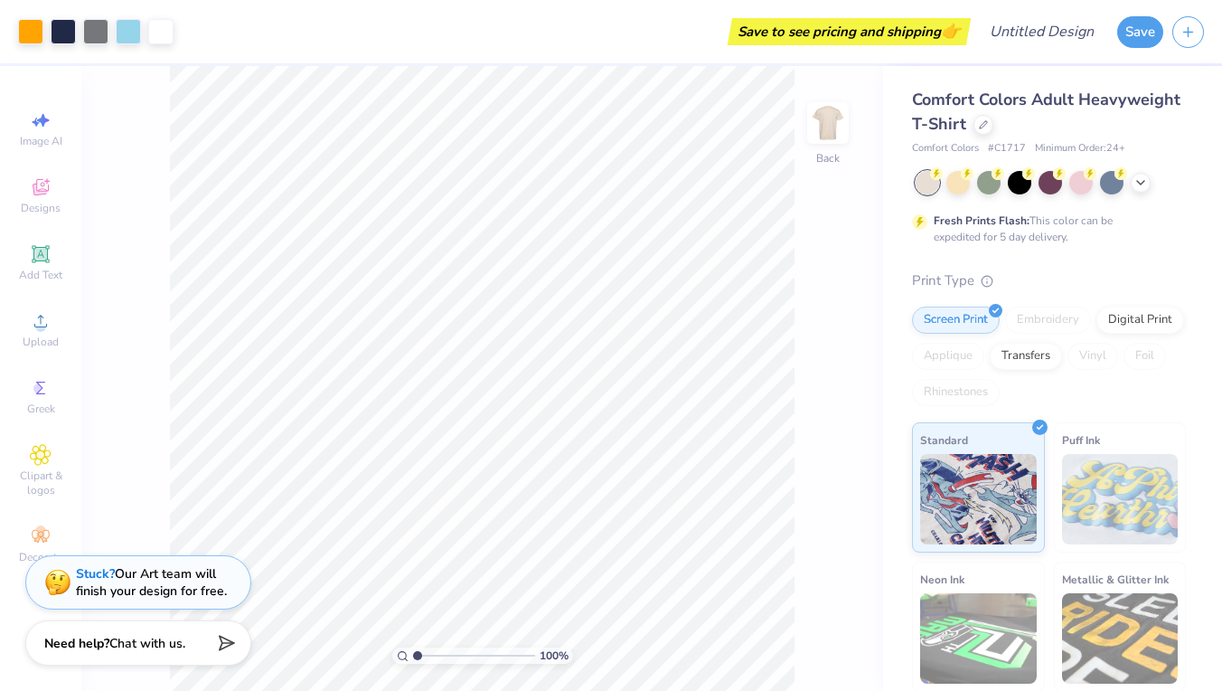
click at [1087, 494] on img at bounding box center [1120, 499] width 117 height 90
click at [935, 479] on img at bounding box center [978, 496] width 117 height 90
click at [962, 176] on icon at bounding box center [967, 171] width 13 height 13
click at [923, 176] on div at bounding box center [928, 183] width 24 height 24
click at [1015, 180] on div at bounding box center [1020, 181] width 24 height 24
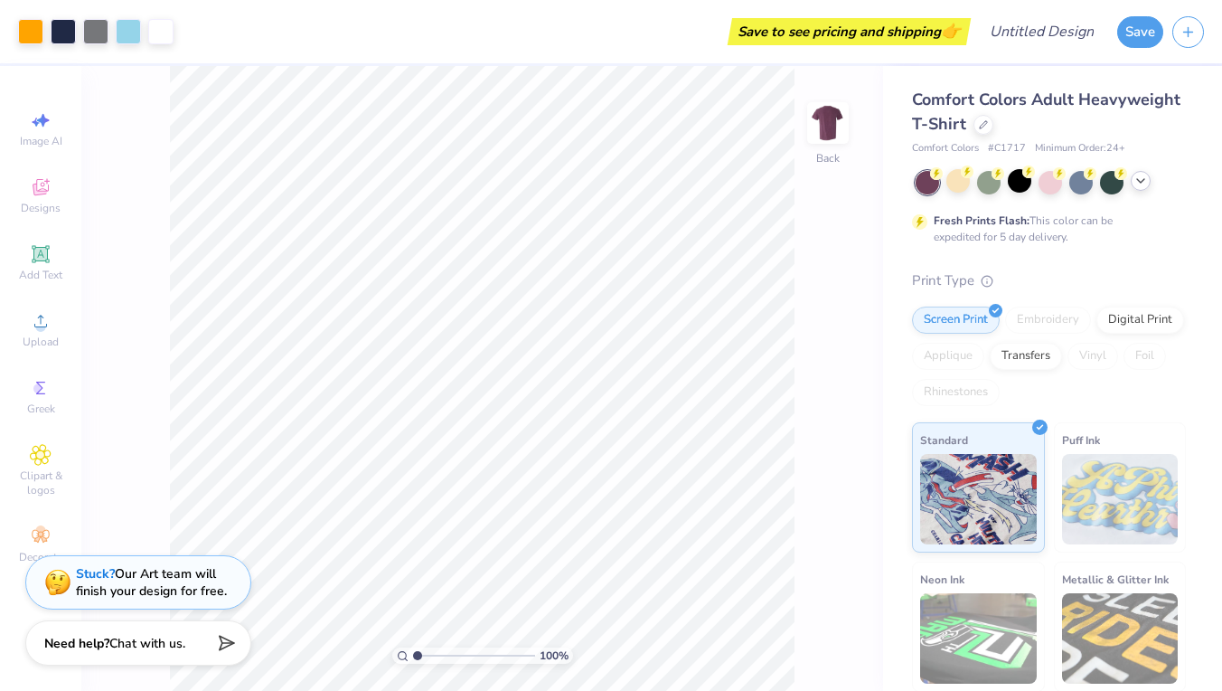
click at [1140, 179] on icon at bounding box center [1140, 181] width 14 height 14
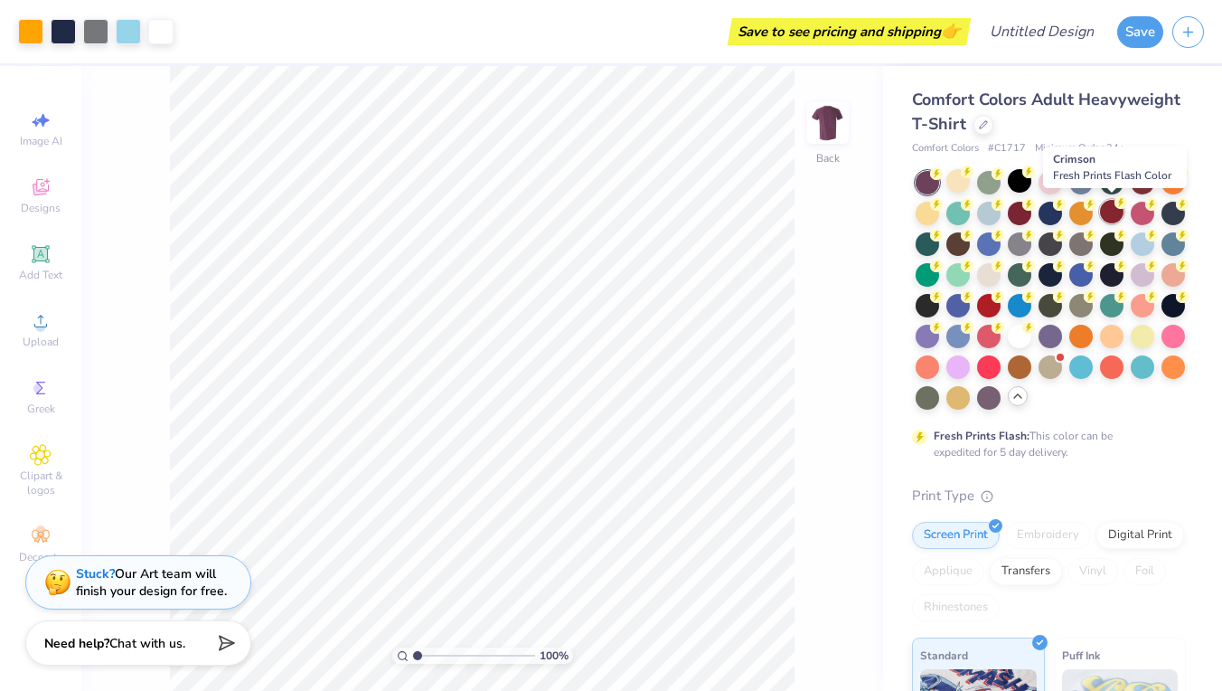
click at [1109, 215] on div at bounding box center [1112, 212] width 24 height 24
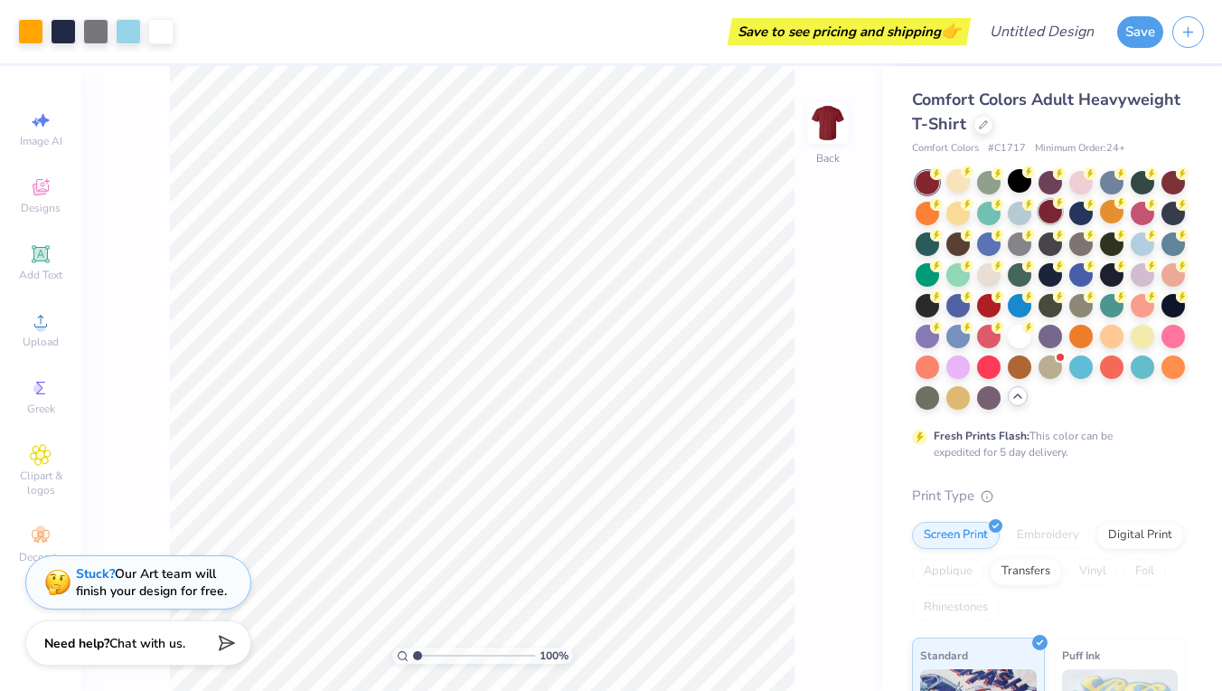
click at [1054, 212] on div at bounding box center [1051, 212] width 24 height 24
click at [1167, 174] on div at bounding box center [1173, 181] width 24 height 24
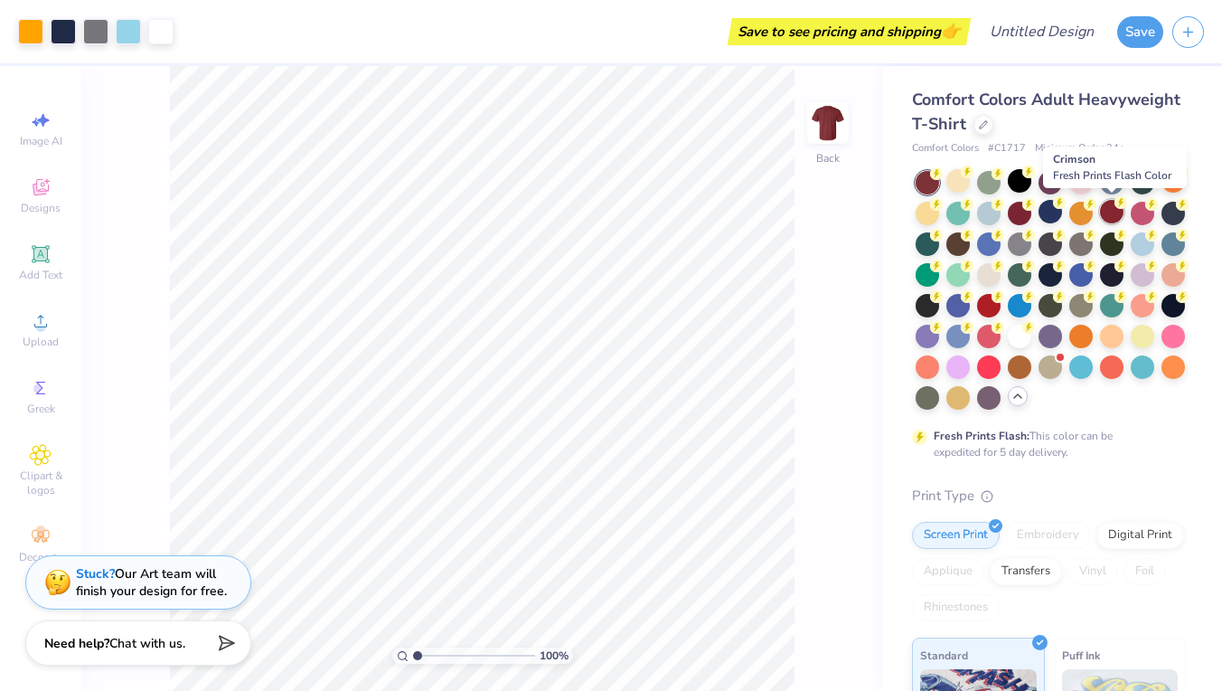
click at [1111, 212] on div at bounding box center [1112, 212] width 24 height 24
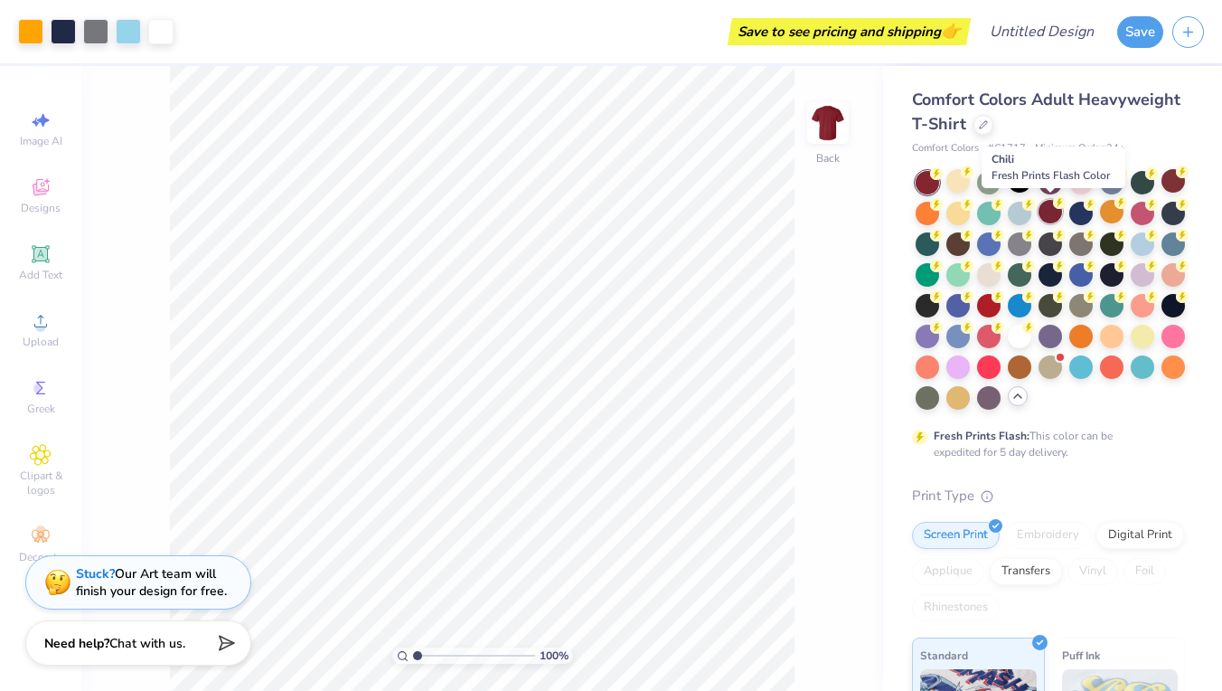
click at [1057, 214] on div at bounding box center [1051, 212] width 24 height 24
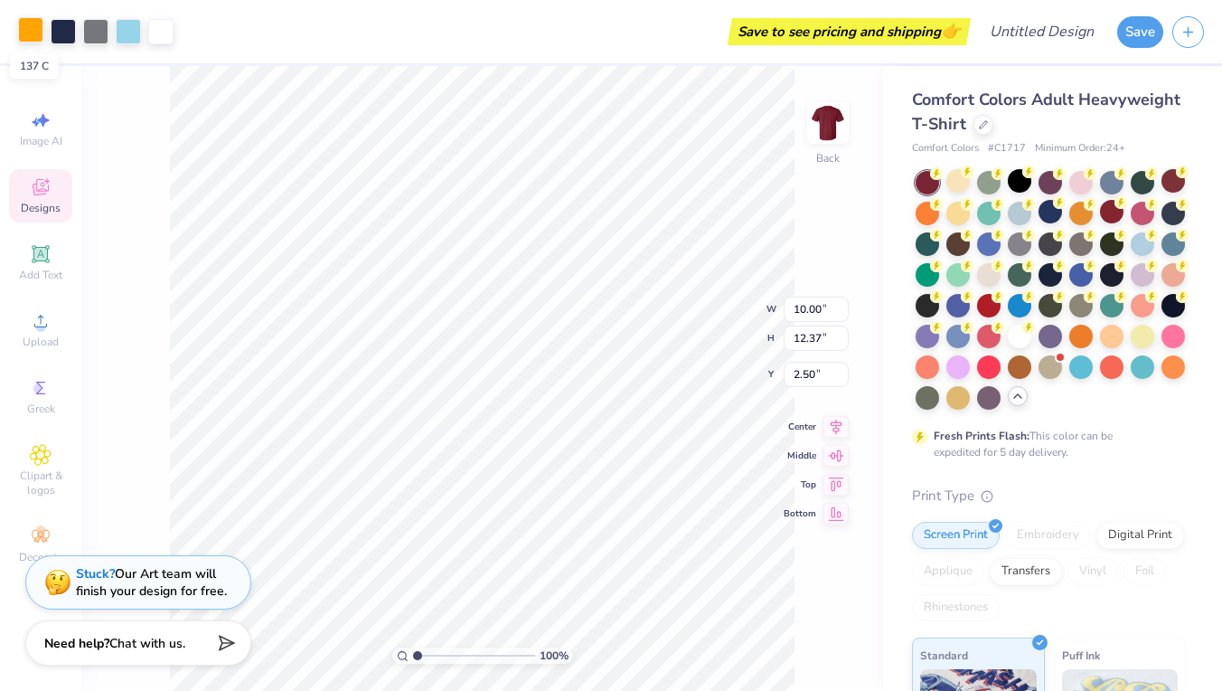
click at [41, 25] on div at bounding box center [30, 29] width 25 height 25
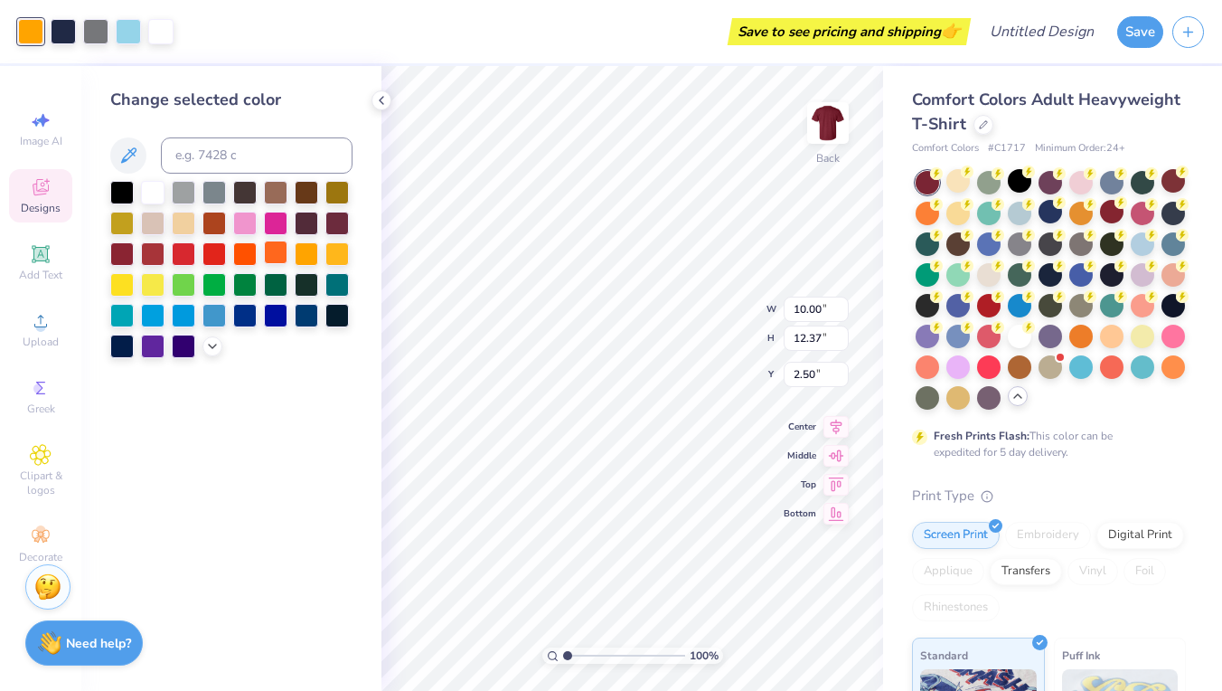
click at [269, 254] on div at bounding box center [276, 252] width 24 height 24
click at [1018, 182] on div at bounding box center [1020, 181] width 24 height 24
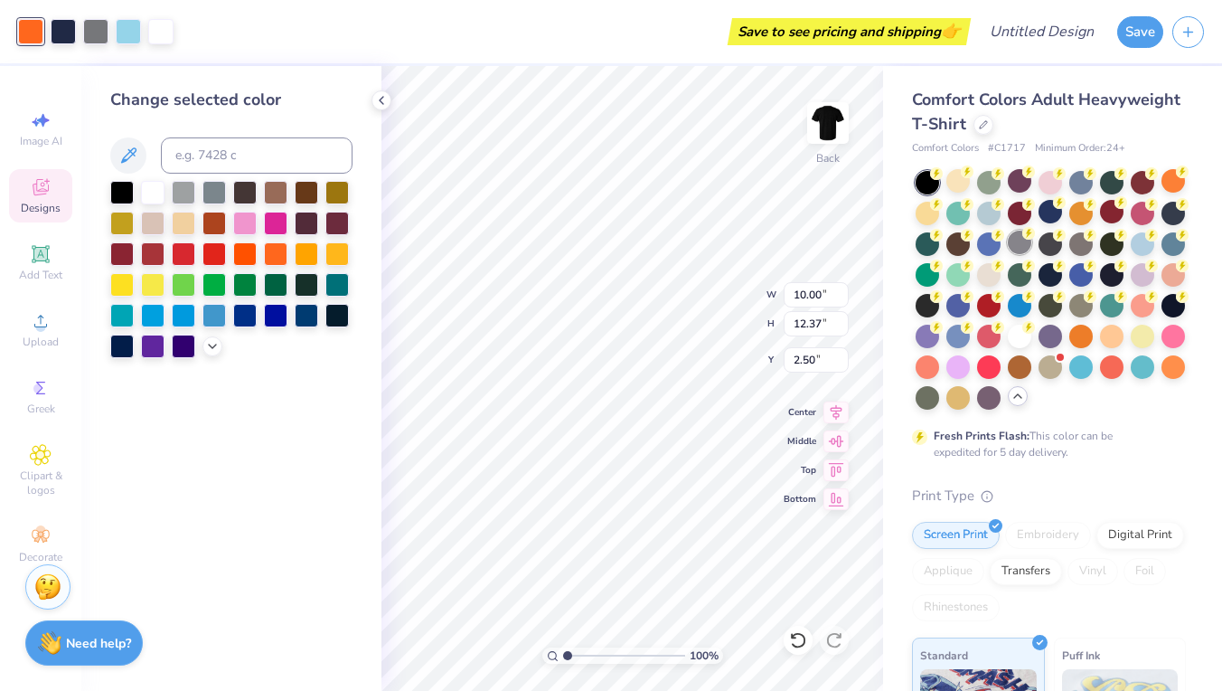
click at [1018, 245] on div at bounding box center [1020, 242] width 24 height 24
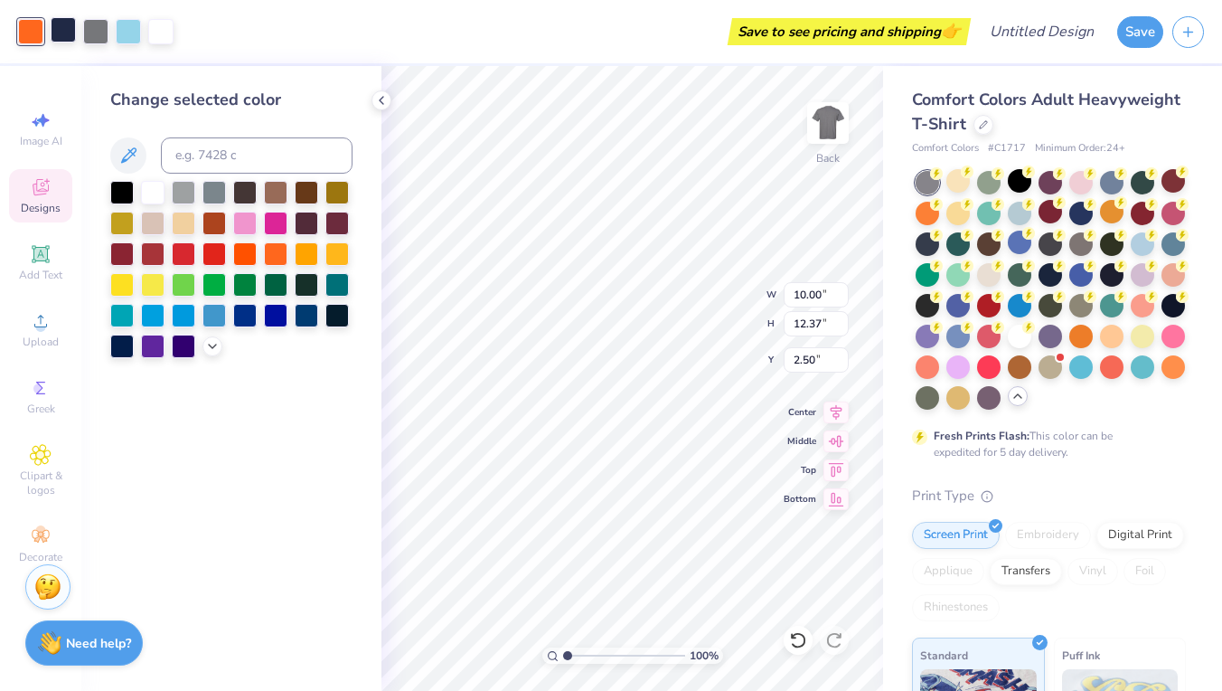
click at [64, 41] on div at bounding box center [63, 29] width 25 height 25
click at [306, 228] on div at bounding box center [307, 222] width 24 height 24
click at [330, 224] on div at bounding box center [337, 222] width 24 height 24
click at [127, 25] on div at bounding box center [128, 29] width 25 height 25
click at [155, 199] on div at bounding box center [153, 191] width 24 height 24
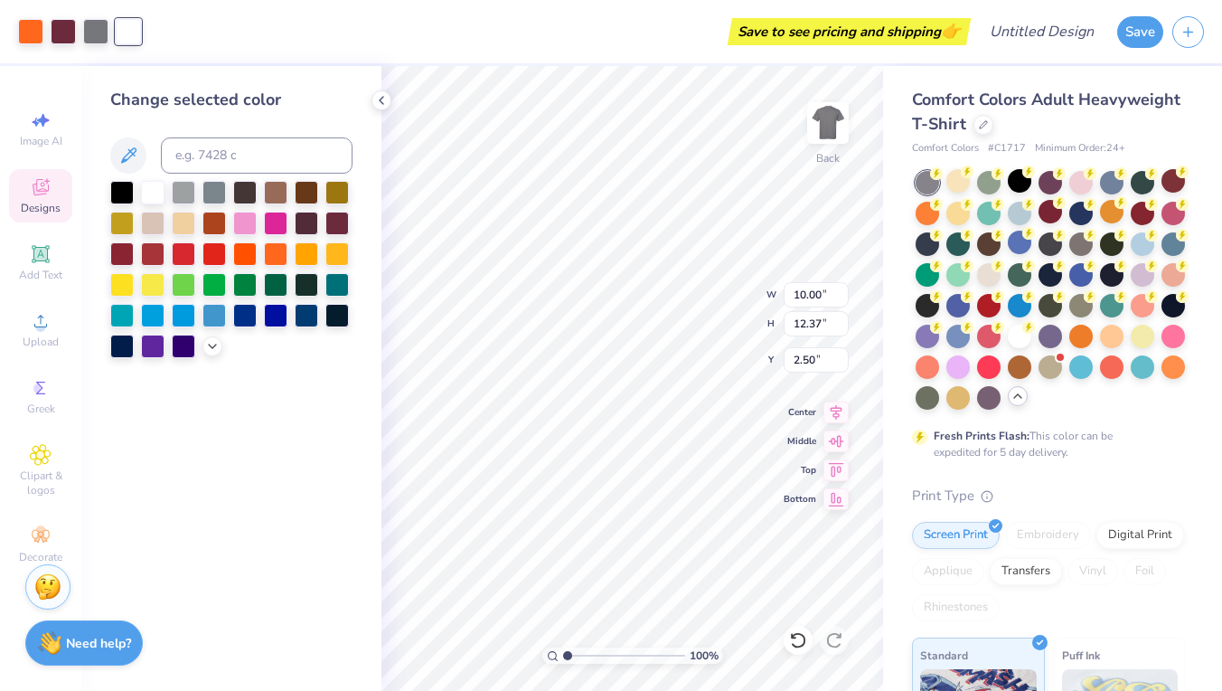
type input "2.54"
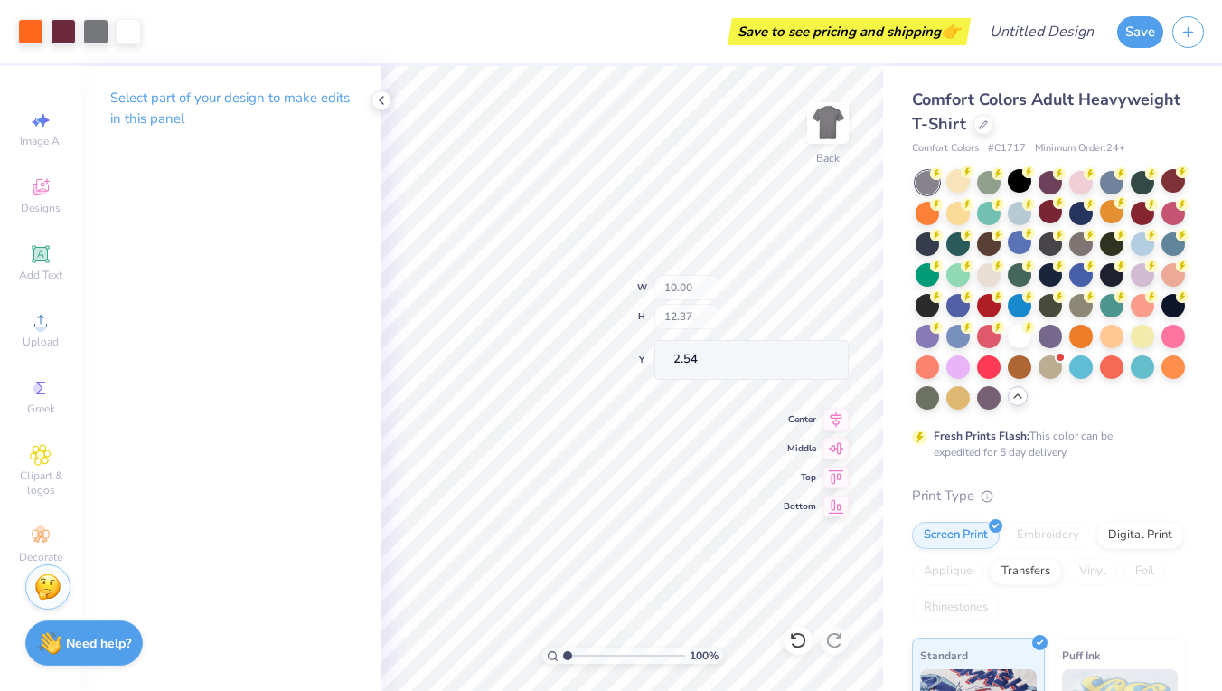
type input "9.59"
type input "3.66"
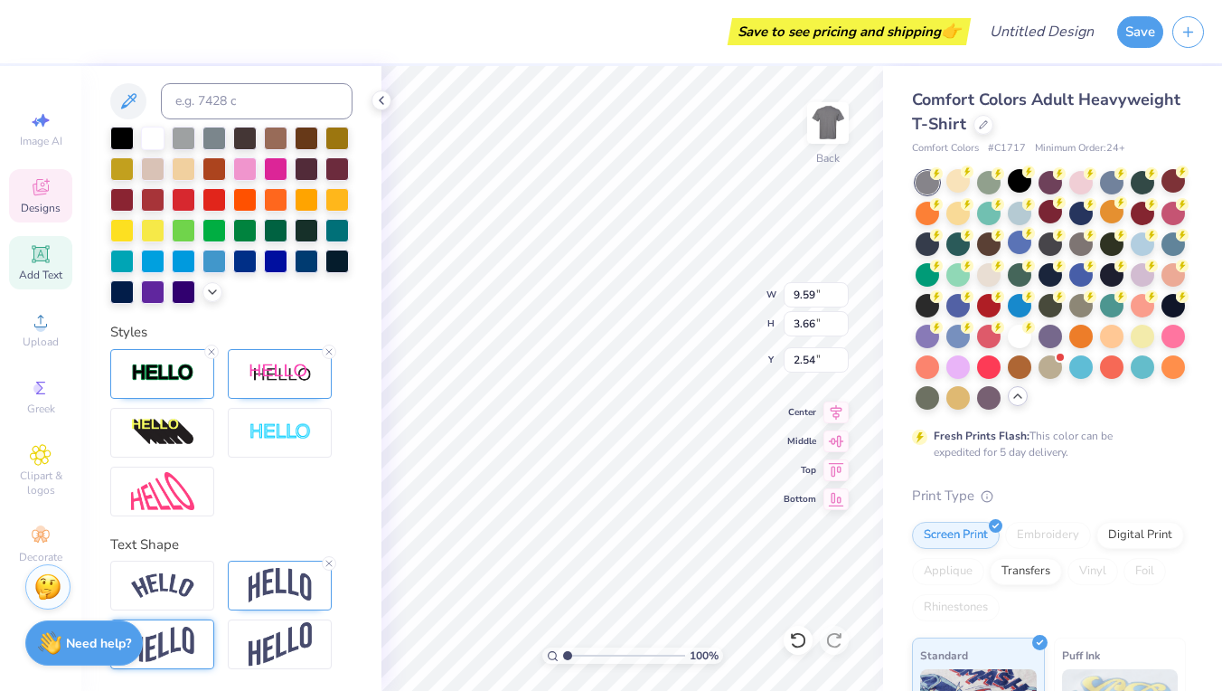
scroll to position [430, 0]
click at [165, 601] on div at bounding box center [162, 585] width 104 height 50
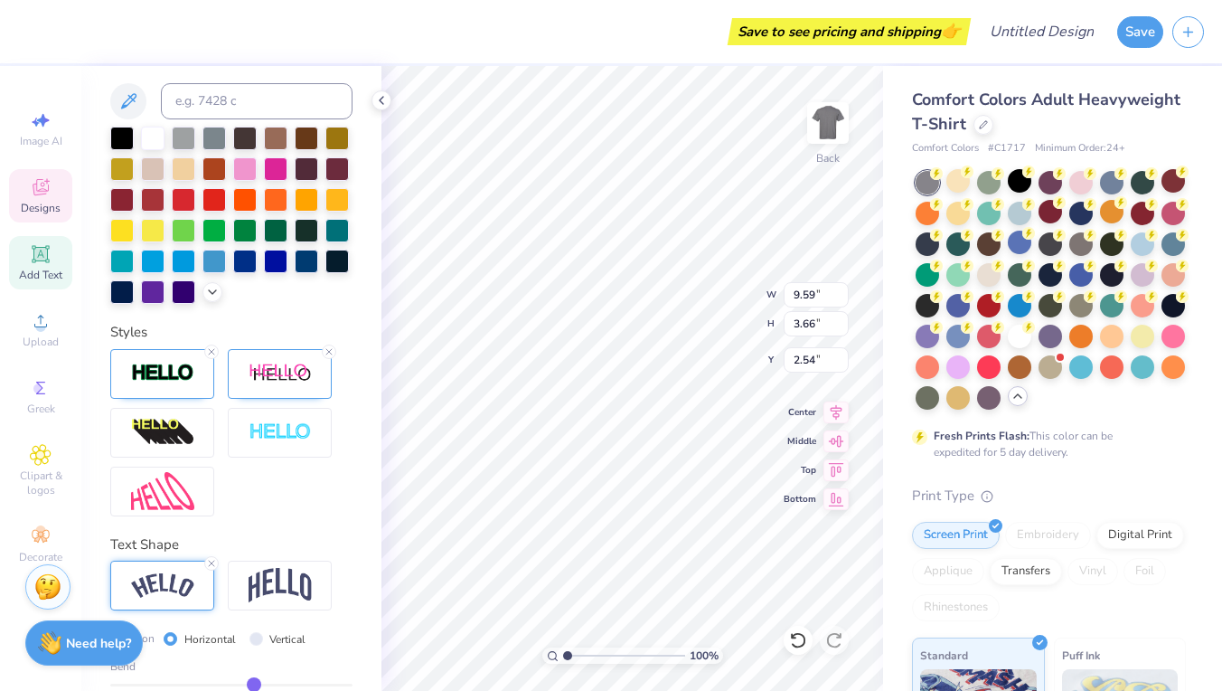
type input "11.14"
type input "3.15"
type input "2.79"
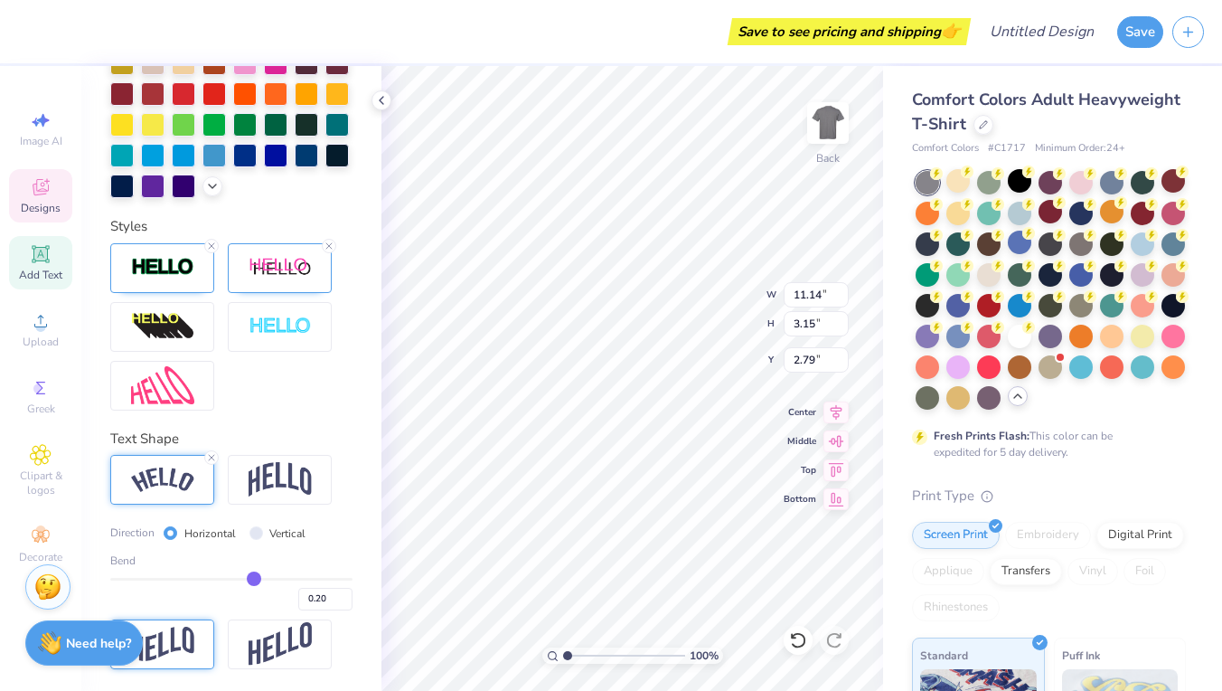
scroll to position [536, 0]
click at [172, 654] on img at bounding box center [162, 643] width 63 height 35
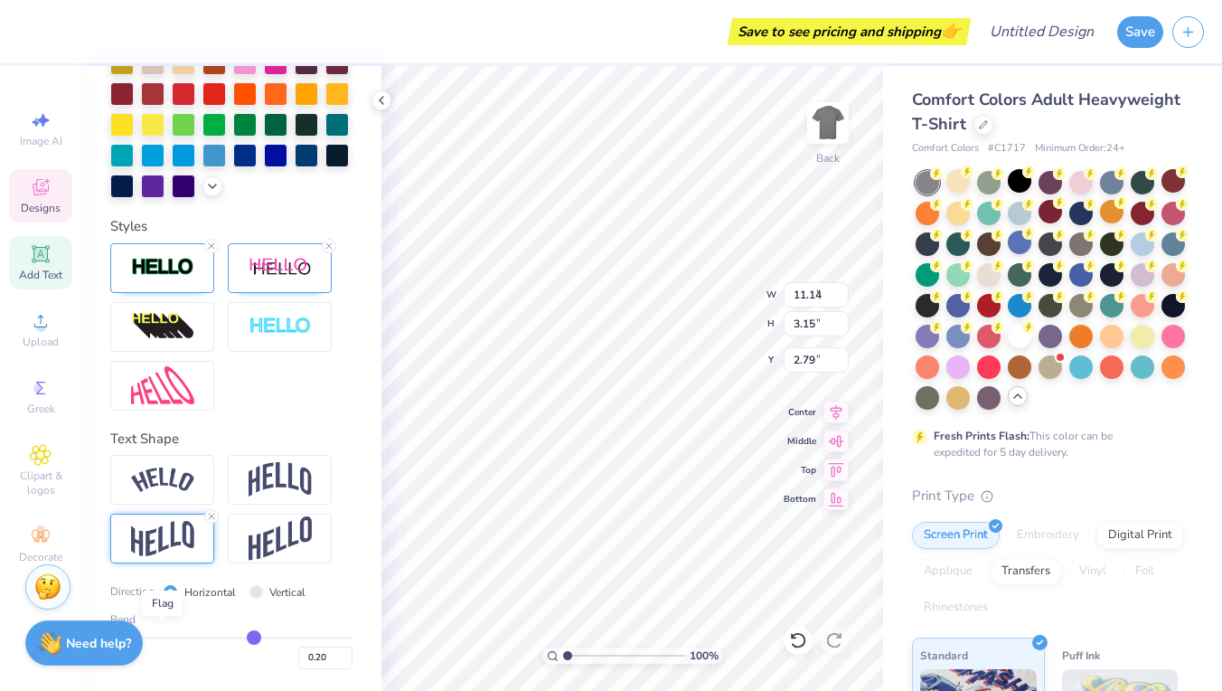
type input "9.59"
type input "3.50"
type input "2.62"
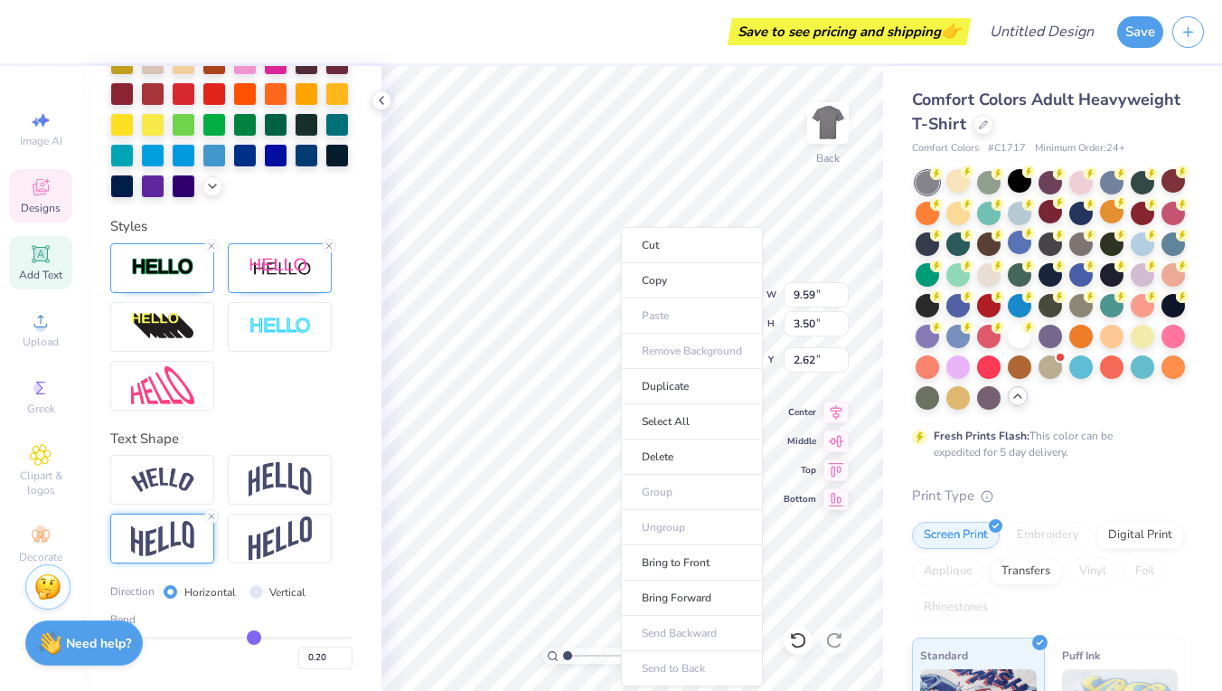
click at [582, 235] on body "Save to see pricing and shipping 👉 Design Title Save Image AI Designs Add Text …" at bounding box center [611, 345] width 1222 height 691
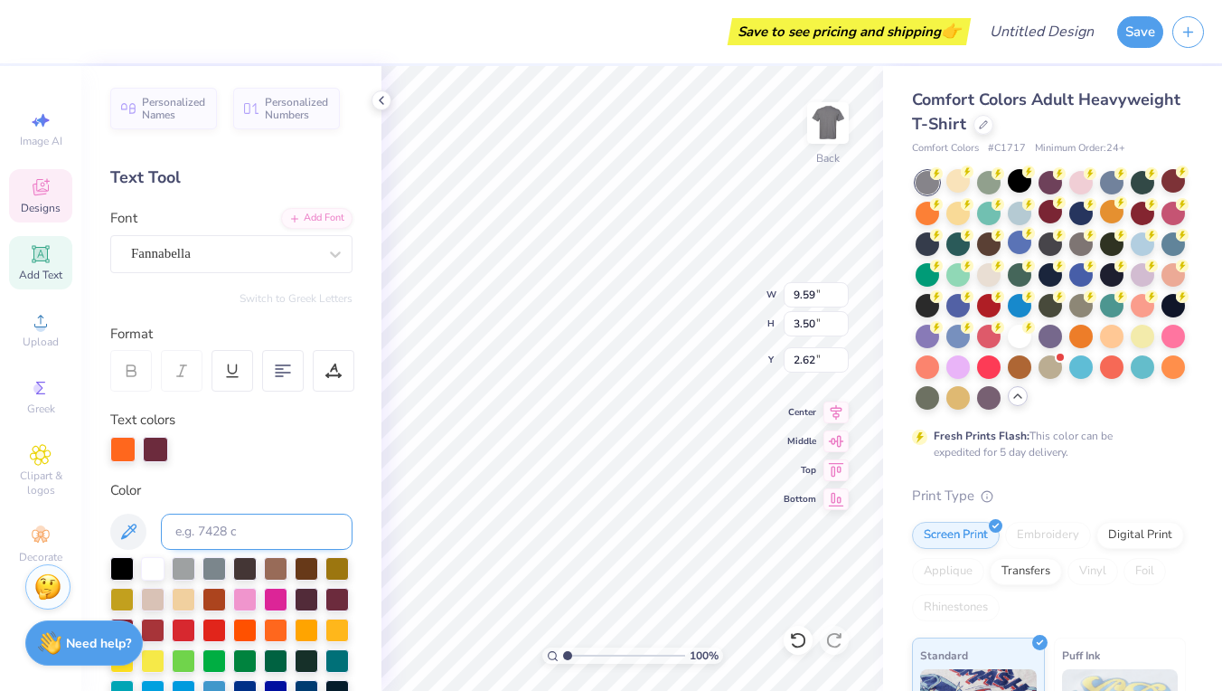
scroll to position [0, 0]
click at [339, 371] on icon at bounding box center [333, 370] width 16 height 16
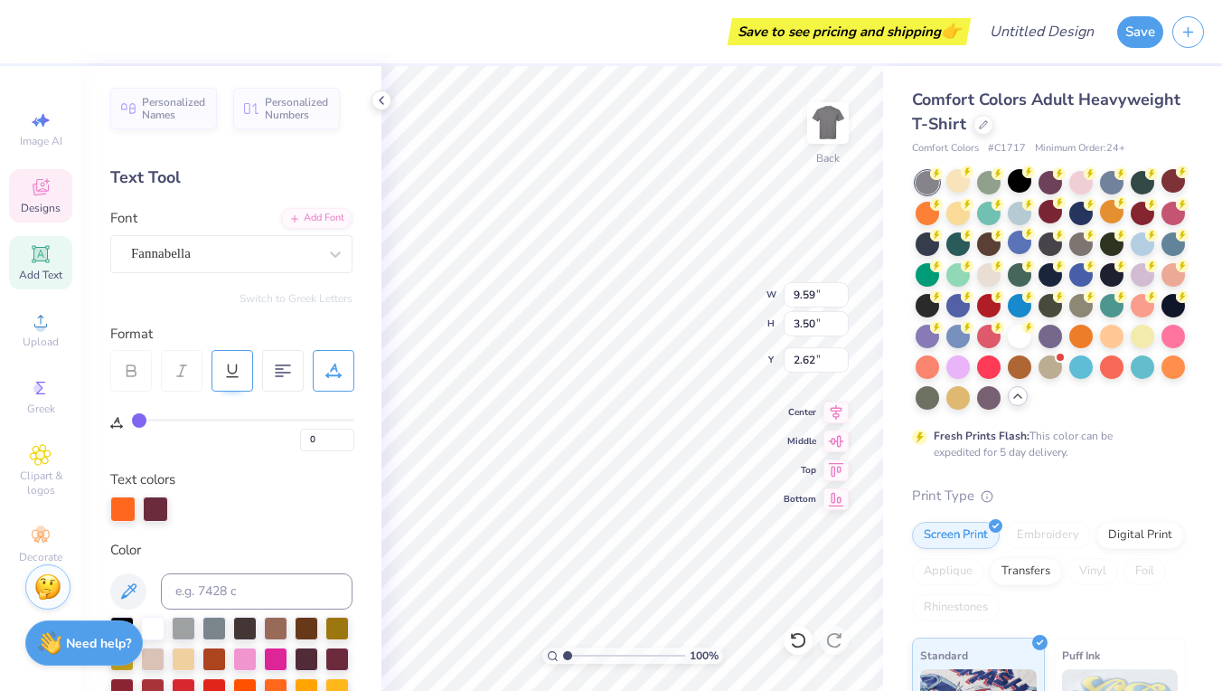
click at [221, 372] on div at bounding box center [233, 371] width 42 height 42
click at [221, 373] on div at bounding box center [233, 371] width 42 height 42
click at [274, 371] on div at bounding box center [283, 371] width 42 height 42
click at [275, 373] on icon at bounding box center [283, 370] width 16 height 16
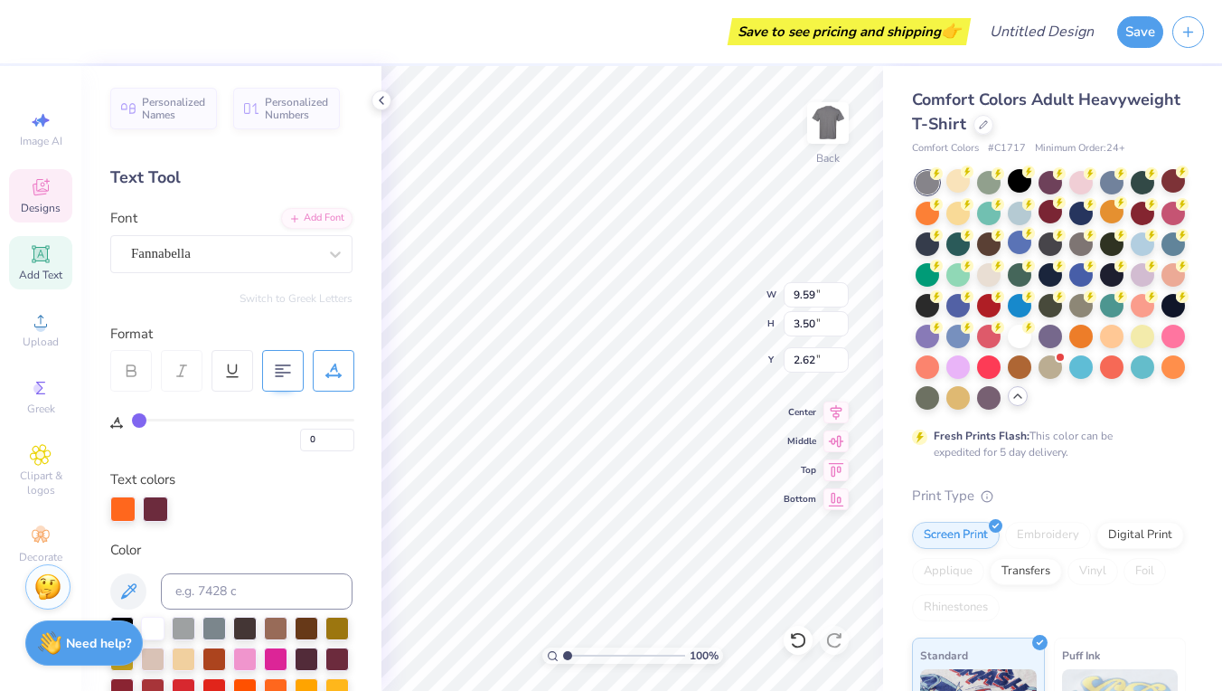
click at [271, 387] on div at bounding box center [283, 371] width 42 height 42
click at [338, 383] on div at bounding box center [334, 371] width 42 height 42
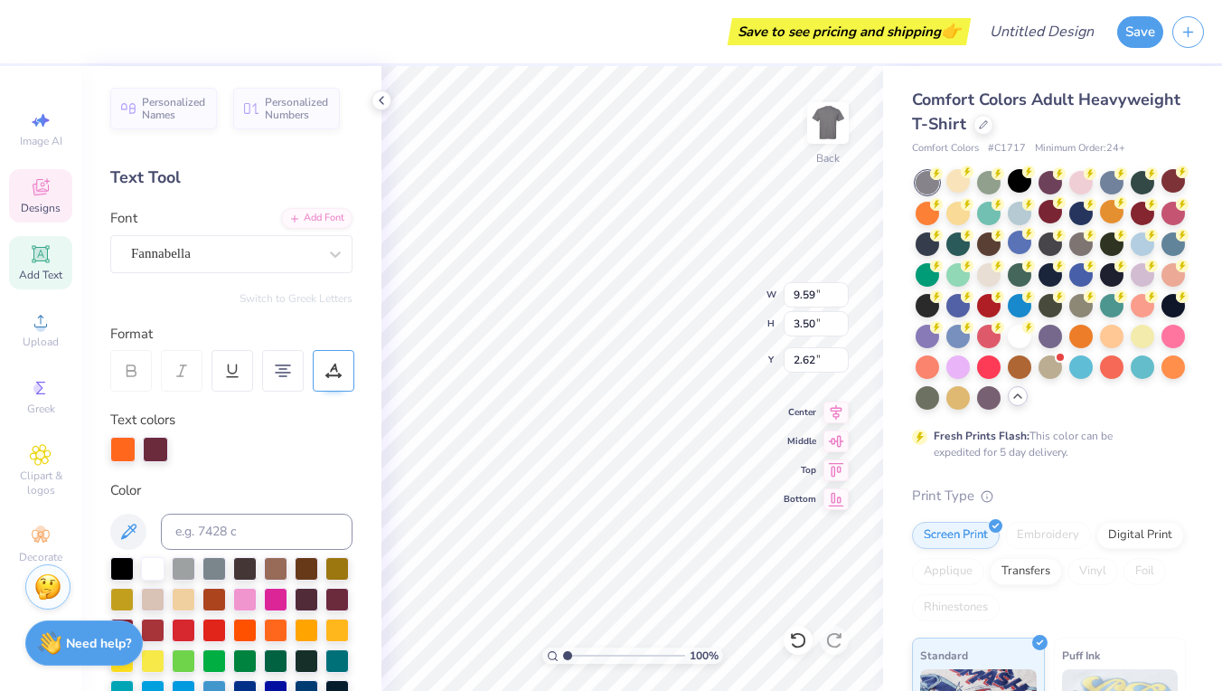
click at [338, 383] on div at bounding box center [334, 371] width 42 height 42
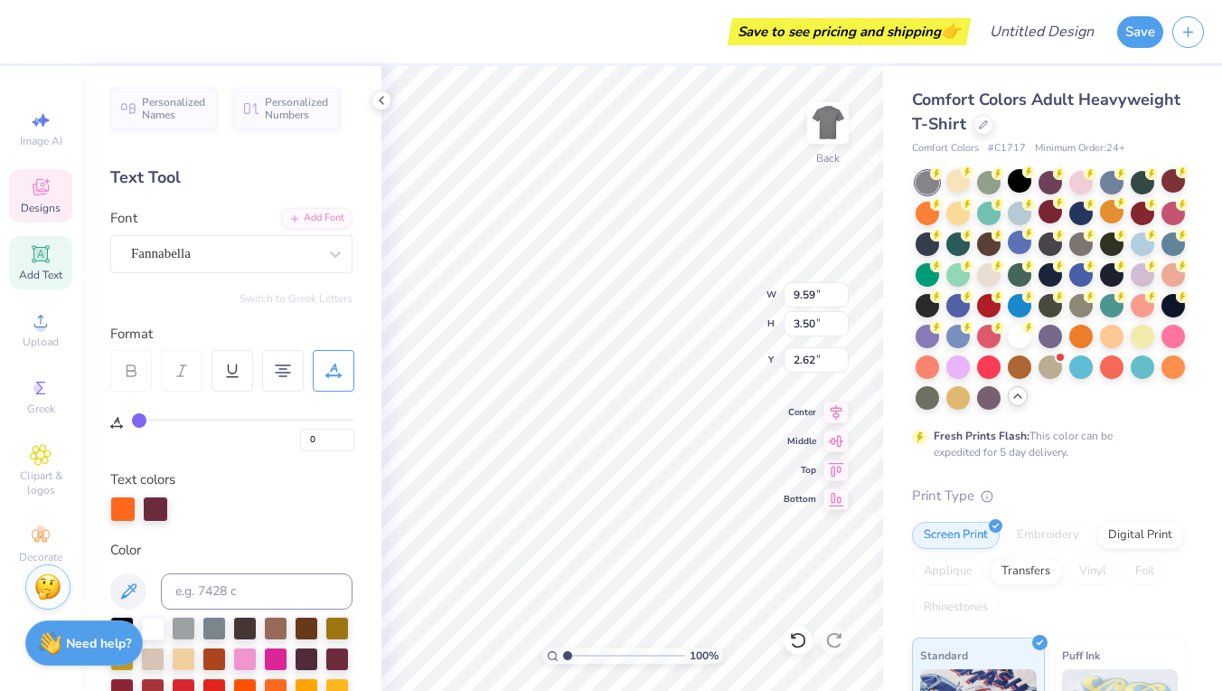
type input "1"
type input "3"
type input "4"
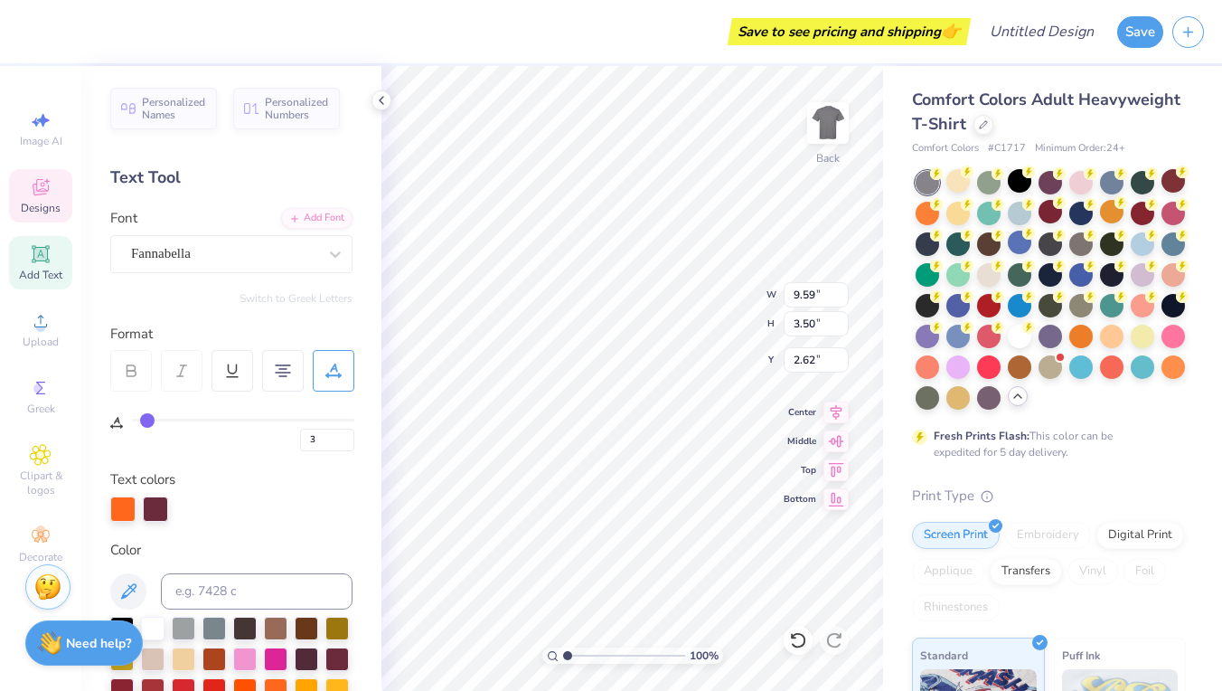
type input "4"
type input "6"
type input "8"
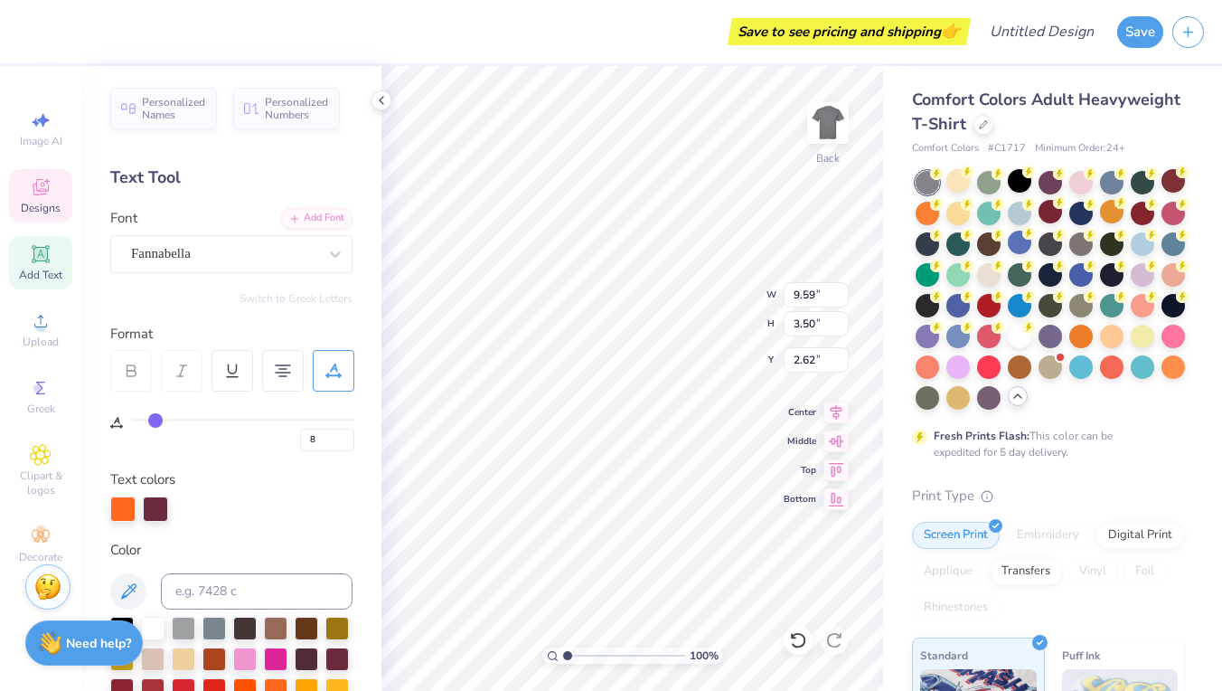
type input "10"
type input "13"
type input "16"
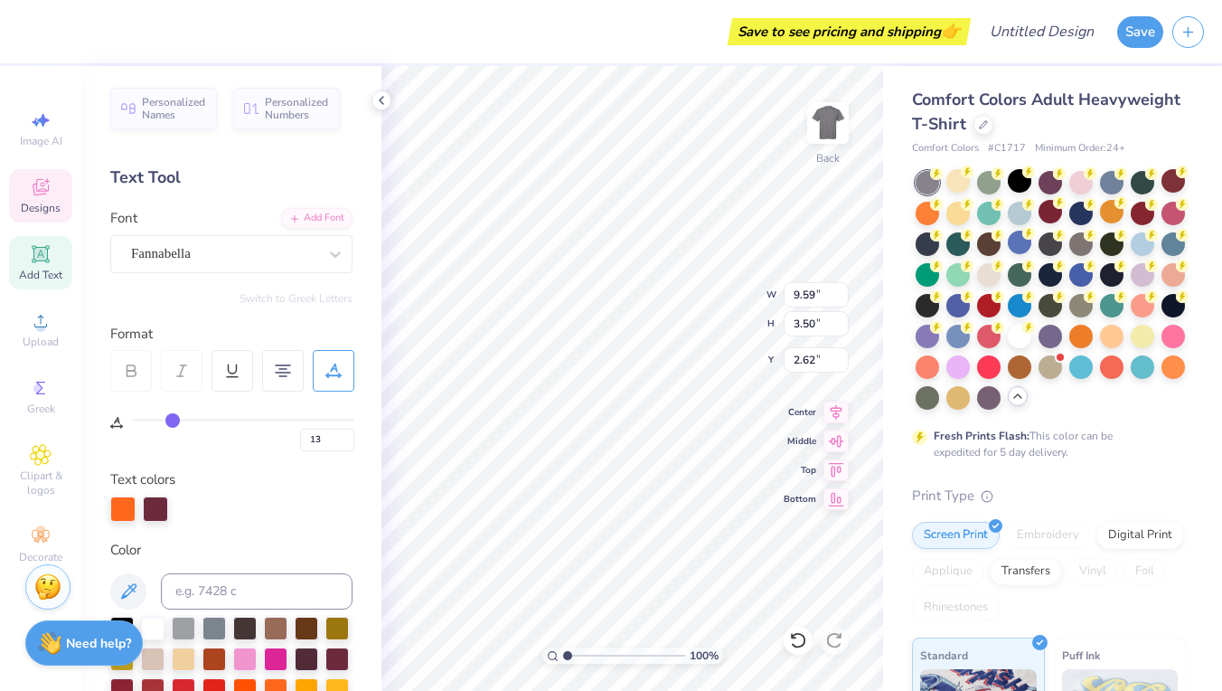
type input "16"
type input "19"
type input "21"
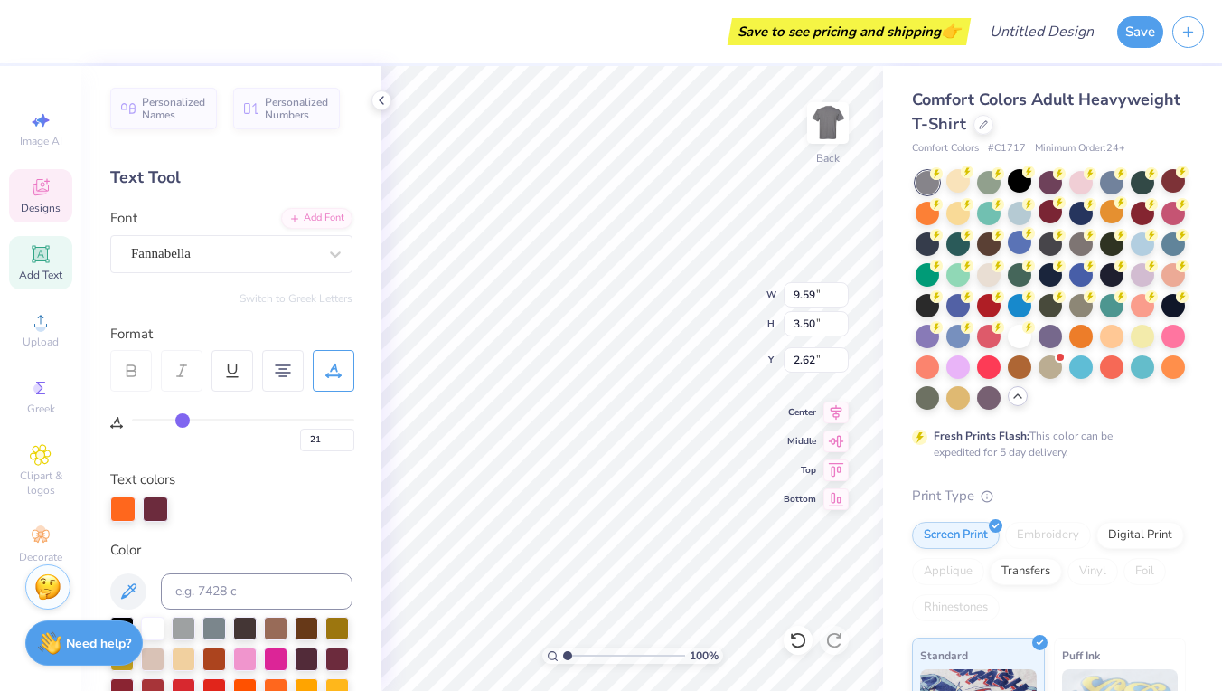
type input "24"
type input "27"
type input "29"
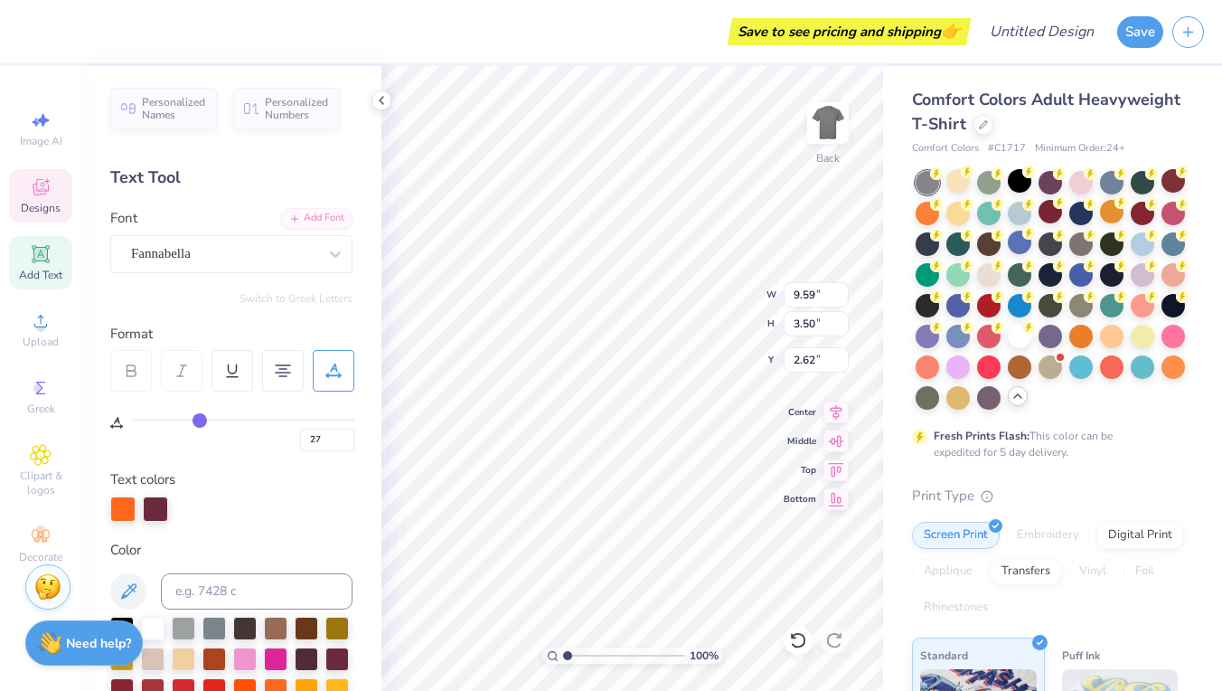
type input "29"
type input "30"
type input "31"
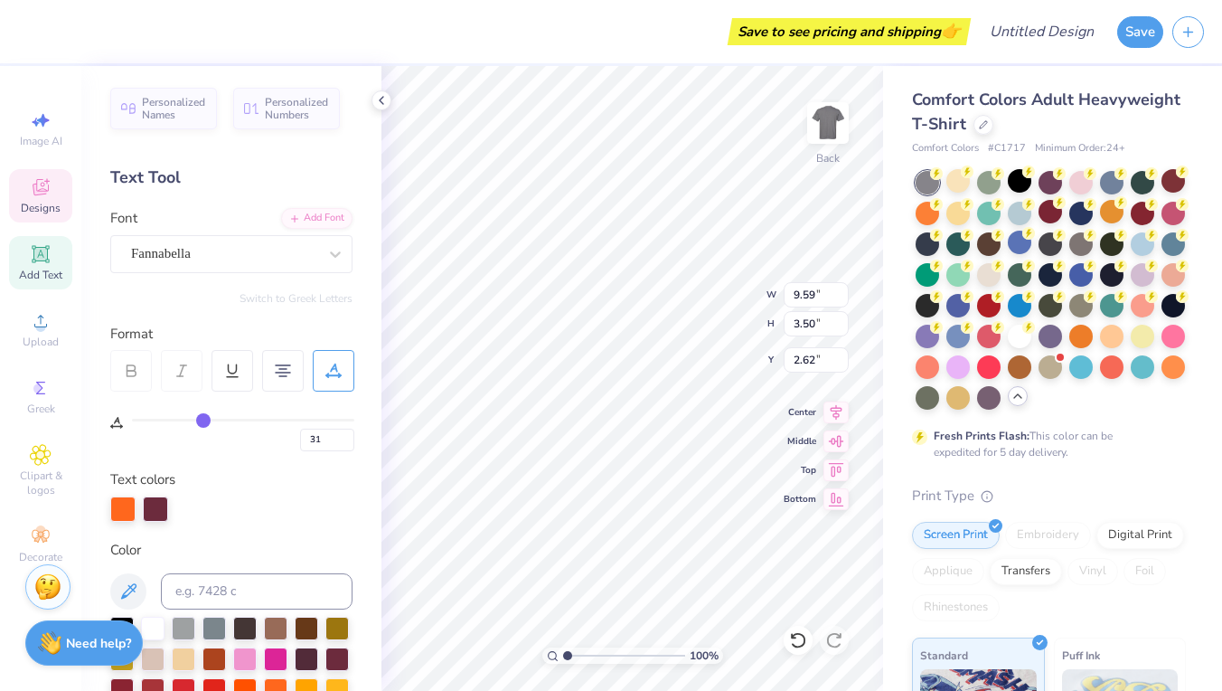
type input "33"
type input "34"
type input "35"
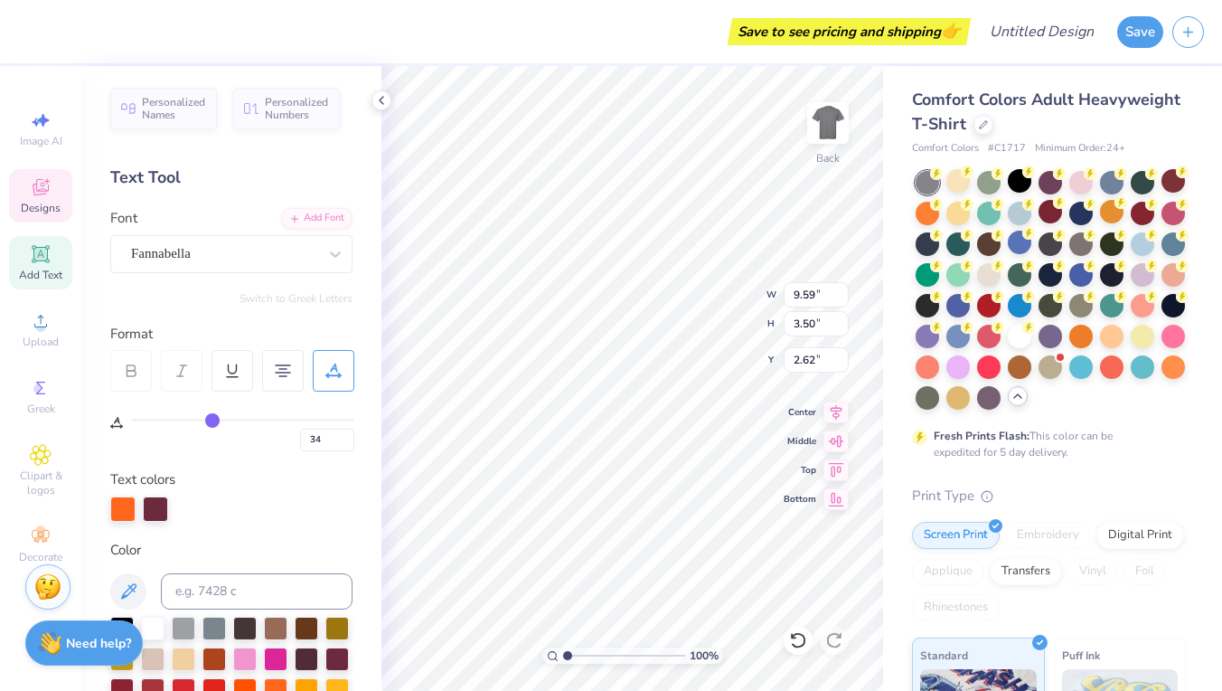
type input "35"
type input "36"
type input "37"
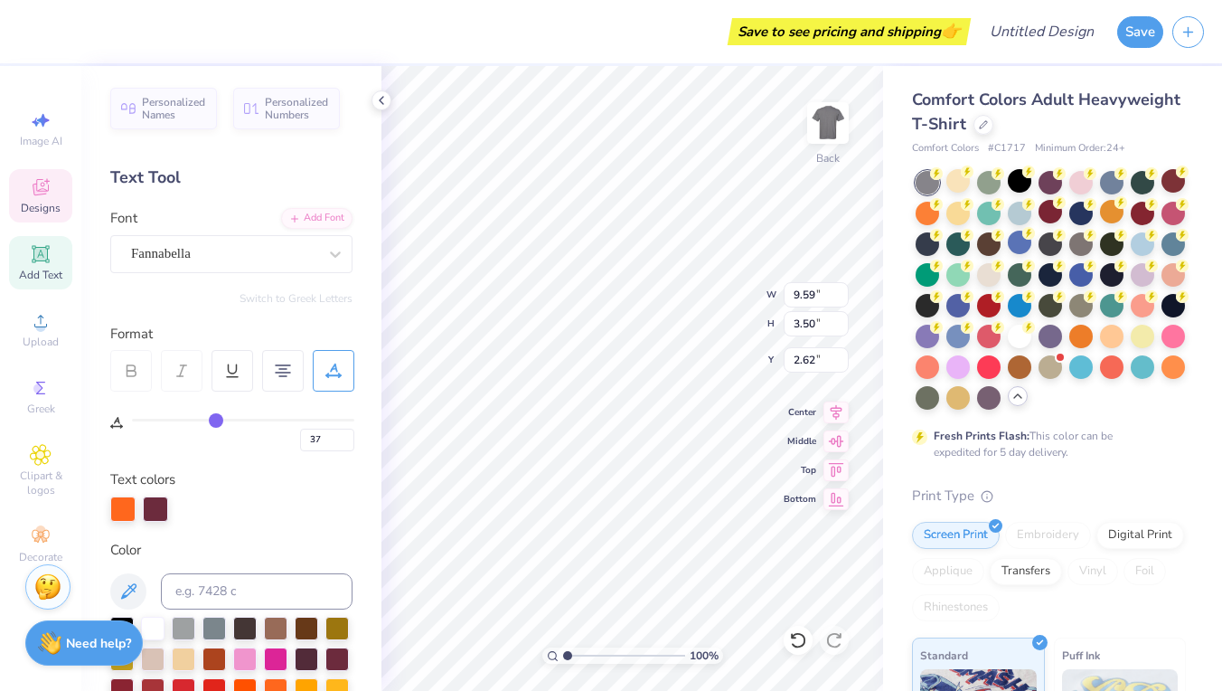
type input "38"
type input "39"
type input "40"
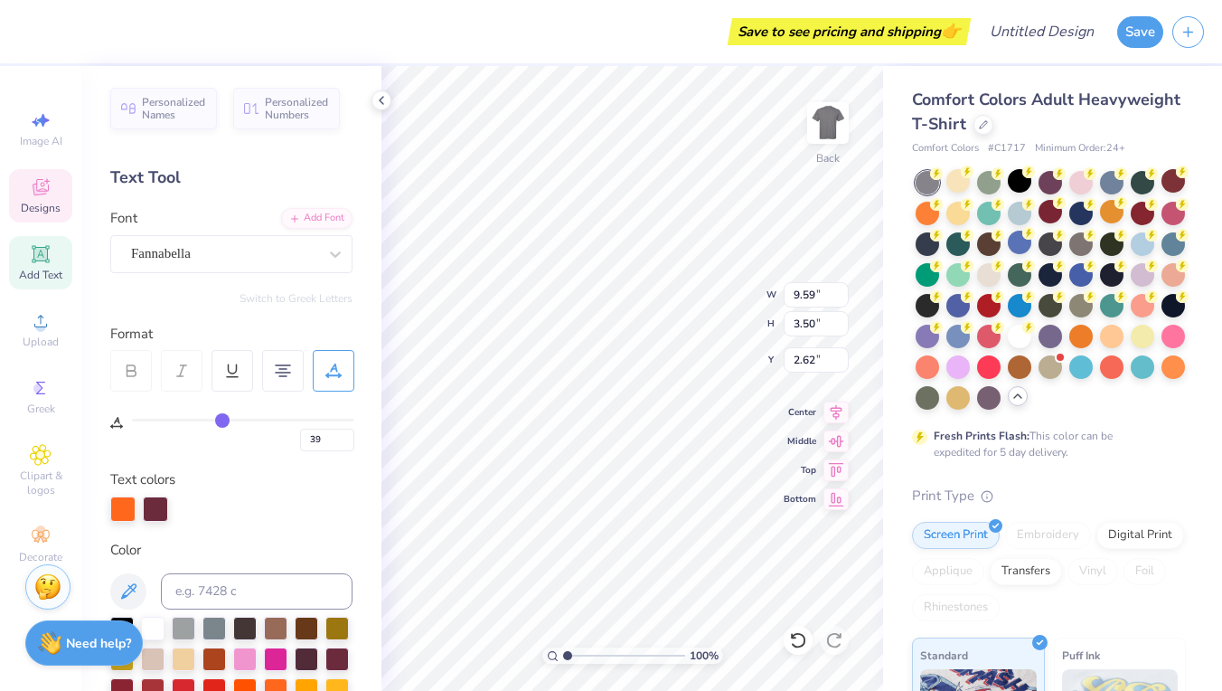
type input "40"
type input "41"
type input "42"
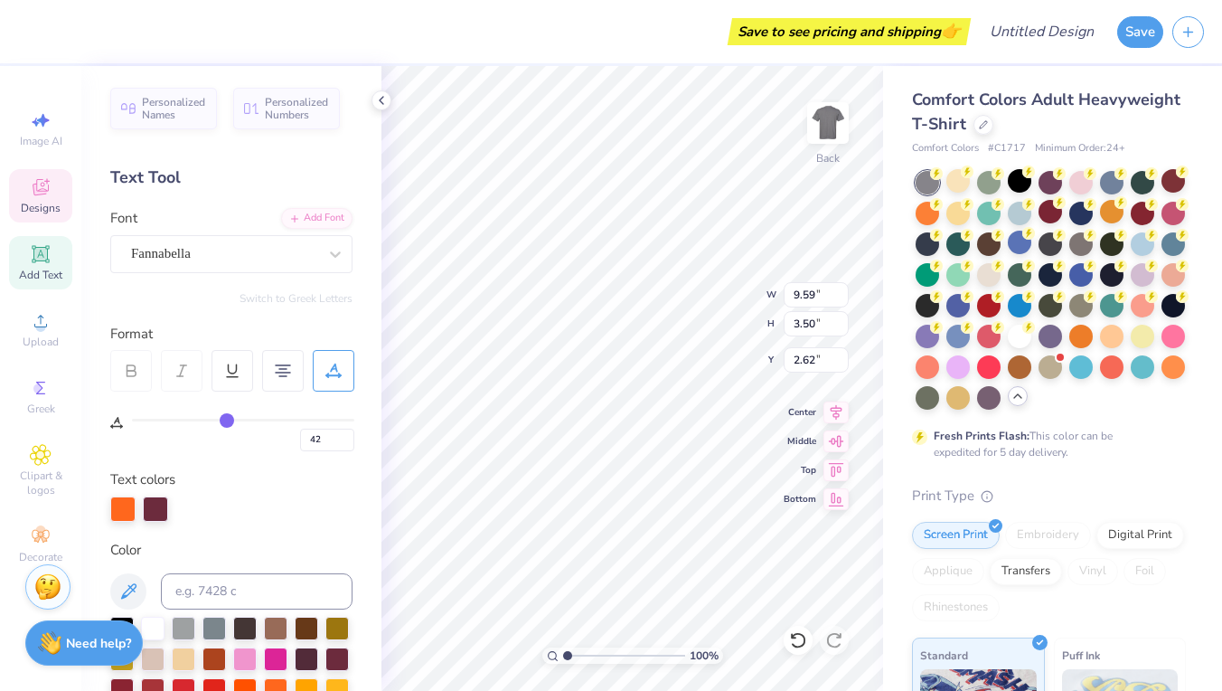
type input "43"
type input "44"
type input "45"
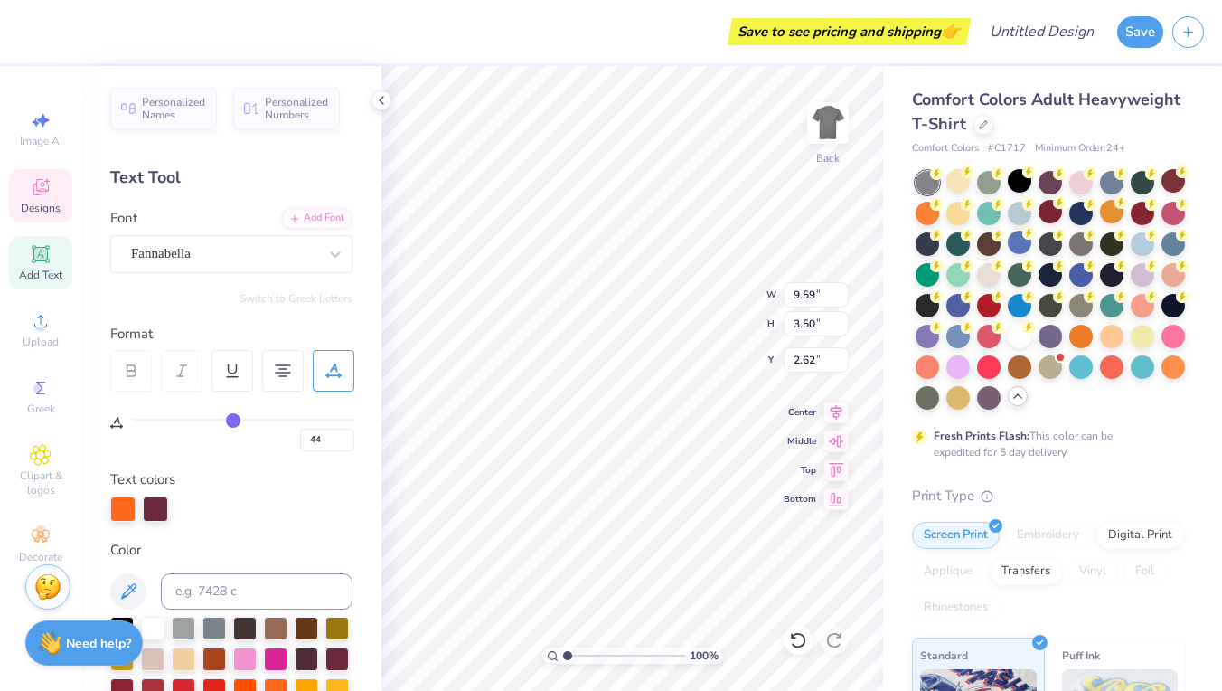
type input "45"
type input "46"
type input "47"
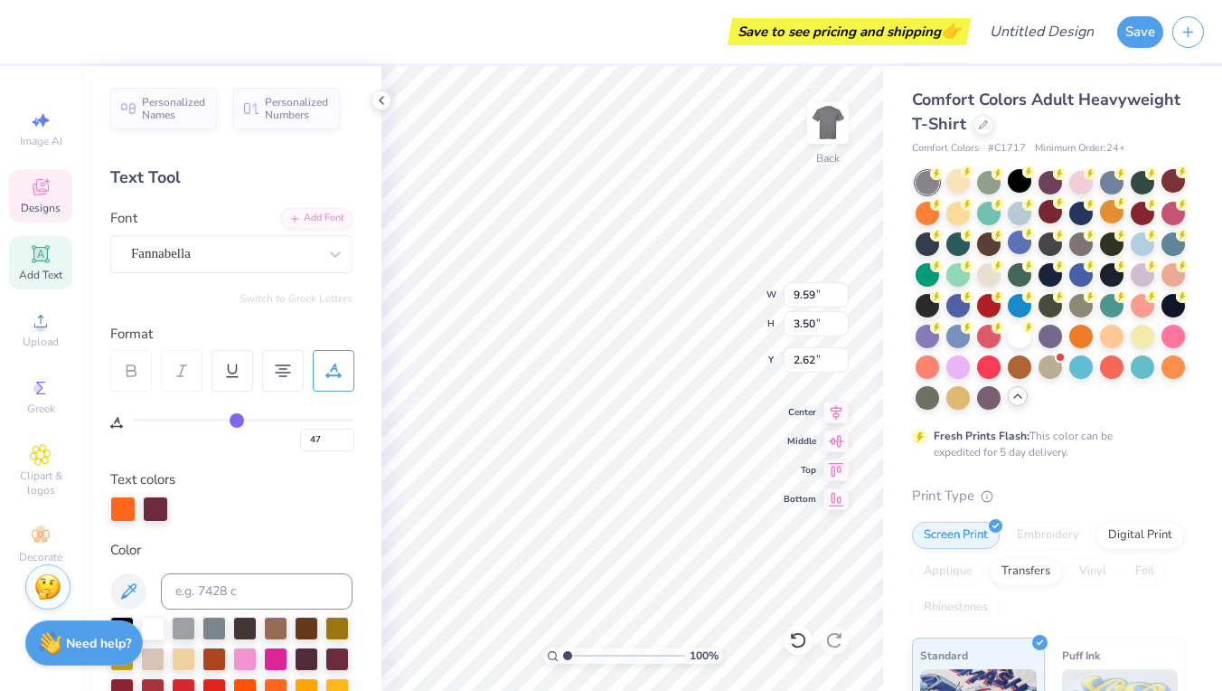
type input "48"
type input "49"
type input "50"
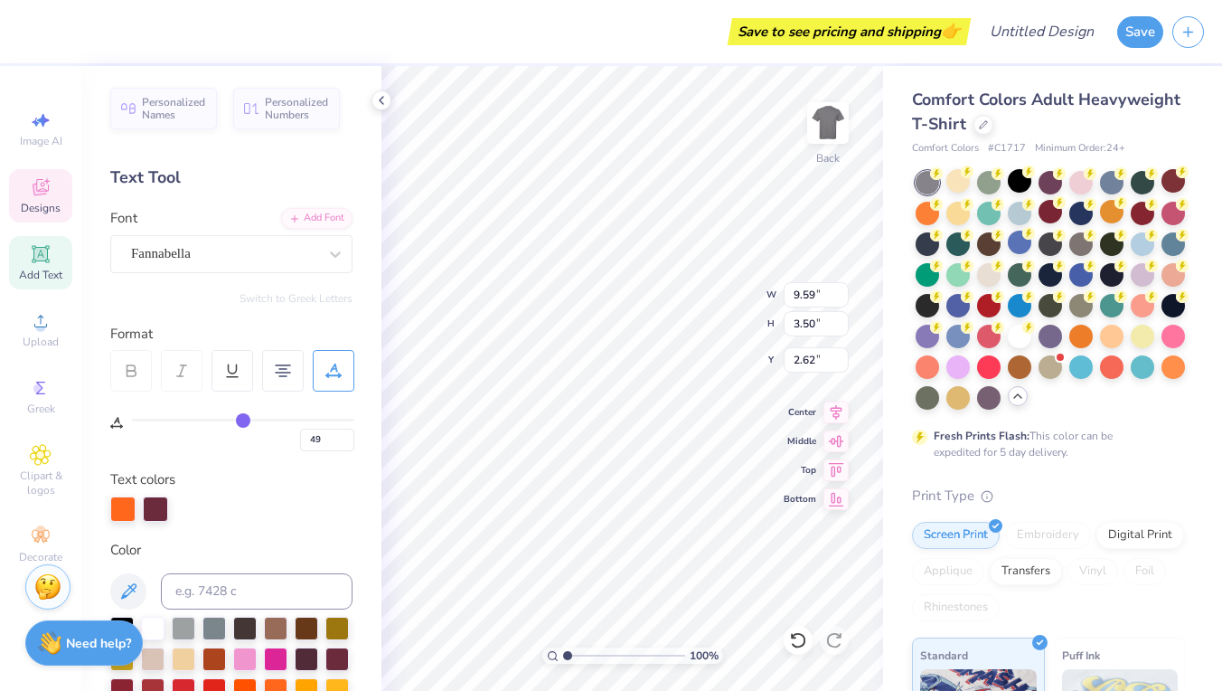
type input "50"
drag, startPoint x: 137, startPoint y: 419, endPoint x: 241, endPoint y: 418, distance: 104.0
click at [242, 419] on input "range" at bounding box center [243, 419] width 222 height 3
type input "49"
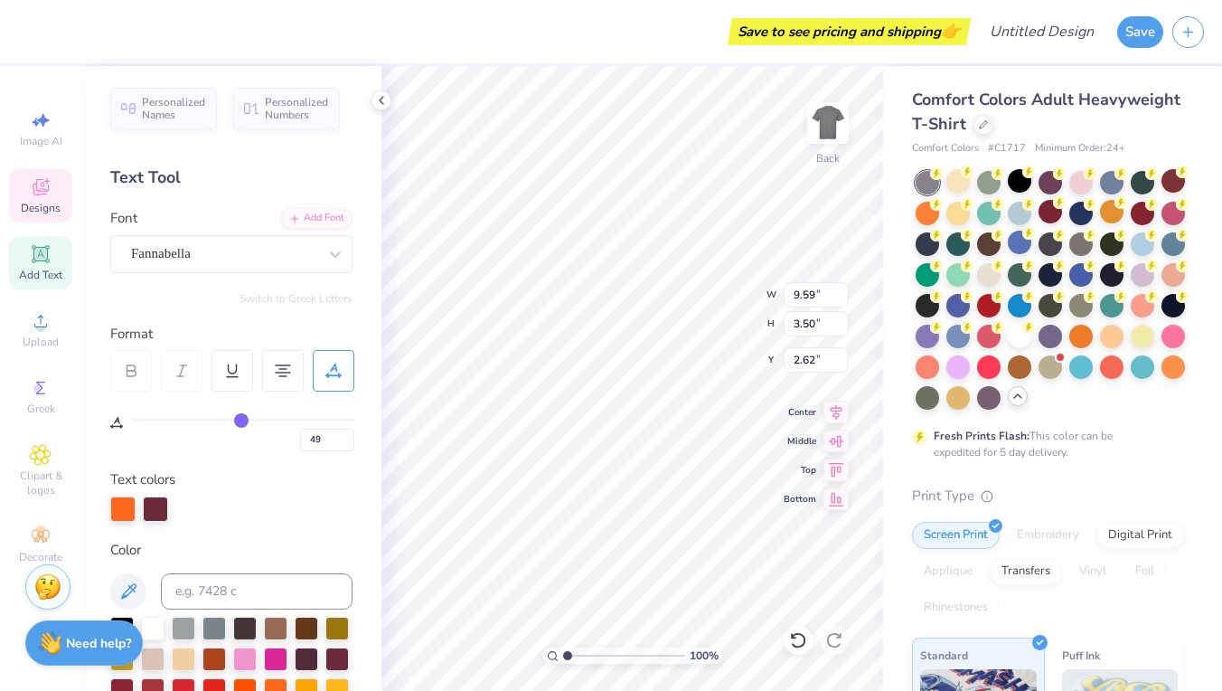
type input "50"
type input "51"
type input "53"
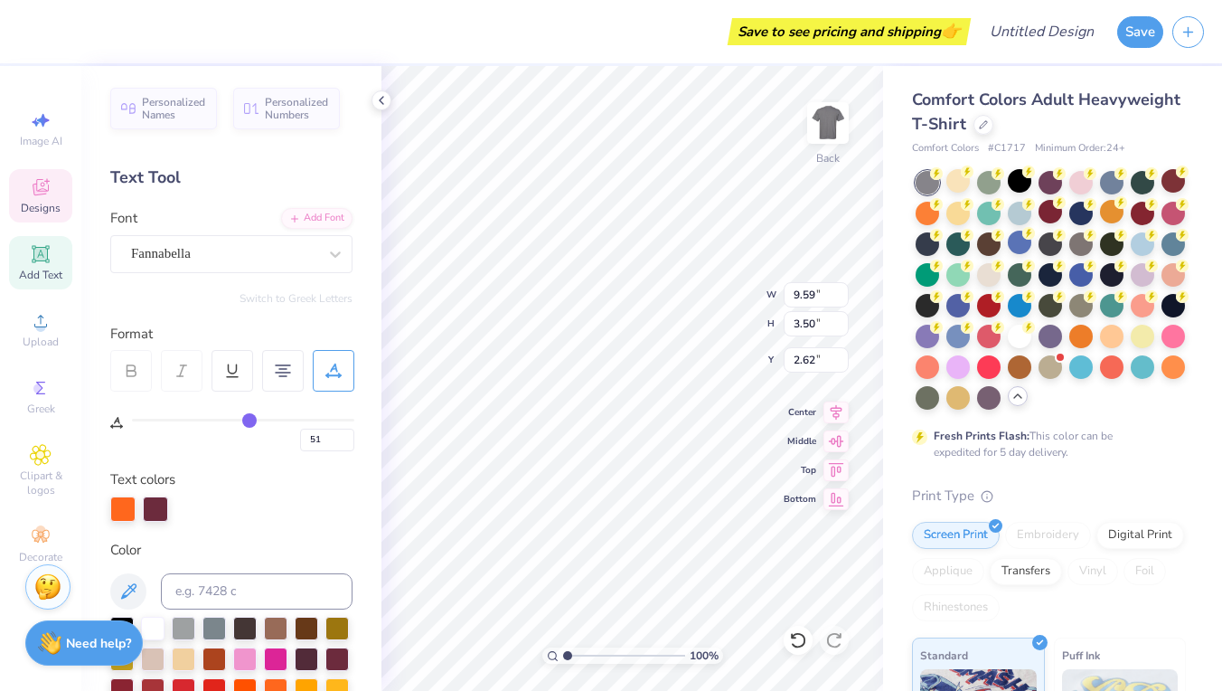
type input "53"
type input "55"
type input "57"
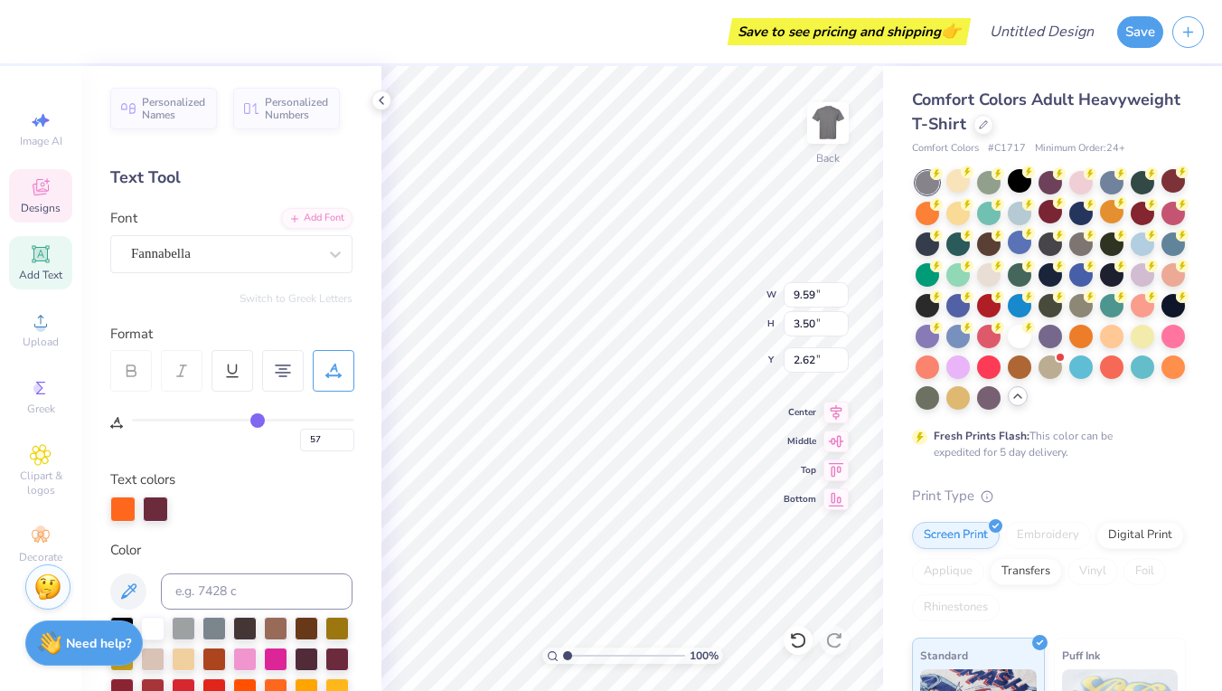
type input "60"
type input "63"
type input "67"
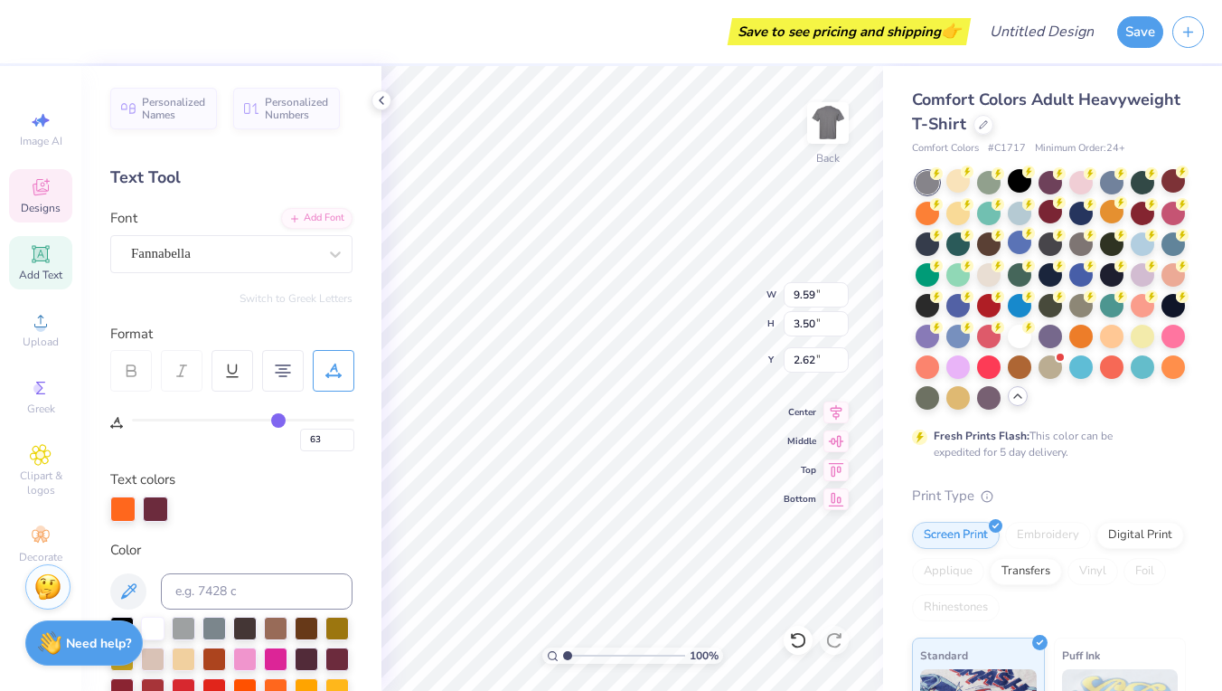
type input "67"
type input "70"
type input "72"
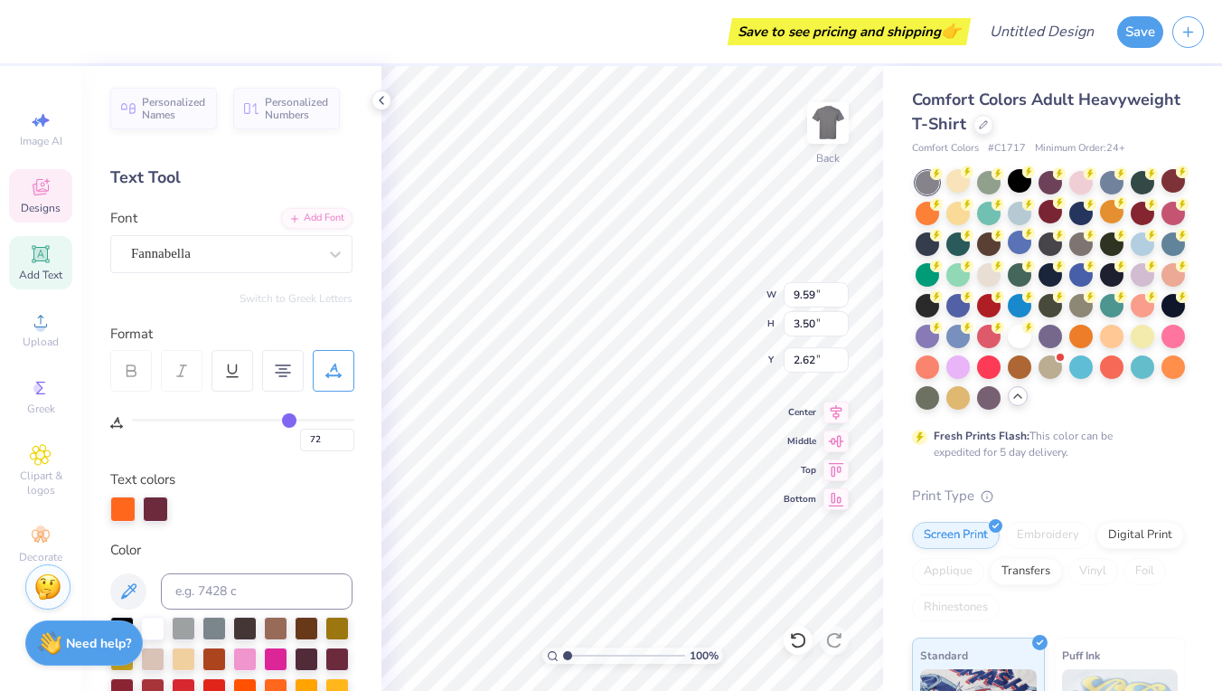
type input "74"
type input "76"
type input "77"
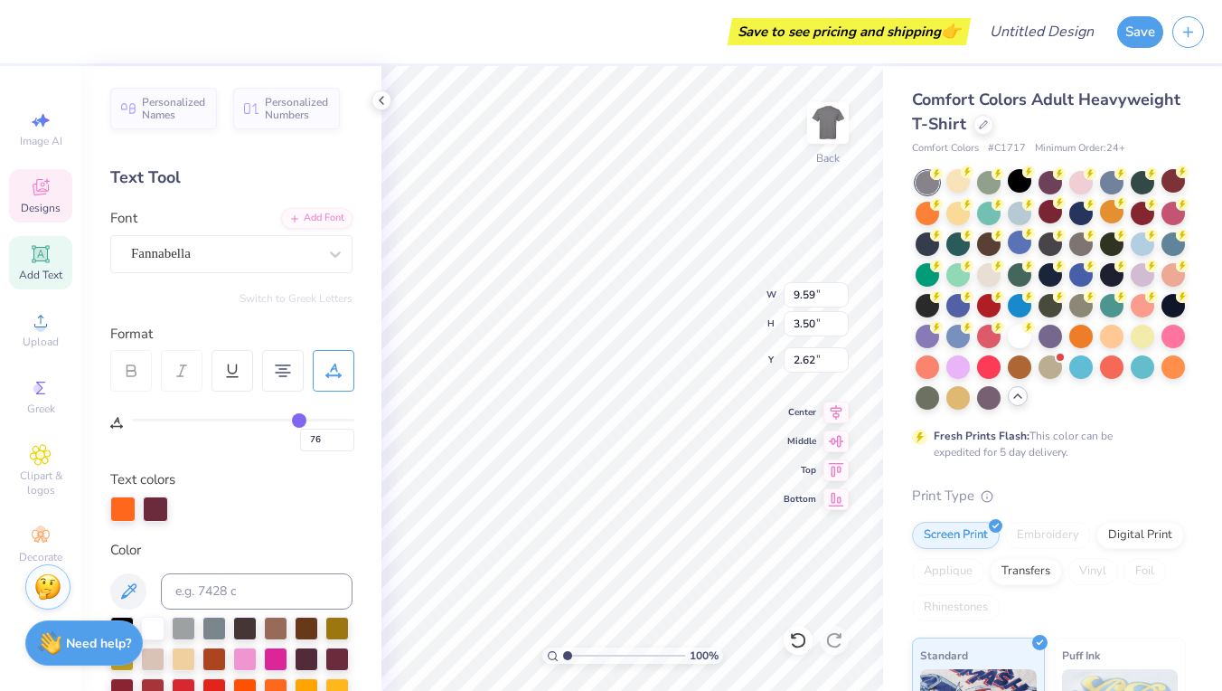
type input "77"
type input "79"
type input "80"
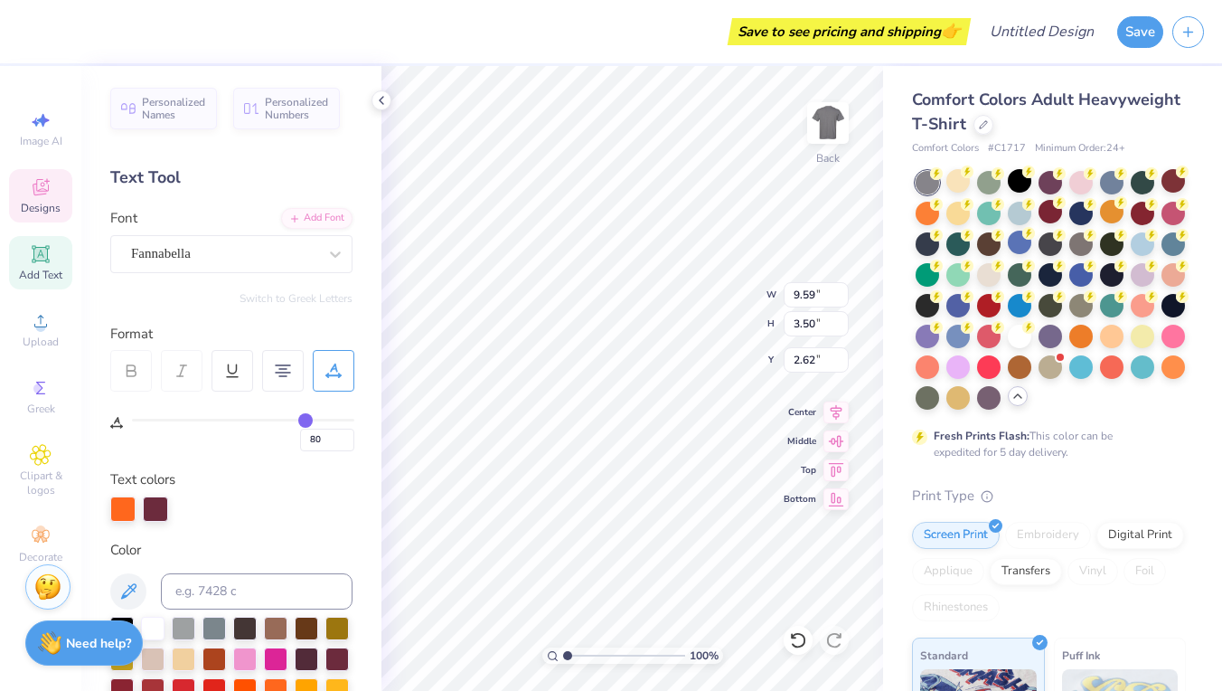
type input "81"
type input "82"
type input "83"
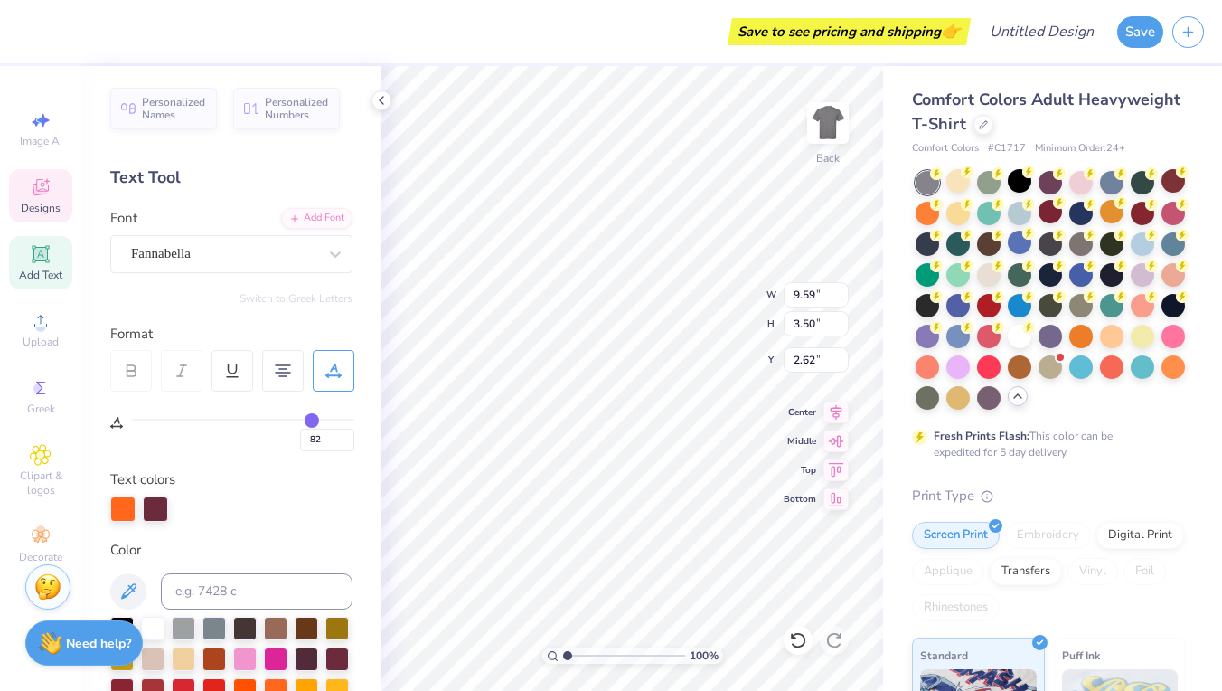
type input "83"
type input "84"
type input "85"
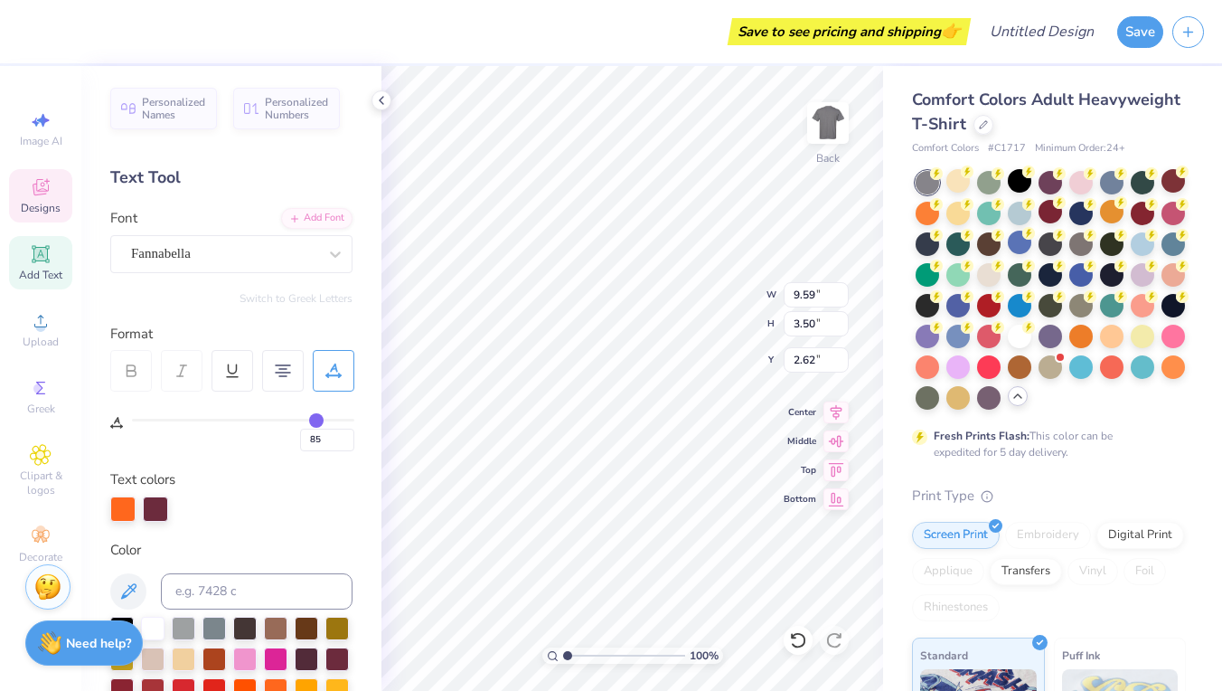
type input "86"
type input "87"
type input "88"
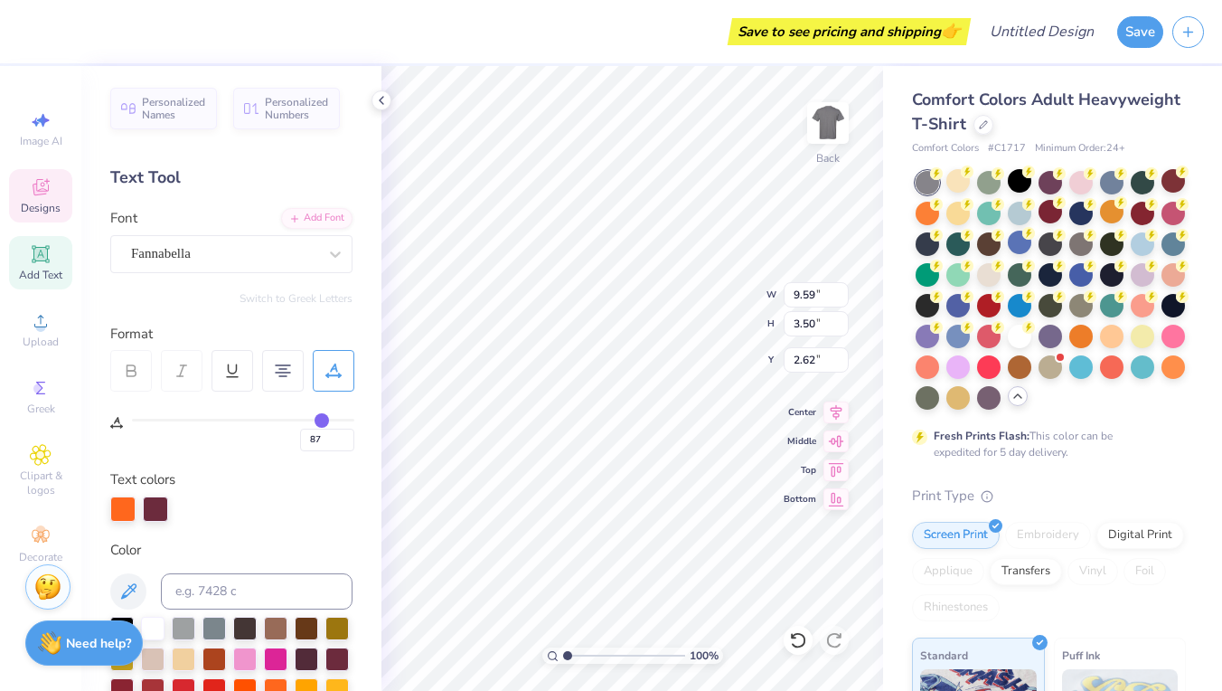
type input "88"
drag, startPoint x: 241, startPoint y: 418, endPoint x: 323, endPoint y: 414, distance: 81.5
click at [323, 418] on input "range" at bounding box center [243, 419] width 222 height 3
type input "87"
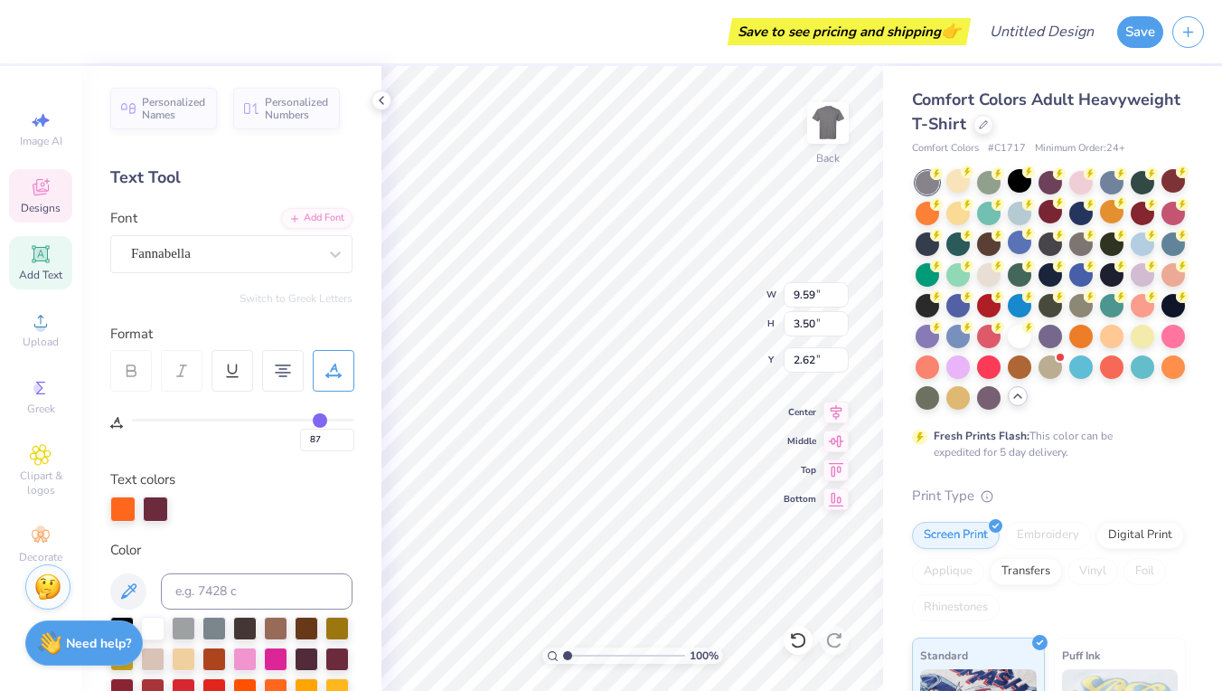
type input "86"
type input "85"
type input "84"
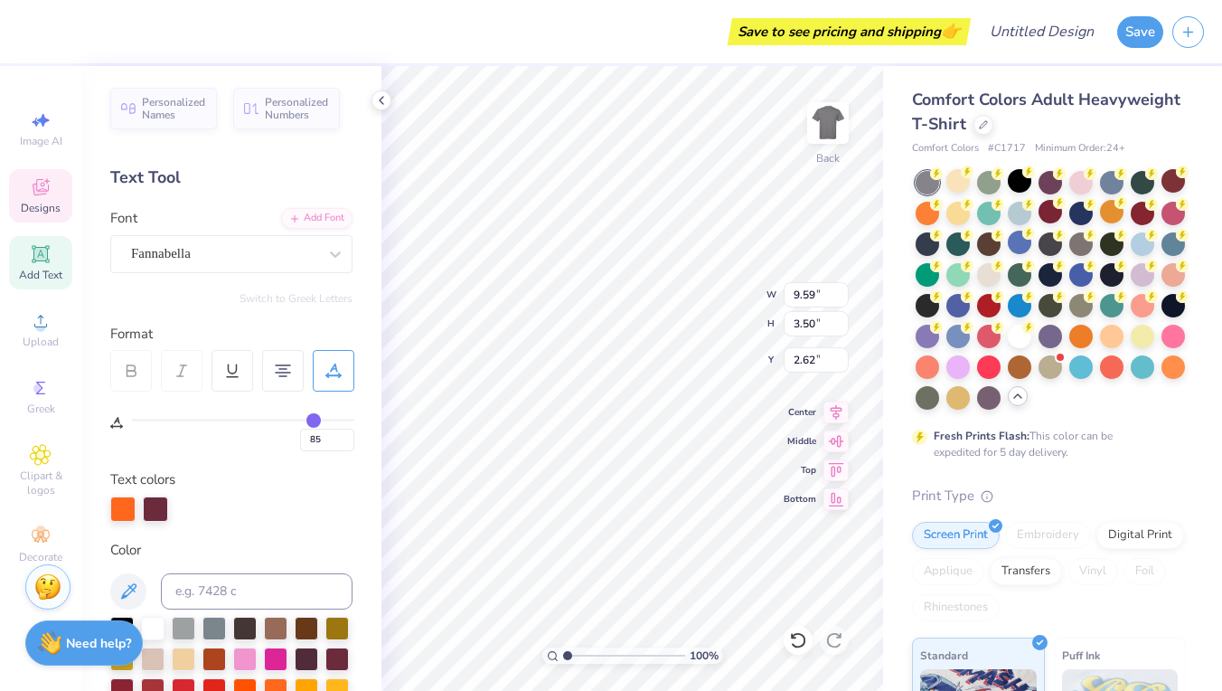
type input "84"
type input "83"
type input "80"
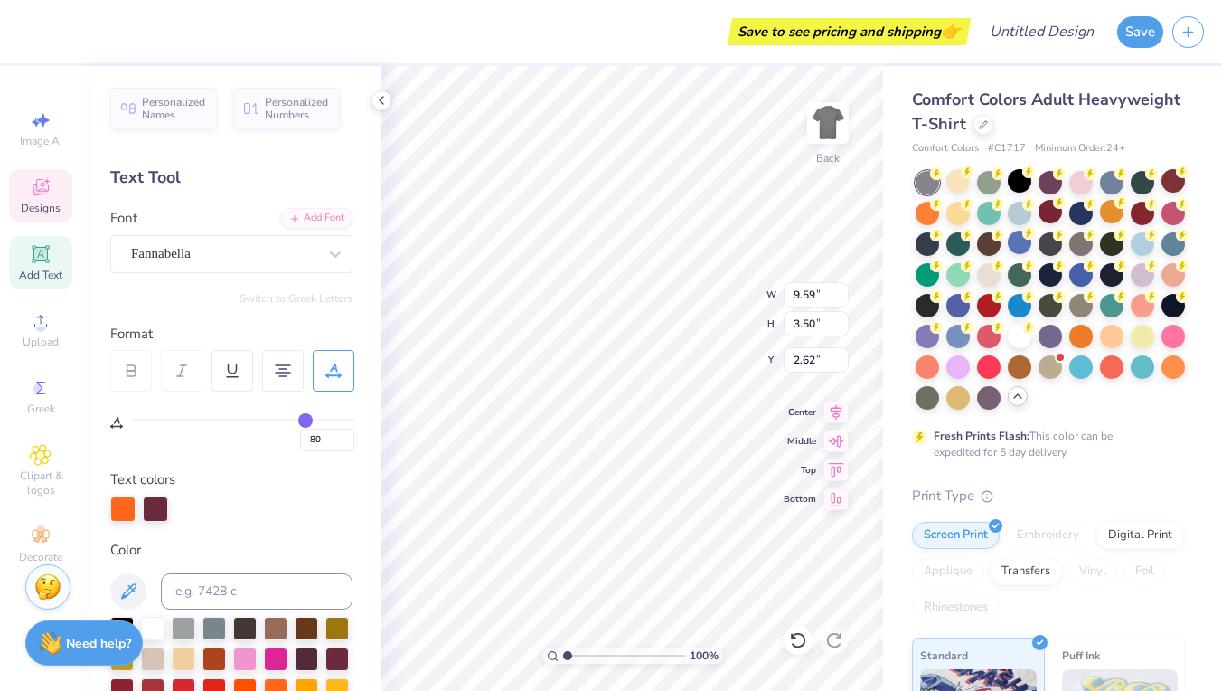
type input "78"
type input "76"
type input "73"
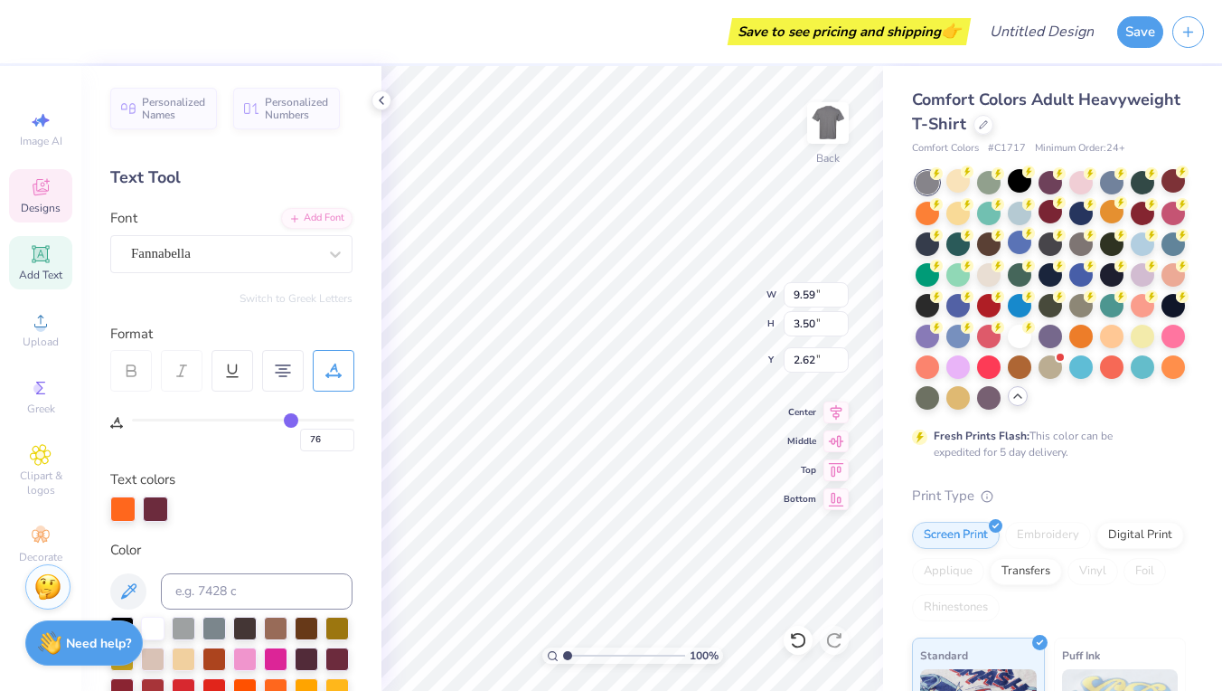
type input "73"
type input "70"
type input "67"
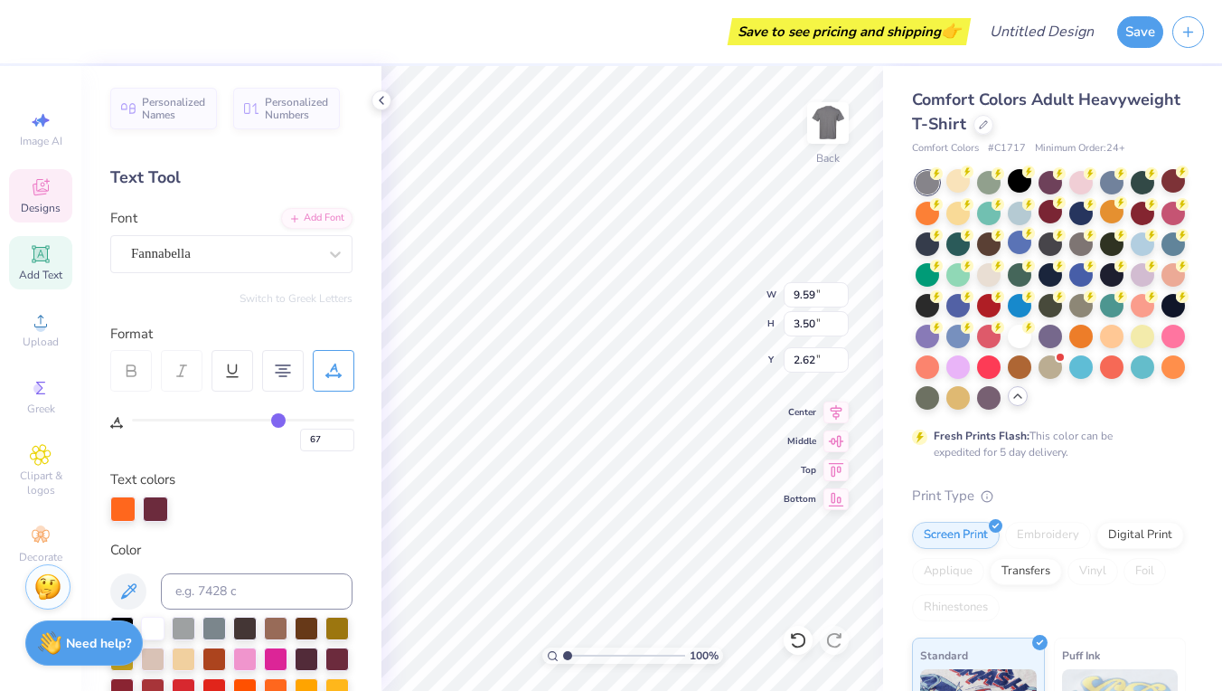
type input "65"
type input "62"
type input "60"
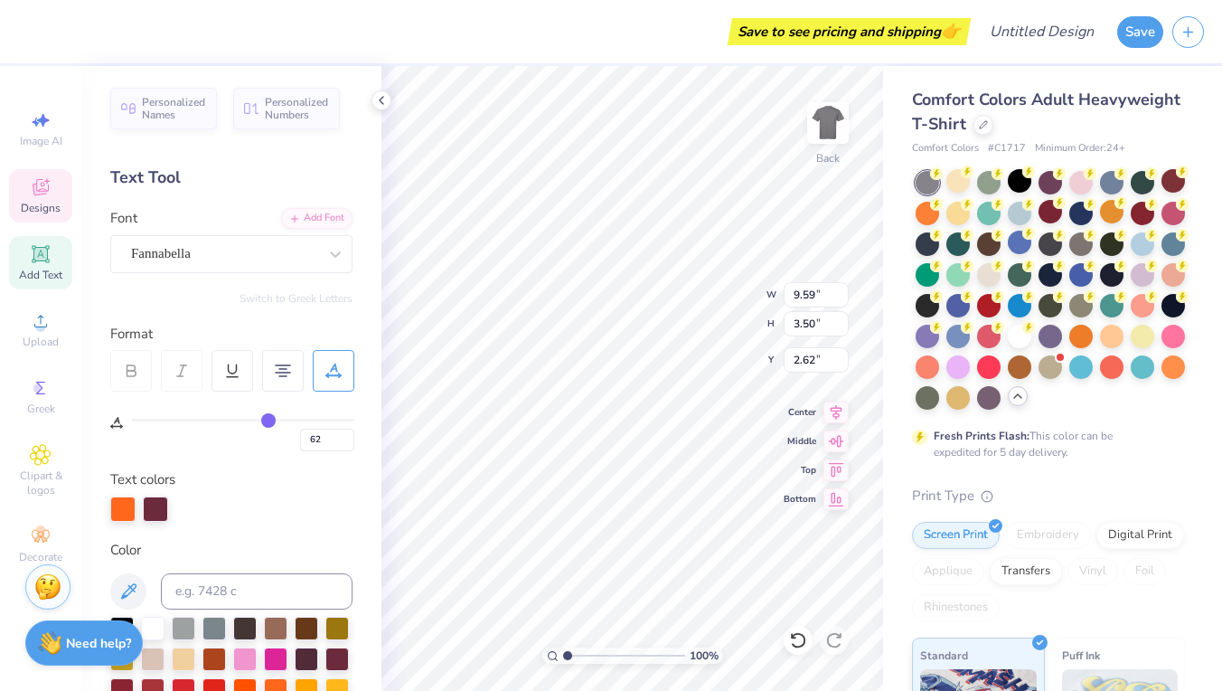
type input "60"
type input "57"
type input "54"
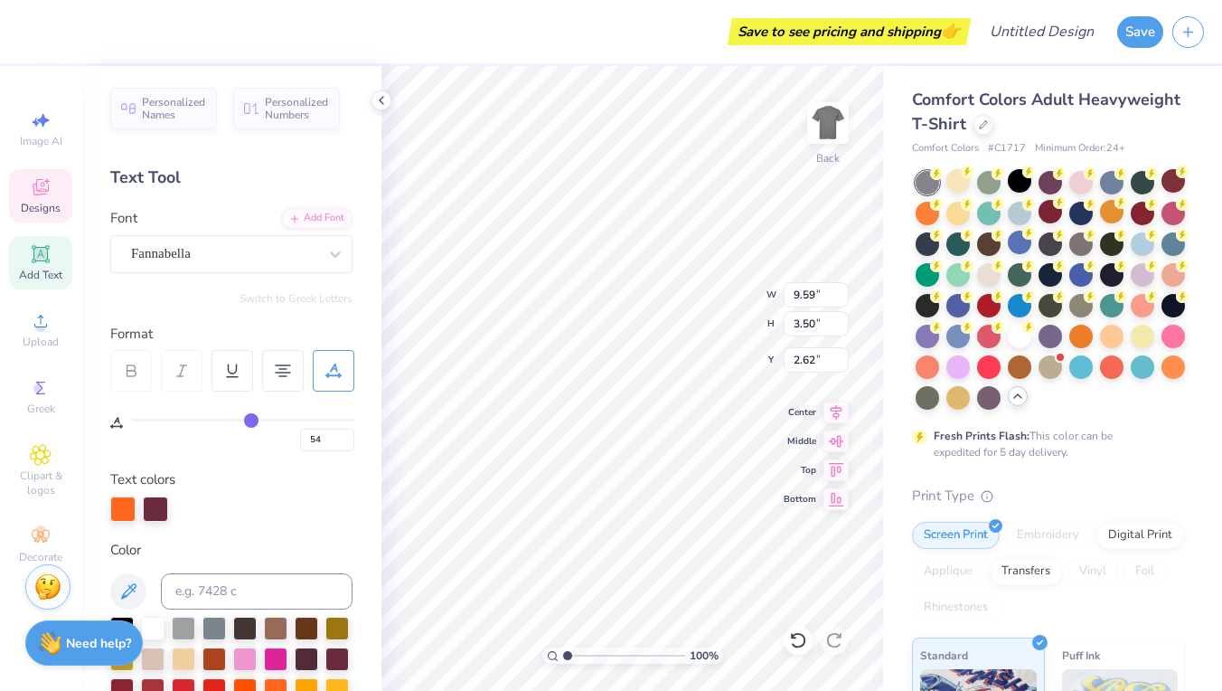
type input "52"
type input "50"
type input "47"
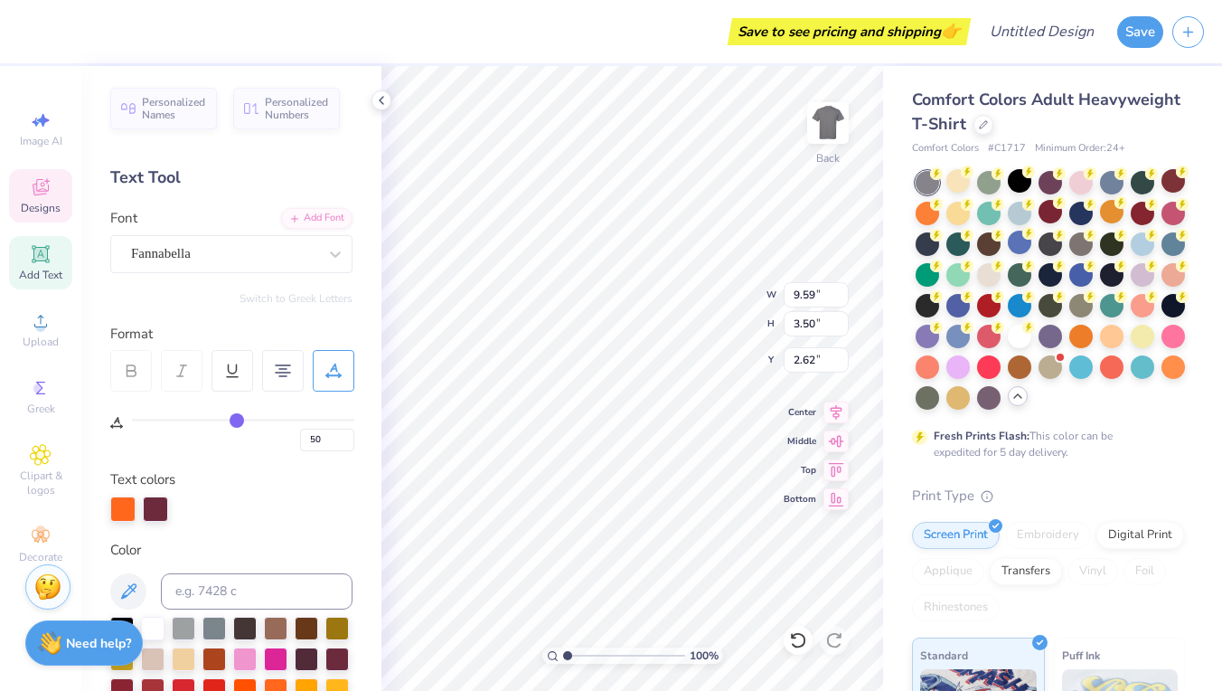
type input "47"
type input "45"
type input "42"
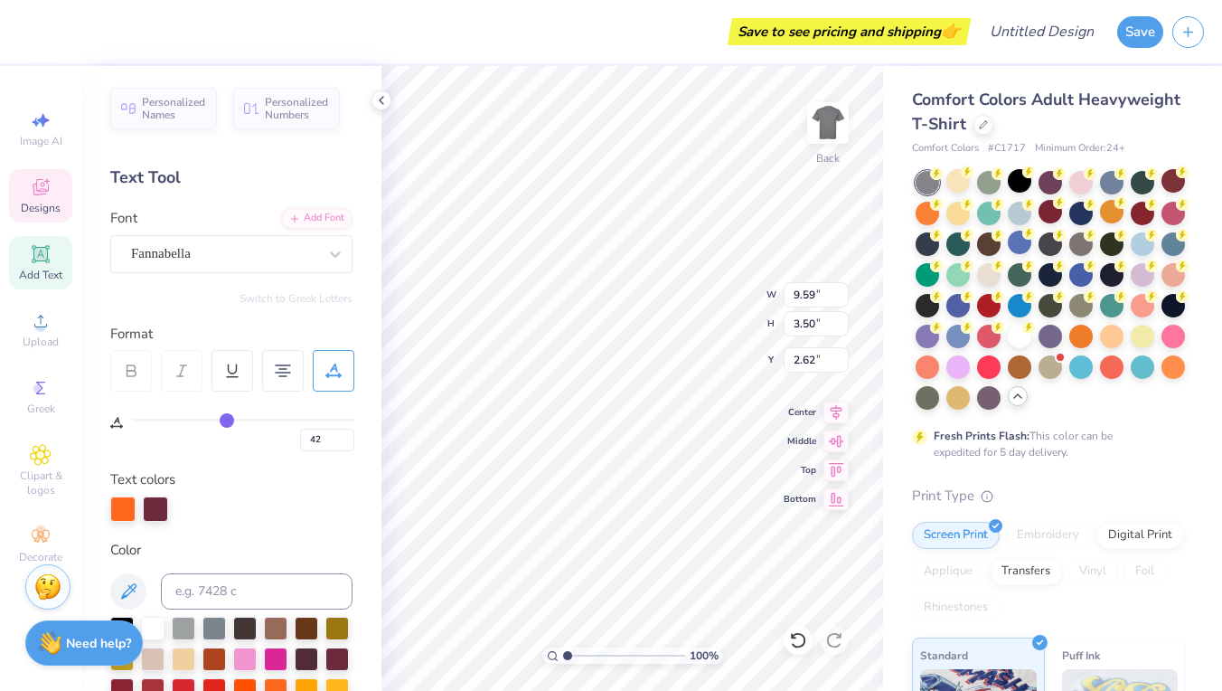
type input "40"
type input "38"
type input "36"
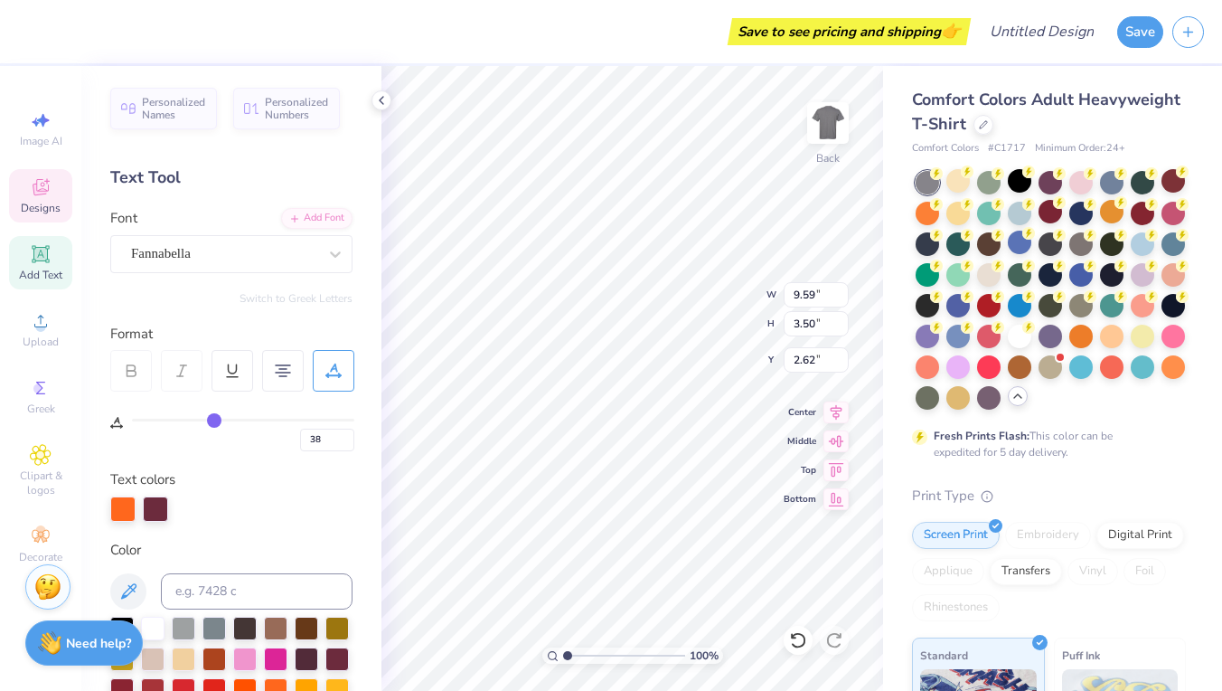
type input "36"
type input "34"
type input "32"
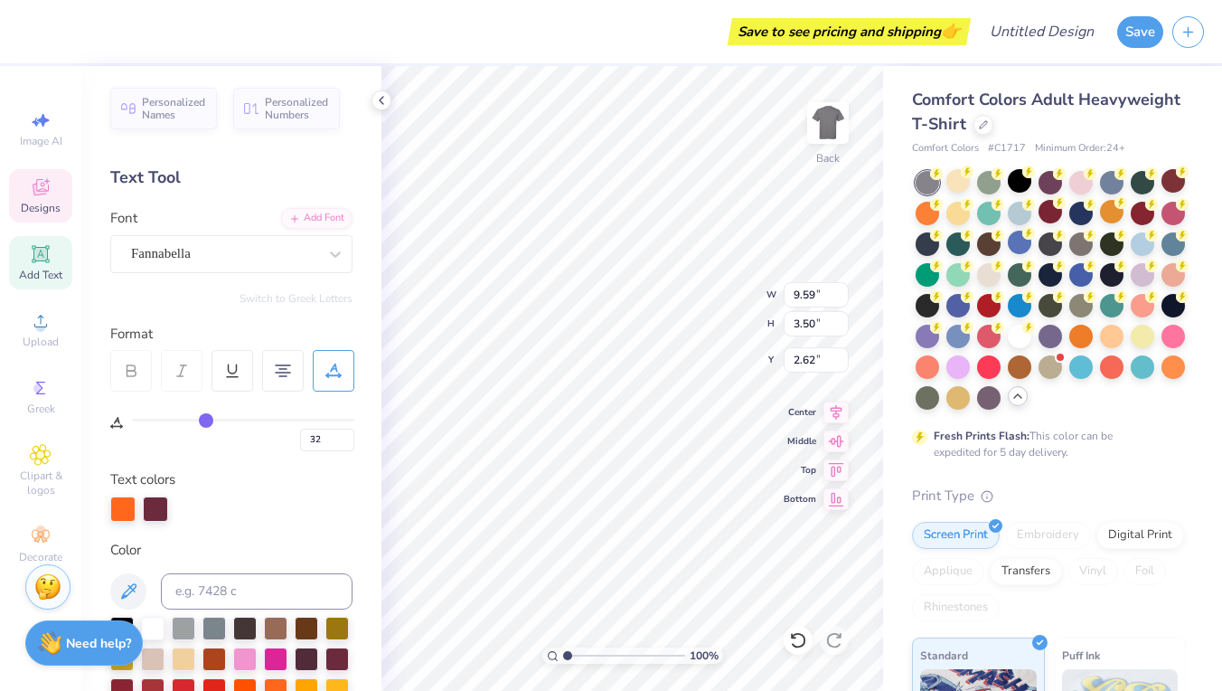
type input "30"
type input "29"
type input "27"
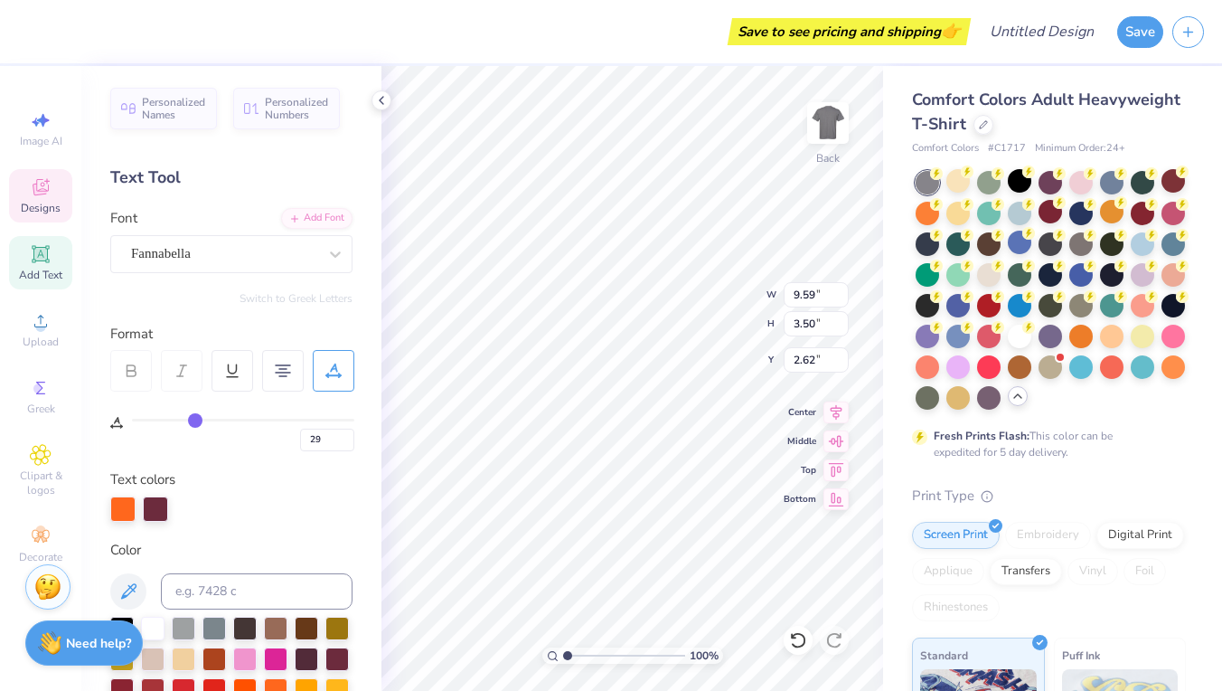
type input "27"
type input "26"
type input "24"
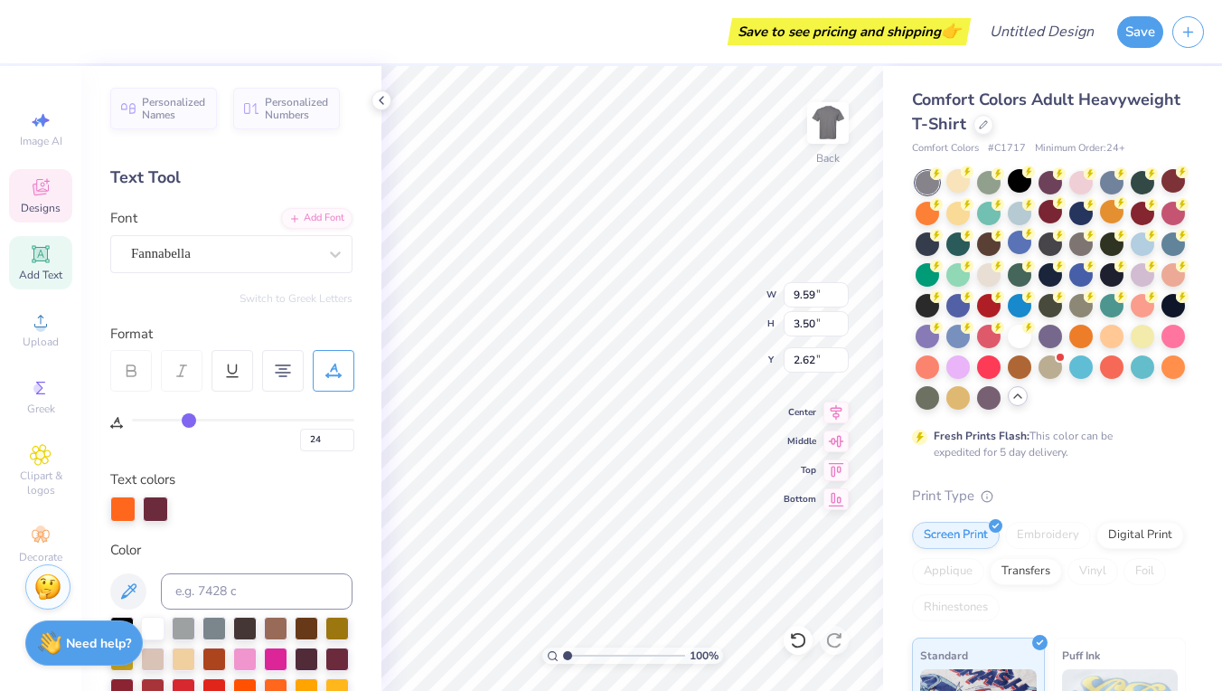
type input "23"
type input "22"
type input "21"
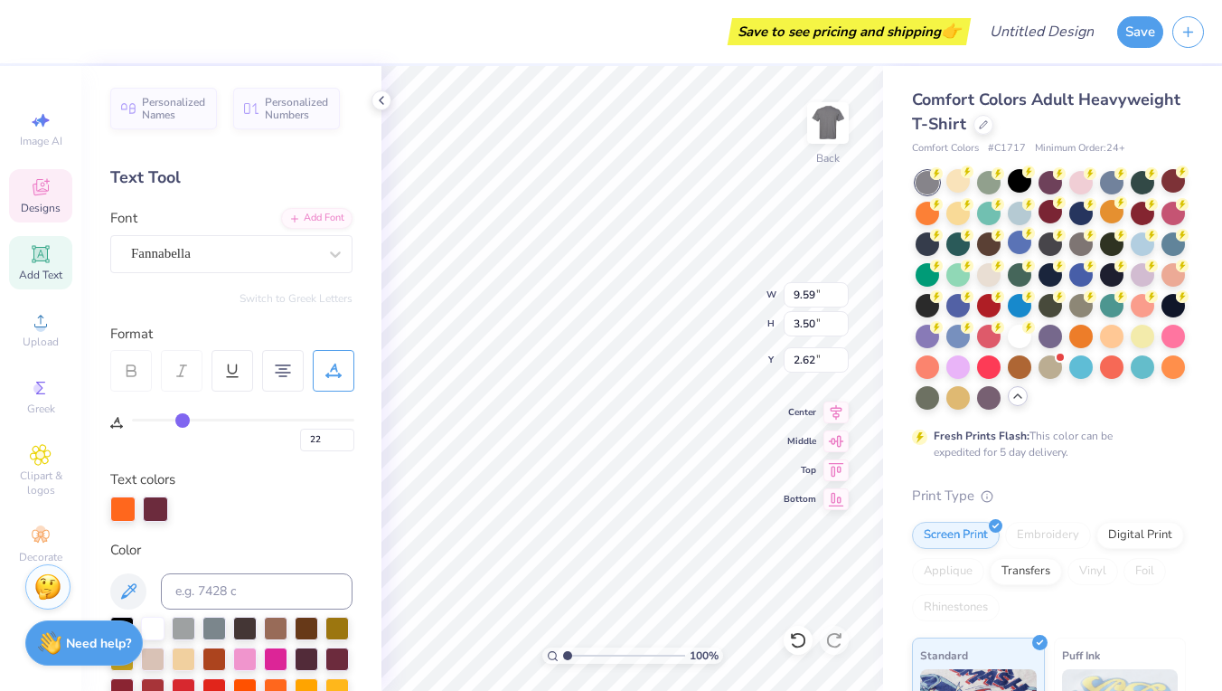
type input "21"
type input "19"
type input "18"
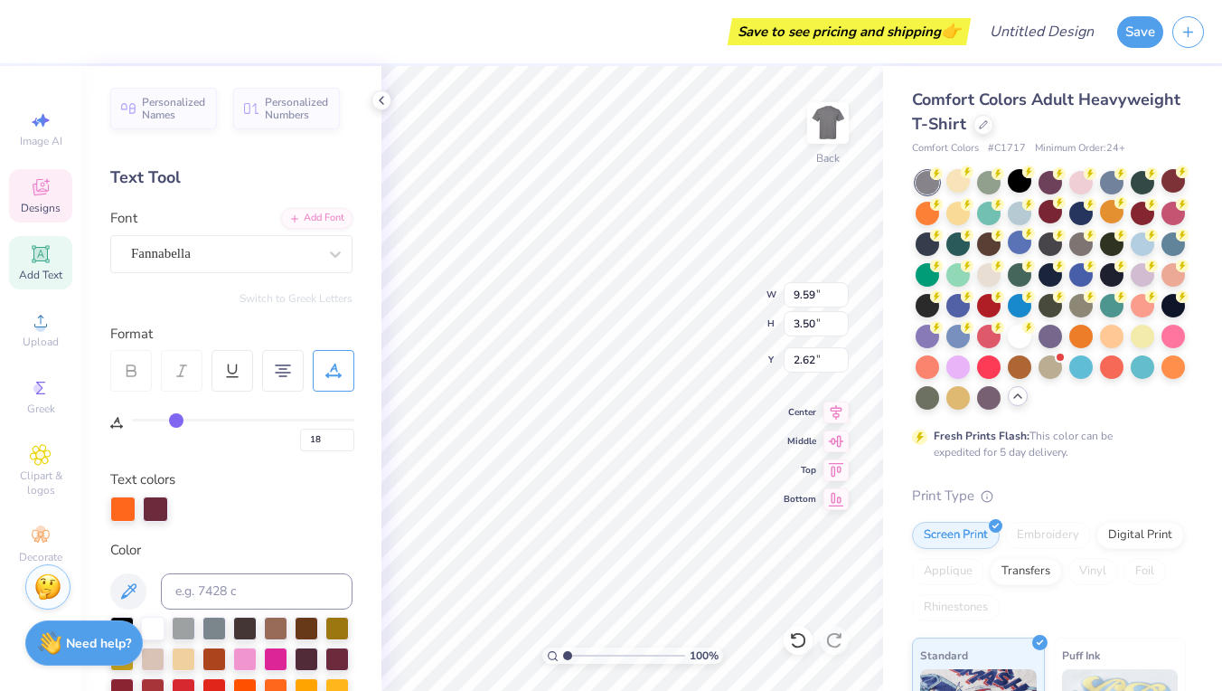
type input "17"
type input "16"
type input "15"
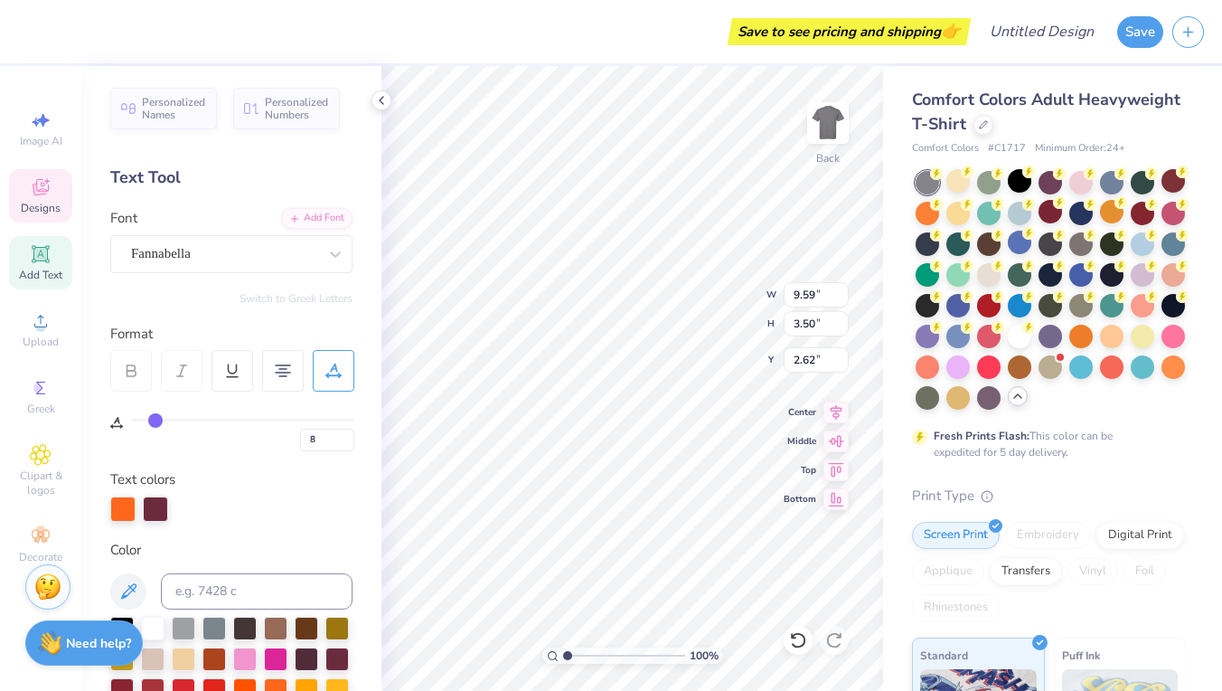
drag, startPoint x: 323, startPoint y: 414, endPoint x: 155, endPoint y: 417, distance: 167.2
click at [155, 418] on input "range" at bounding box center [243, 419] width 222 height 3
drag, startPoint x: 155, startPoint y: 417, endPoint x: 127, endPoint y: 417, distance: 28.0
click at [127, 417] on div "0" at bounding box center [232, 421] width 244 height 60
drag, startPoint x: 141, startPoint y: 417, endPoint x: 156, endPoint y: 417, distance: 15.4
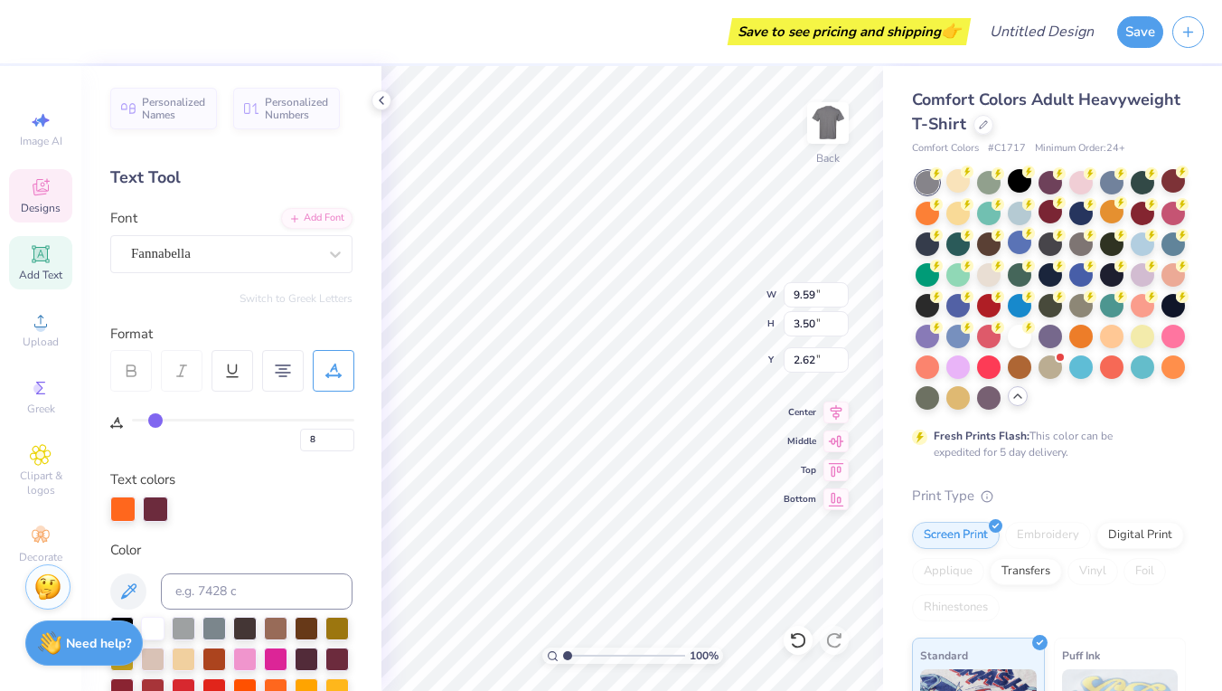
click at [156, 418] on input "range" at bounding box center [243, 419] width 222 height 3
click at [149, 418] on input "range" at bounding box center [243, 419] width 222 height 3
click at [145, 108] on span "Personalized Names" at bounding box center [174, 105] width 64 height 25
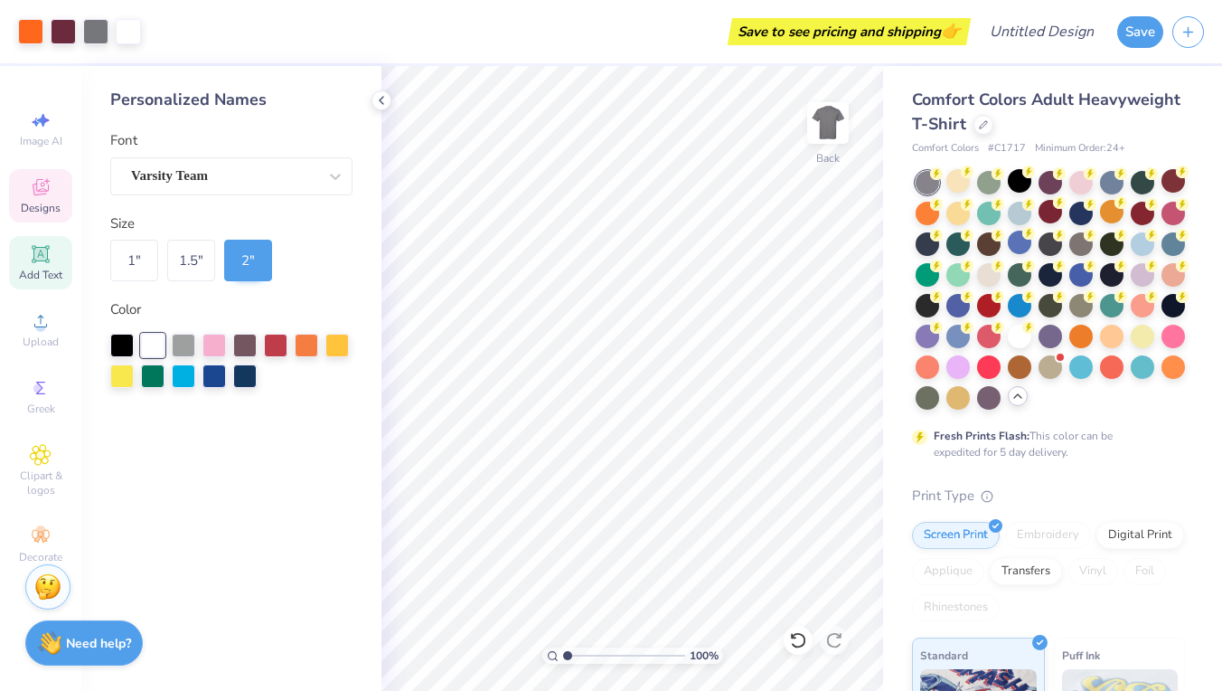
click at [42, 188] on icon at bounding box center [41, 187] width 22 height 22
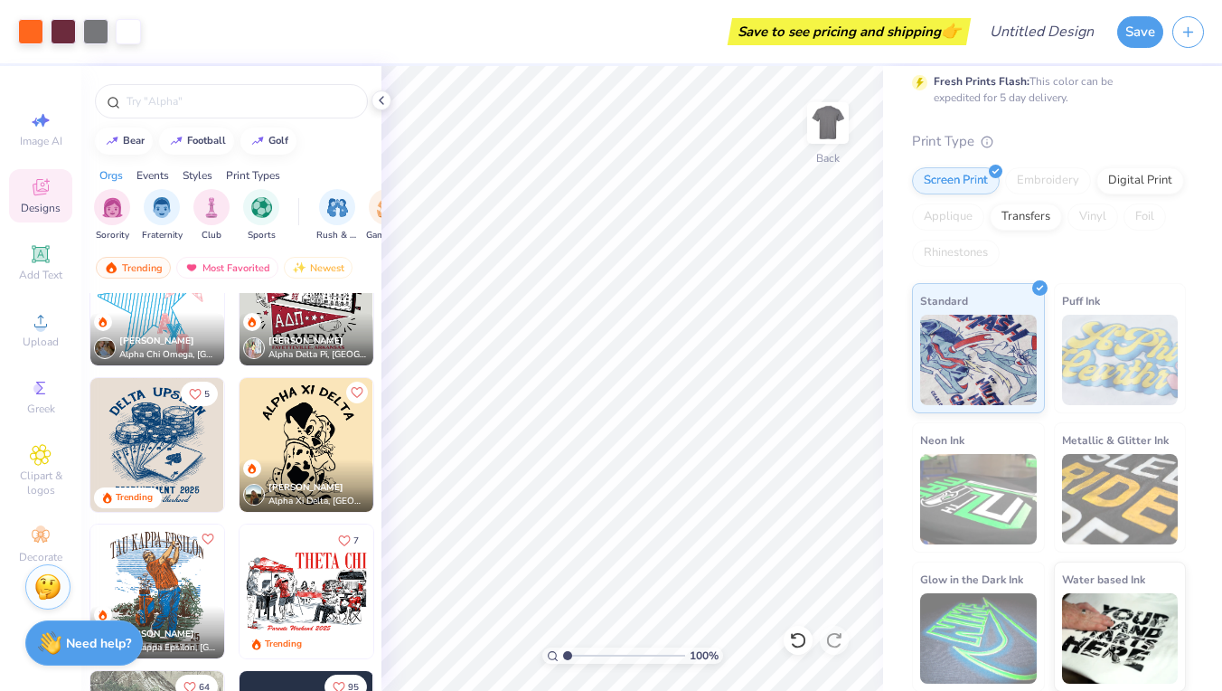
scroll to position [2262, 0]
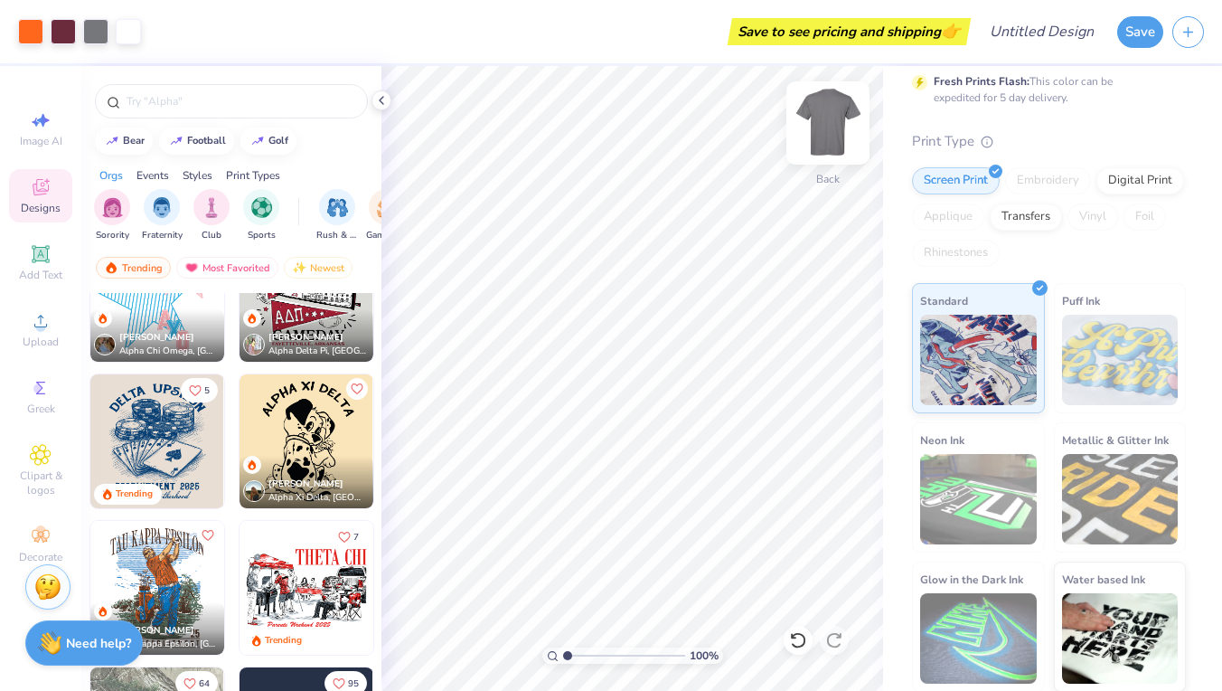
click at [846, 115] on img at bounding box center [828, 123] width 72 height 72
click at [814, 124] on img at bounding box center [828, 123] width 36 height 36
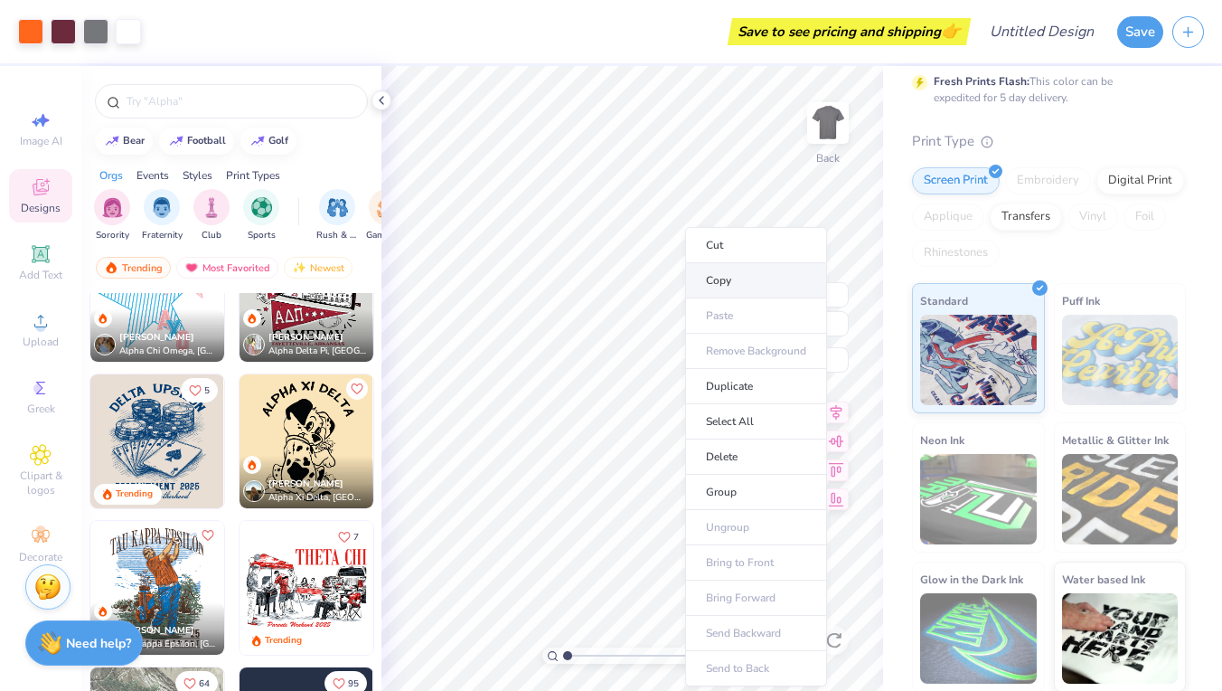
click at [722, 280] on li "Copy" at bounding box center [756, 280] width 142 height 35
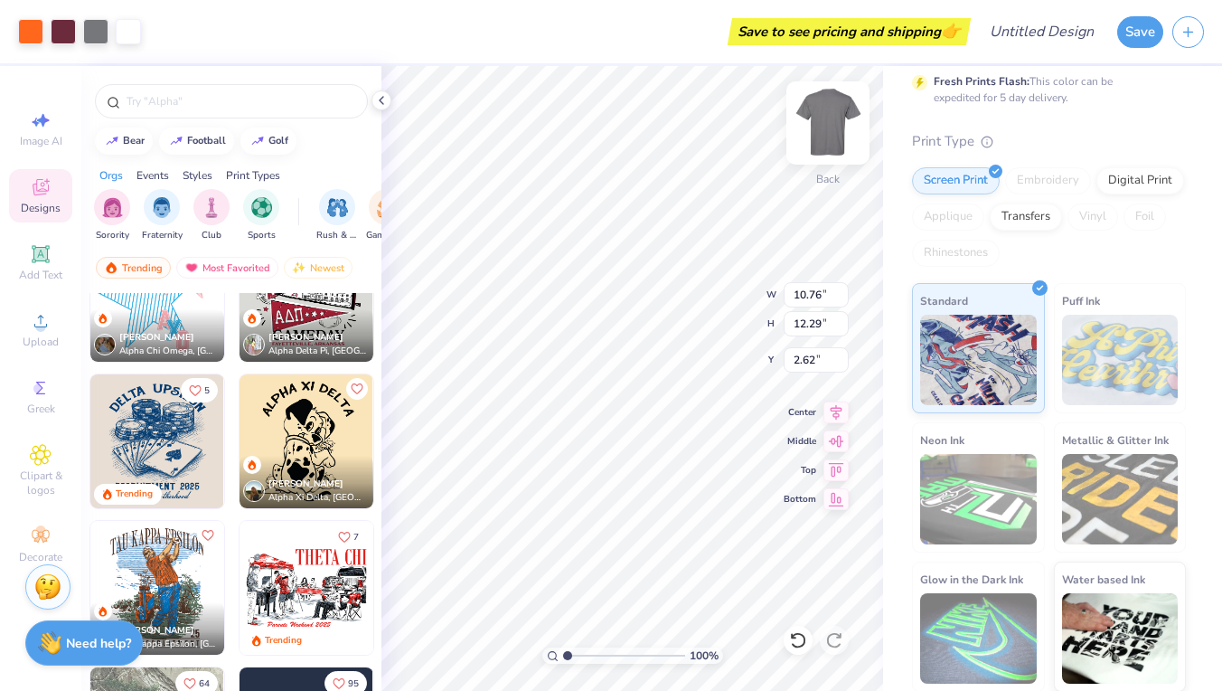
click at [839, 127] on img at bounding box center [828, 123] width 72 height 72
drag, startPoint x: 839, startPoint y: 127, endPoint x: 814, endPoint y: 124, distance: 24.6
click at [814, 124] on img at bounding box center [828, 123] width 72 height 72
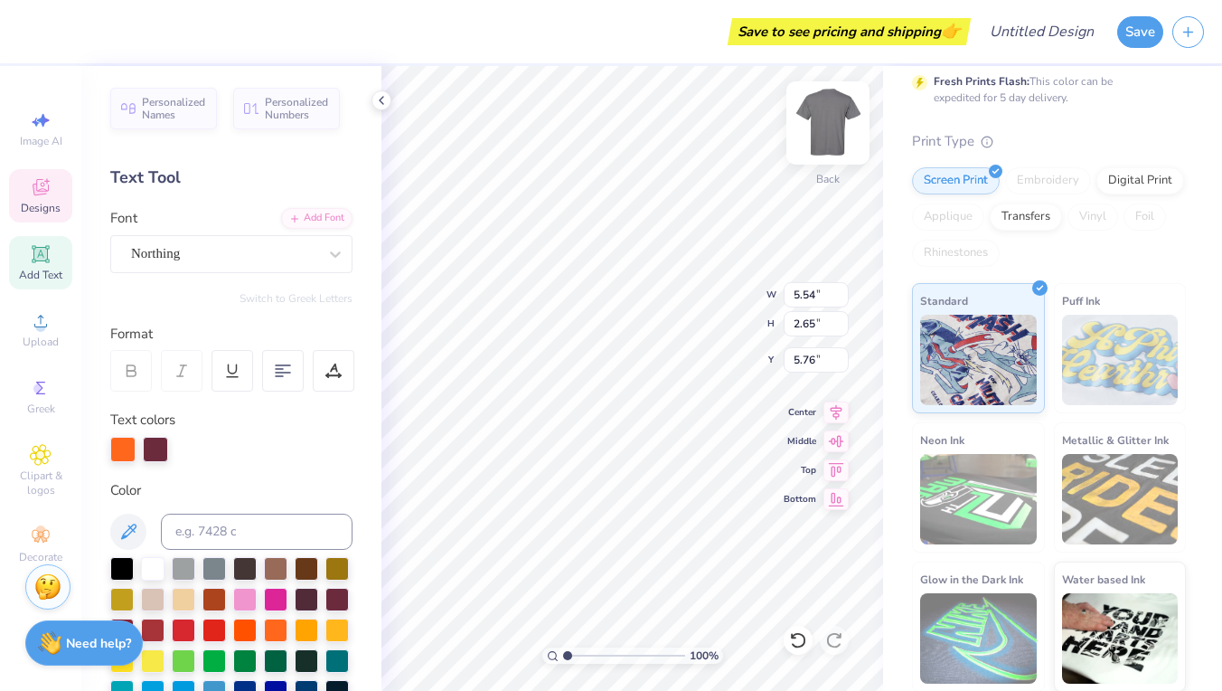
click at [832, 117] on img at bounding box center [828, 123] width 72 height 72
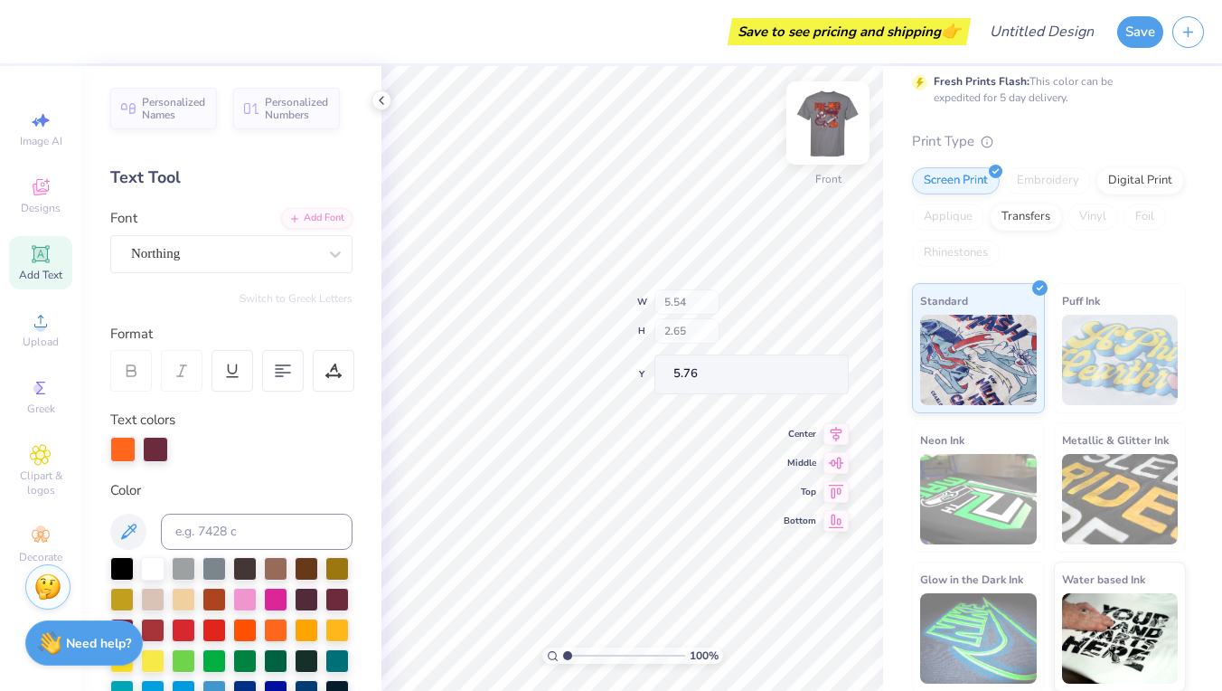
click at [822, 123] on img at bounding box center [828, 123] width 72 height 72
click at [828, 122] on img at bounding box center [828, 123] width 72 height 72
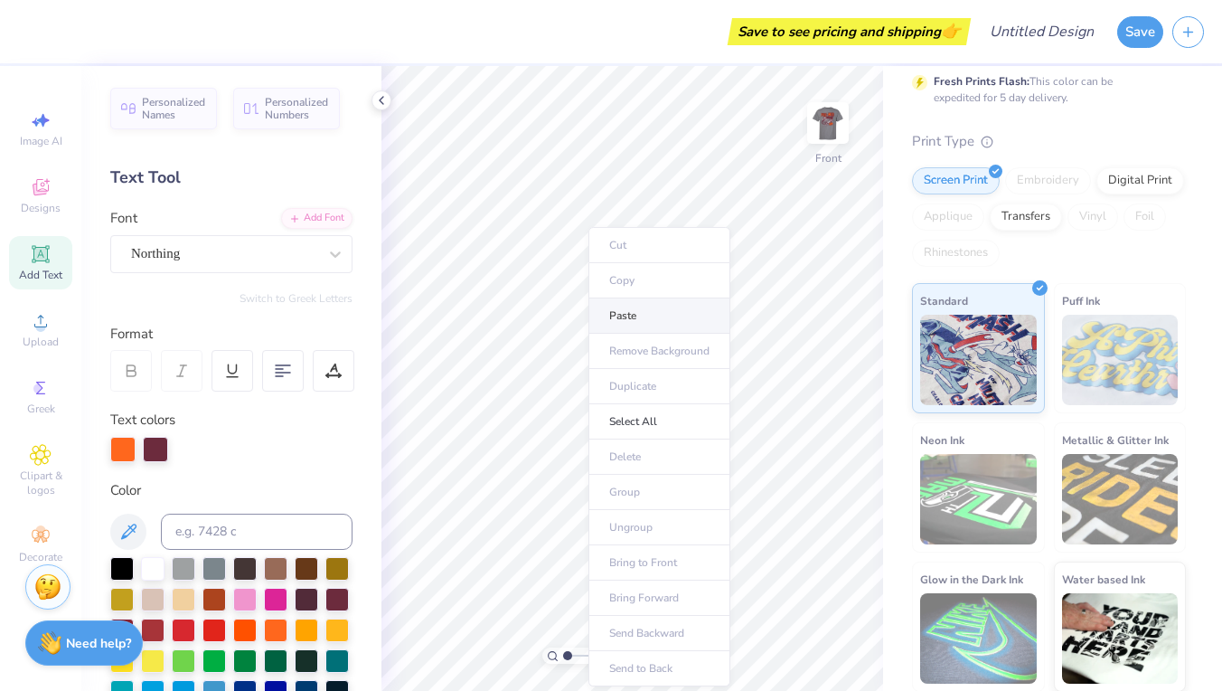
click at [616, 312] on li "Paste" at bounding box center [659, 315] width 142 height 35
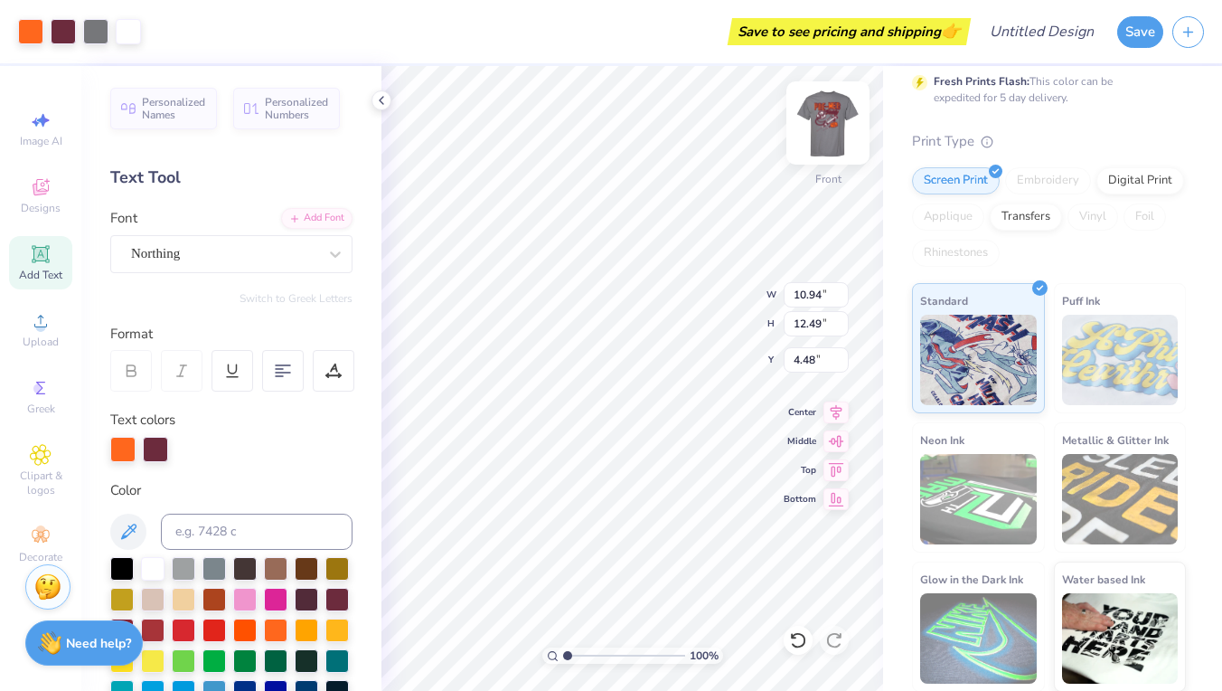
click at [842, 136] on img at bounding box center [828, 123] width 72 height 72
click at [812, 127] on img at bounding box center [828, 123] width 72 height 72
click at [826, 126] on img at bounding box center [828, 123] width 72 height 72
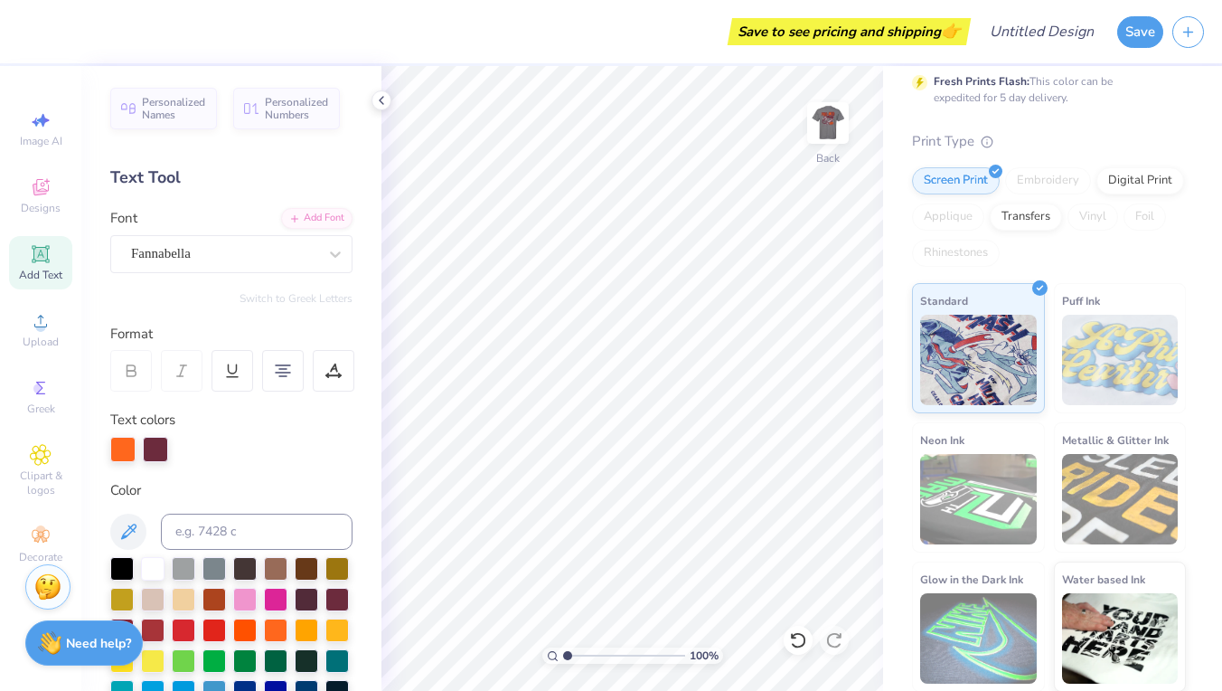
click at [57, 259] on div "Add Text" at bounding box center [40, 262] width 63 height 53
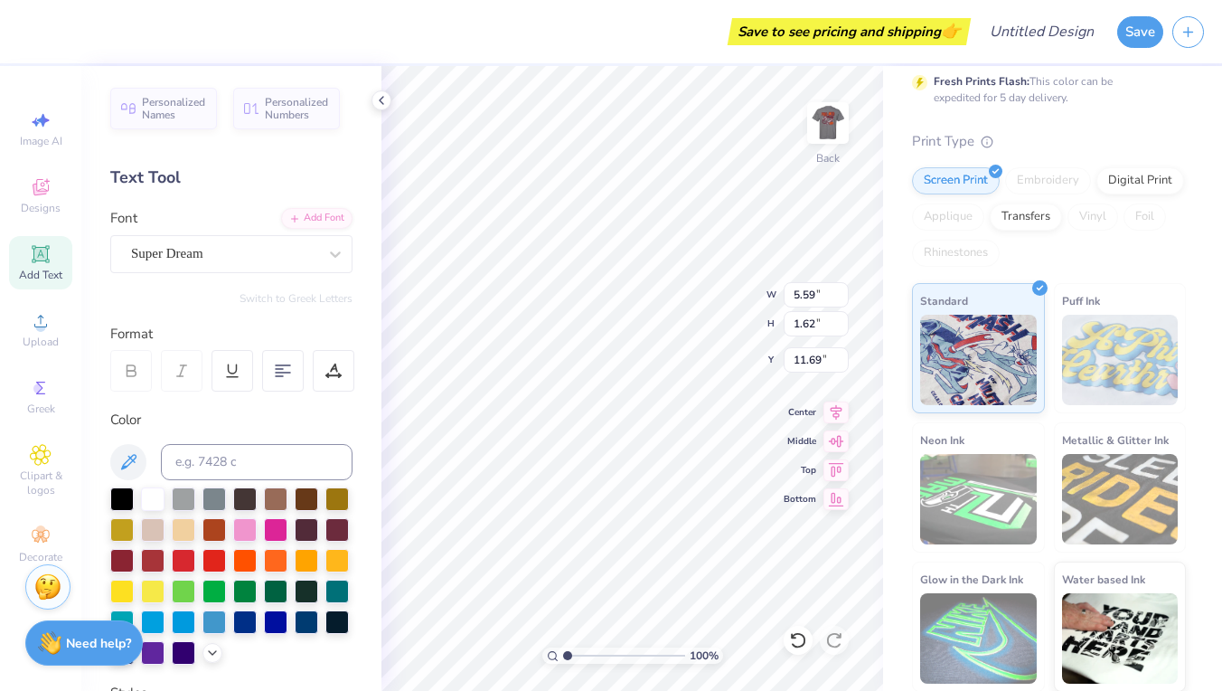
scroll to position [1, 5]
click at [257, 250] on div "Super Dream" at bounding box center [224, 254] width 190 height 28
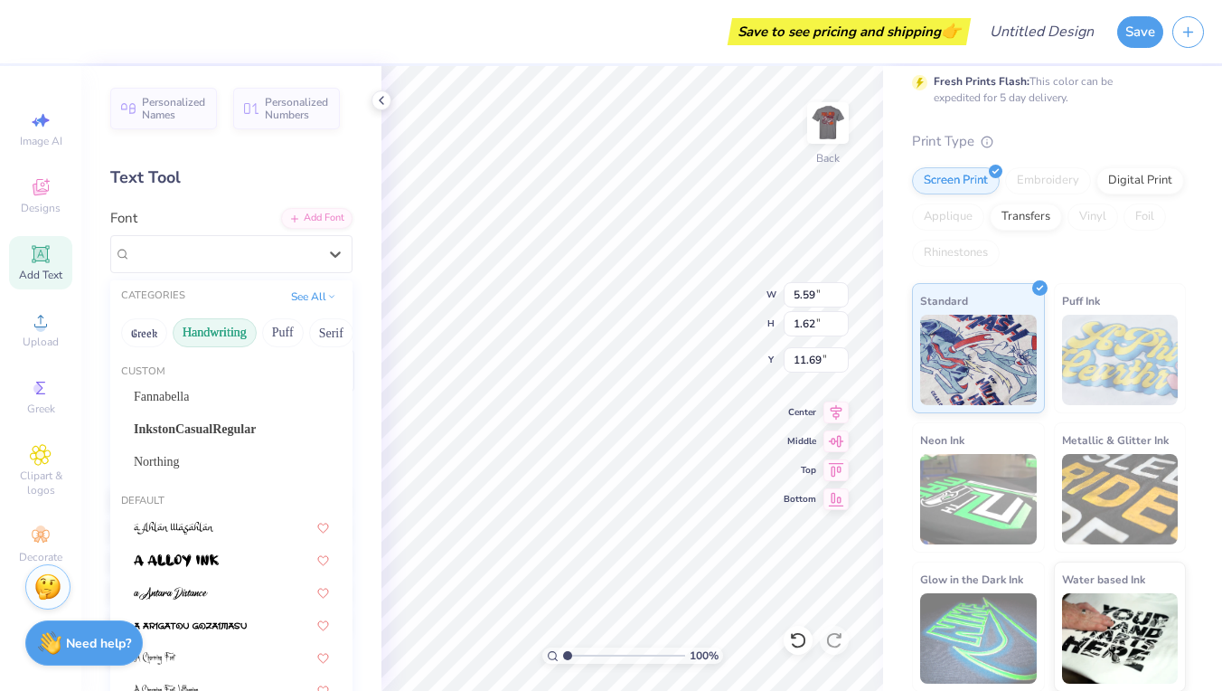
click at [214, 327] on button "Handwriting" at bounding box center [215, 332] width 84 height 29
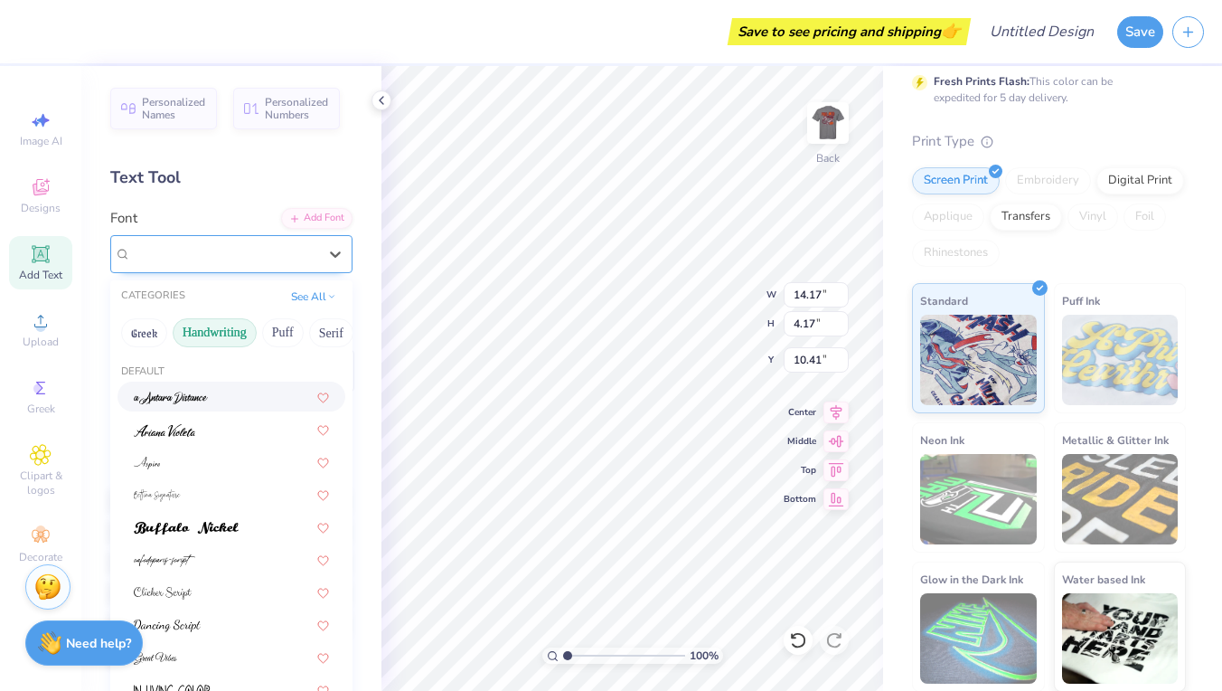
click at [233, 254] on div "Super Dream" at bounding box center [224, 254] width 190 height 28
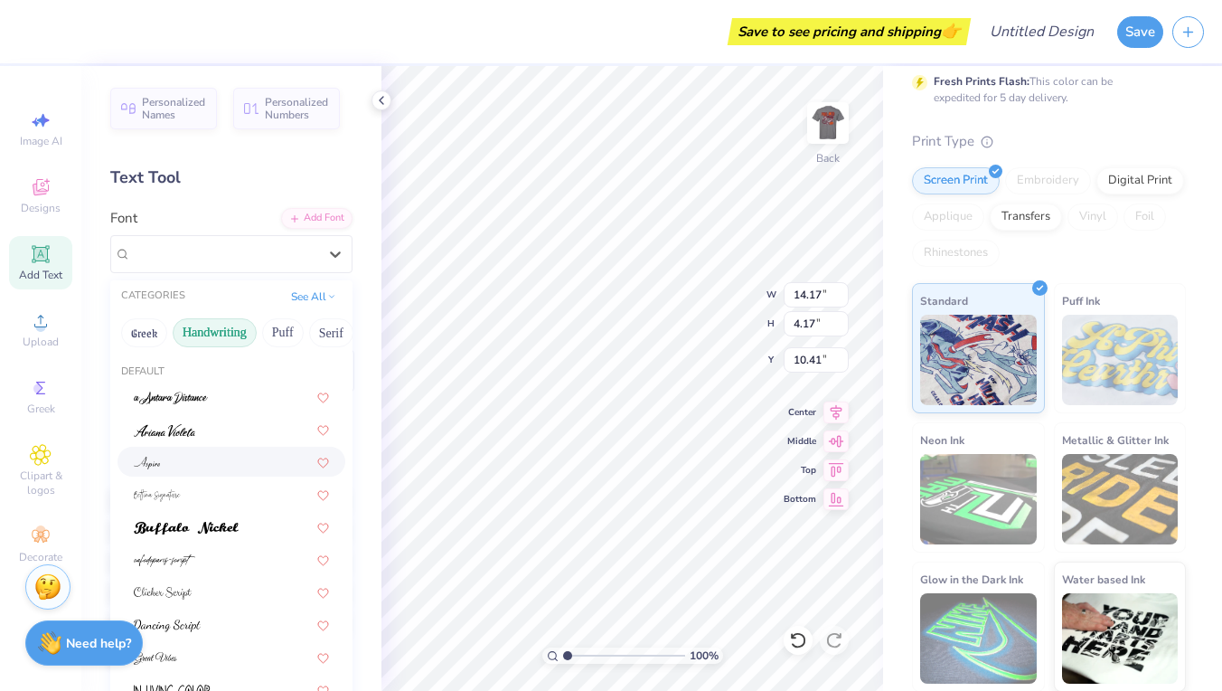
click at [202, 461] on div at bounding box center [231, 461] width 195 height 19
click at [221, 259] on div "Aspire" at bounding box center [224, 254] width 190 height 28
click at [293, 340] on button "Puff" at bounding box center [283, 332] width 42 height 29
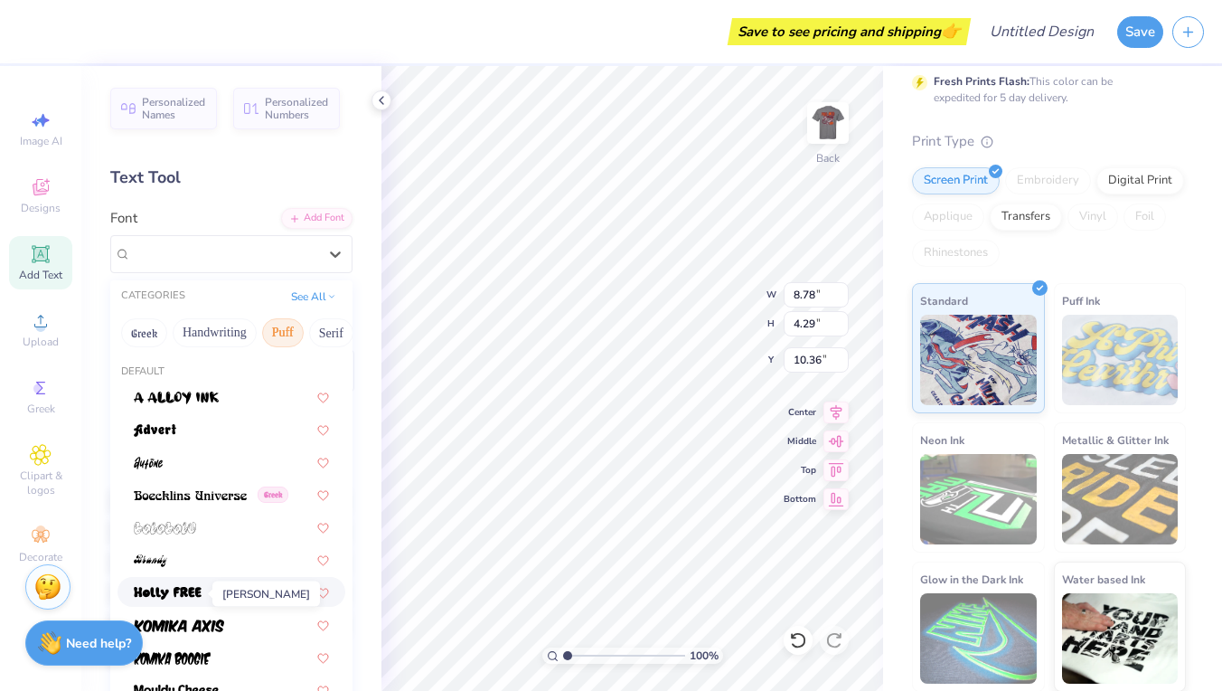
click at [193, 591] on img at bounding box center [168, 593] width 68 height 13
click at [310, 250] on div "[PERSON_NAME]" at bounding box center [224, 254] width 190 height 28
click at [259, 345] on button "Bold" at bounding box center [267, 332] width 44 height 29
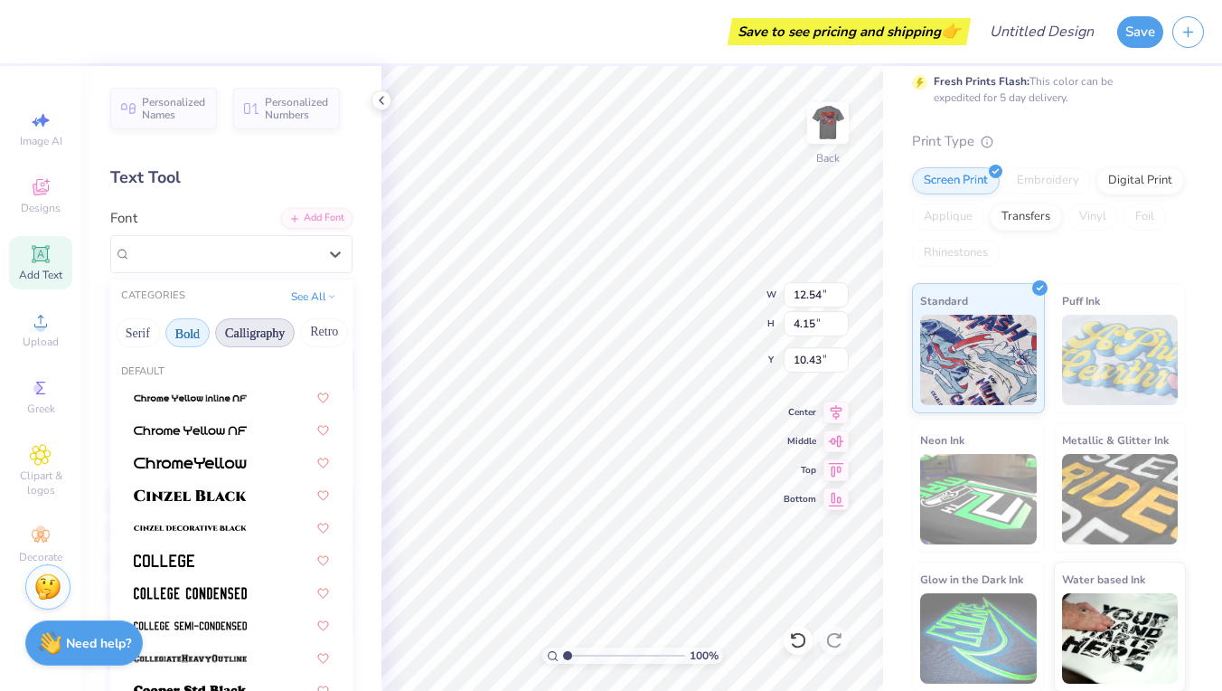
scroll to position [0, 194]
click at [242, 502] on img at bounding box center [190, 495] width 113 height 13
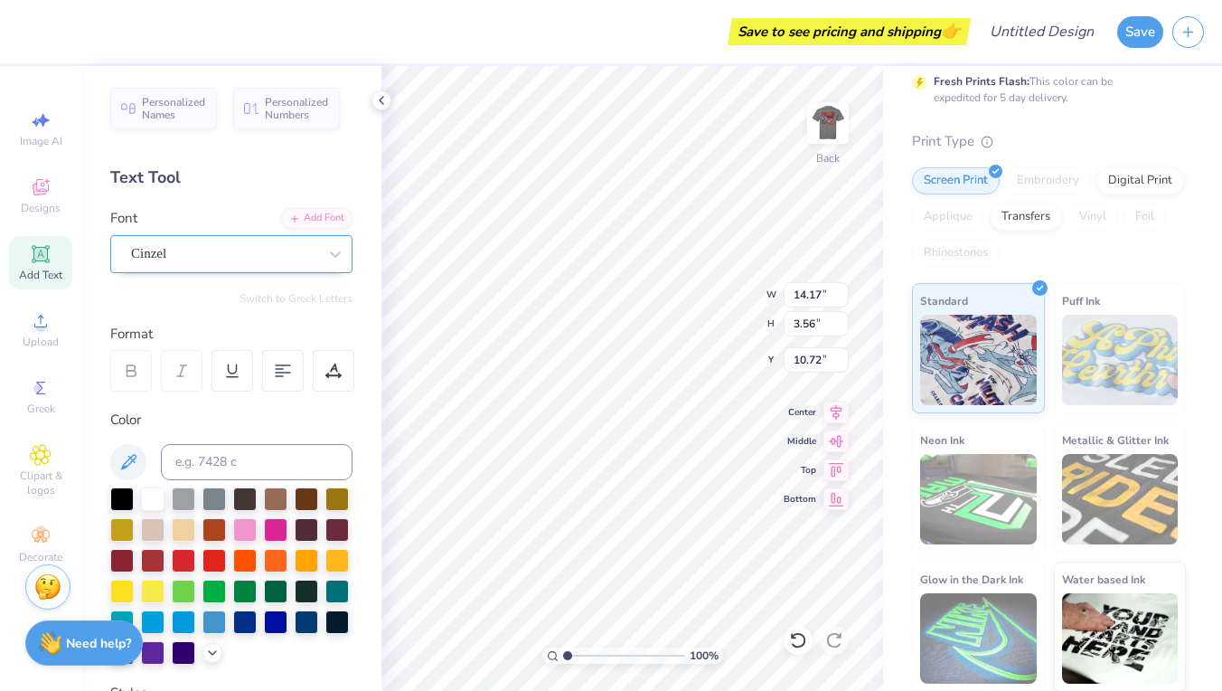
click at [316, 270] on div "Cinzel" at bounding box center [231, 254] width 242 height 38
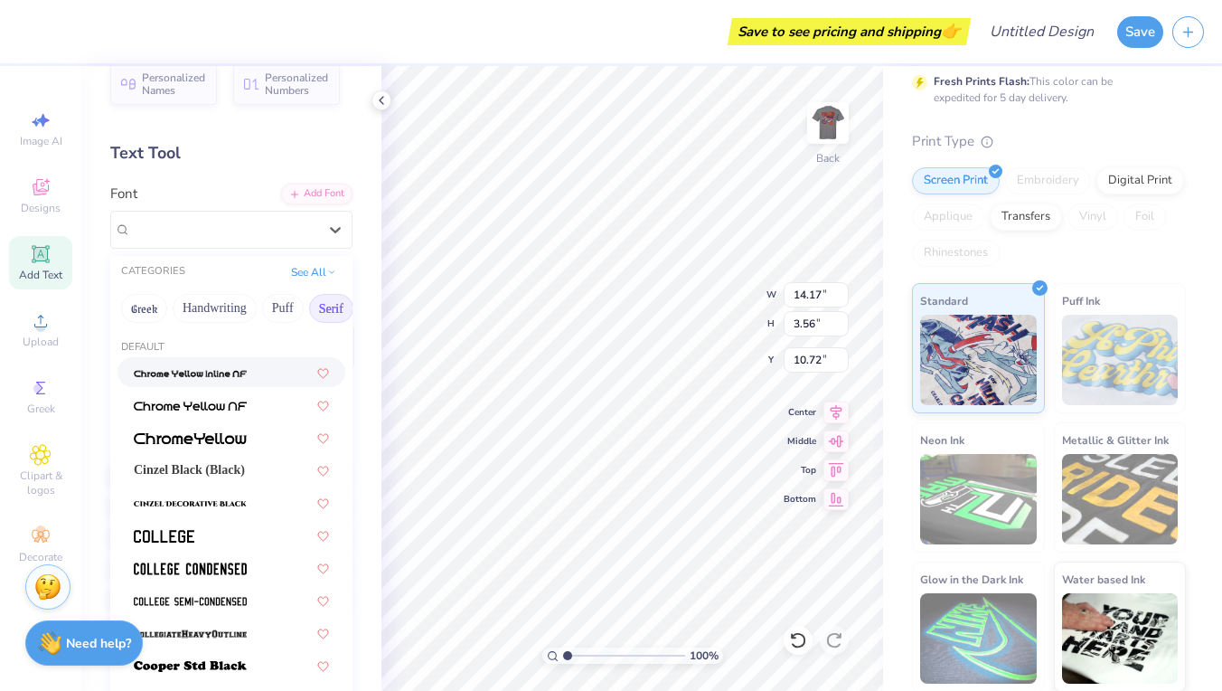
scroll to position [0, 98]
click at [288, 317] on button "Bold" at bounding box center [283, 308] width 44 height 29
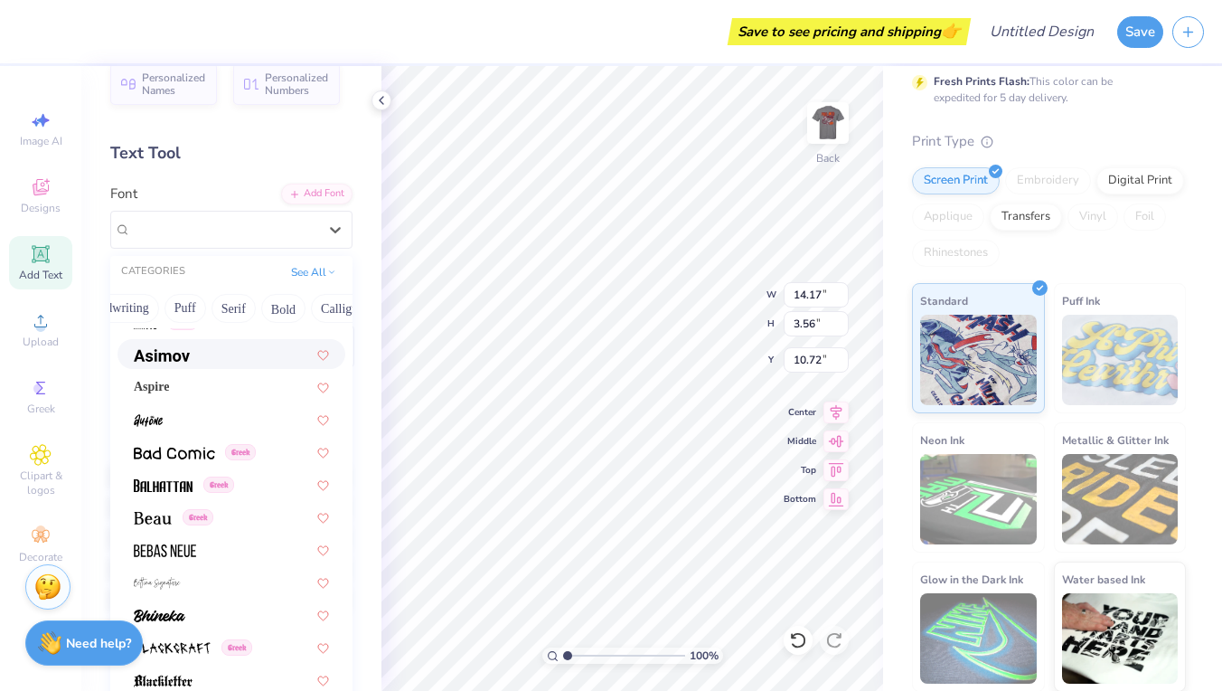
scroll to position [803, 0]
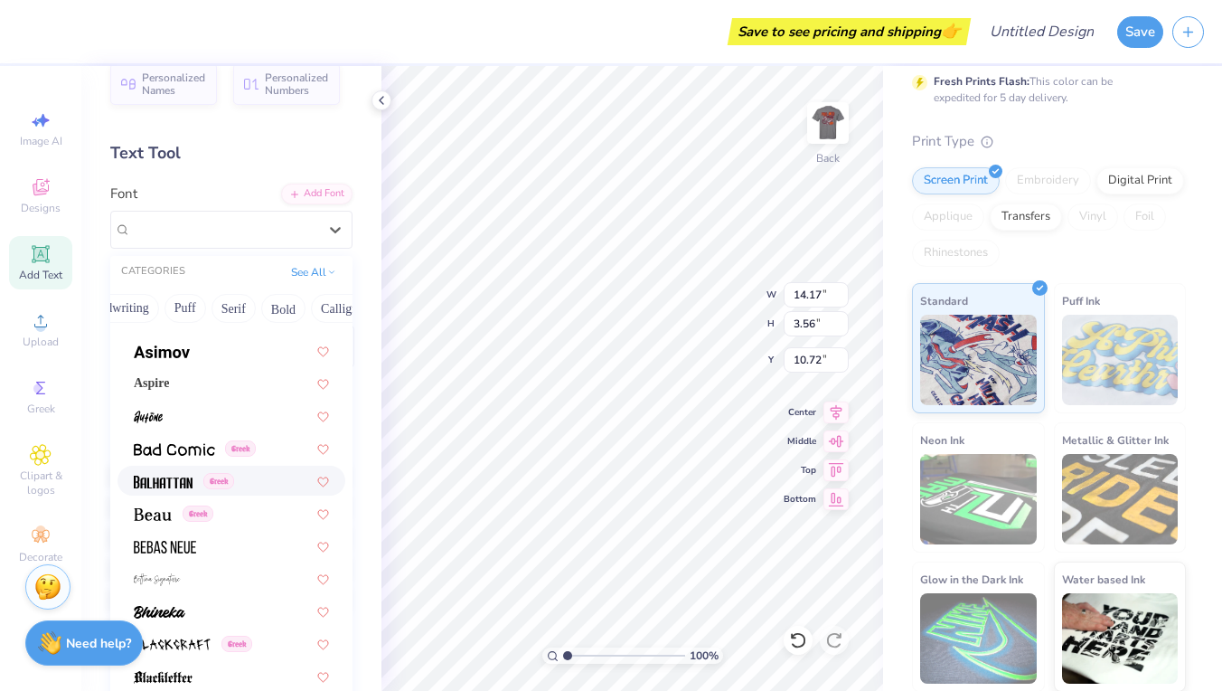
click at [255, 480] on div "Greek" at bounding box center [231, 480] width 195 height 19
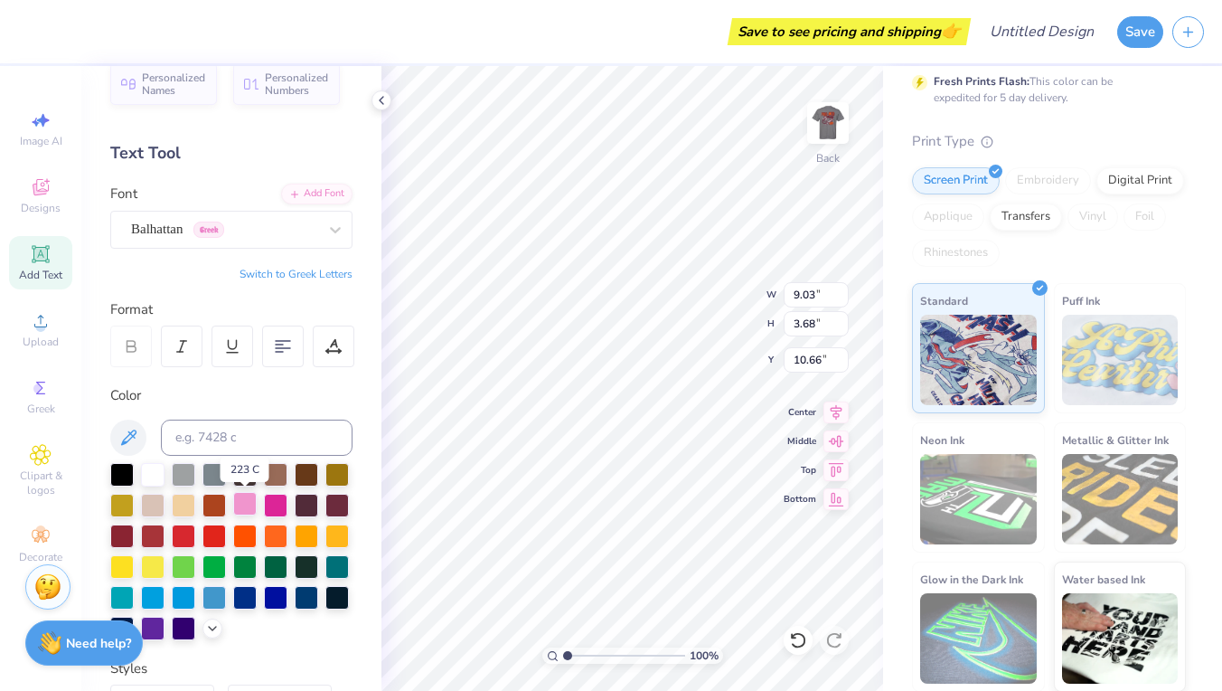
click at [241, 512] on div at bounding box center [245, 504] width 24 height 24
click at [150, 468] on div at bounding box center [153, 473] width 24 height 24
click at [248, 545] on div at bounding box center [245, 534] width 24 height 24
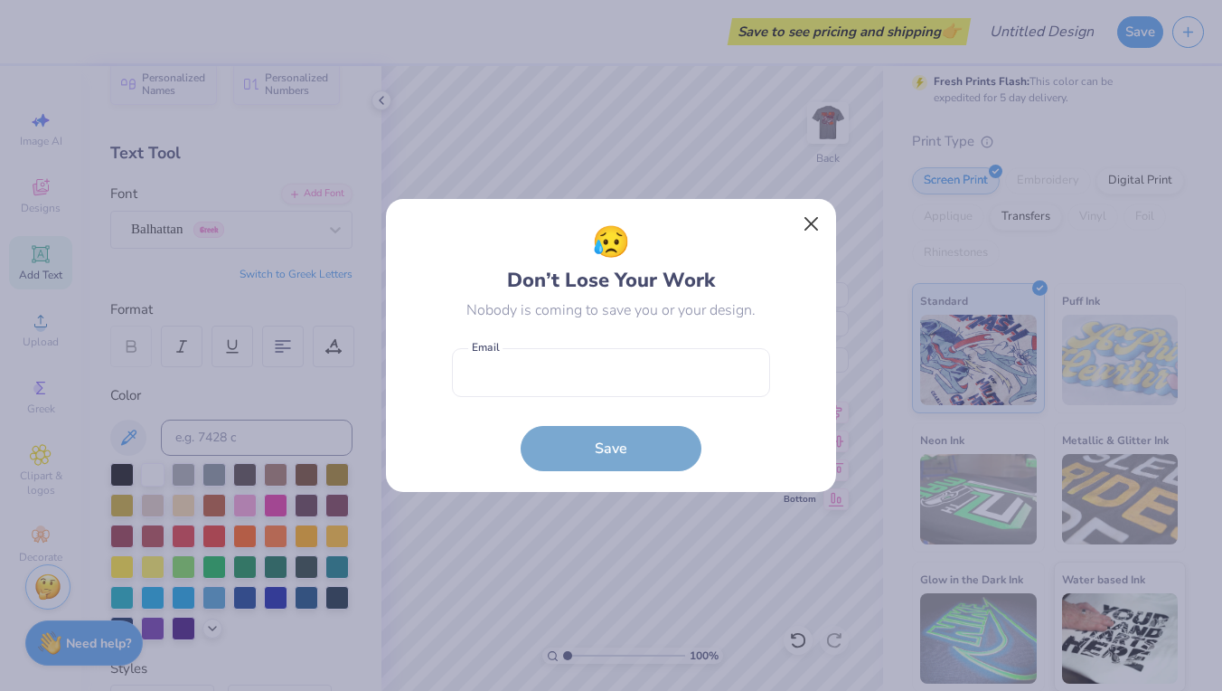
click at [803, 221] on button "Close" at bounding box center [812, 224] width 34 height 34
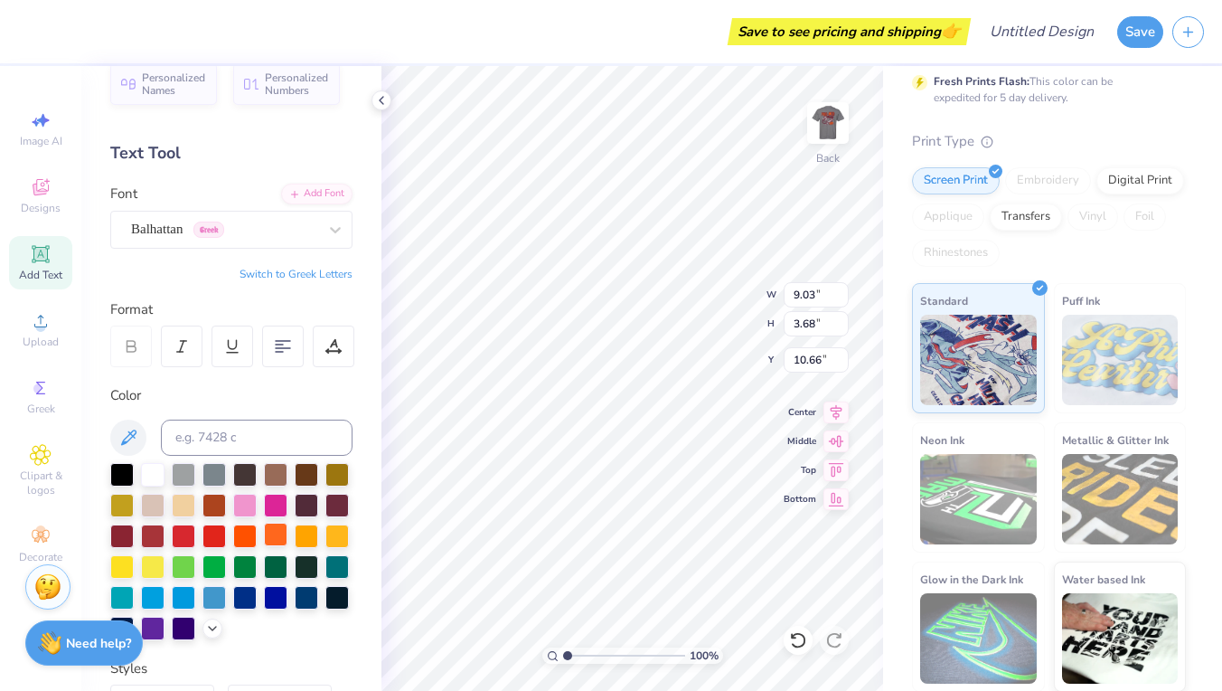
click at [287, 531] on div at bounding box center [276, 534] width 24 height 24
click at [275, 531] on div at bounding box center [276, 534] width 24 height 24
click at [305, 529] on div at bounding box center [307, 534] width 24 height 24
click at [155, 484] on div at bounding box center [153, 473] width 24 height 24
click at [330, 347] on icon at bounding box center [333, 346] width 16 height 16
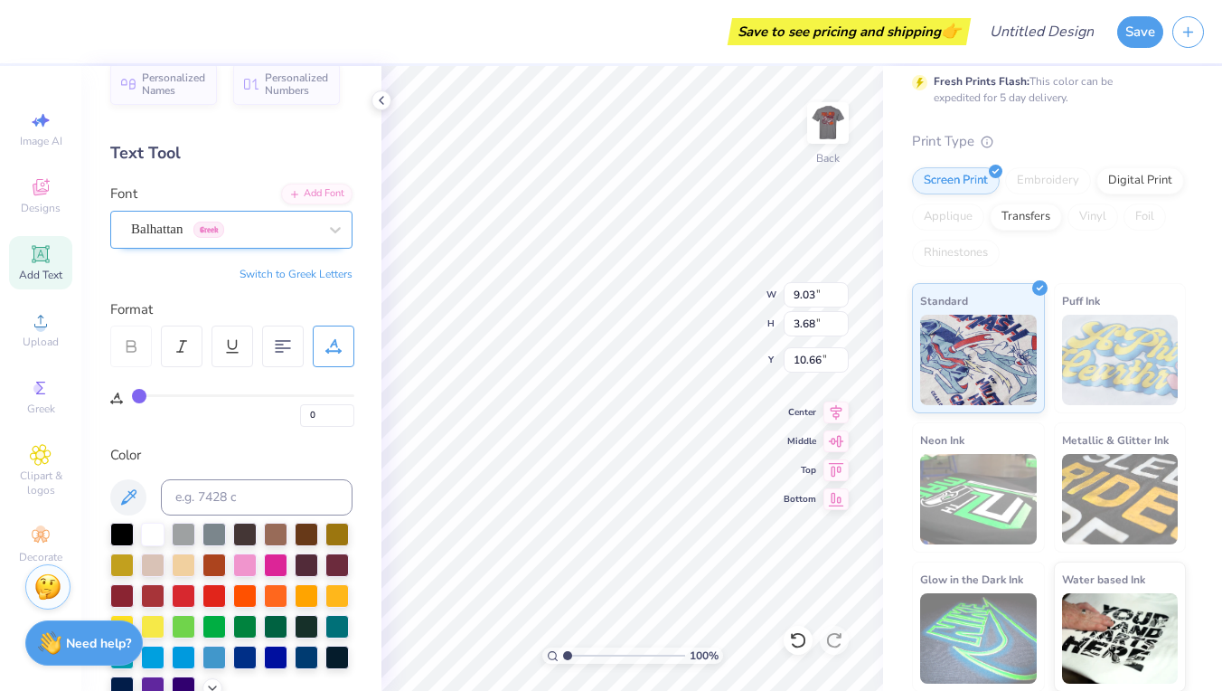
click at [280, 218] on div at bounding box center [224, 229] width 186 height 24
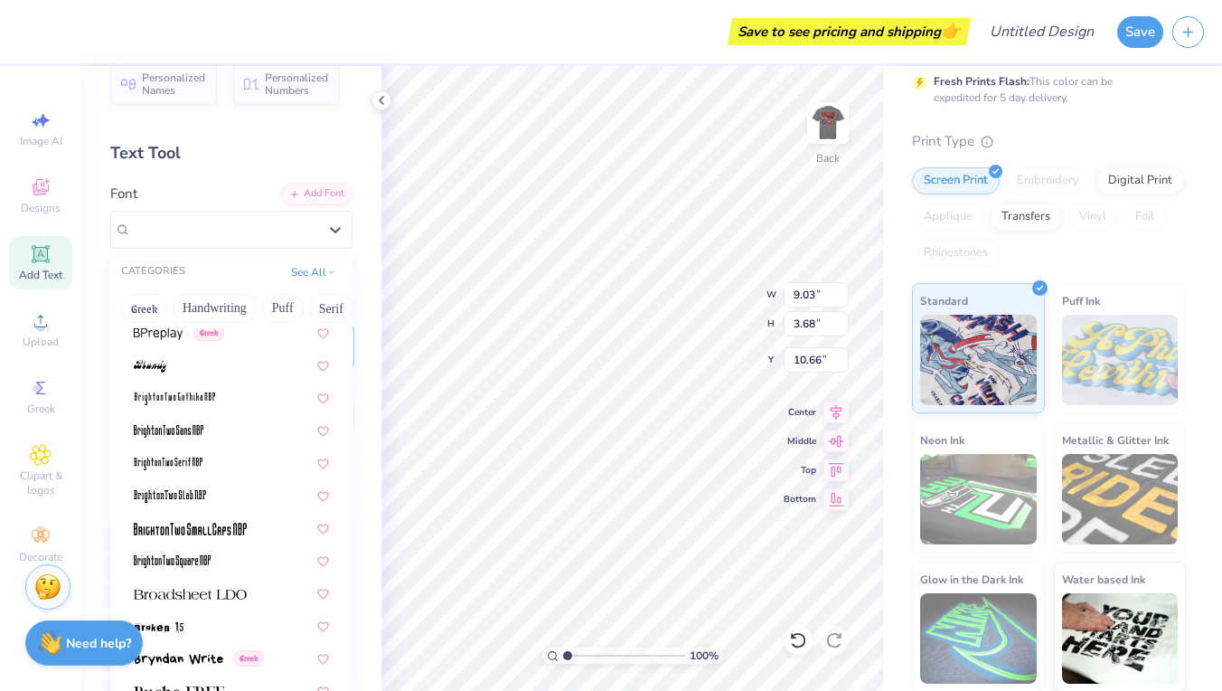
scroll to position [1667, 0]
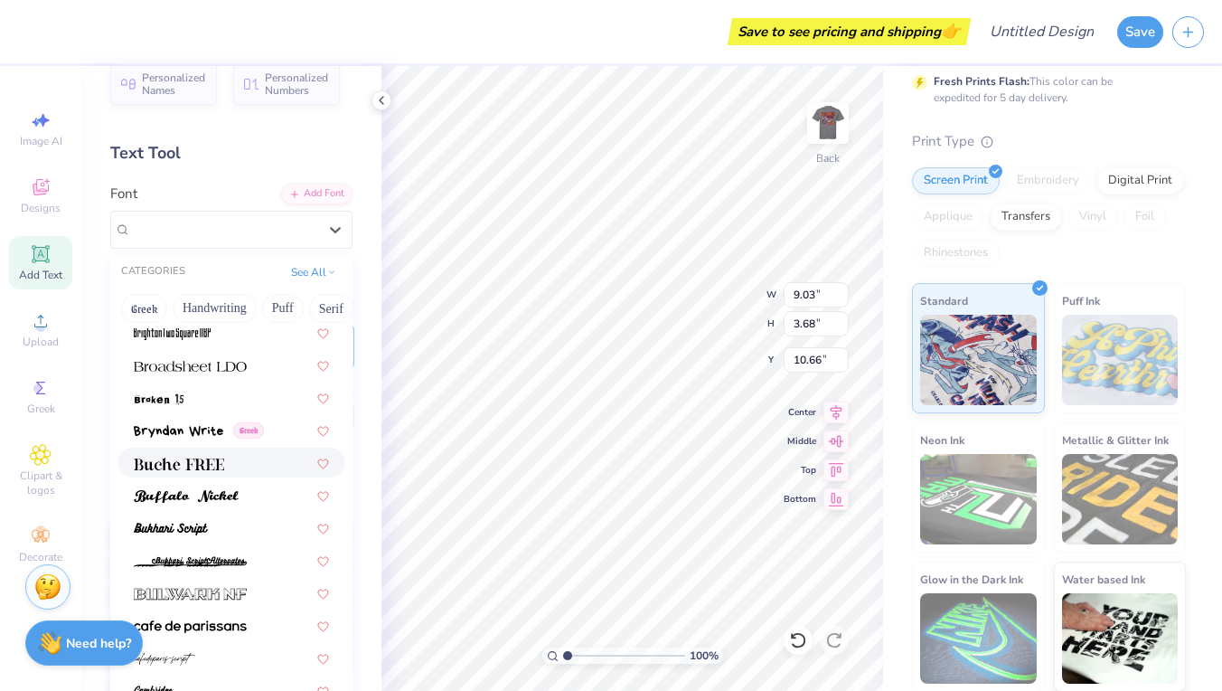
click at [239, 455] on div at bounding box center [231, 462] width 195 height 19
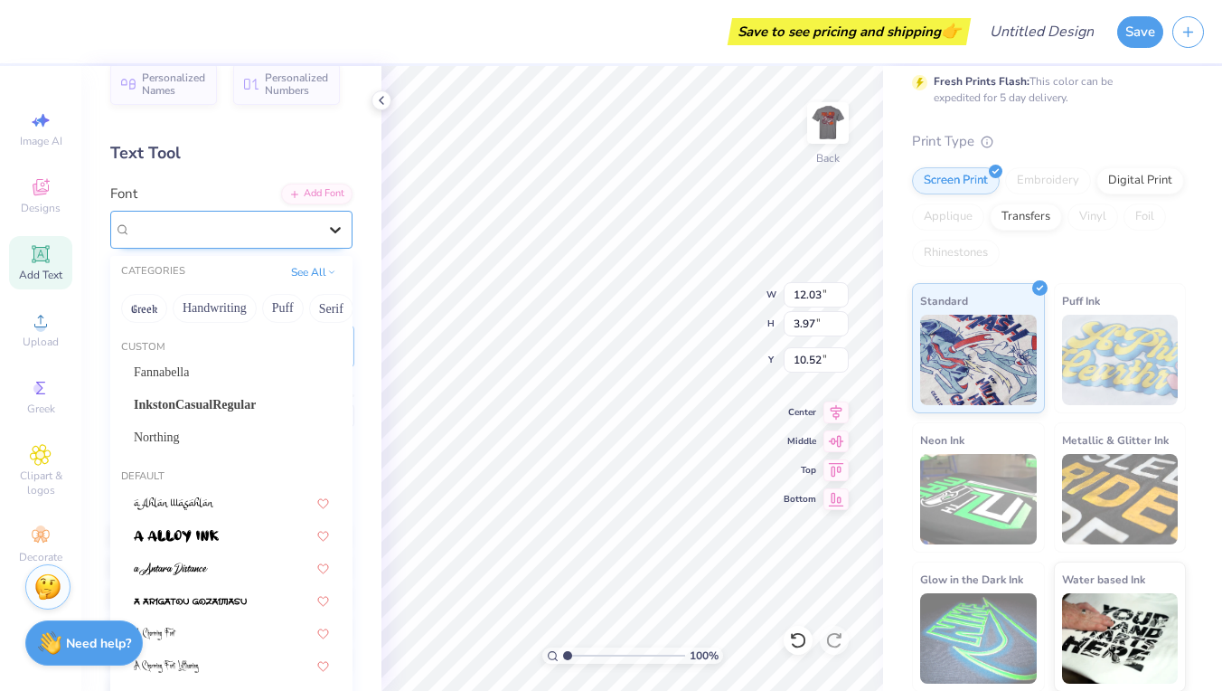
click at [325, 233] on div at bounding box center [335, 229] width 33 height 33
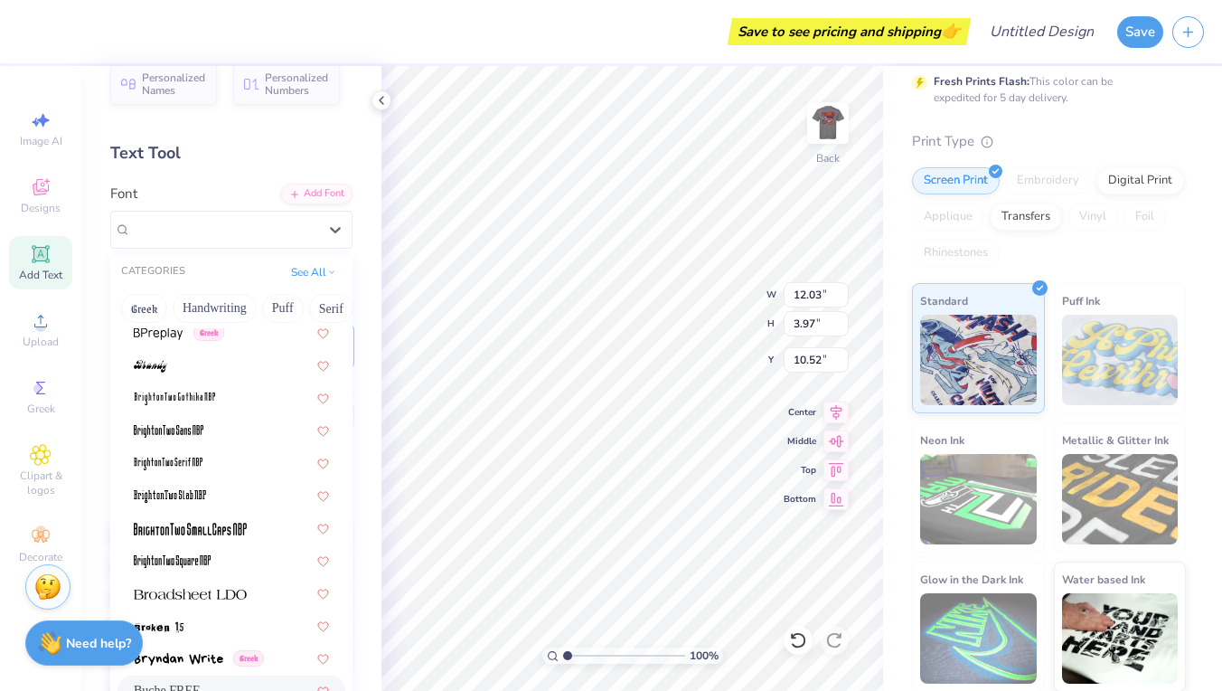
scroll to position [1796, 0]
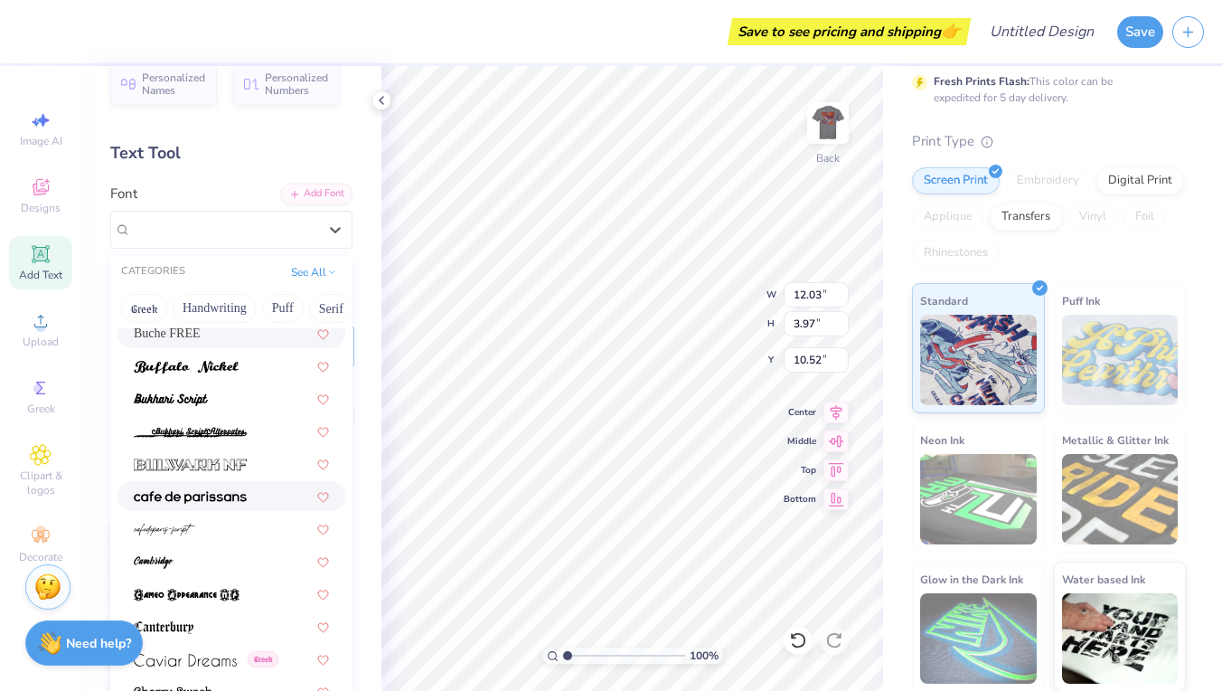
click at [257, 500] on div at bounding box center [231, 495] width 195 height 19
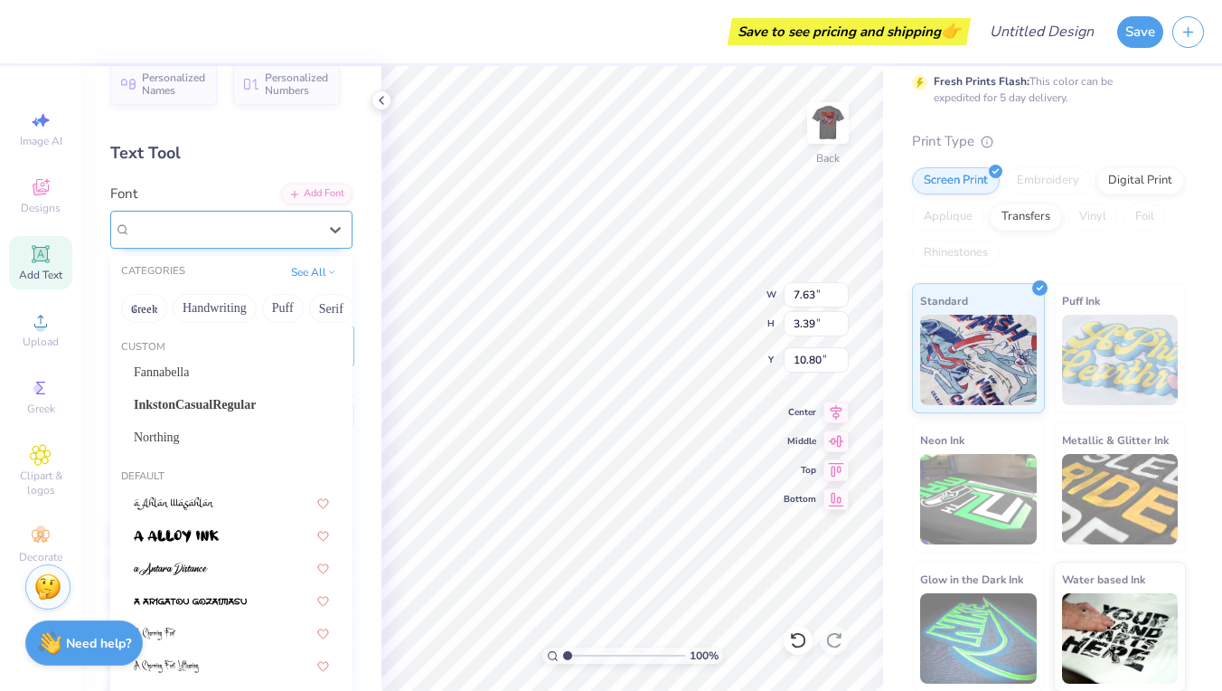
click at [263, 230] on div "[GEOGRAPHIC_DATA]-sans" at bounding box center [224, 229] width 190 height 28
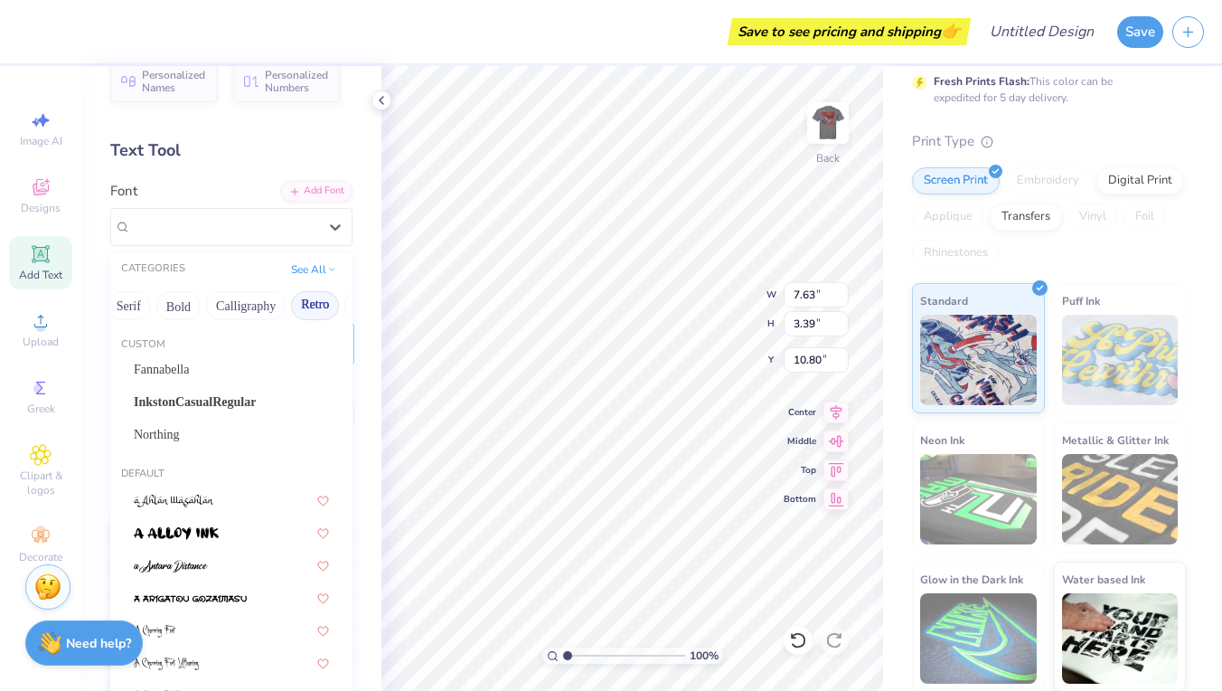
click at [324, 307] on button "Retro" at bounding box center [315, 305] width 48 height 29
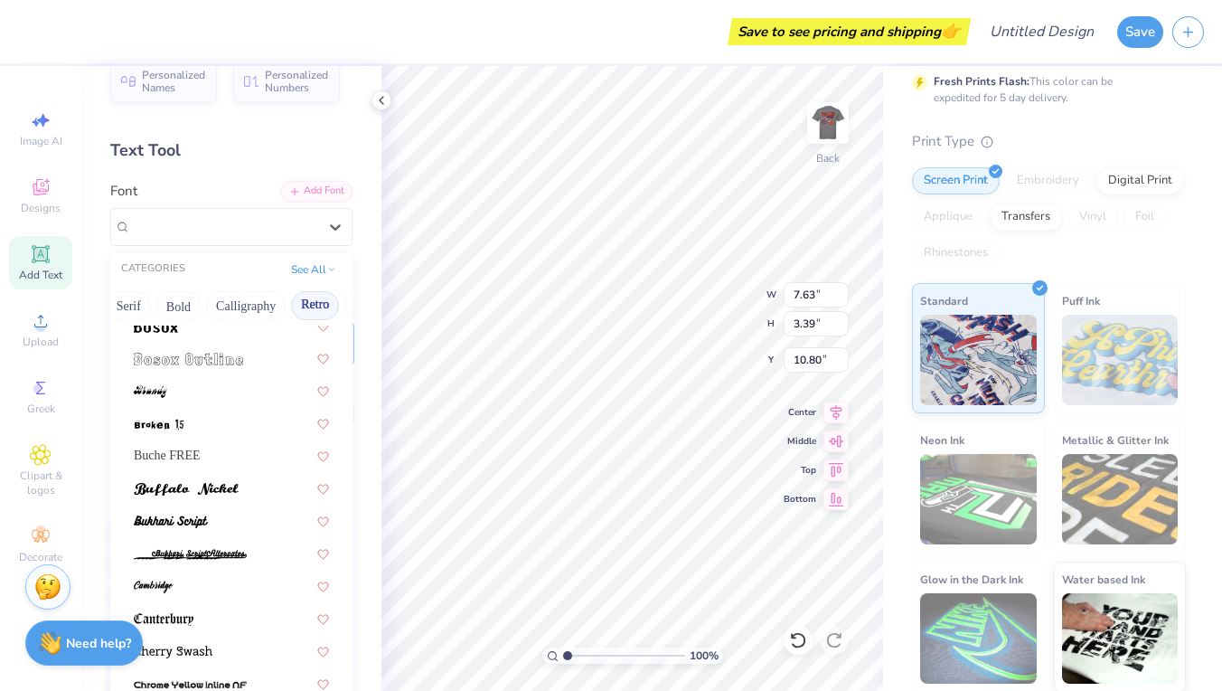
scroll to position [265, 0]
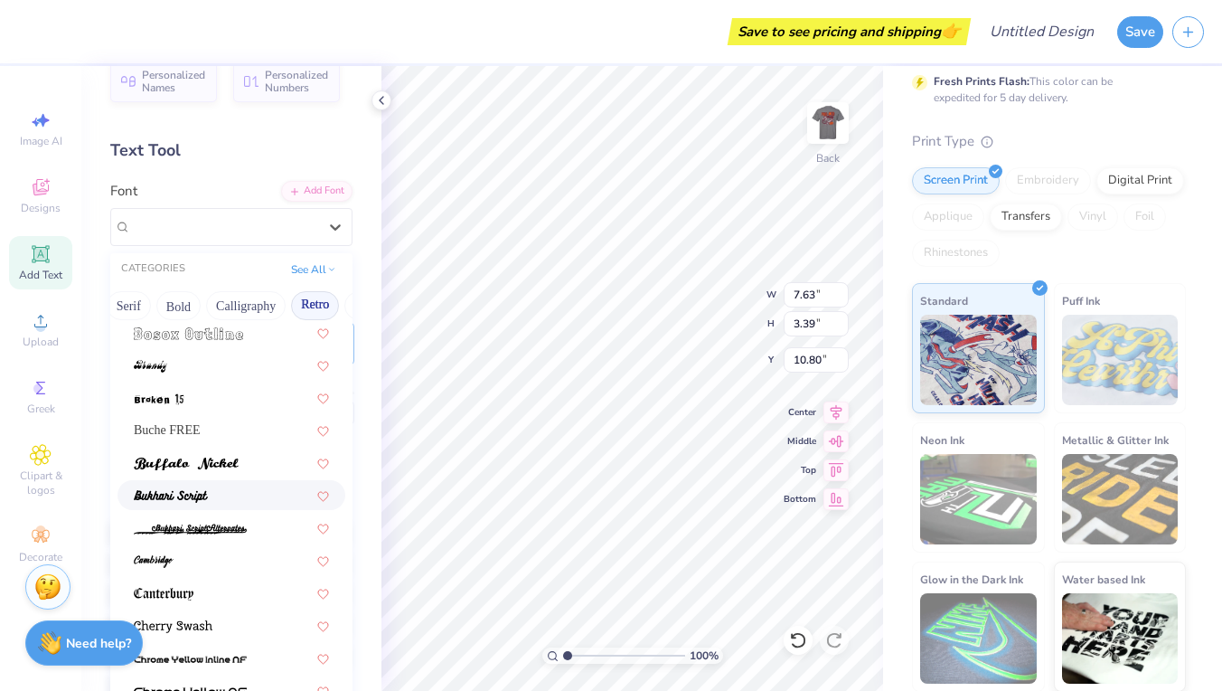
click at [218, 497] on div at bounding box center [231, 494] width 195 height 19
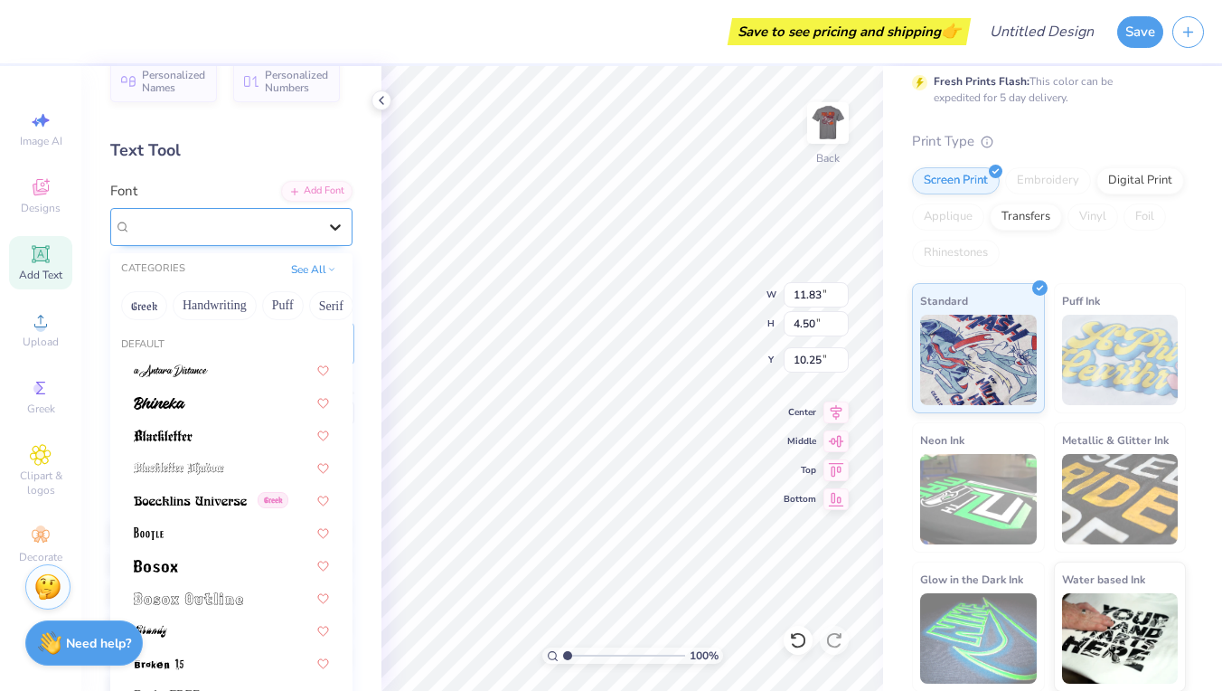
click at [331, 220] on icon at bounding box center [335, 227] width 18 height 18
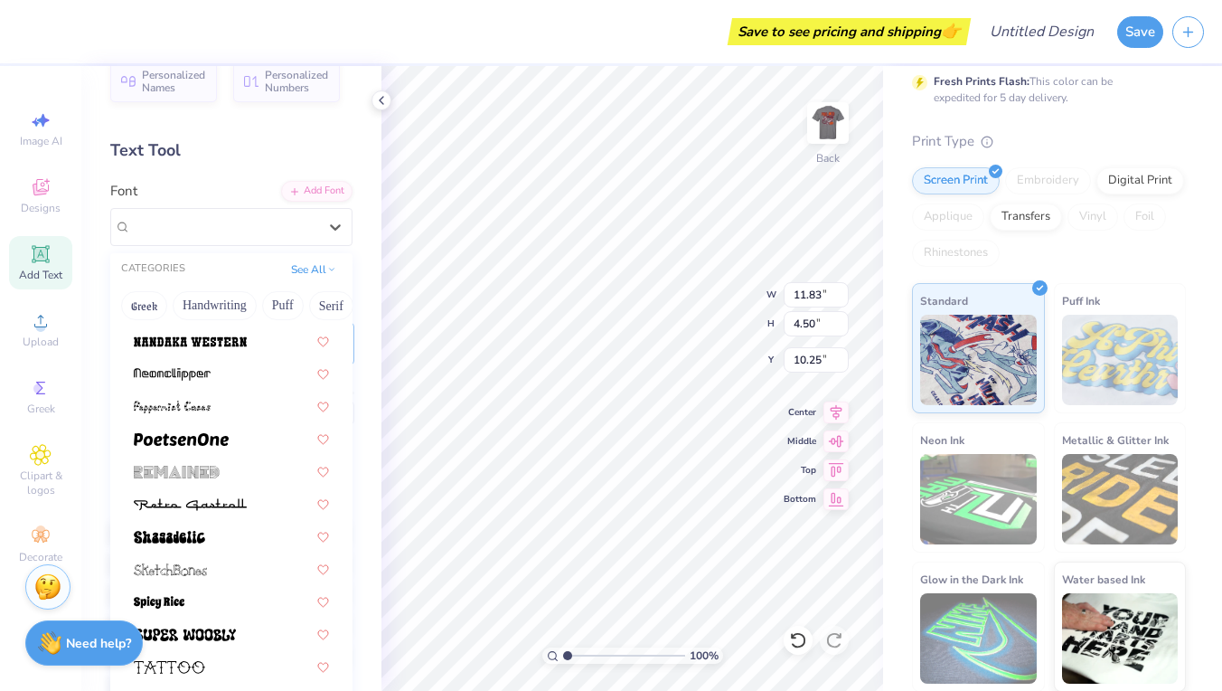
scroll to position [2201, 0]
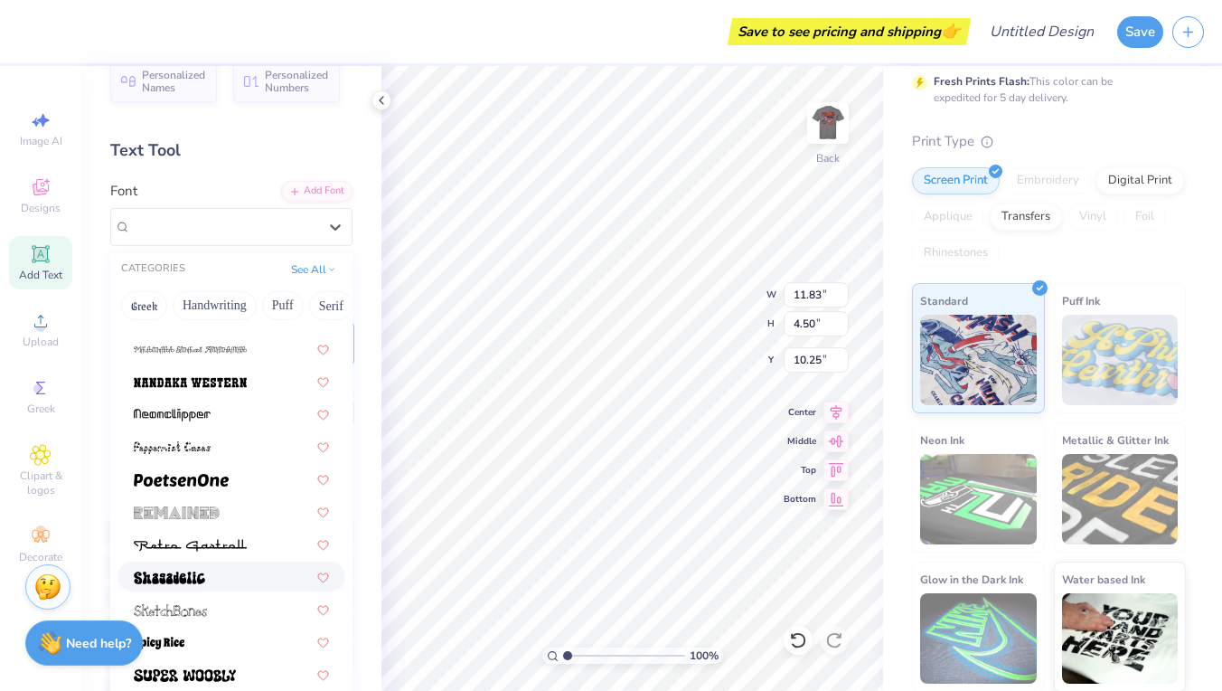
click at [224, 567] on div at bounding box center [232, 576] width 228 height 30
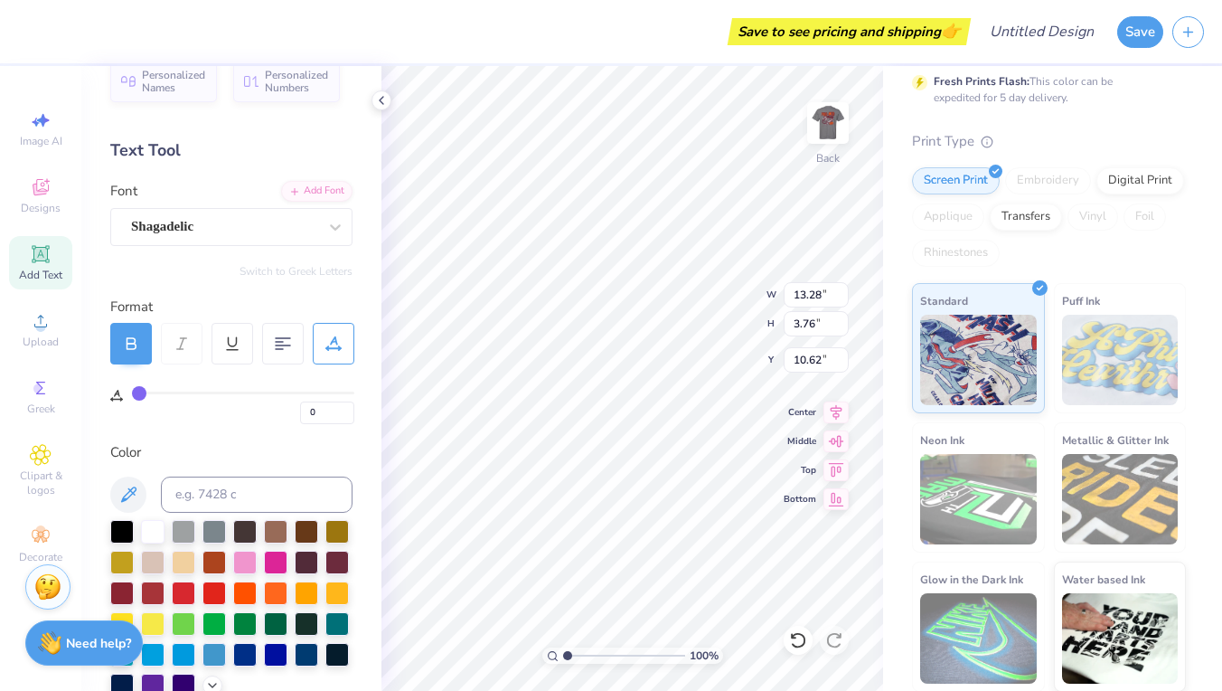
scroll to position [0, 1]
click at [296, 333] on div at bounding box center [283, 344] width 42 height 42
click at [842, 475] on icon at bounding box center [835, 467] width 25 height 22
click at [839, 466] on icon at bounding box center [835, 467] width 25 height 22
click at [833, 445] on icon at bounding box center [835, 439] width 25 height 22
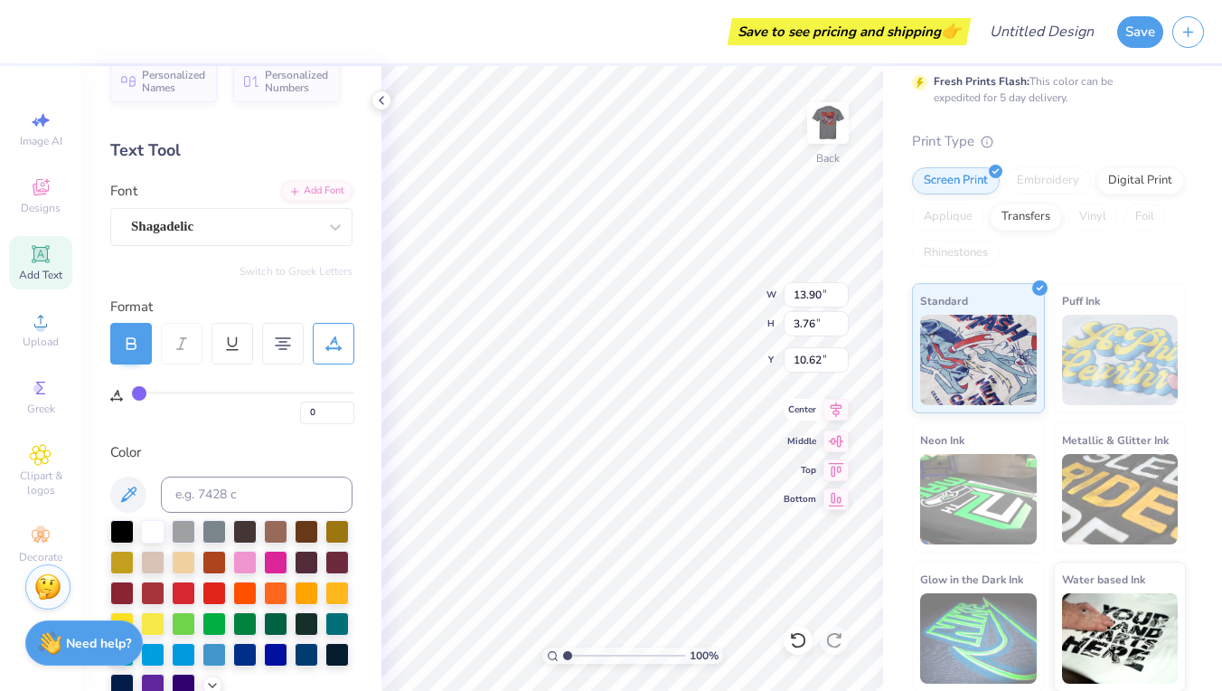
click at [839, 411] on icon at bounding box center [835, 410] width 25 height 22
click at [839, 411] on icon at bounding box center [837, 409] width 12 height 15
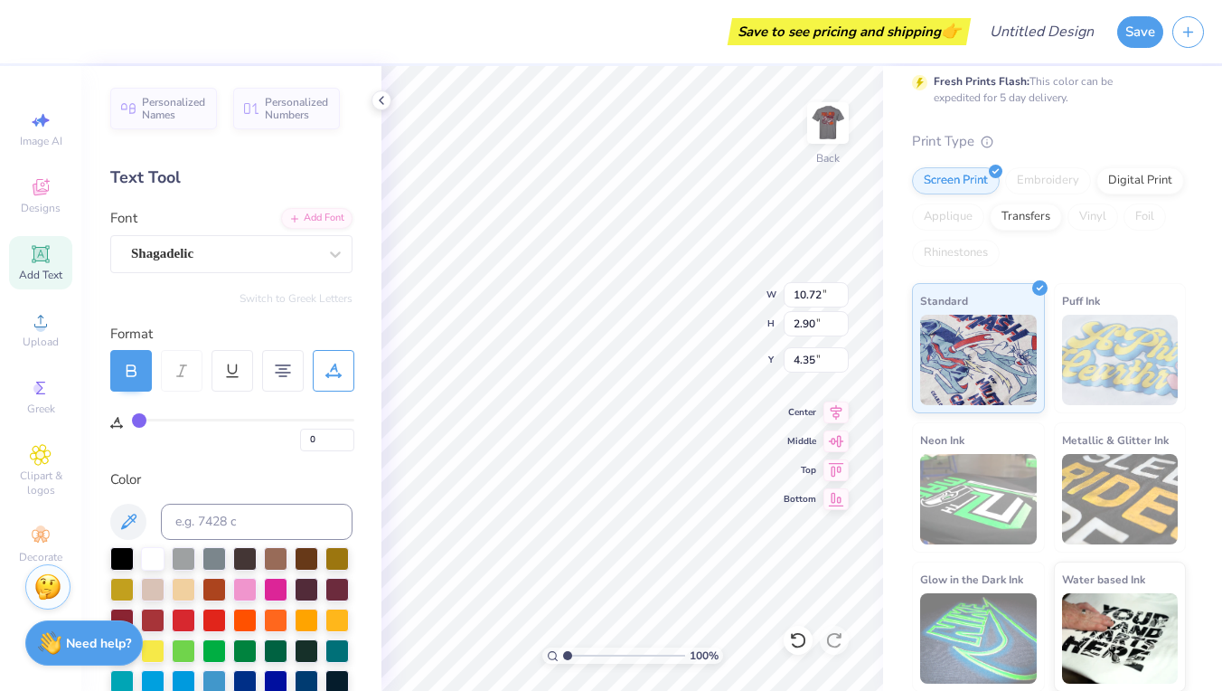
scroll to position [1, 2]
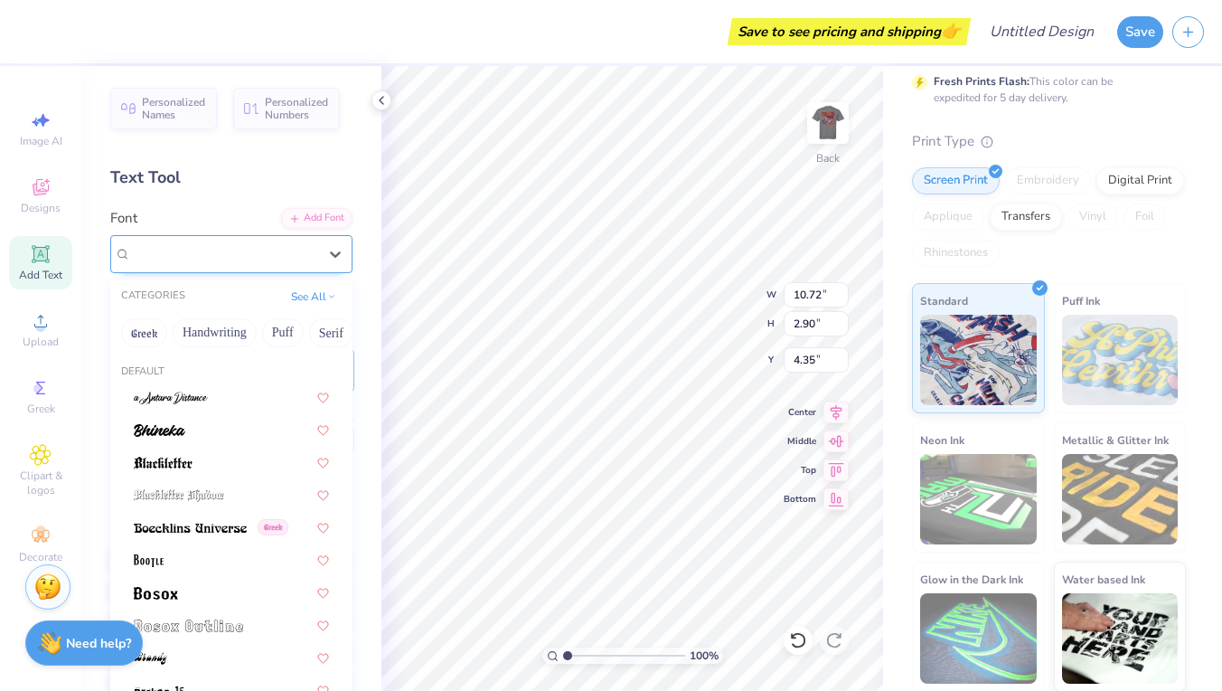
click at [243, 251] on div "Shagadelic" at bounding box center [224, 254] width 190 height 28
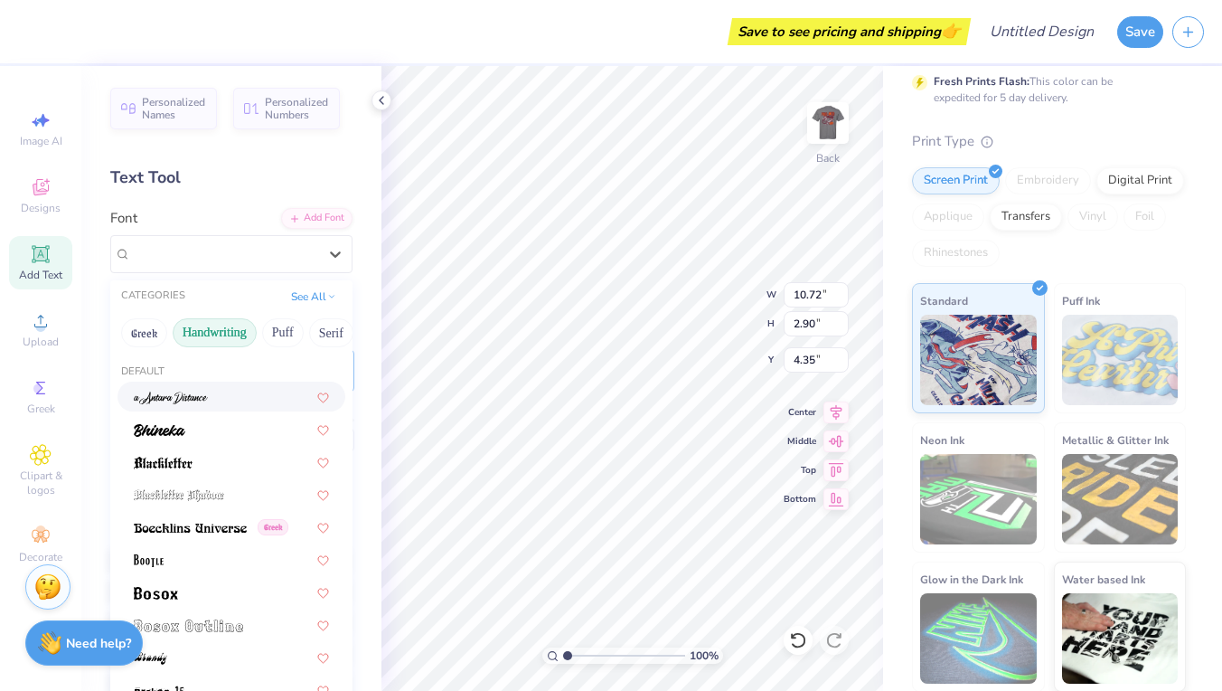
click at [231, 333] on button "Handwriting" at bounding box center [215, 332] width 84 height 29
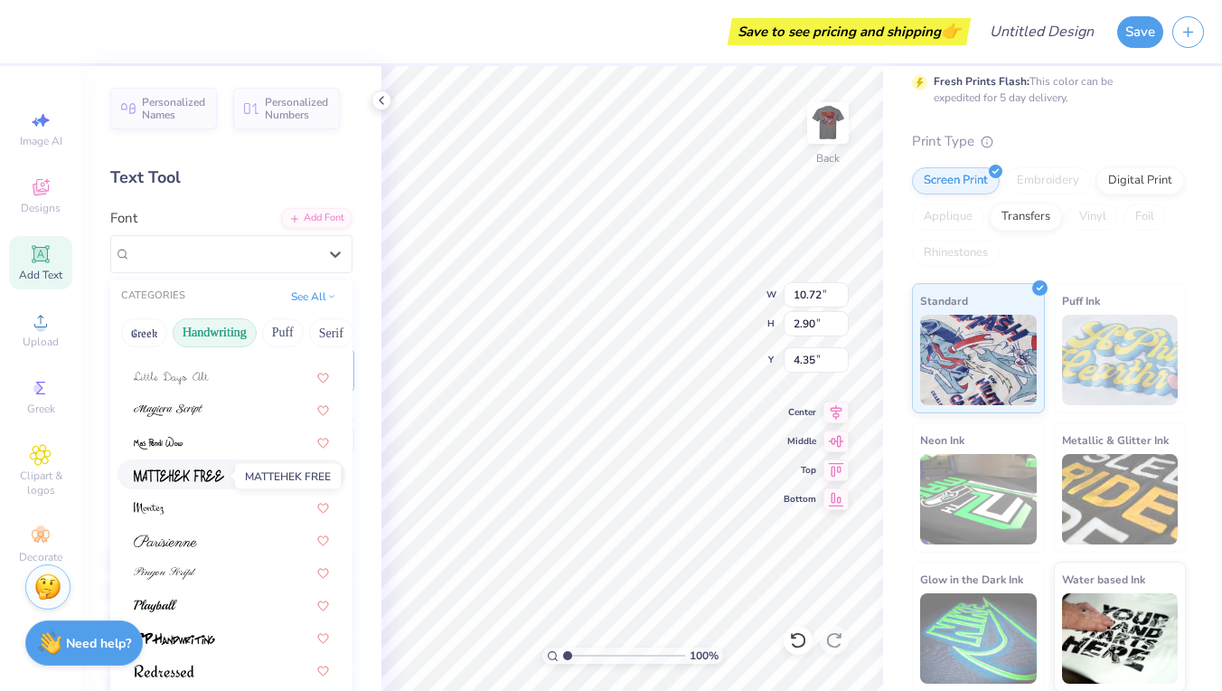
scroll to position [409, 0]
click at [281, 330] on button "Puff" at bounding box center [283, 332] width 42 height 29
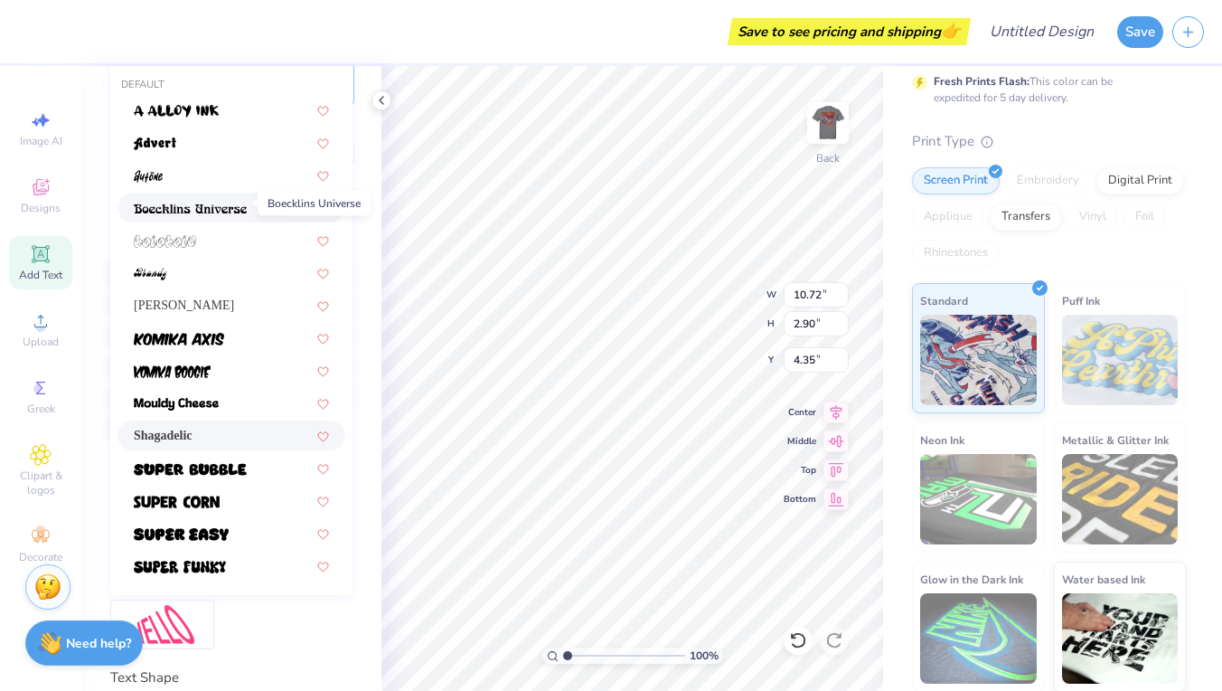
scroll to position [293, 0]
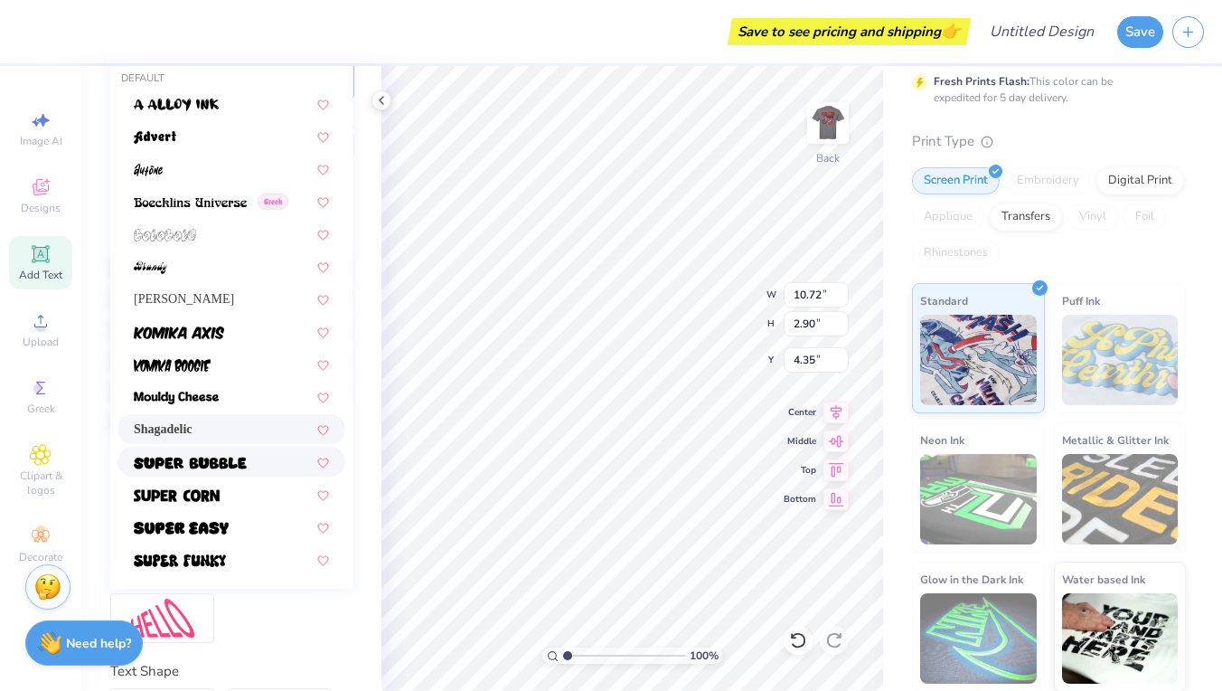
click at [226, 462] on img at bounding box center [190, 462] width 113 height 13
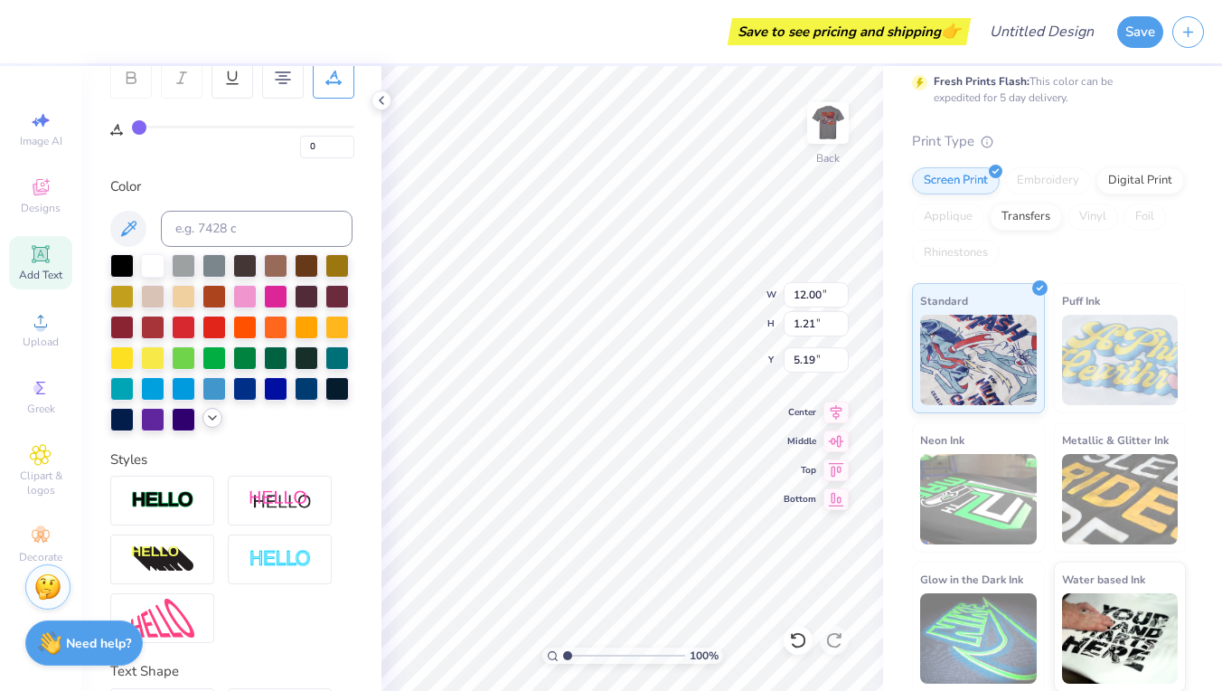
click at [212, 424] on icon at bounding box center [212, 417] width 14 height 14
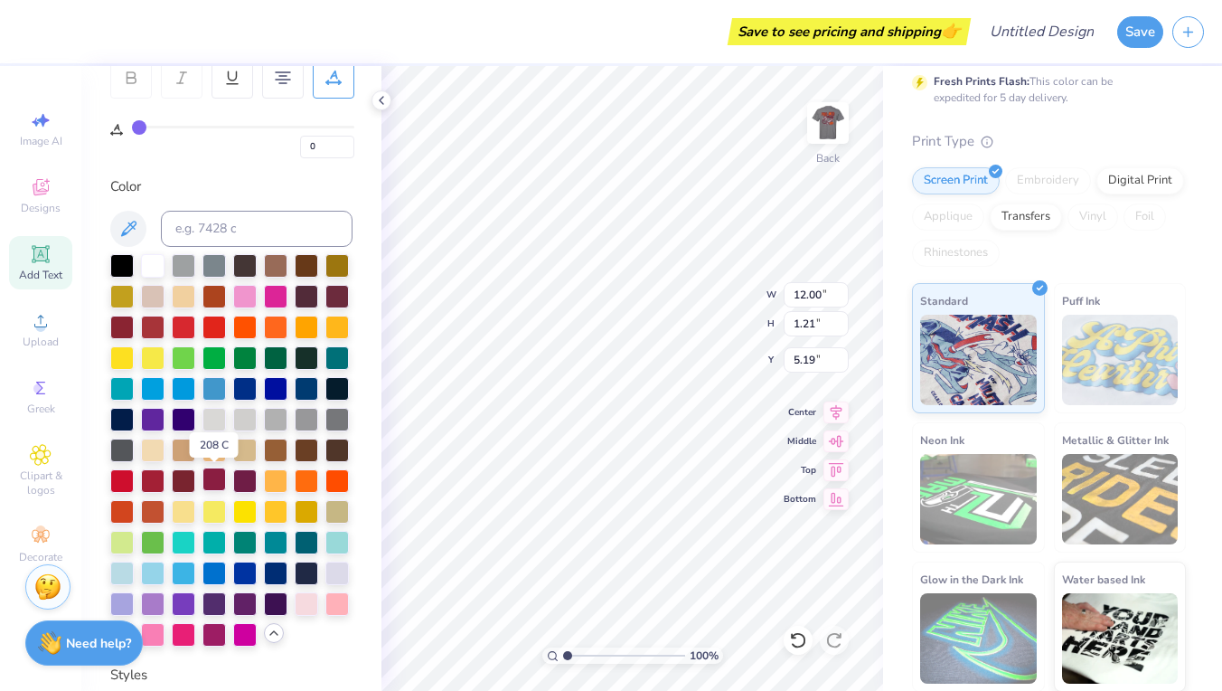
click at [221, 483] on div at bounding box center [214, 479] width 24 height 24
click at [230, 484] on div at bounding box center [231, 450] width 242 height 392
click at [243, 484] on div at bounding box center [245, 479] width 24 height 24
click at [220, 479] on div at bounding box center [214, 479] width 24 height 24
click at [182, 479] on div at bounding box center [184, 479] width 24 height 24
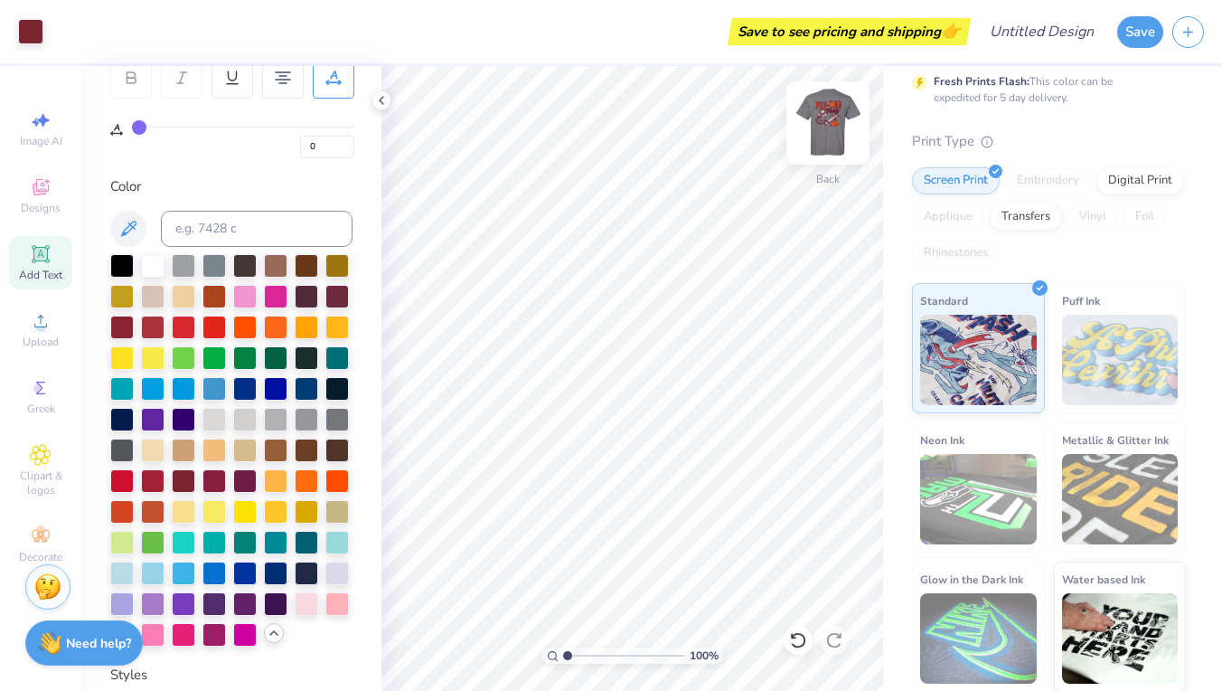
click at [823, 109] on img at bounding box center [828, 123] width 72 height 72
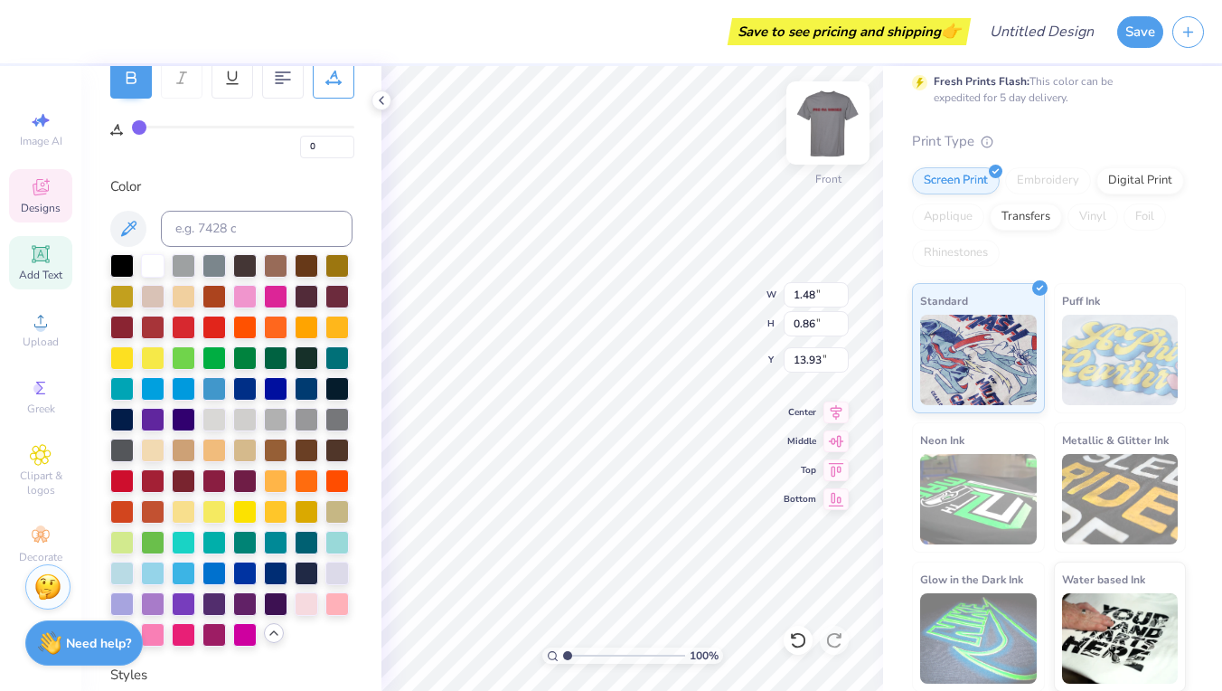
scroll to position [1, 2]
click at [277, 83] on 379 at bounding box center [279, 83] width 7 height 0
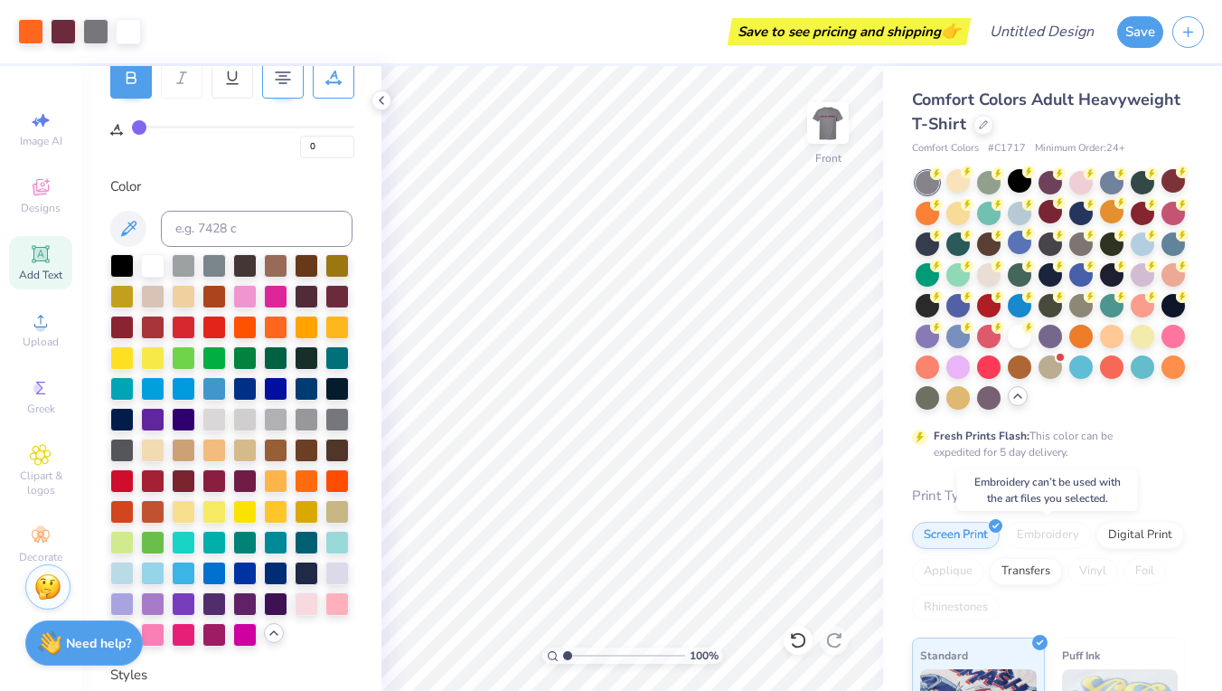
scroll to position [0, 0]
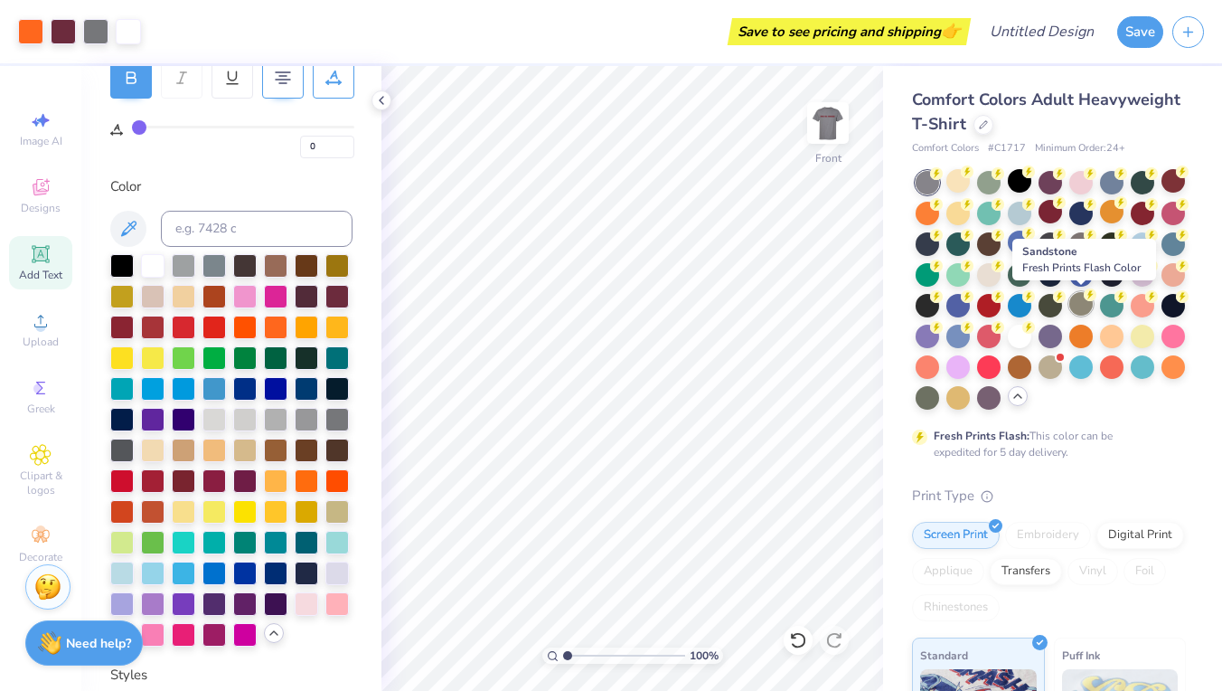
click at [1083, 299] on div at bounding box center [1081, 304] width 24 height 24
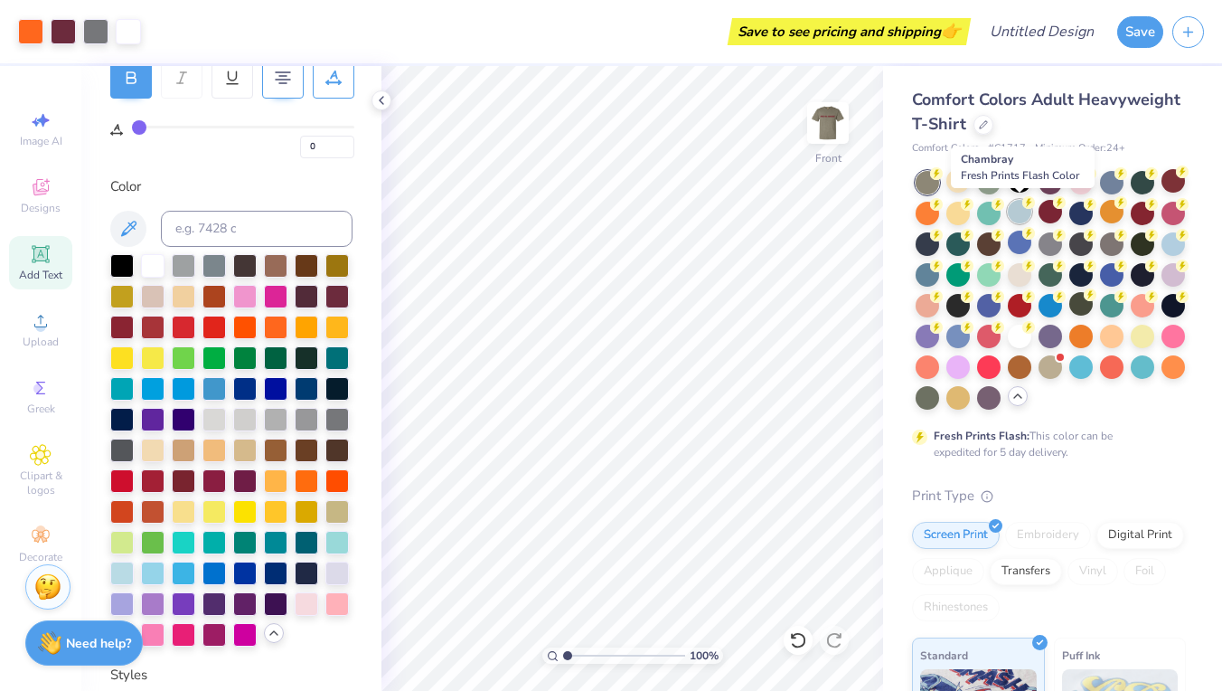
click at [1015, 217] on div at bounding box center [1020, 212] width 24 height 24
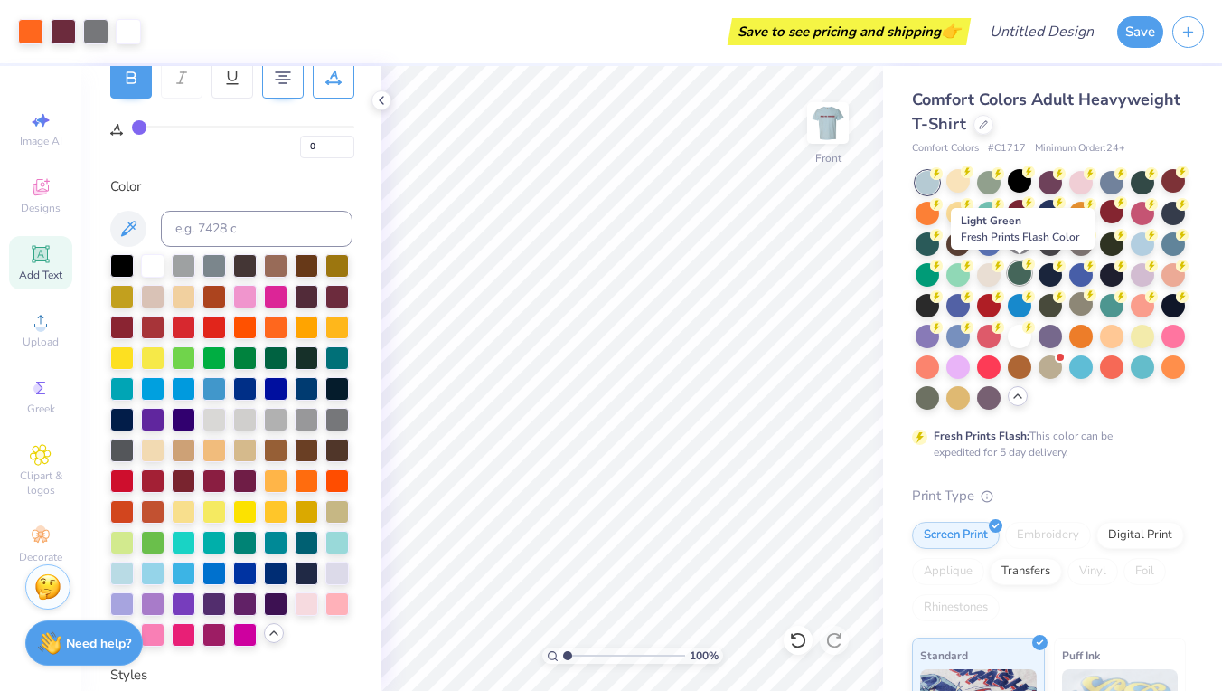
click at [1020, 281] on div at bounding box center [1020, 273] width 24 height 24
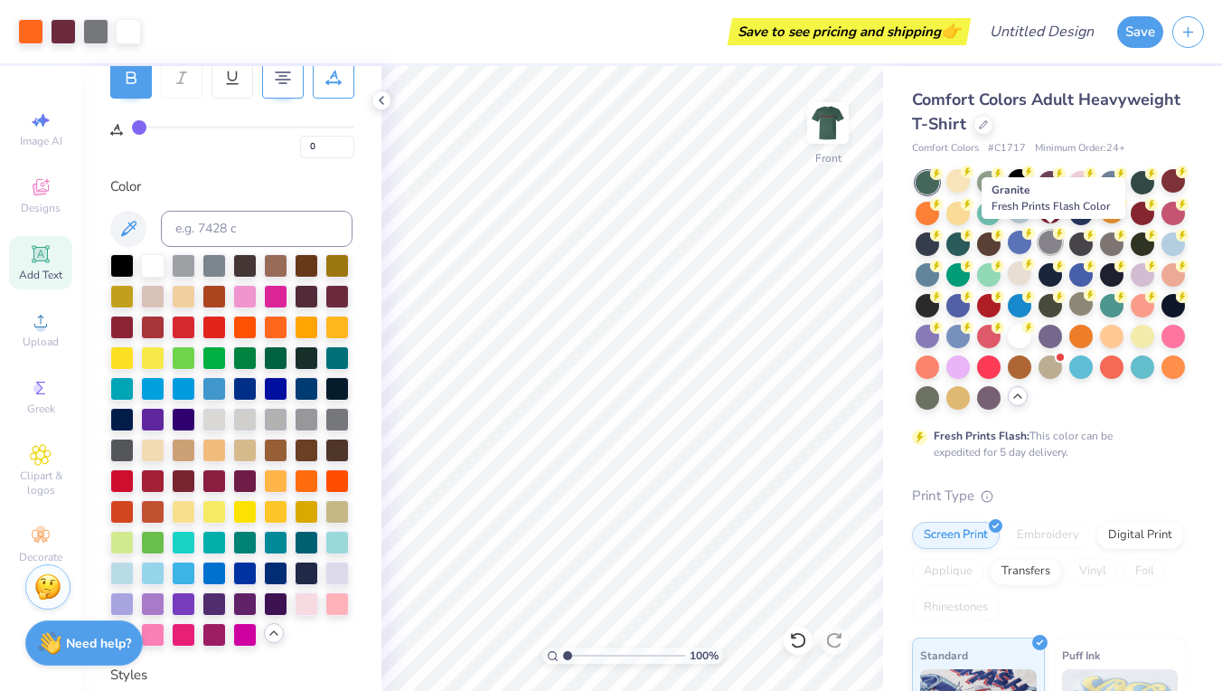
click at [1052, 237] on div at bounding box center [1051, 242] width 24 height 24
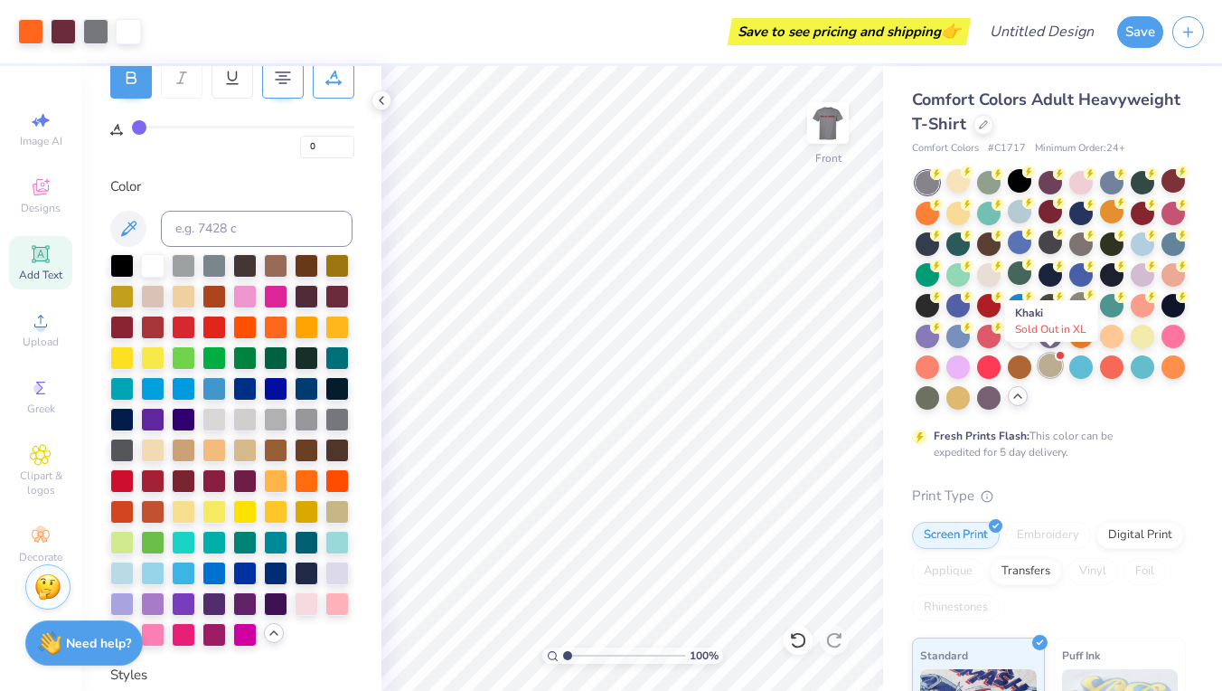
click at [1046, 368] on div at bounding box center [1051, 365] width 24 height 24
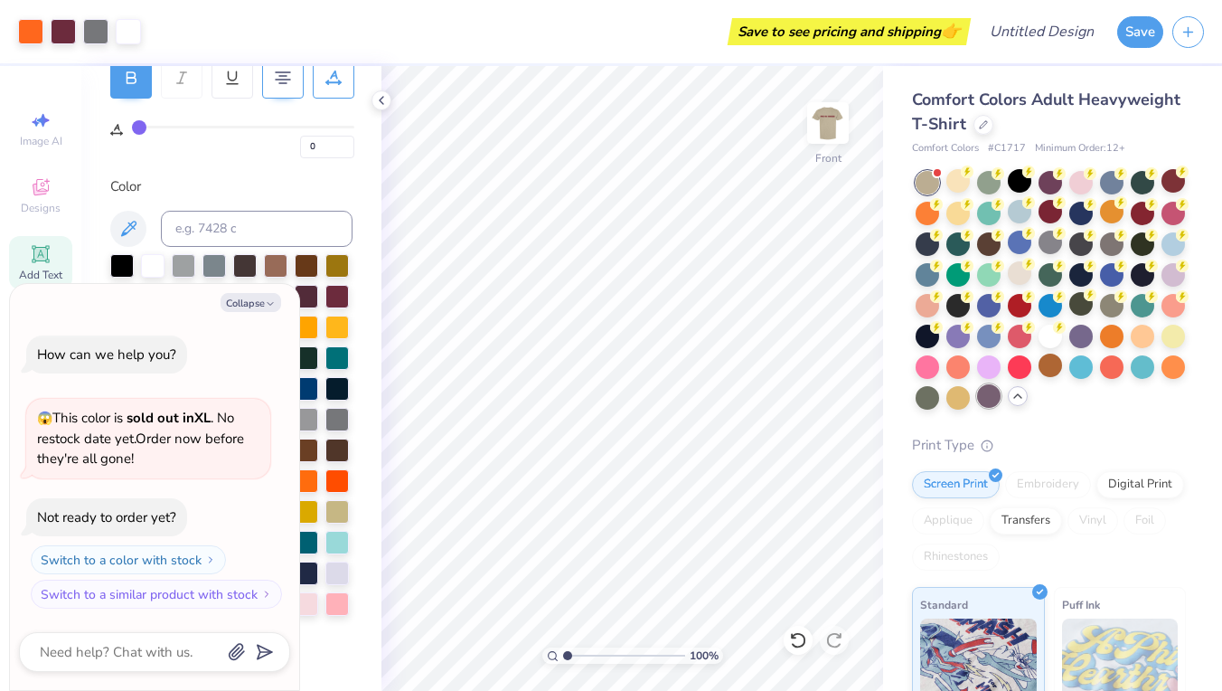
click at [987, 398] on div at bounding box center [989, 396] width 24 height 24
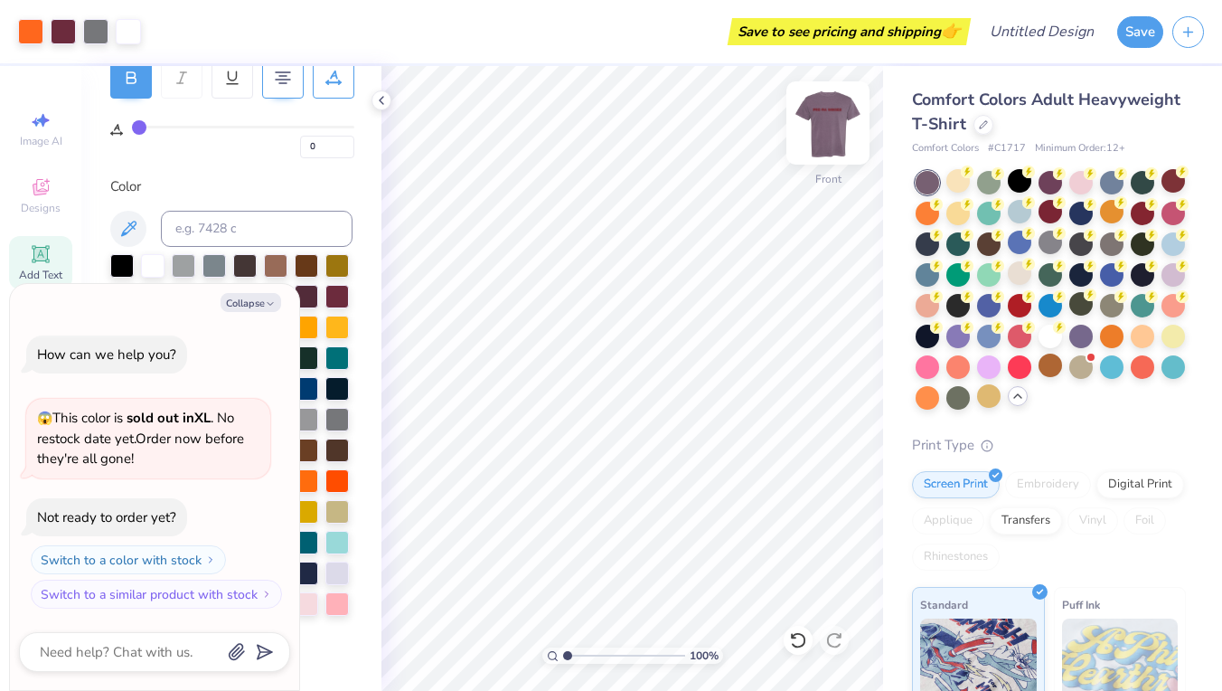
click at [828, 113] on img at bounding box center [828, 123] width 72 height 72
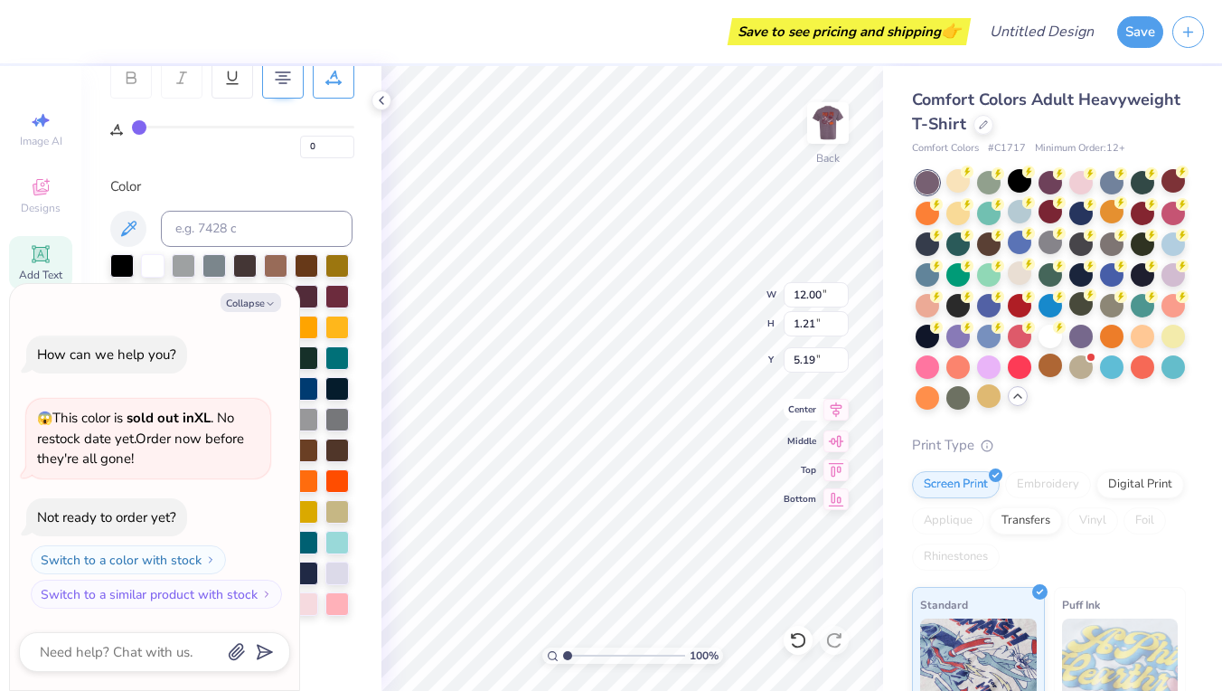
click at [838, 410] on icon at bounding box center [835, 410] width 25 height 22
click at [923, 244] on div at bounding box center [928, 242] width 24 height 24
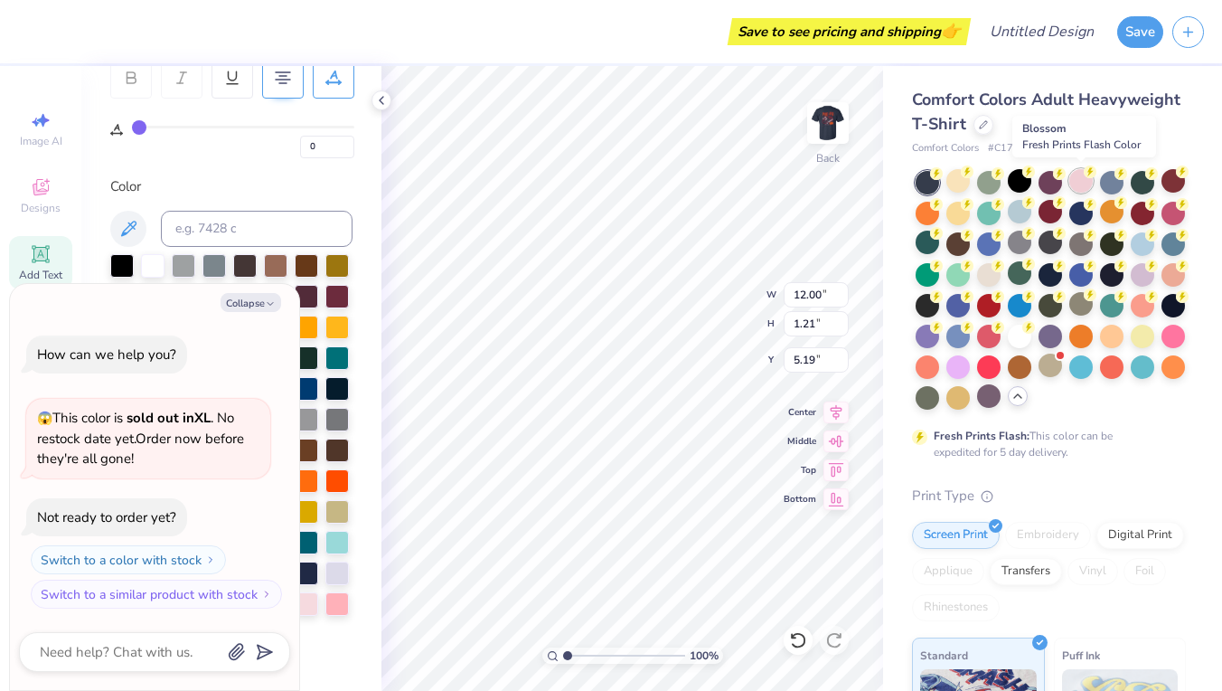
click at [1077, 185] on div at bounding box center [1081, 181] width 24 height 24
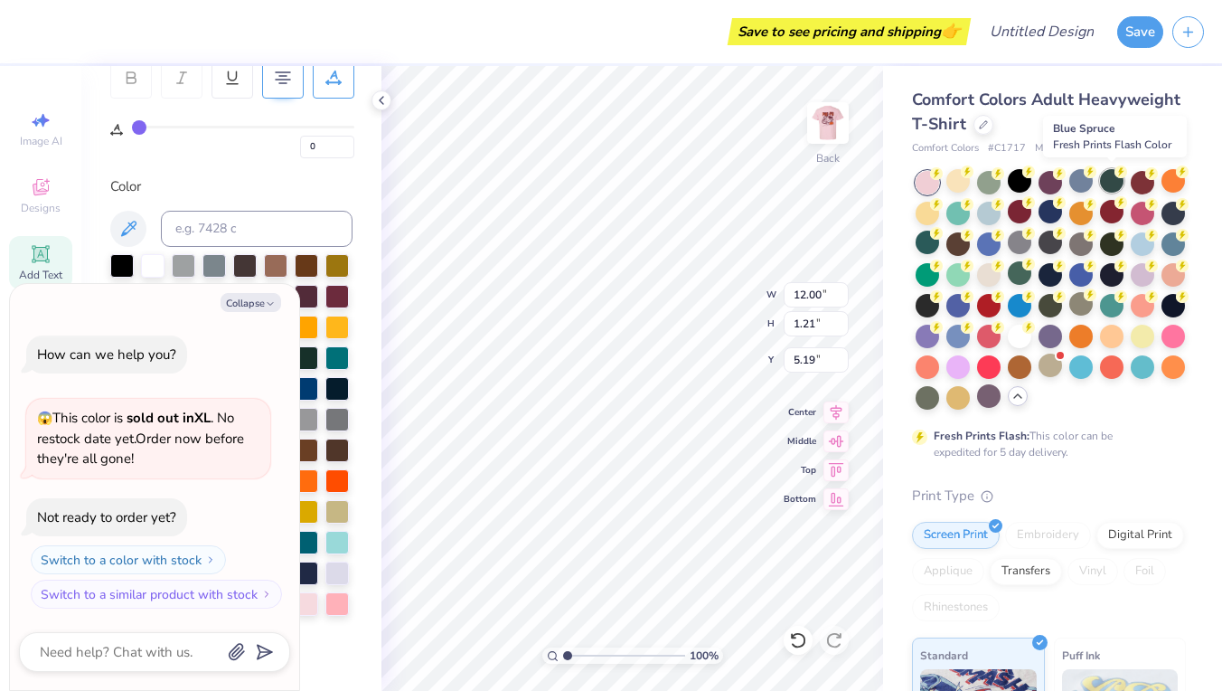
click at [1115, 186] on div at bounding box center [1112, 181] width 24 height 24
click at [1085, 183] on div at bounding box center [1081, 181] width 24 height 24
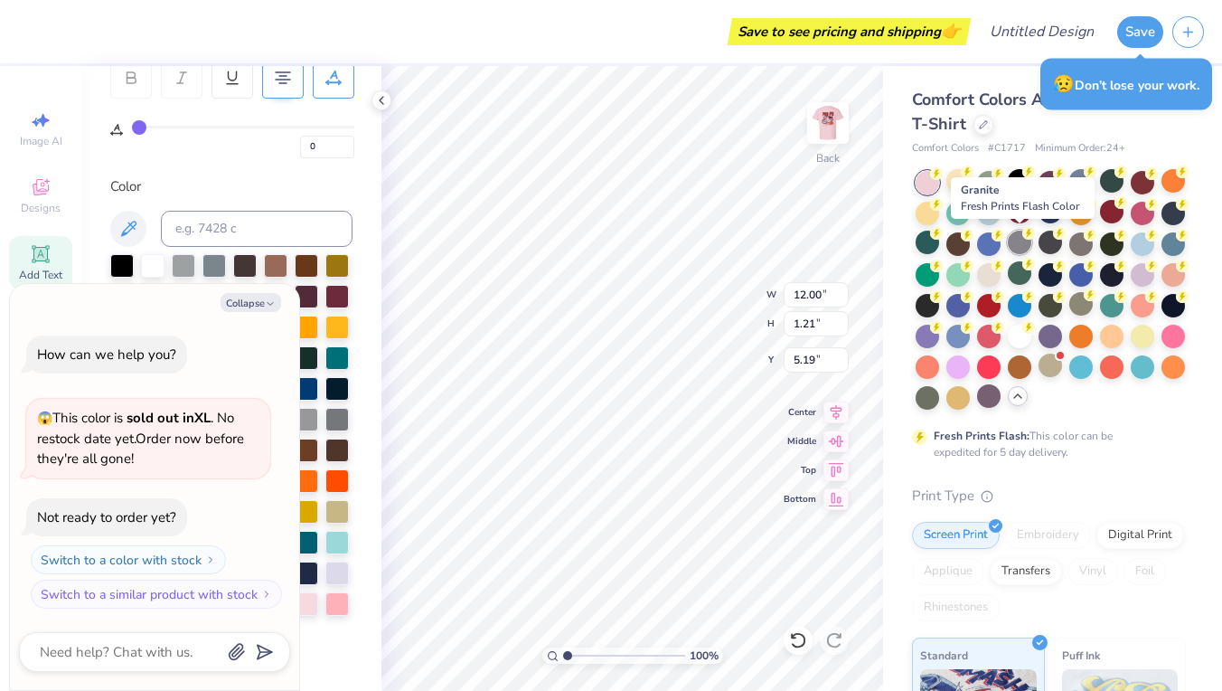
click at [1016, 240] on div at bounding box center [1020, 242] width 24 height 24
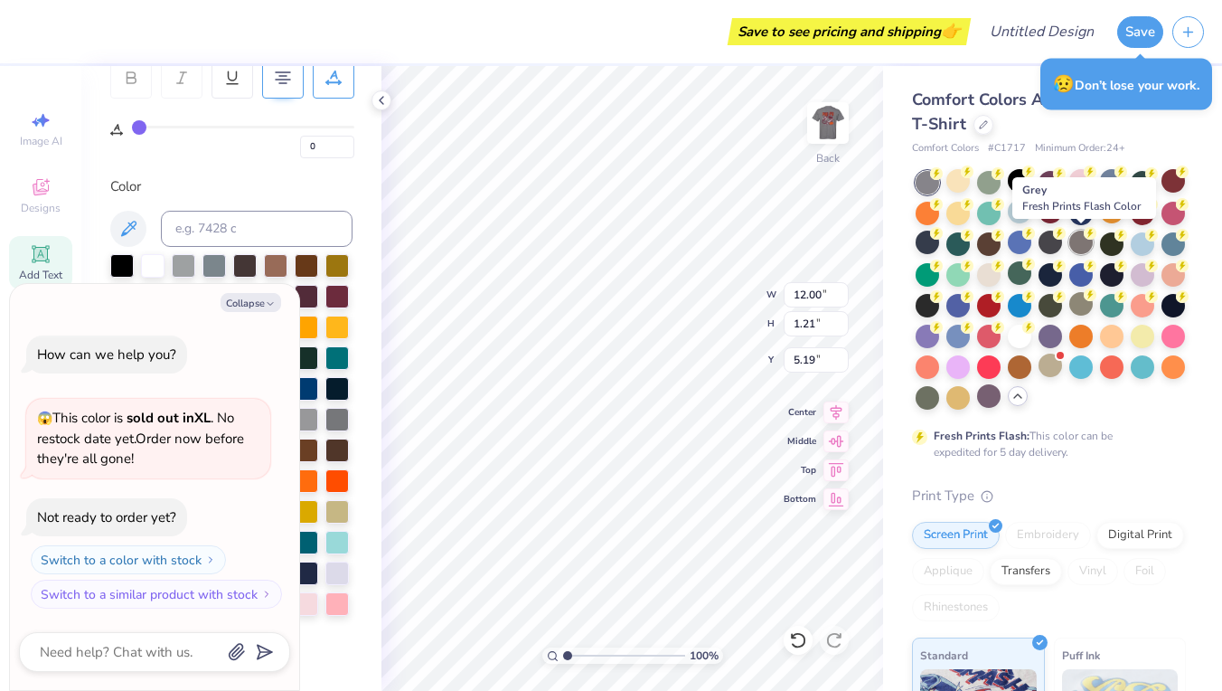
click at [1086, 244] on div at bounding box center [1081, 242] width 24 height 24
click at [1042, 247] on div at bounding box center [1051, 242] width 24 height 24
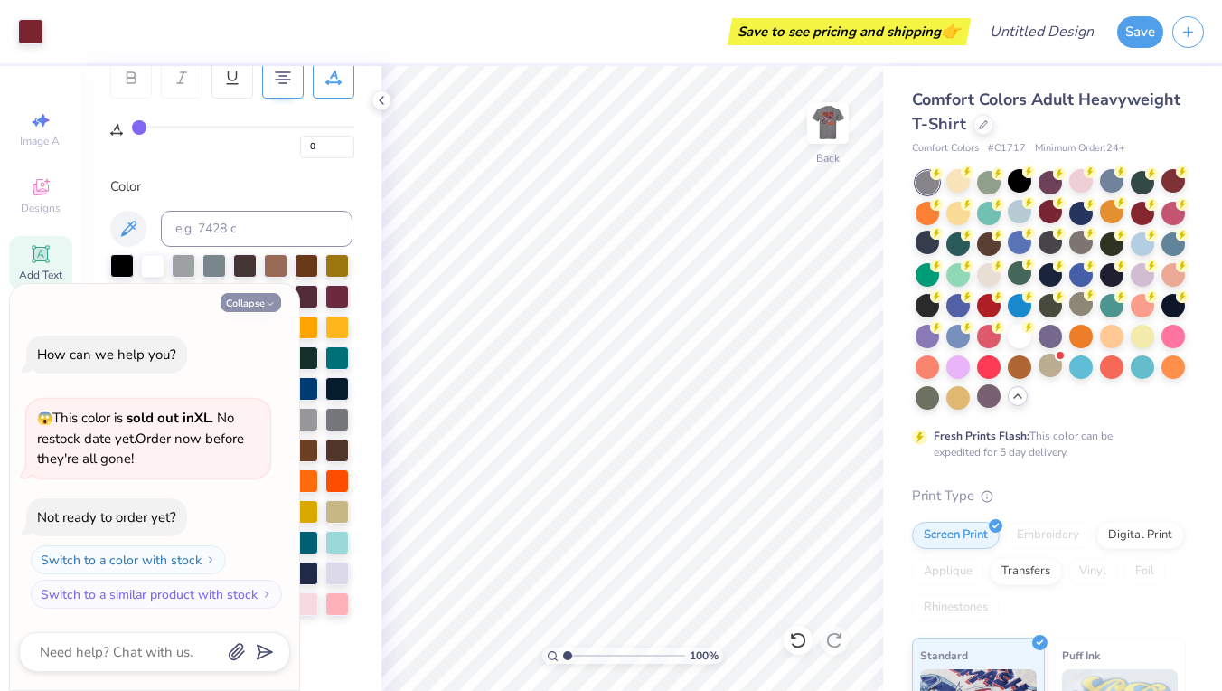
click at [264, 302] on button "Collapse" at bounding box center [251, 302] width 61 height 19
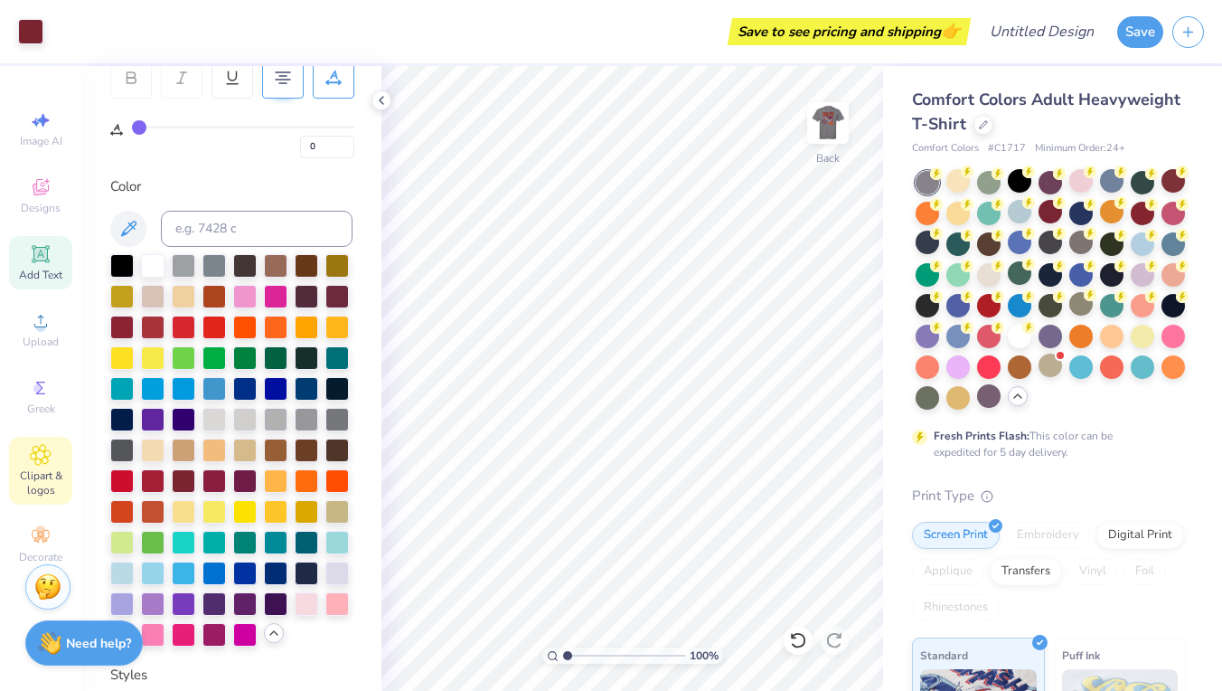
click at [55, 457] on div "Clipart & logos" at bounding box center [40, 471] width 63 height 68
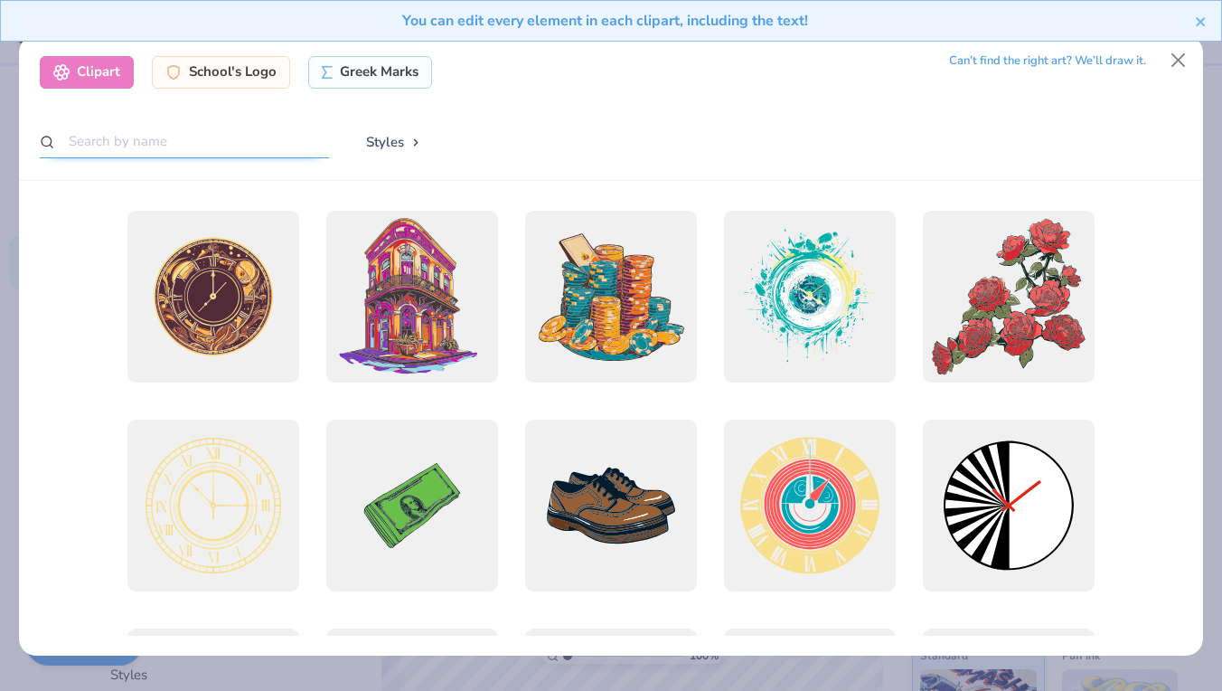
click at [127, 144] on input "text" at bounding box center [184, 141] width 289 height 33
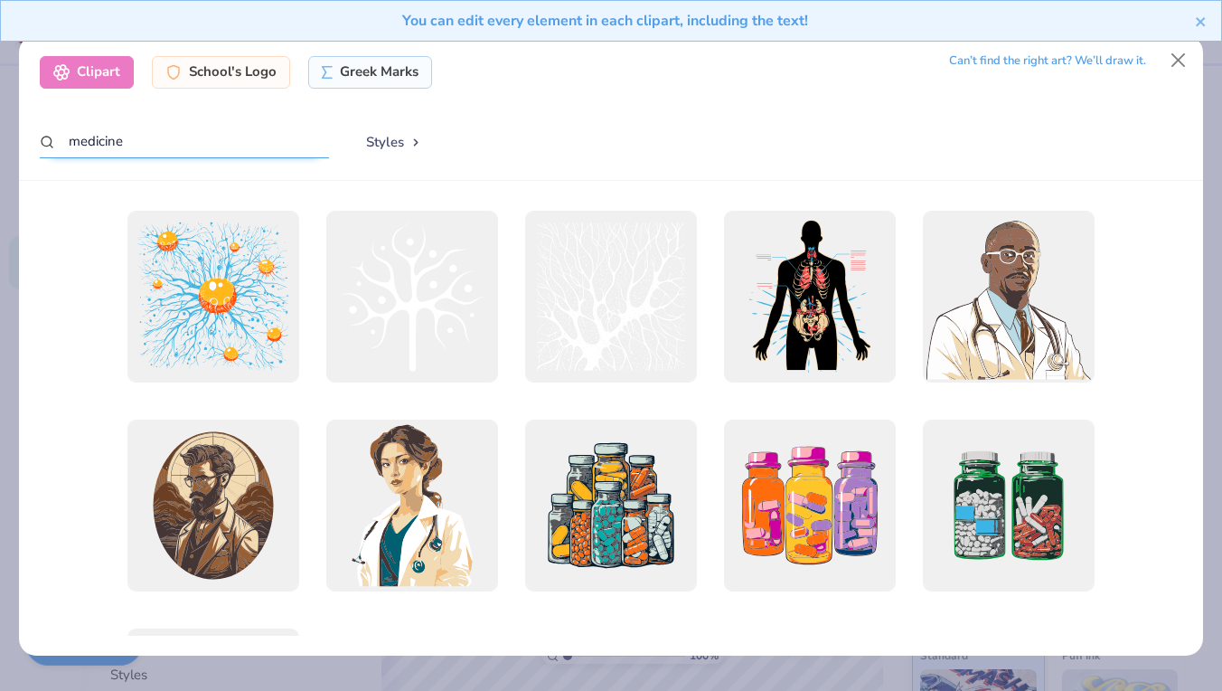
drag, startPoint x: 199, startPoint y: 132, endPoint x: 3, endPoint y: 133, distance: 196.1
click at [3, 133] on div "Clipart School's Logo Greek Marks Can’t find the right art? We’ll draw it. medi…" at bounding box center [611, 345] width 1222 height 691
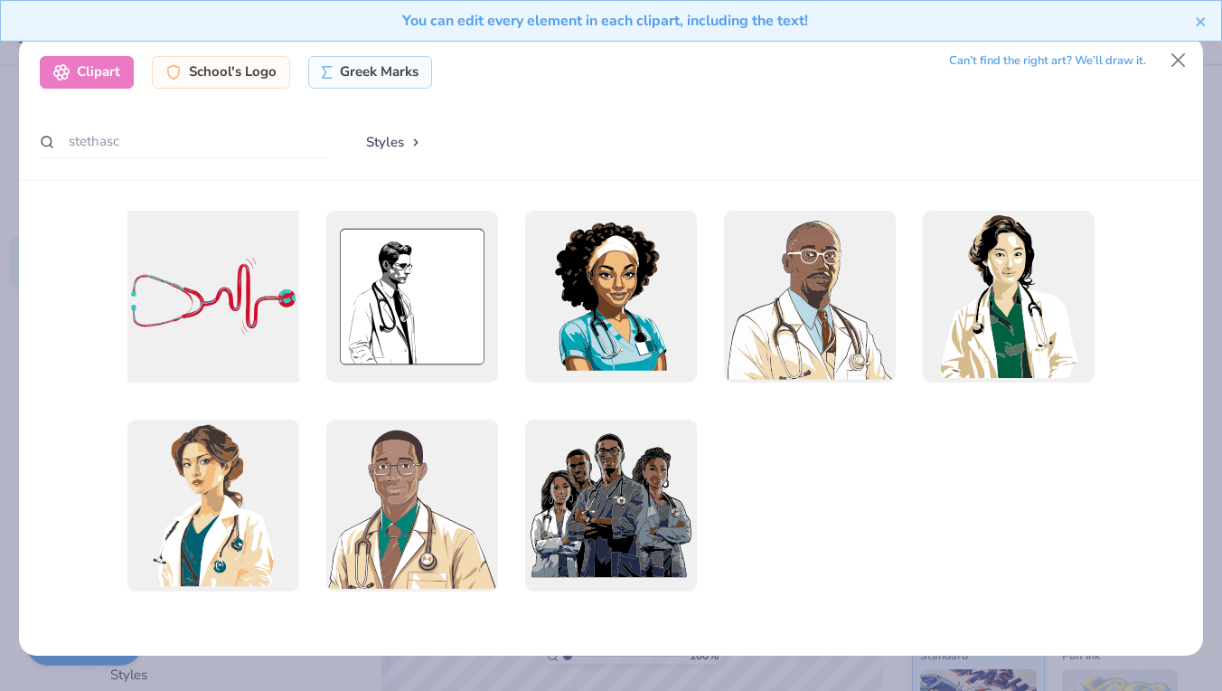
click at [248, 300] on div at bounding box center [213, 296] width 189 height 189
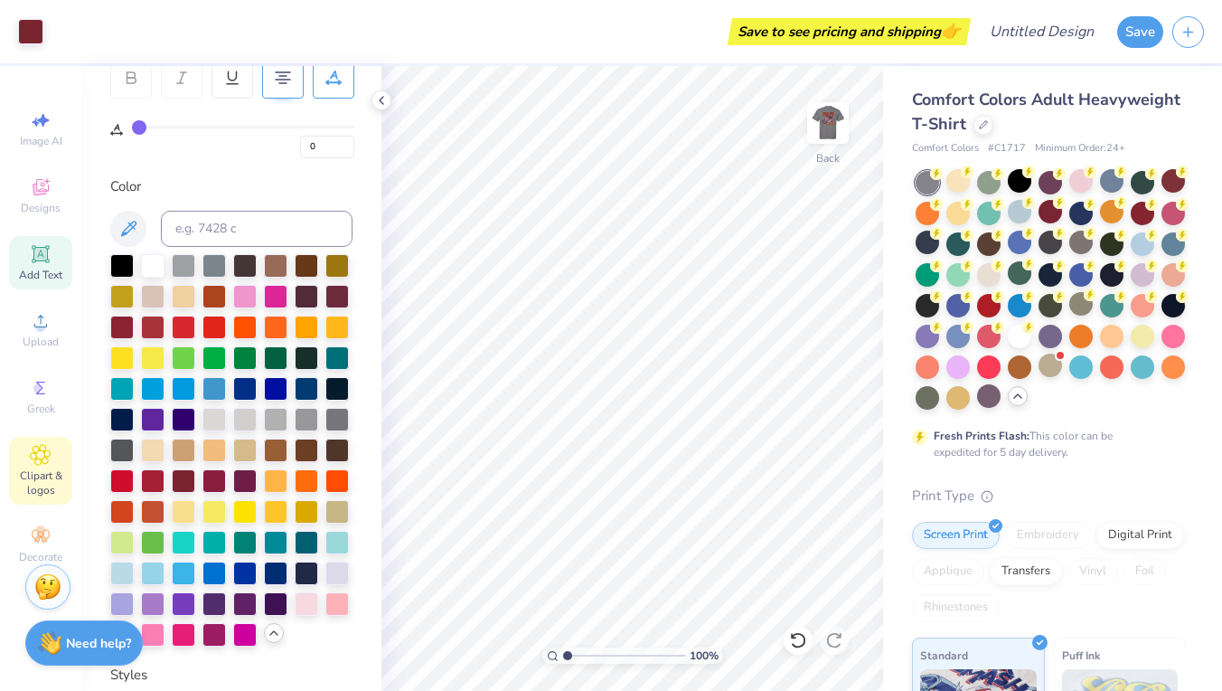
click at [46, 463] on icon at bounding box center [41, 455] width 20 height 20
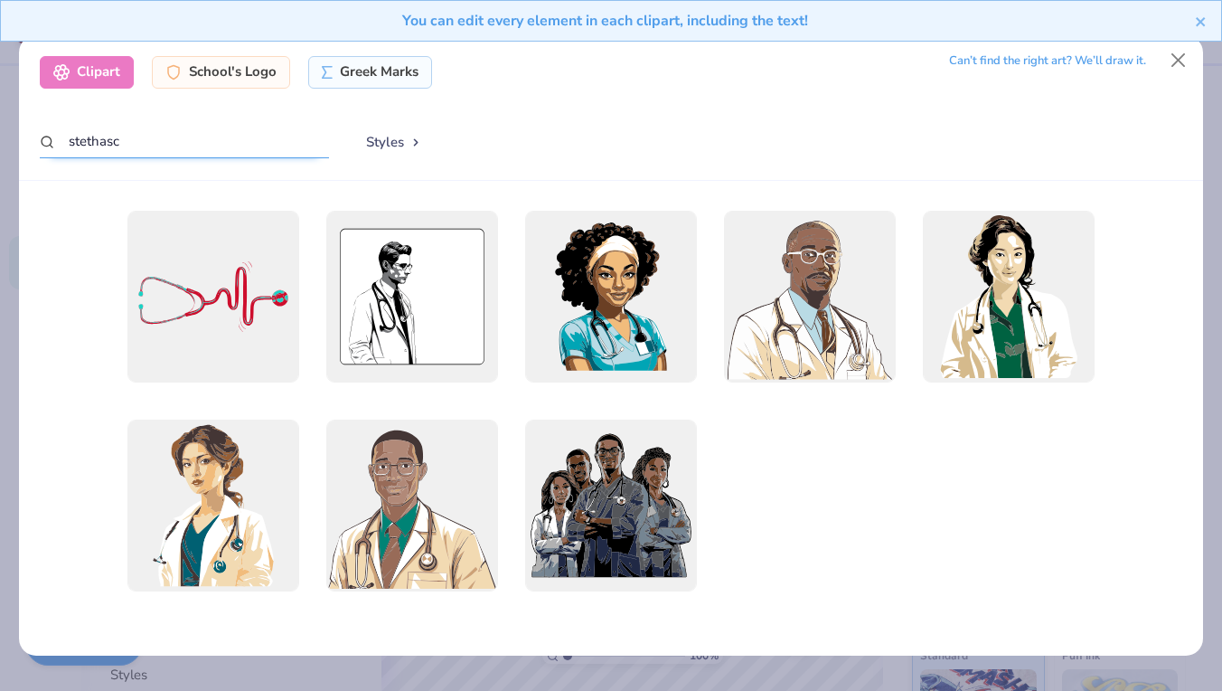
click at [175, 129] on input "stethasc" at bounding box center [184, 141] width 289 height 33
click at [174, 144] on input "stethasc" at bounding box center [184, 141] width 289 height 33
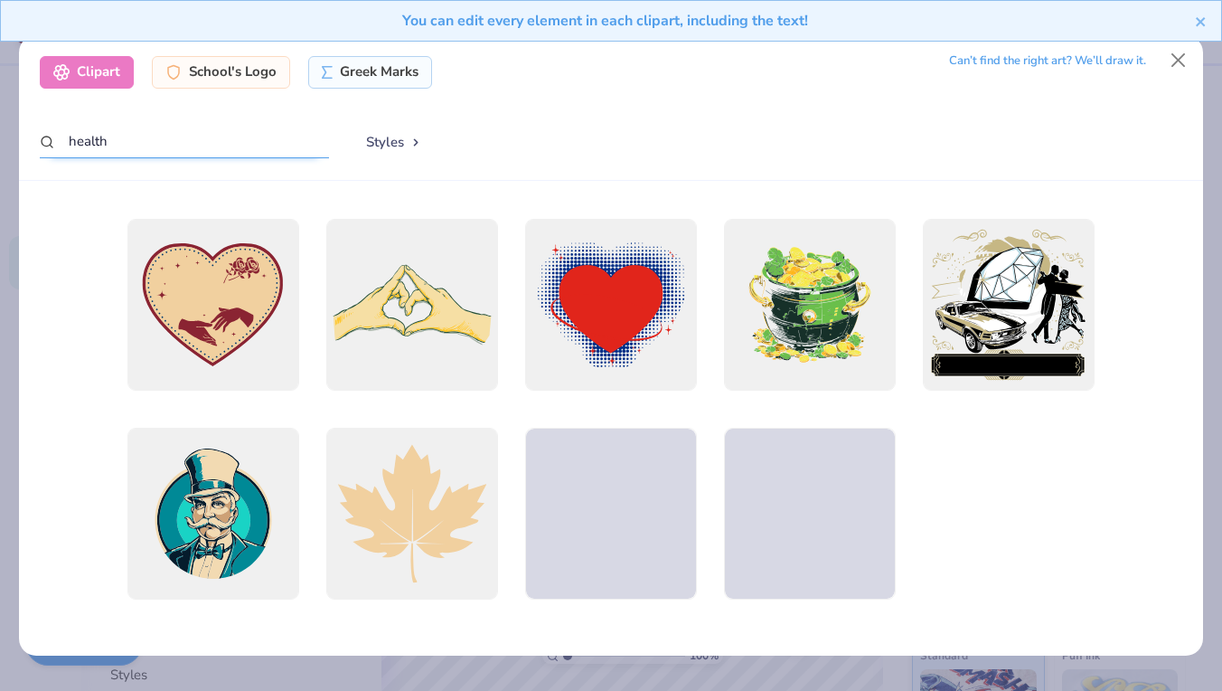
scroll to position [2080, 0]
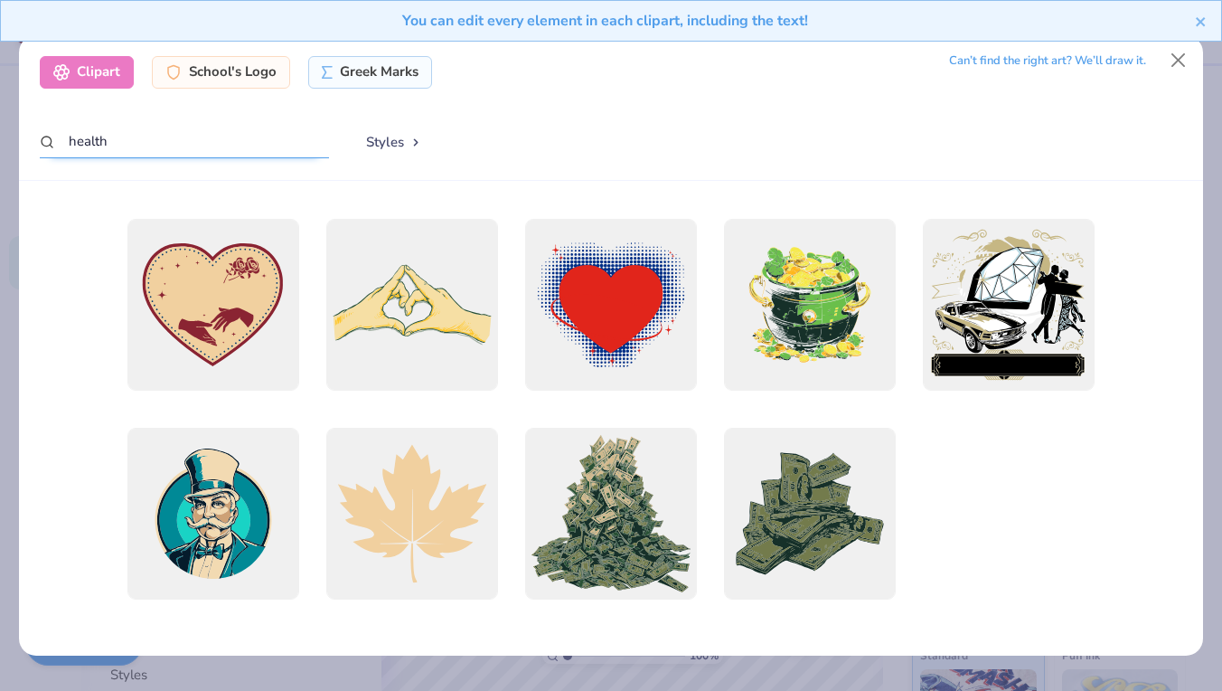
drag, startPoint x: 139, startPoint y: 149, endPoint x: 37, endPoint y: 150, distance: 102.1
click at [37, 150] on div "Clipart School's Logo Greek Marks Can’t find the right art? We’ll draw it. heal…" at bounding box center [610, 108] width 1183 height 146
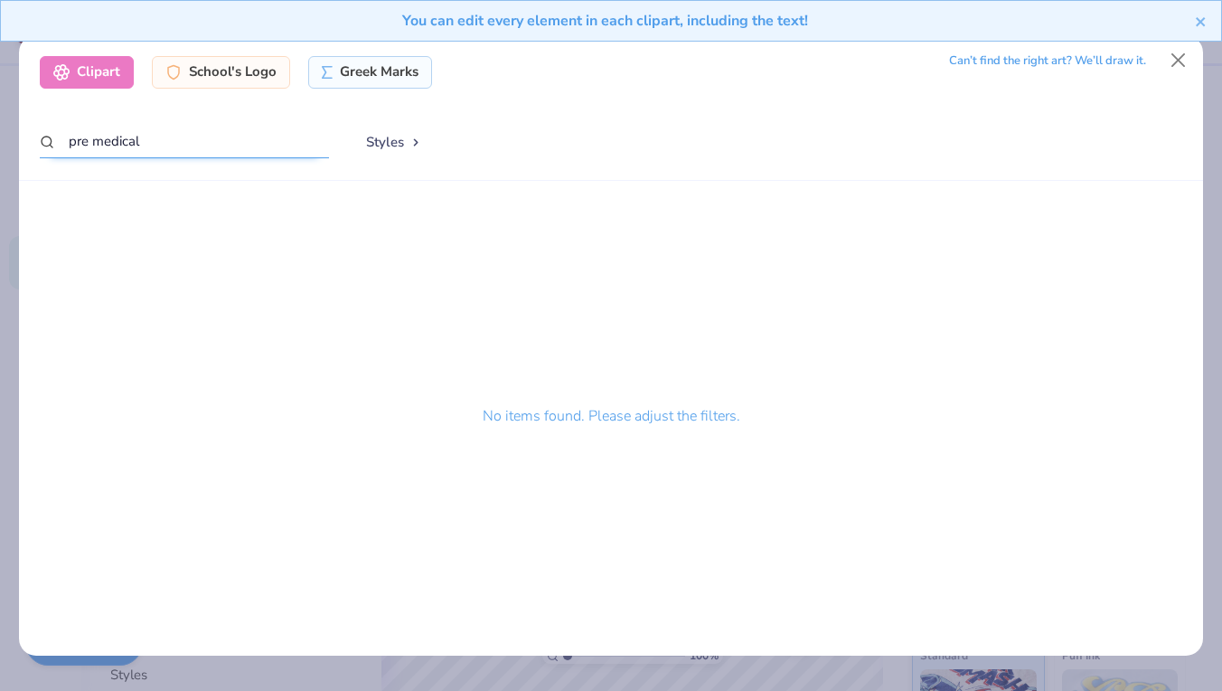
click at [78, 142] on input "pre medical" at bounding box center [184, 141] width 289 height 33
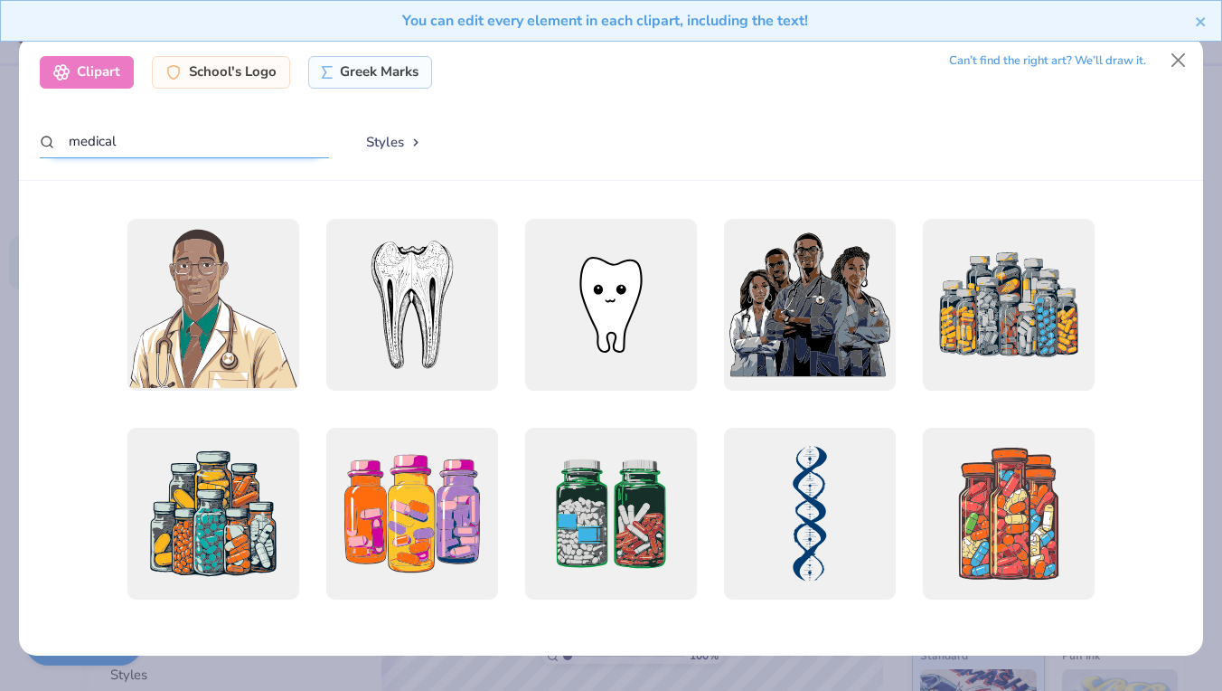
scroll to position [1036, 0]
click at [813, 514] on div at bounding box center [810, 512] width 189 height 189
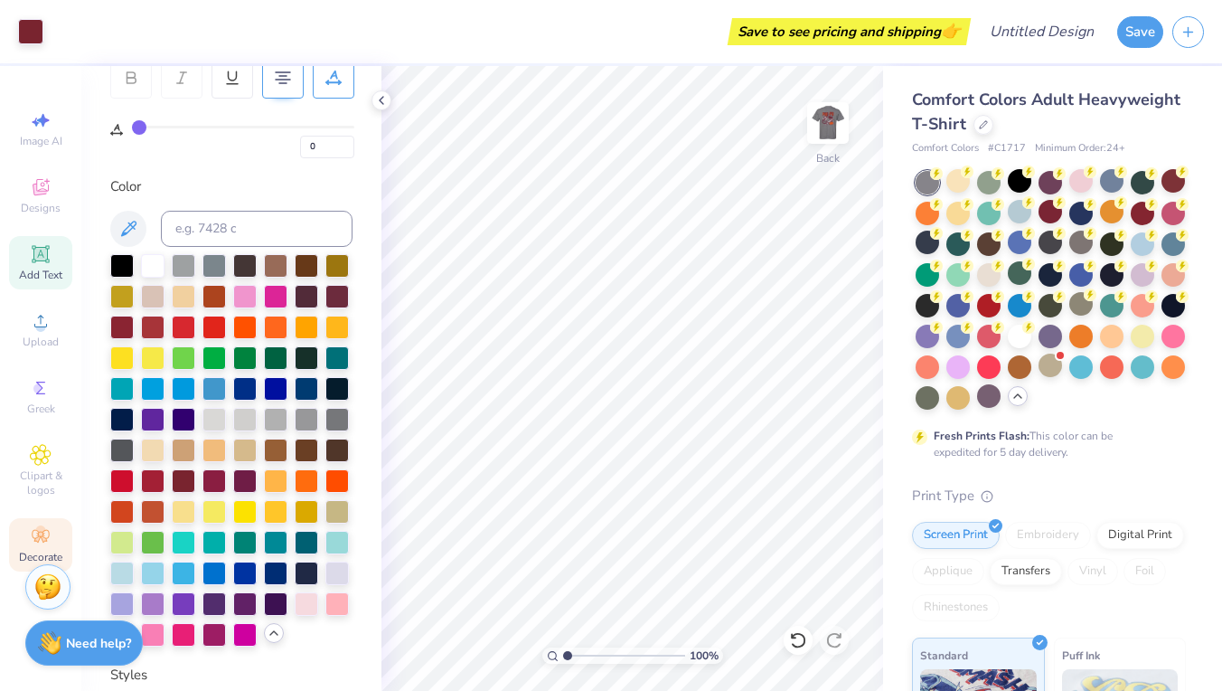
click at [35, 540] on icon at bounding box center [40, 536] width 17 height 13
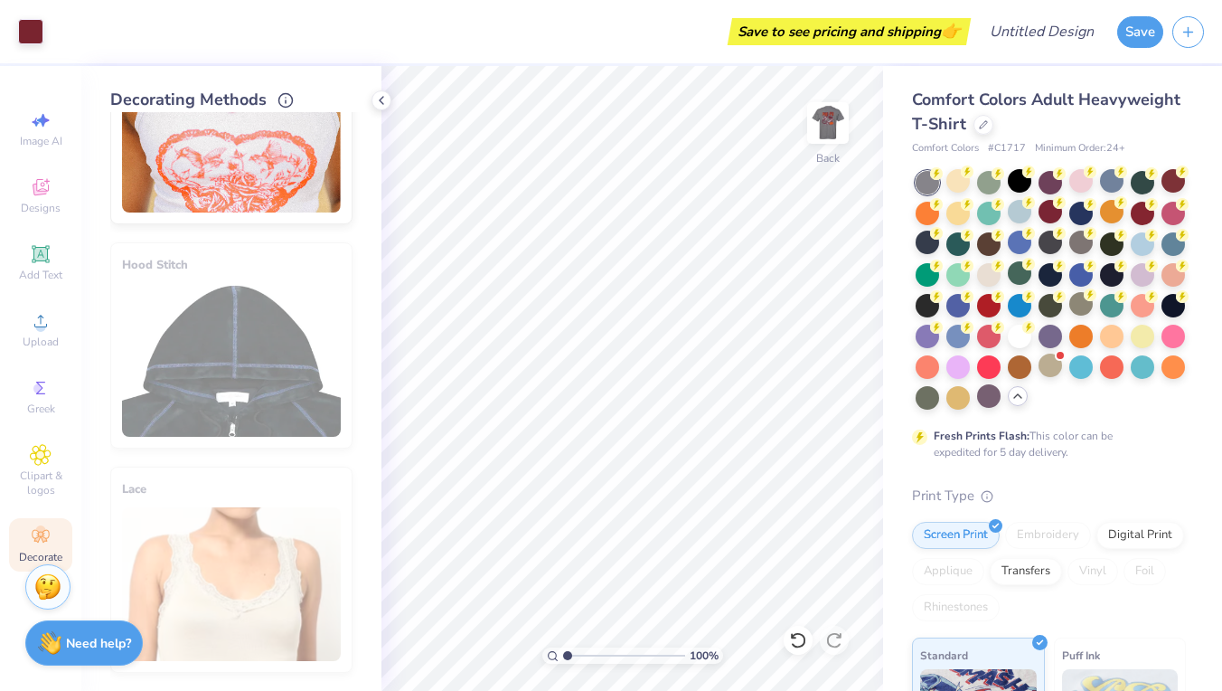
scroll to position [1361, 0]
click at [42, 188] on icon at bounding box center [41, 187] width 22 height 22
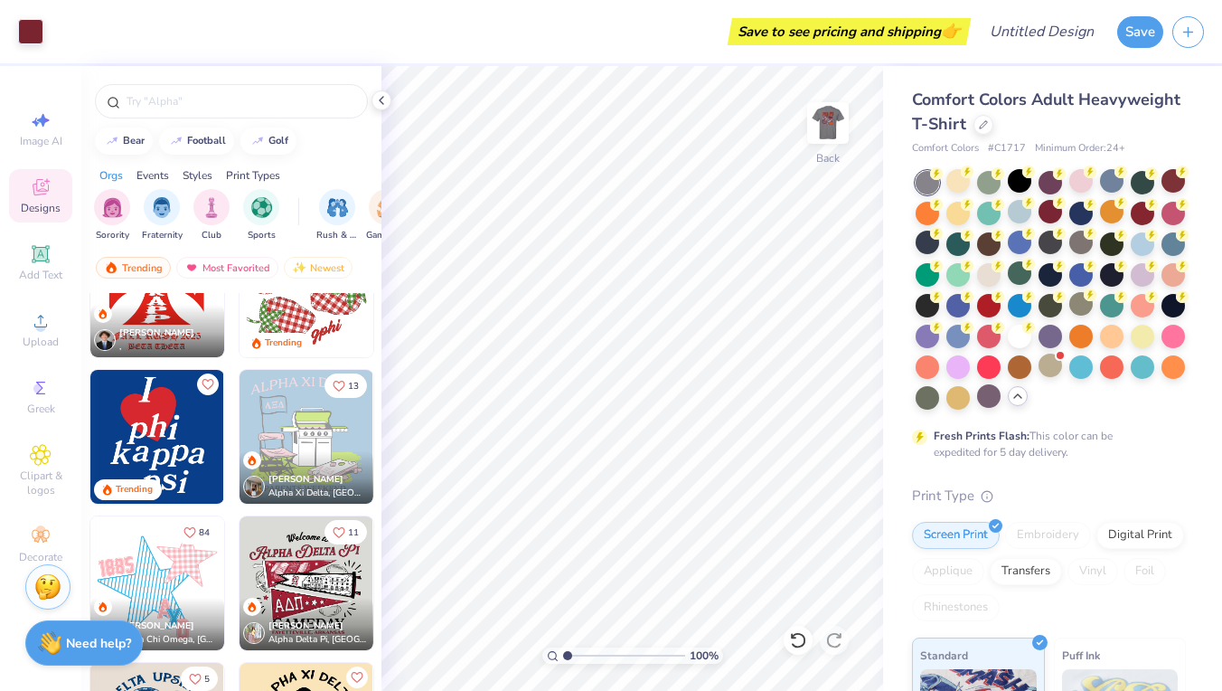
scroll to position [1980, 0]
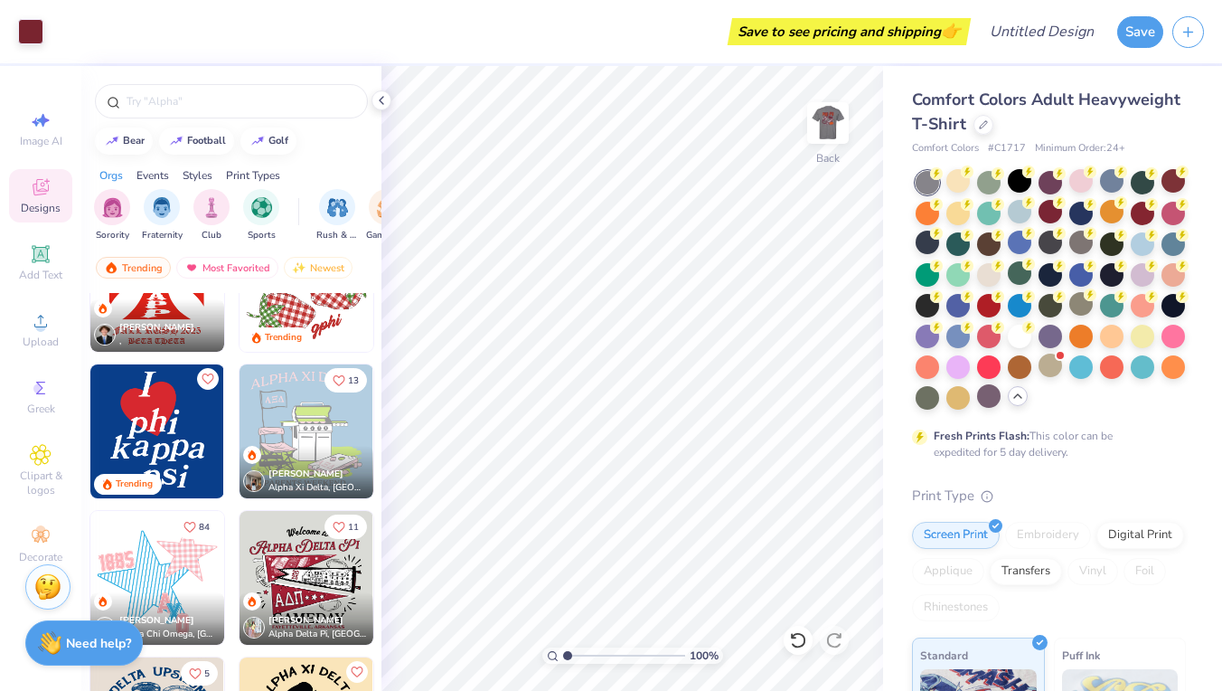
click at [157, 443] on img at bounding box center [157, 431] width 134 height 134
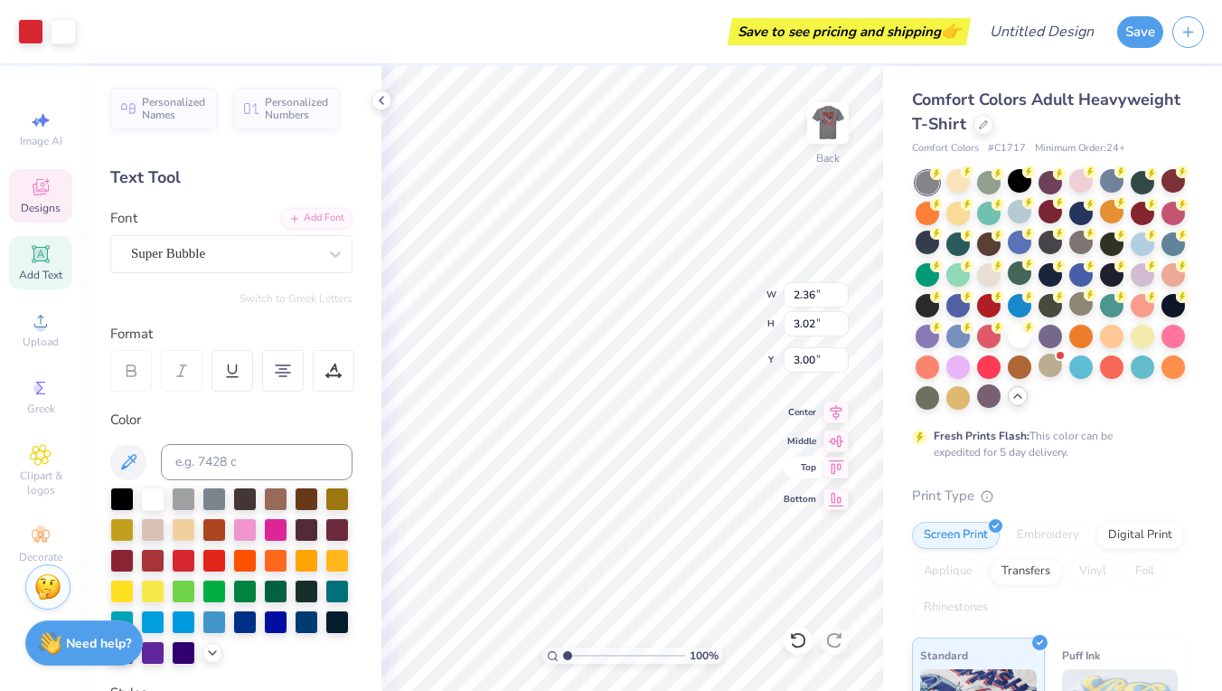
click at [809, 465] on div "100 % Back W 2.36 2.36 " H 3.02 3.02 " Y 3.00 3.00 " Center Middle Top Bottom" at bounding box center [632, 378] width 502 height 625
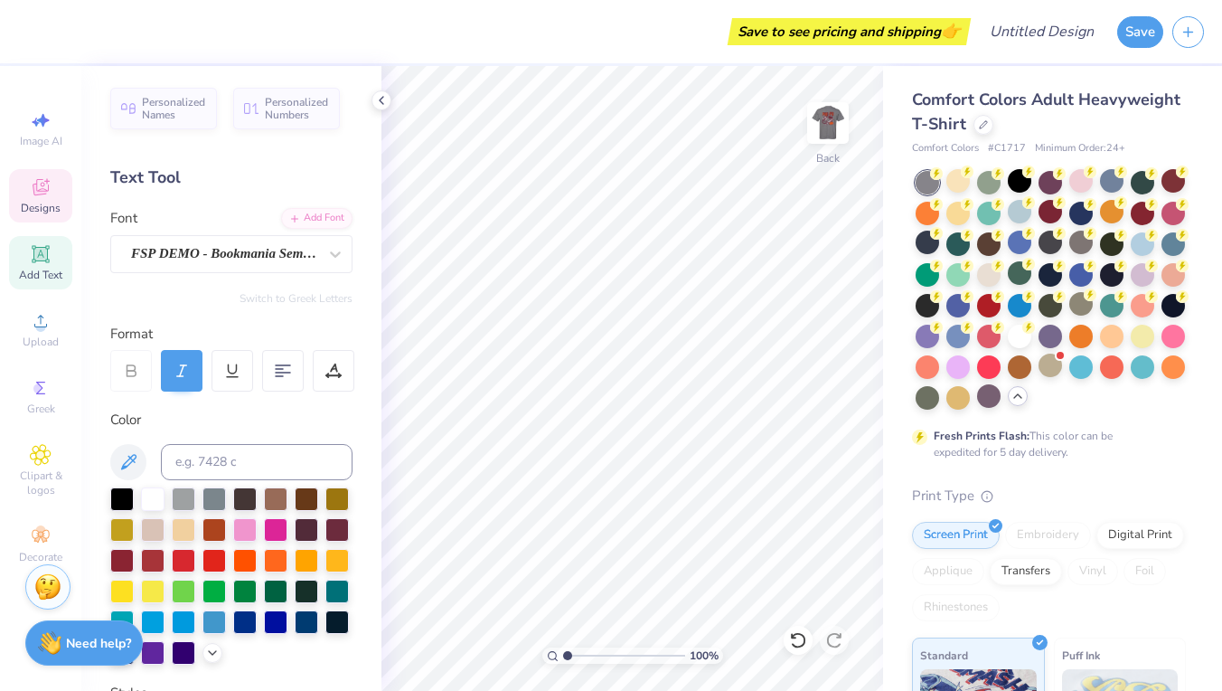
click at [44, 193] on icon at bounding box center [40, 189] width 14 height 12
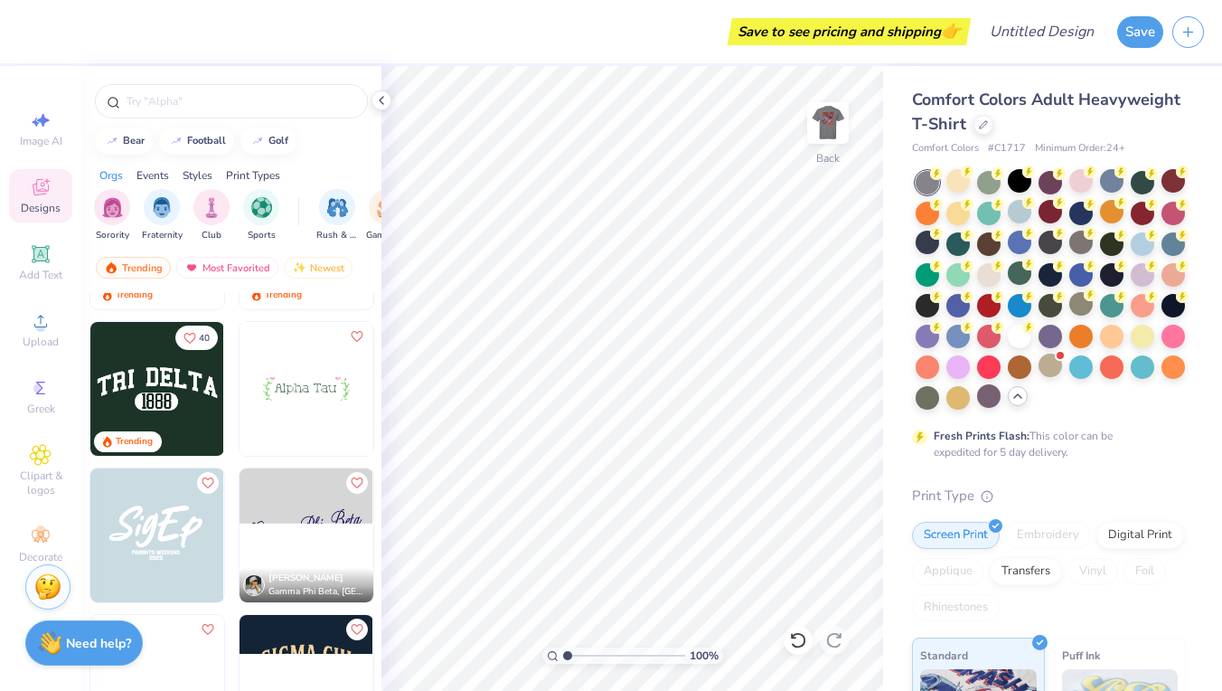
scroll to position [4322, 0]
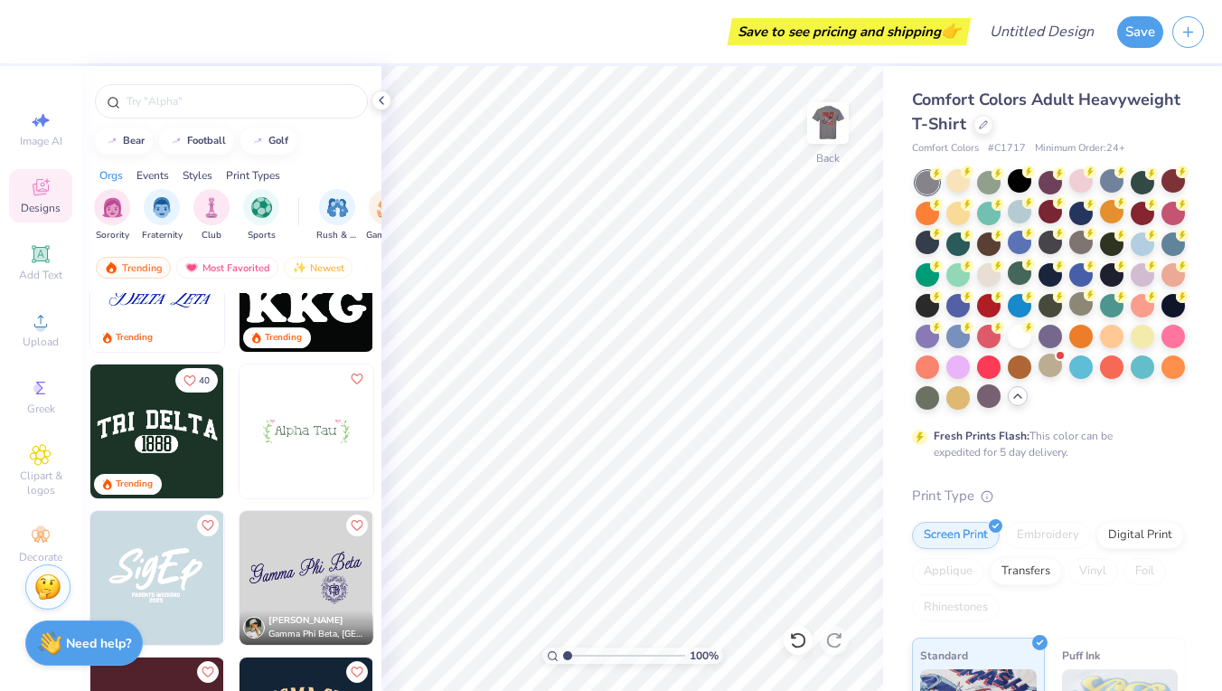
click at [177, 435] on img at bounding box center [157, 431] width 134 height 134
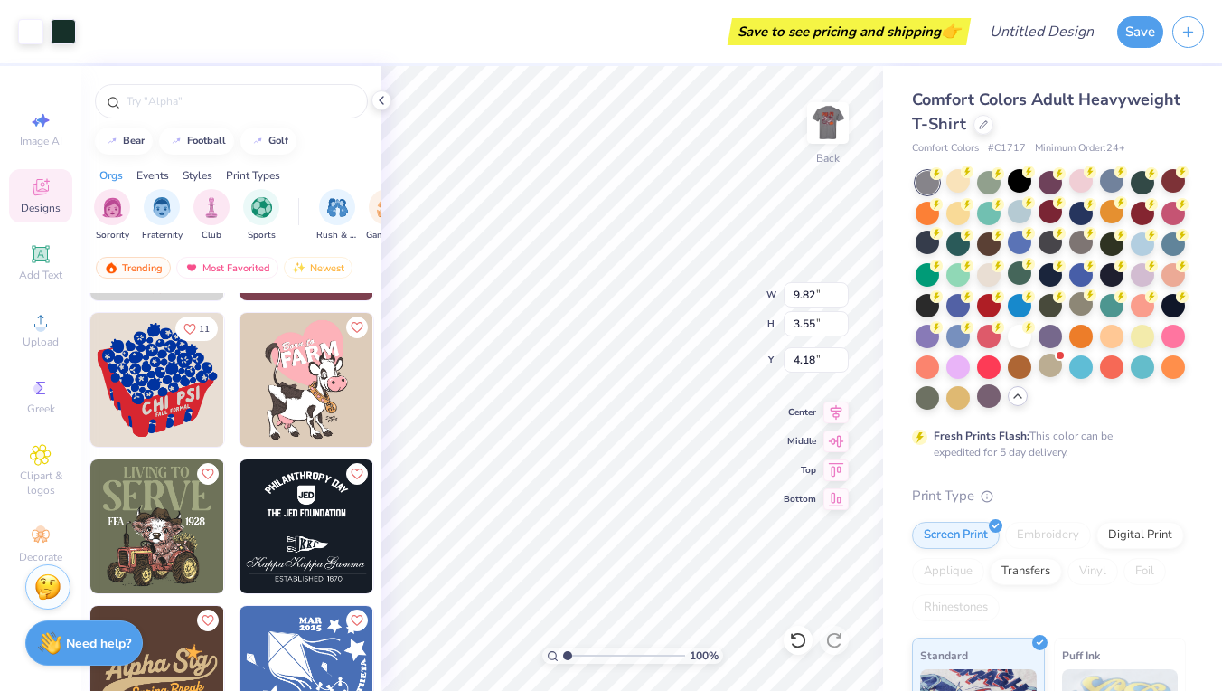
scroll to position [10674, 0]
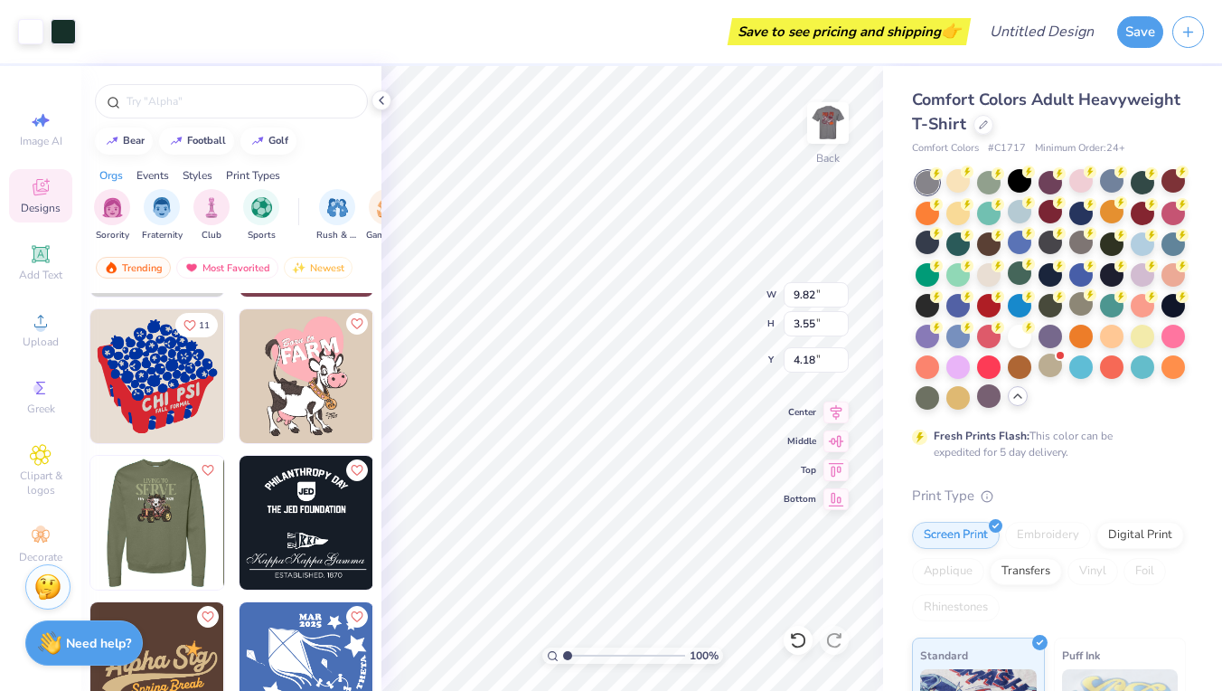
click at [164, 543] on img at bounding box center [156, 523] width 134 height 134
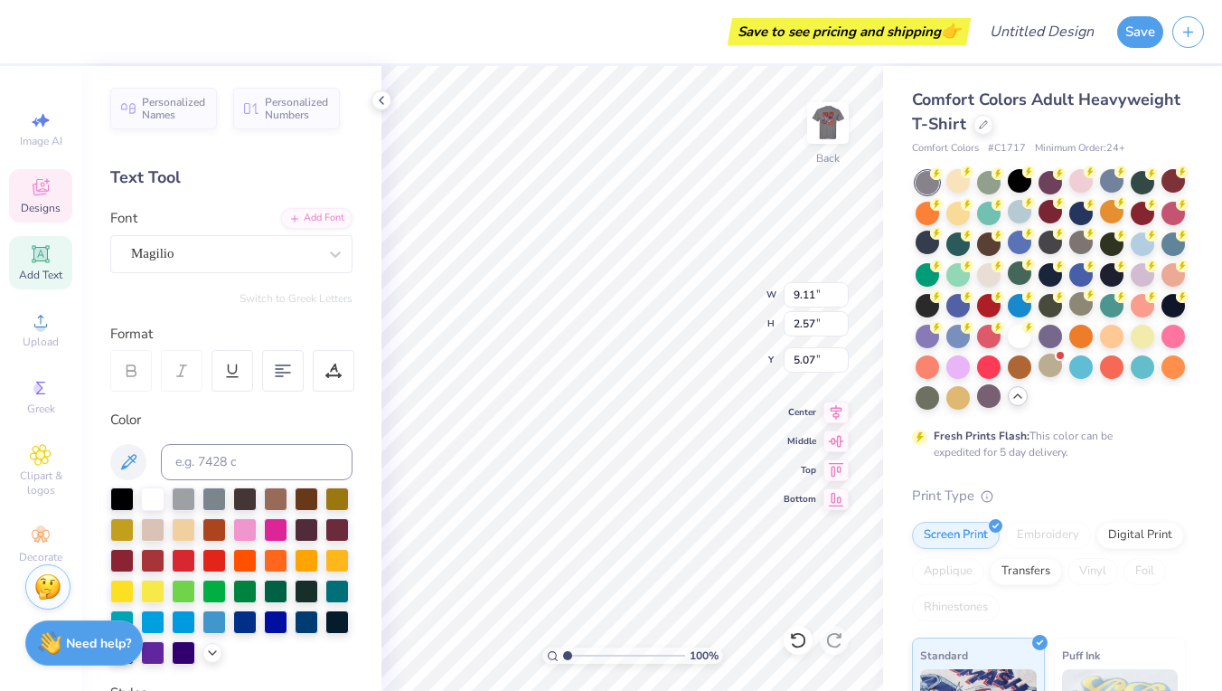
scroll to position [0, 0]
drag, startPoint x: 42, startPoint y: 195, endPoint x: 43, endPoint y: 211, distance: 15.4
click at [42, 195] on icon at bounding box center [41, 187] width 22 height 22
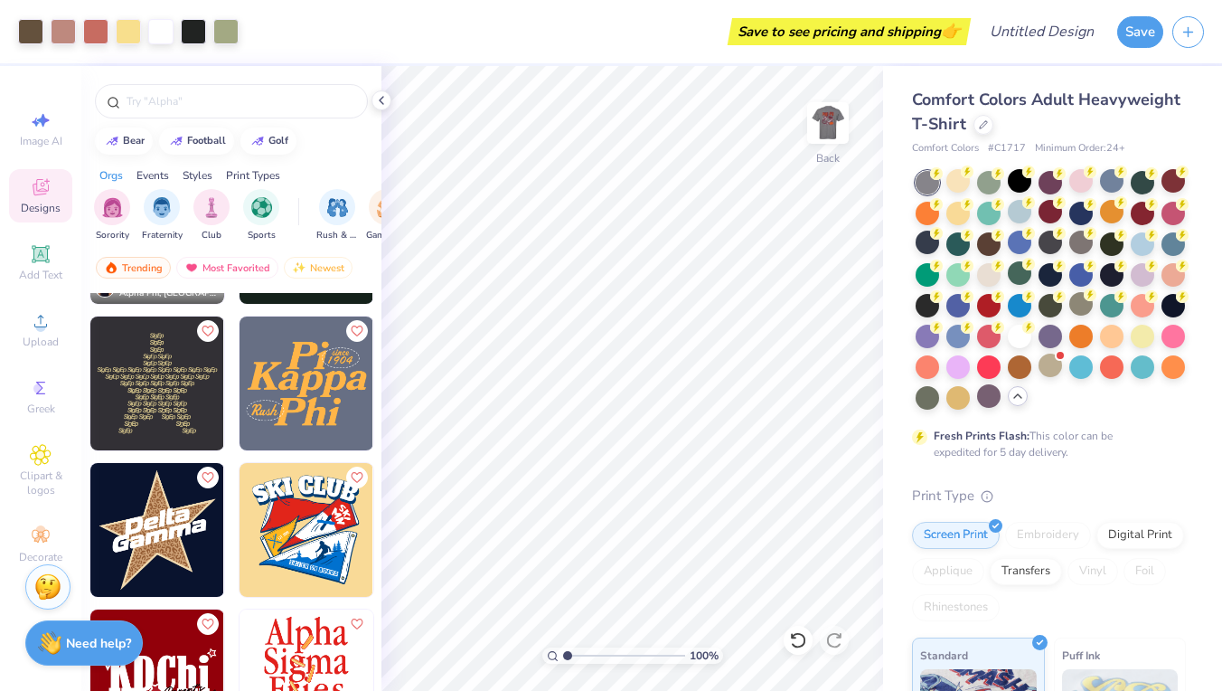
scroll to position [24164, 0]
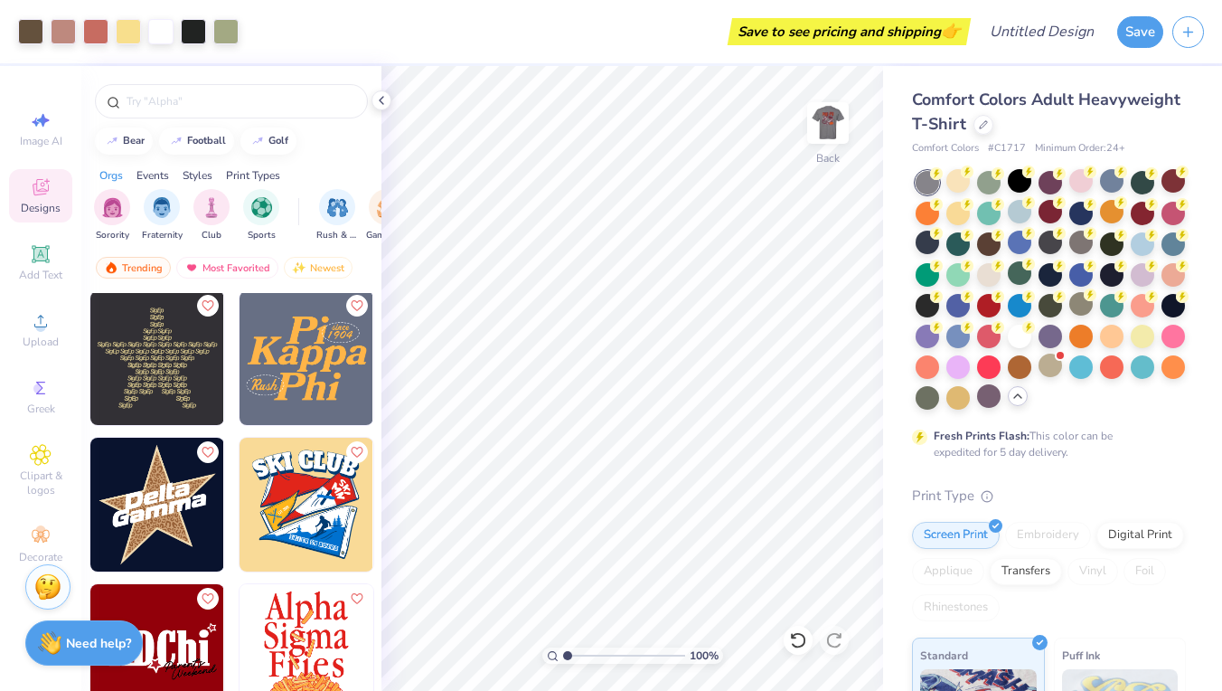
click at [303, 399] on img at bounding box center [307, 358] width 134 height 134
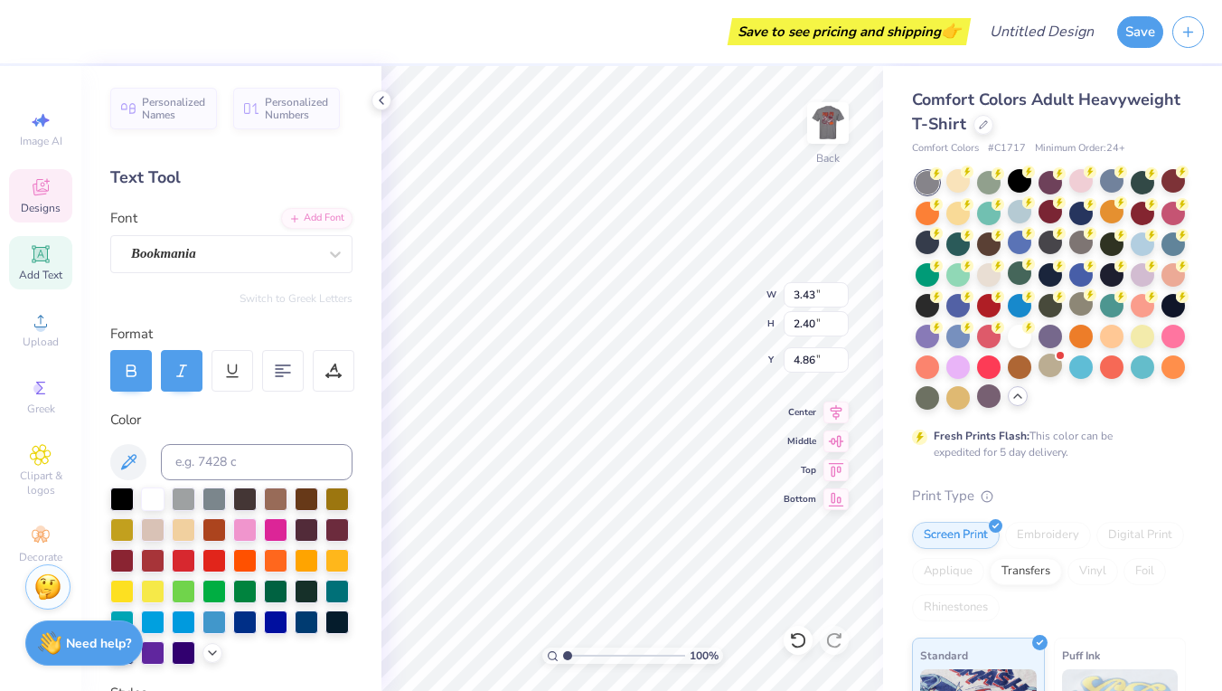
click at [484, 65] on div "Save to see pricing and shipping 👉 Design Title Save Image AI Designs Add Text …" at bounding box center [611, 345] width 1222 height 691
click at [481, 52] on div "Save to see pricing and shipping 👉" at bounding box center [509, 31] width 914 height 63
click at [311, 522] on div at bounding box center [307, 528] width 24 height 24
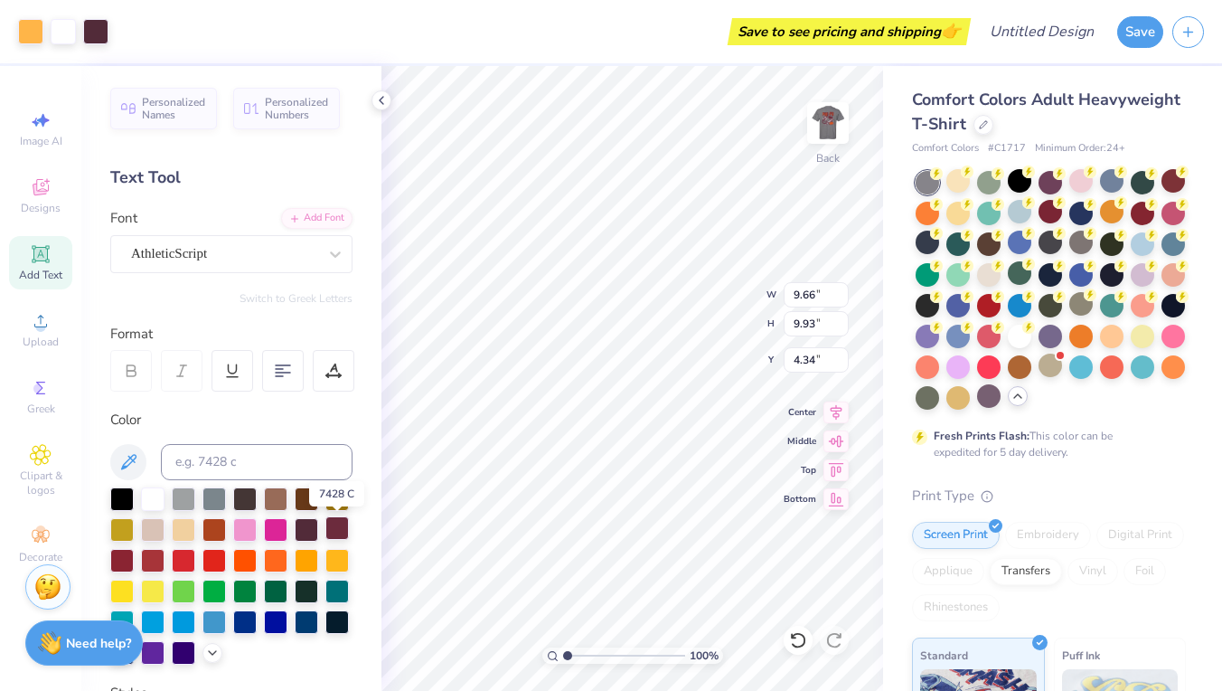
click at [337, 537] on div at bounding box center [337, 528] width 24 height 24
click at [336, 533] on div at bounding box center [337, 528] width 24 height 24
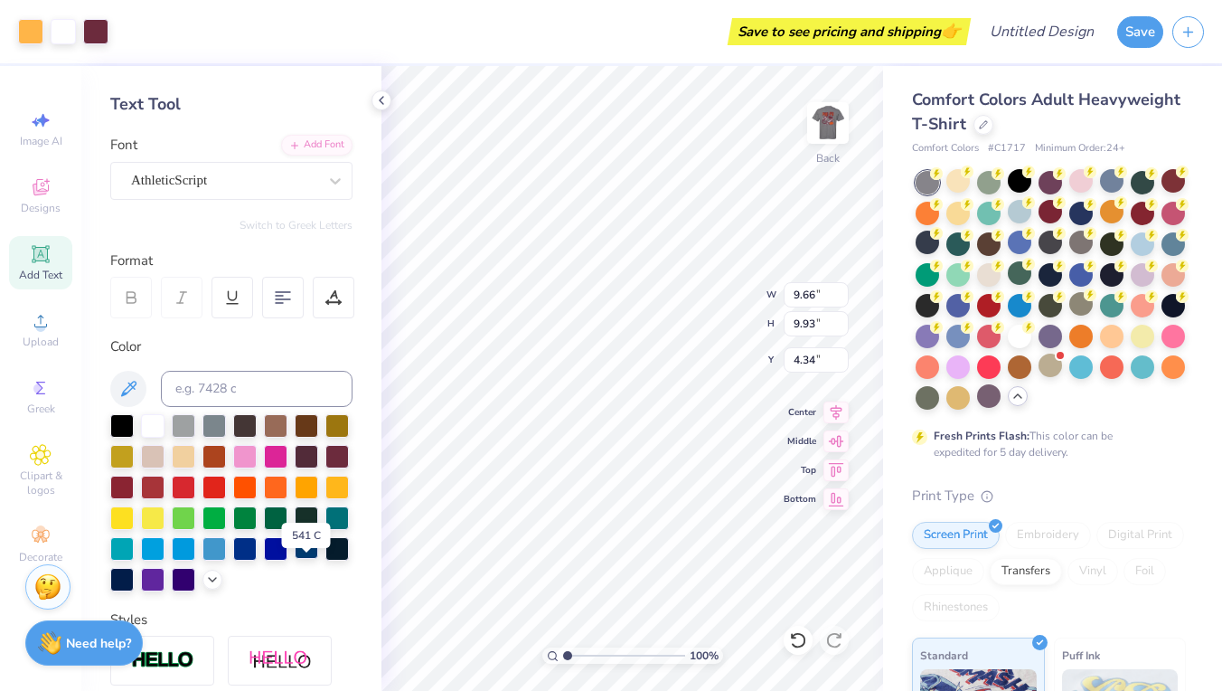
scroll to position [75, 0]
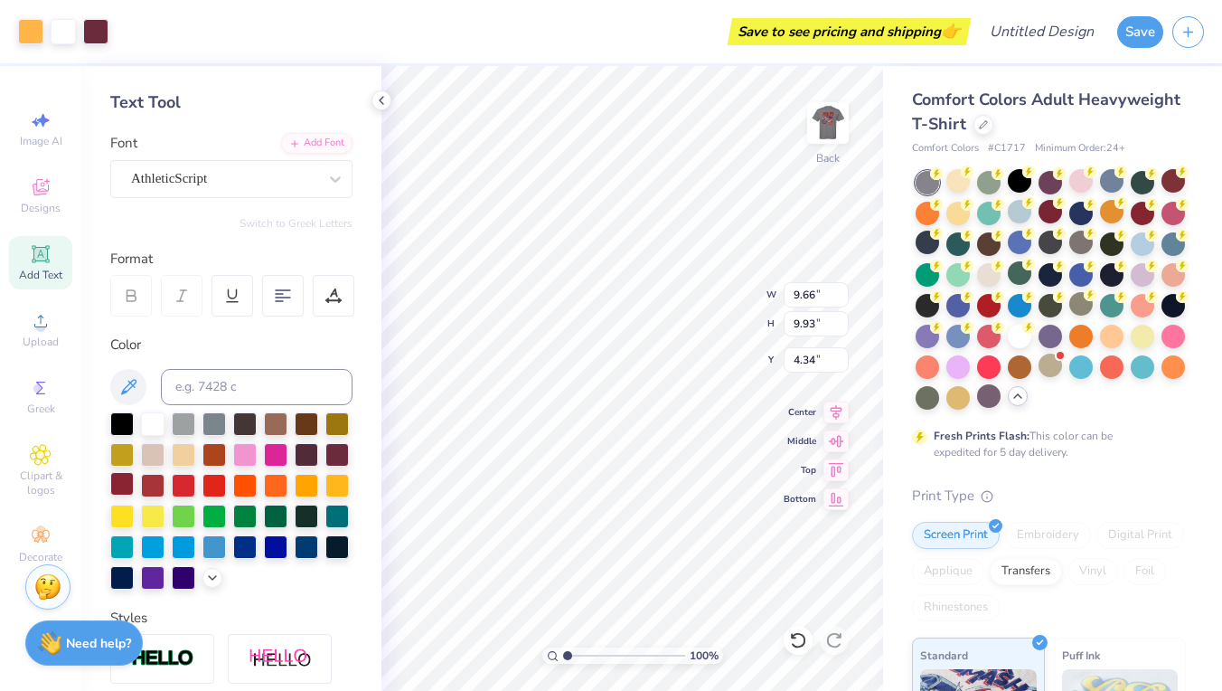
click at [120, 486] on div at bounding box center [122, 484] width 24 height 24
click at [119, 485] on div at bounding box center [122, 484] width 24 height 24
click at [122, 488] on div at bounding box center [122, 484] width 24 height 24
click at [122, 489] on div at bounding box center [122, 484] width 24 height 24
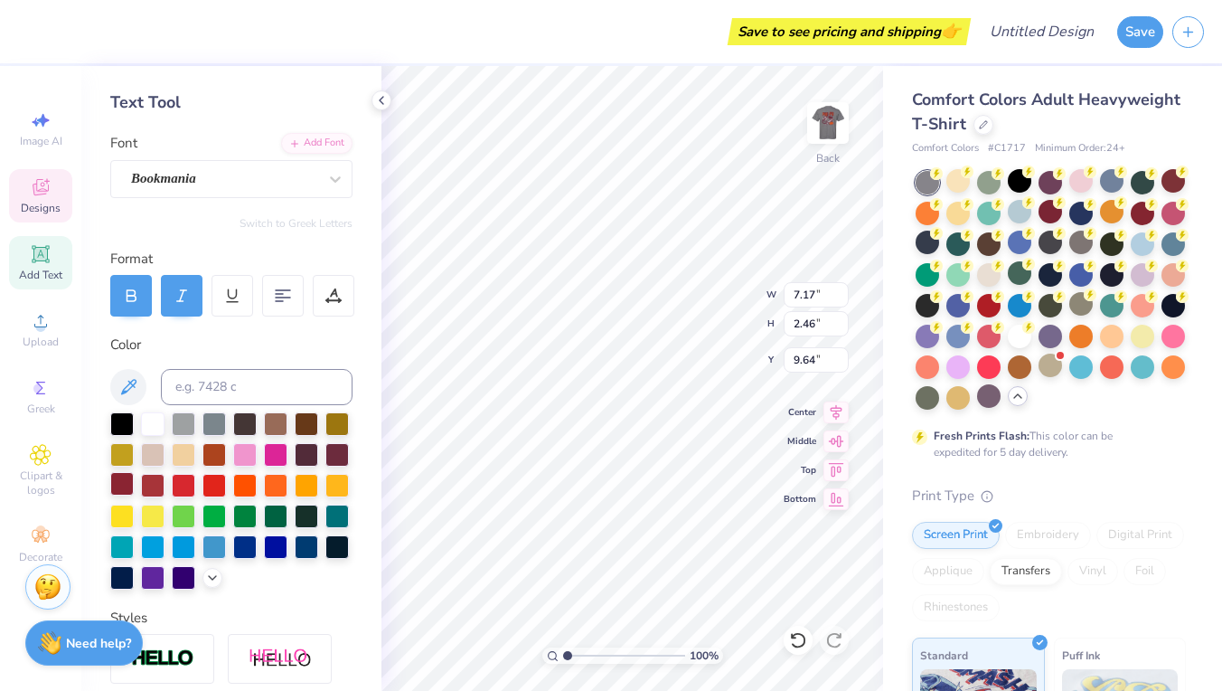
click at [118, 481] on div at bounding box center [122, 484] width 24 height 24
click at [243, 488] on div at bounding box center [245, 484] width 24 height 24
click at [272, 484] on div at bounding box center [276, 484] width 24 height 24
click at [276, 487] on div at bounding box center [276, 484] width 24 height 24
click at [299, 485] on div at bounding box center [307, 484] width 24 height 24
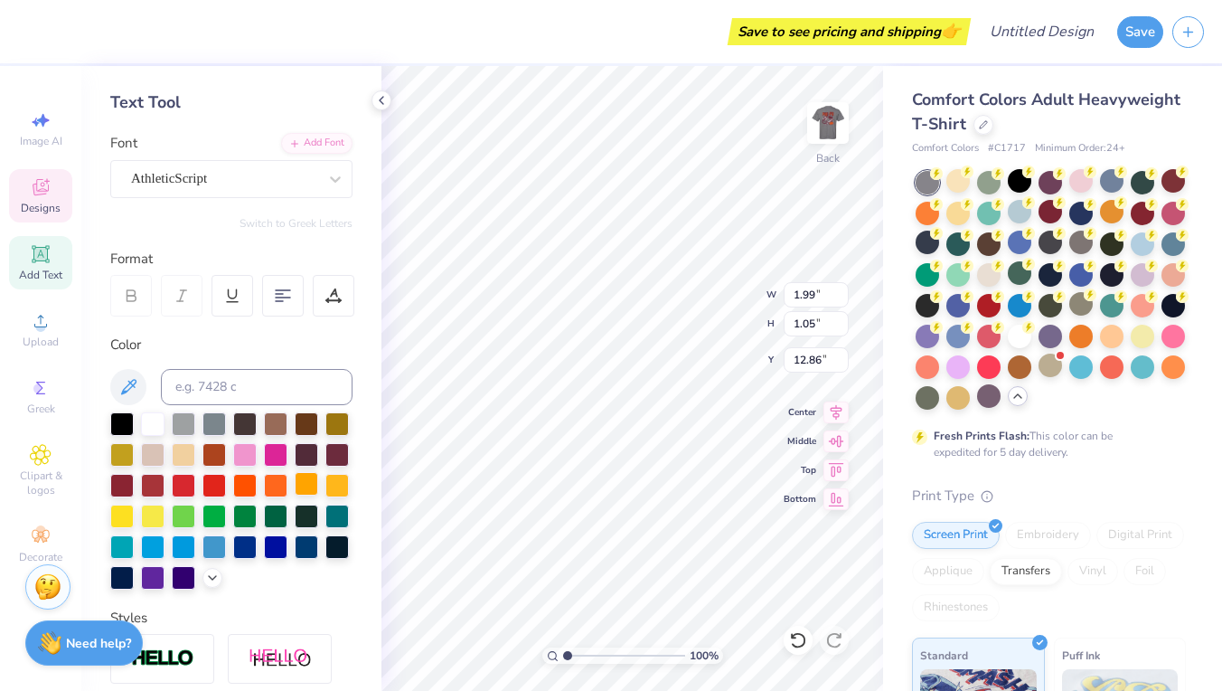
click at [299, 485] on div at bounding box center [307, 484] width 24 height 24
click at [279, 487] on div at bounding box center [276, 484] width 24 height 24
click at [127, 420] on div at bounding box center [122, 422] width 24 height 24
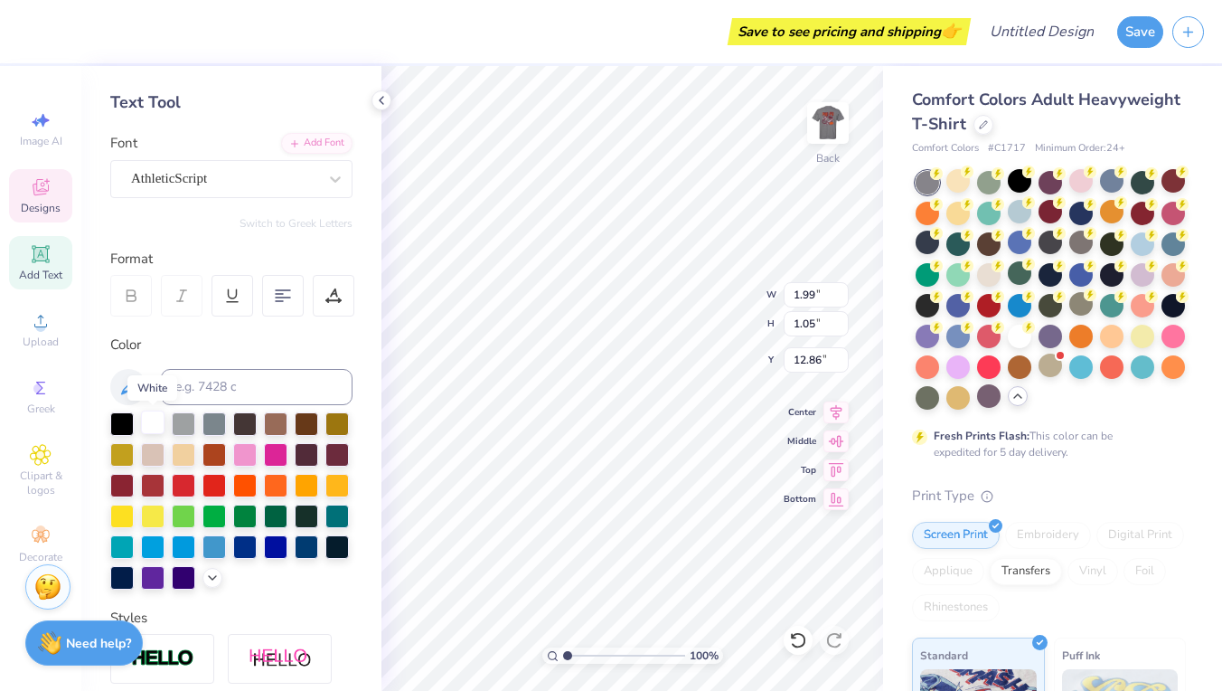
click at [152, 420] on div at bounding box center [153, 422] width 24 height 24
click at [299, 488] on div at bounding box center [307, 484] width 24 height 24
click at [295, 479] on div at bounding box center [307, 484] width 24 height 24
click at [841, 136] on img at bounding box center [828, 123] width 72 height 72
click at [28, 31] on div at bounding box center [30, 29] width 25 height 25
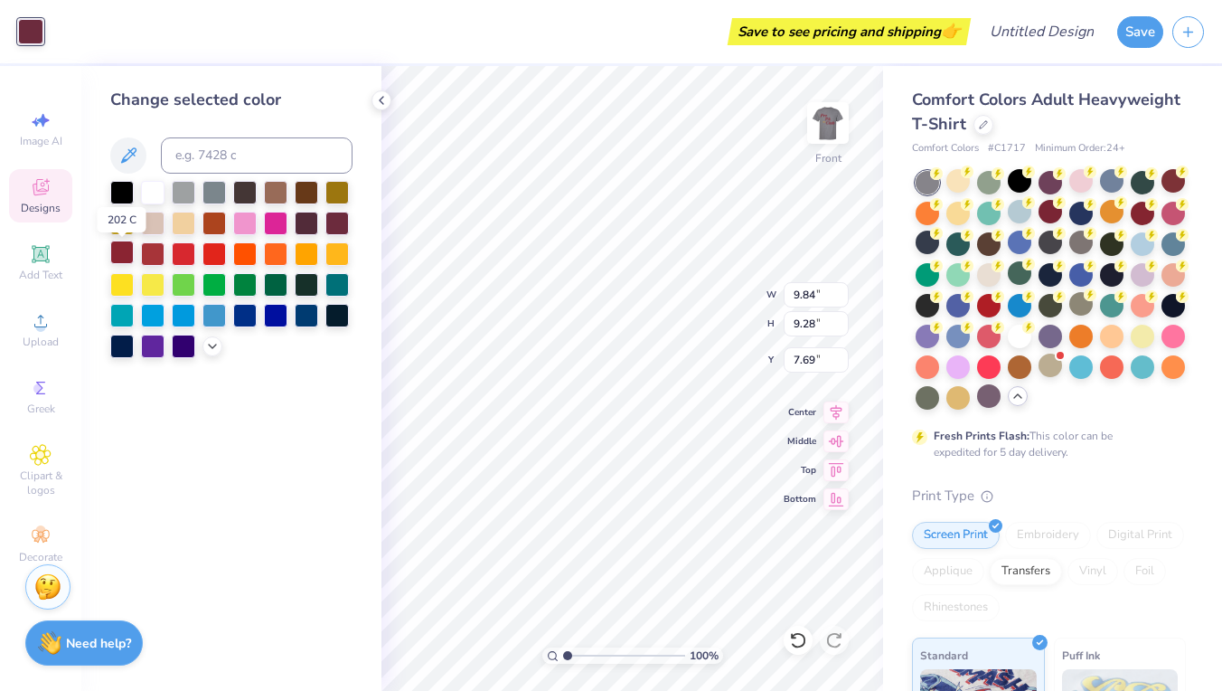
click at [126, 249] on div at bounding box center [122, 252] width 24 height 24
click at [145, 259] on div at bounding box center [153, 252] width 24 height 24
click at [205, 351] on icon at bounding box center [212, 344] width 14 height 14
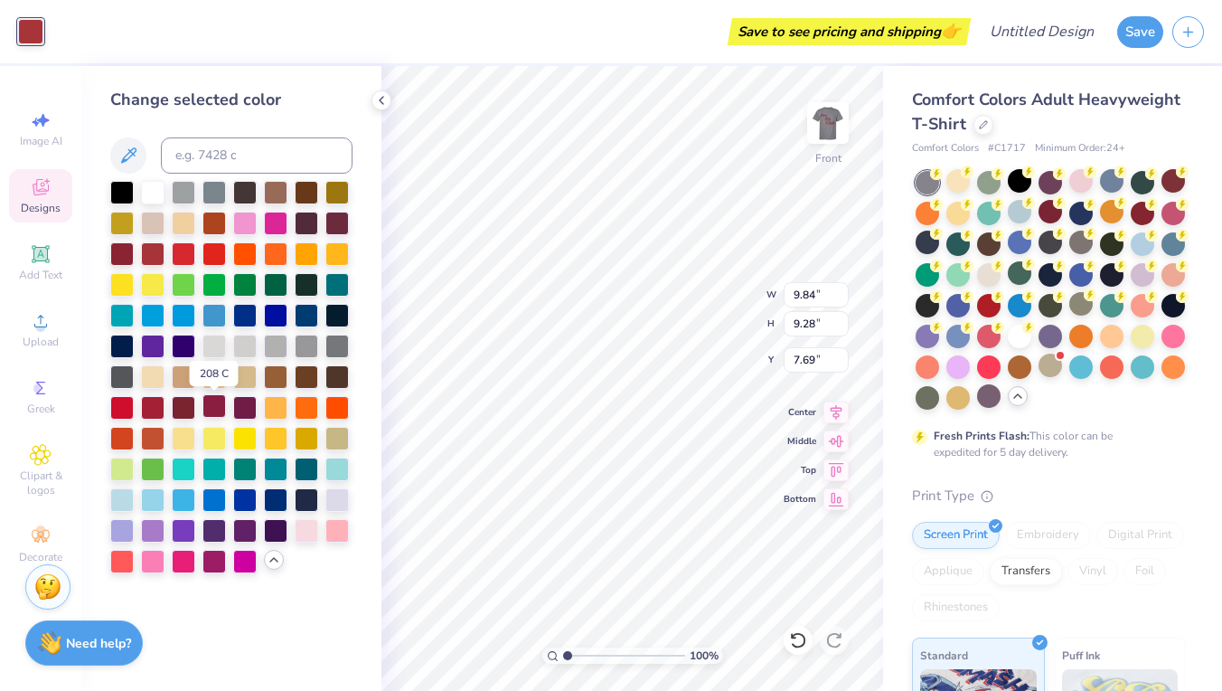
click at [208, 403] on div at bounding box center [214, 406] width 24 height 24
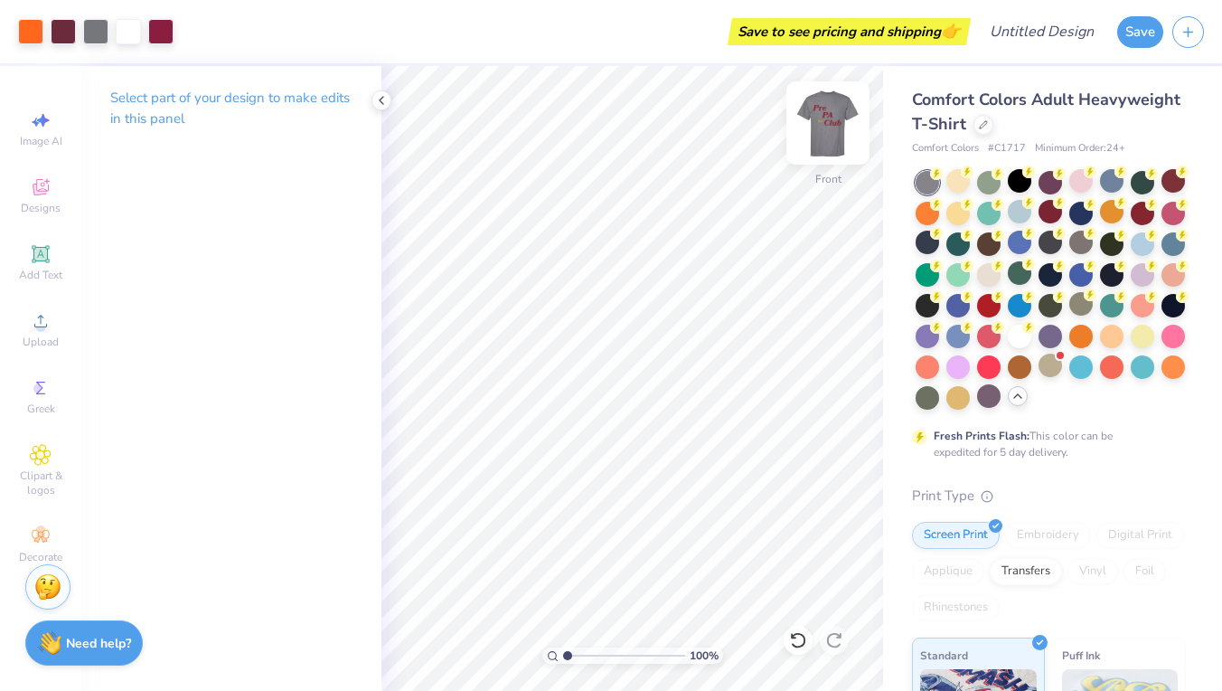
click at [825, 146] on img at bounding box center [828, 123] width 72 height 72
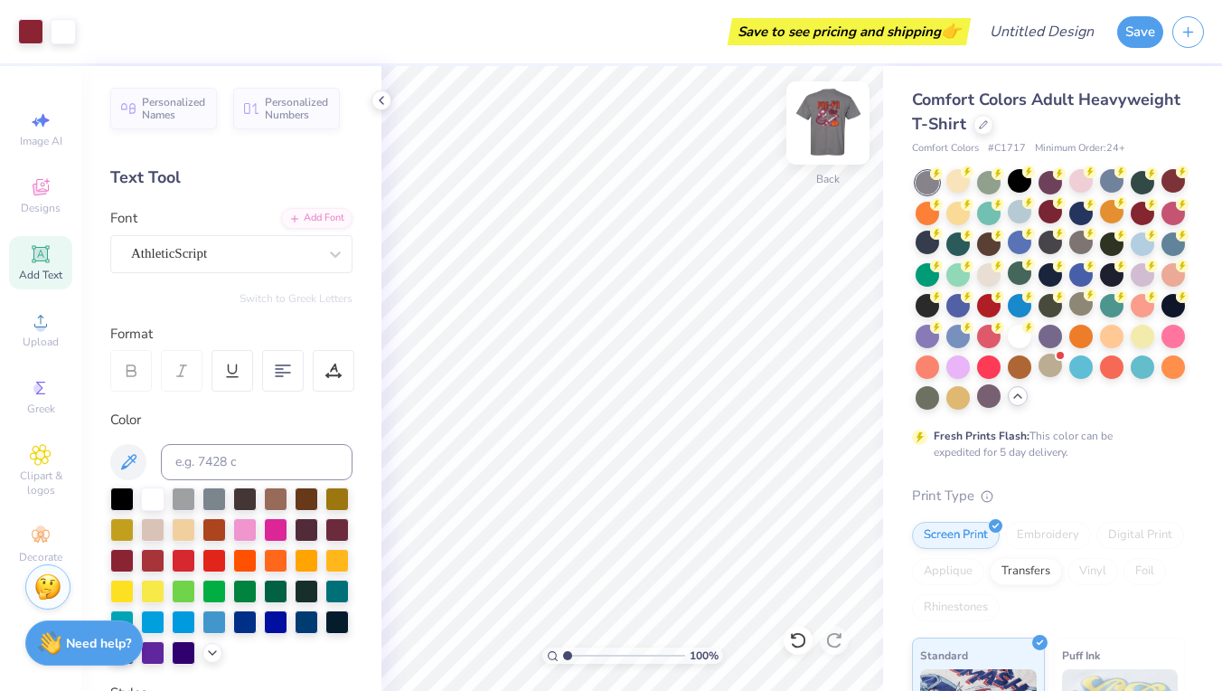
click at [825, 126] on img at bounding box center [828, 123] width 72 height 72
click at [825, 125] on img at bounding box center [828, 123] width 72 height 72
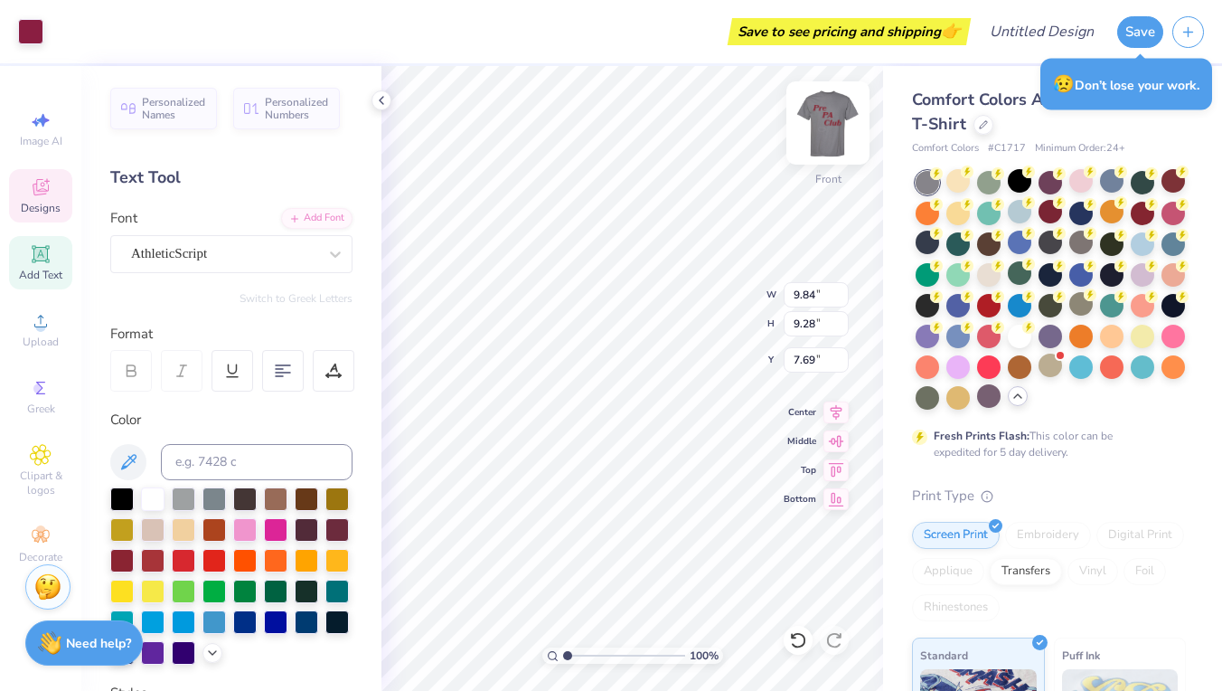
click at [833, 138] on img at bounding box center [828, 123] width 72 height 72
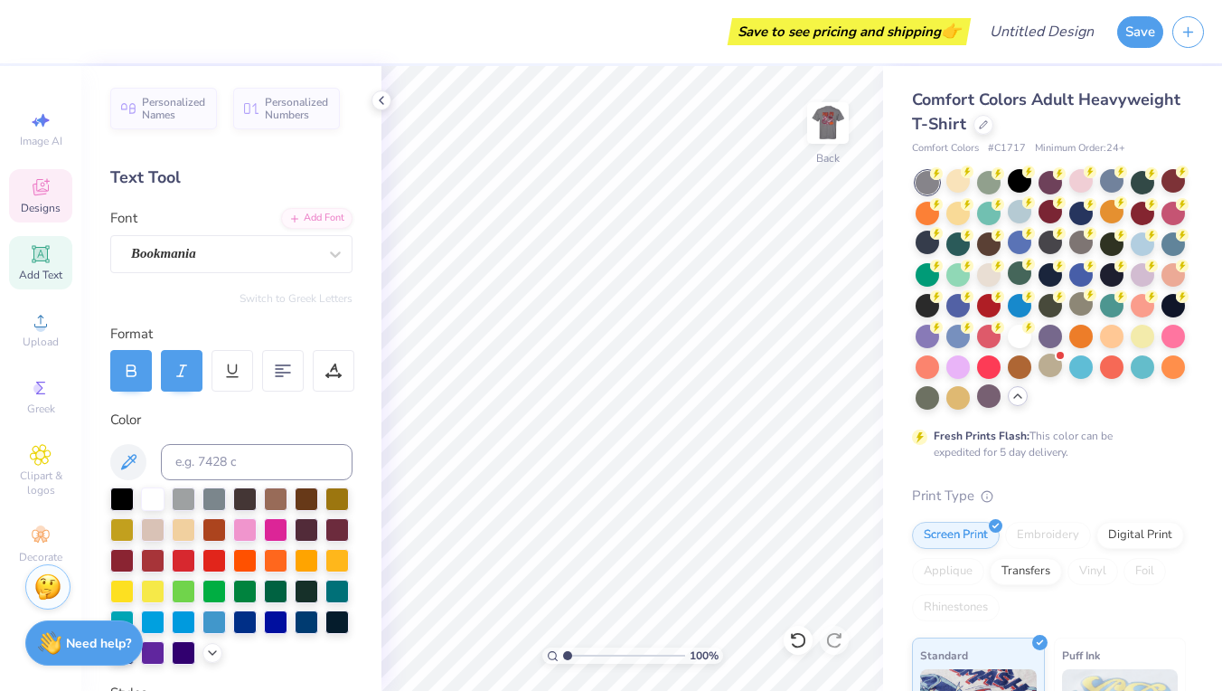
click at [40, 202] on span "Designs" at bounding box center [41, 208] width 40 height 14
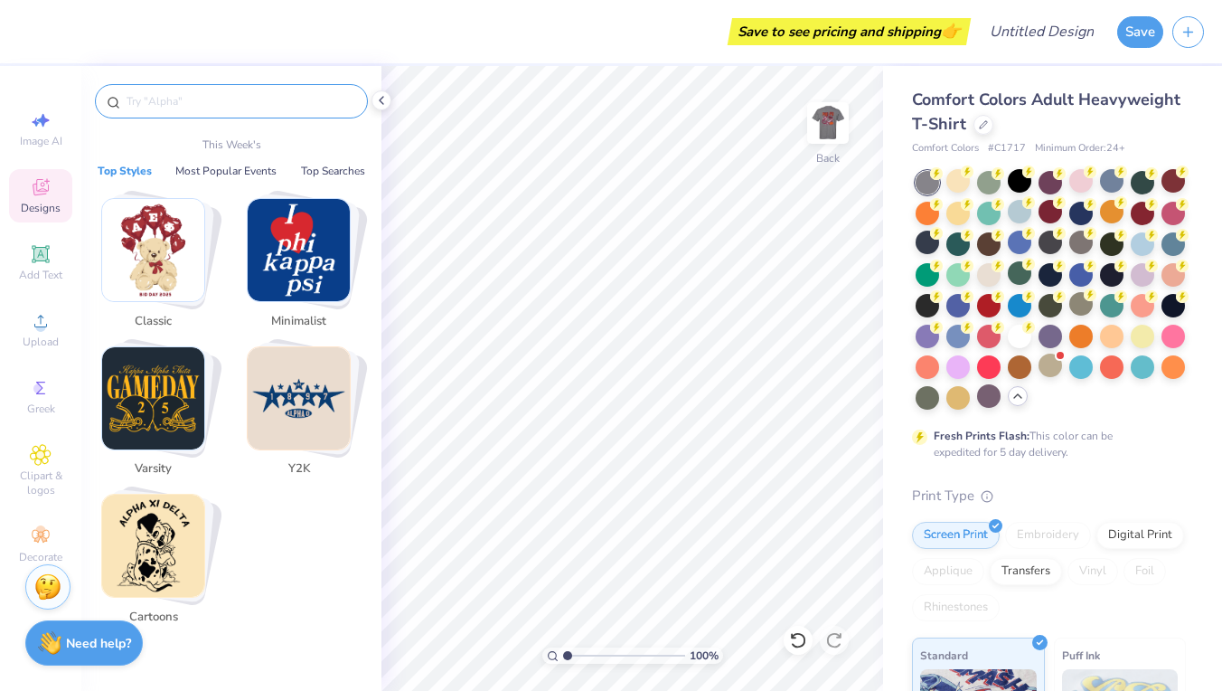
click at [189, 97] on input "text" at bounding box center [240, 101] width 231 height 18
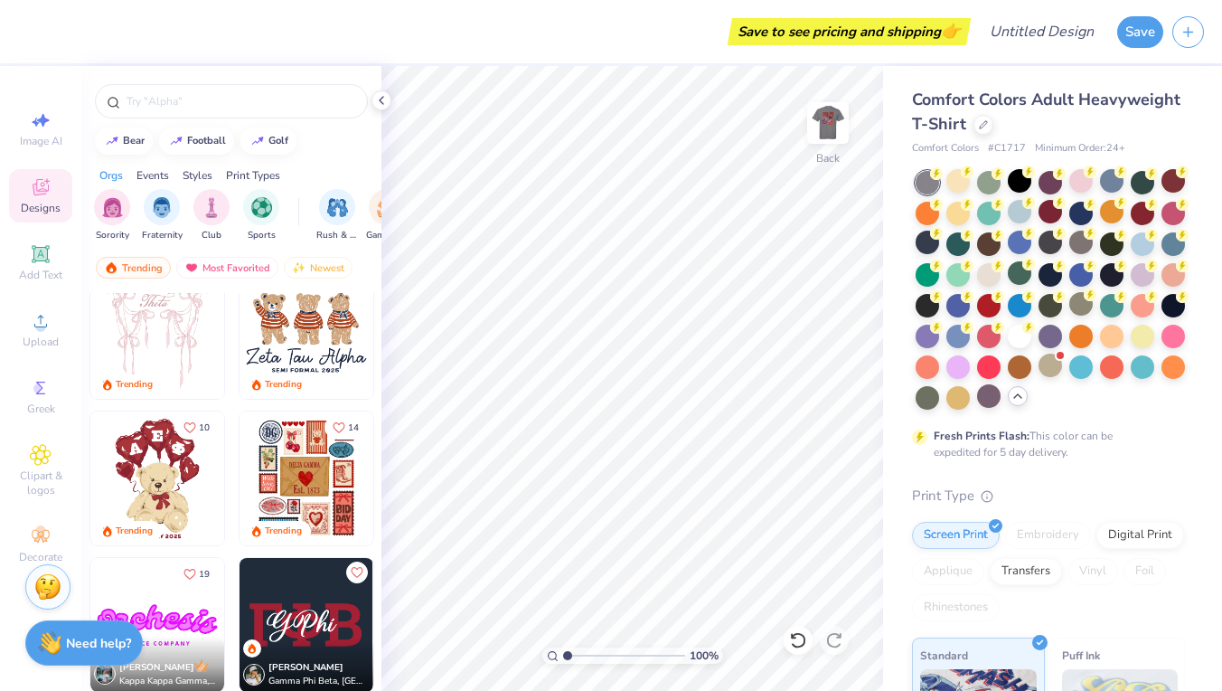
scroll to position [327, 0]
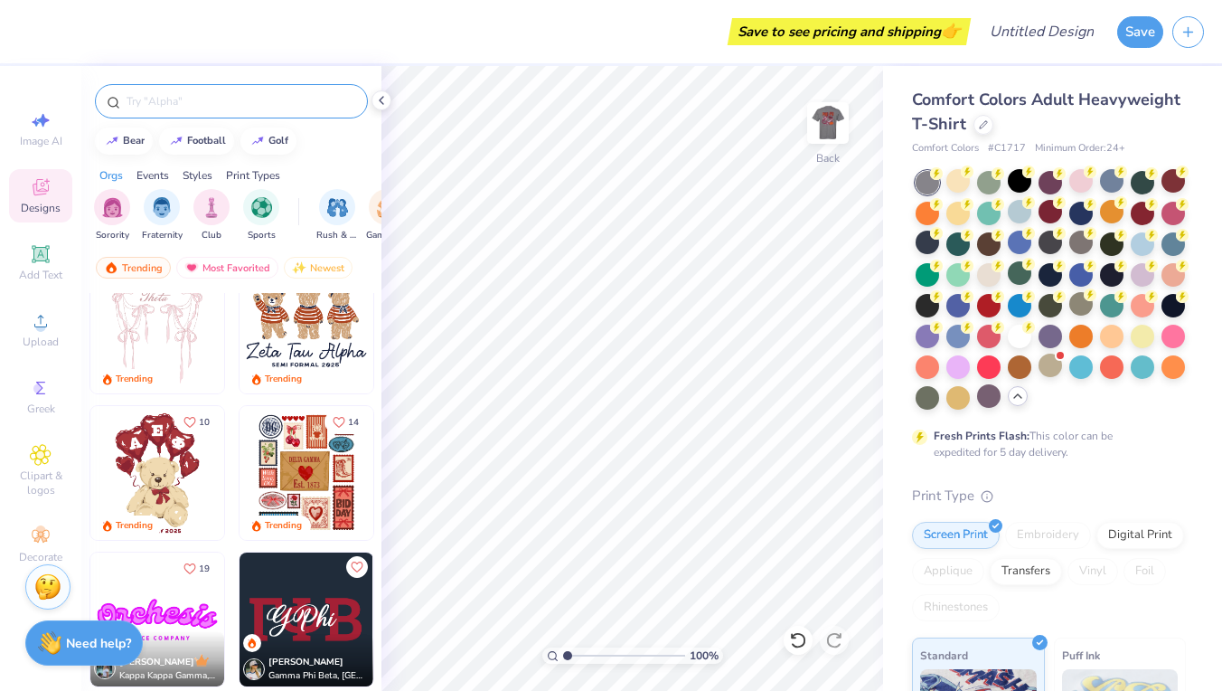
click at [246, 90] on div at bounding box center [231, 101] width 273 height 34
click at [225, 114] on div at bounding box center [231, 101] width 273 height 34
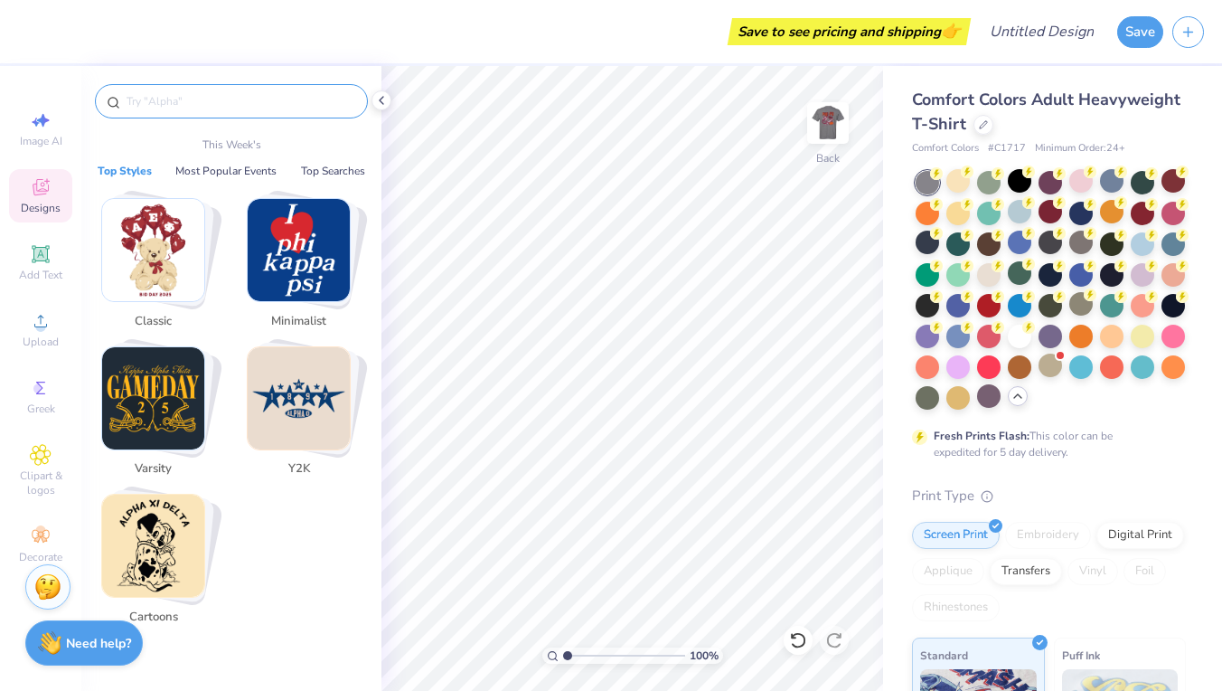
click at [212, 107] on input "text" at bounding box center [240, 101] width 231 height 18
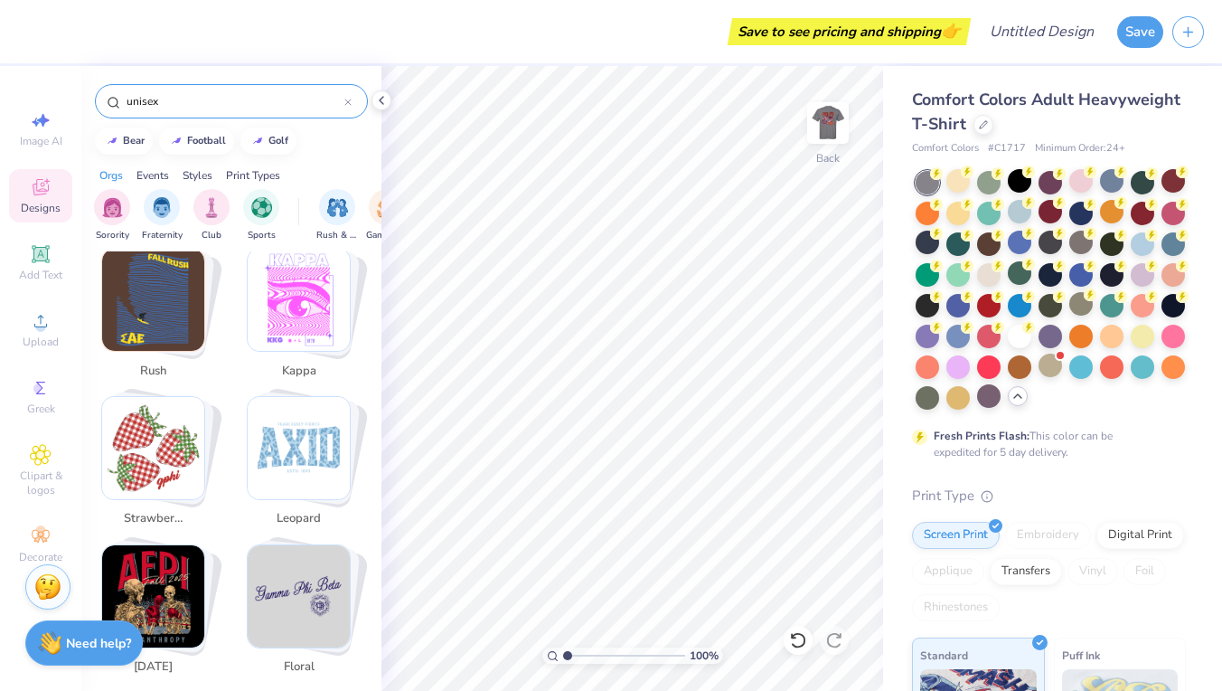
scroll to position [3598, 0]
click at [346, 99] on div at bounding box center [347, 101] width 7 height 16
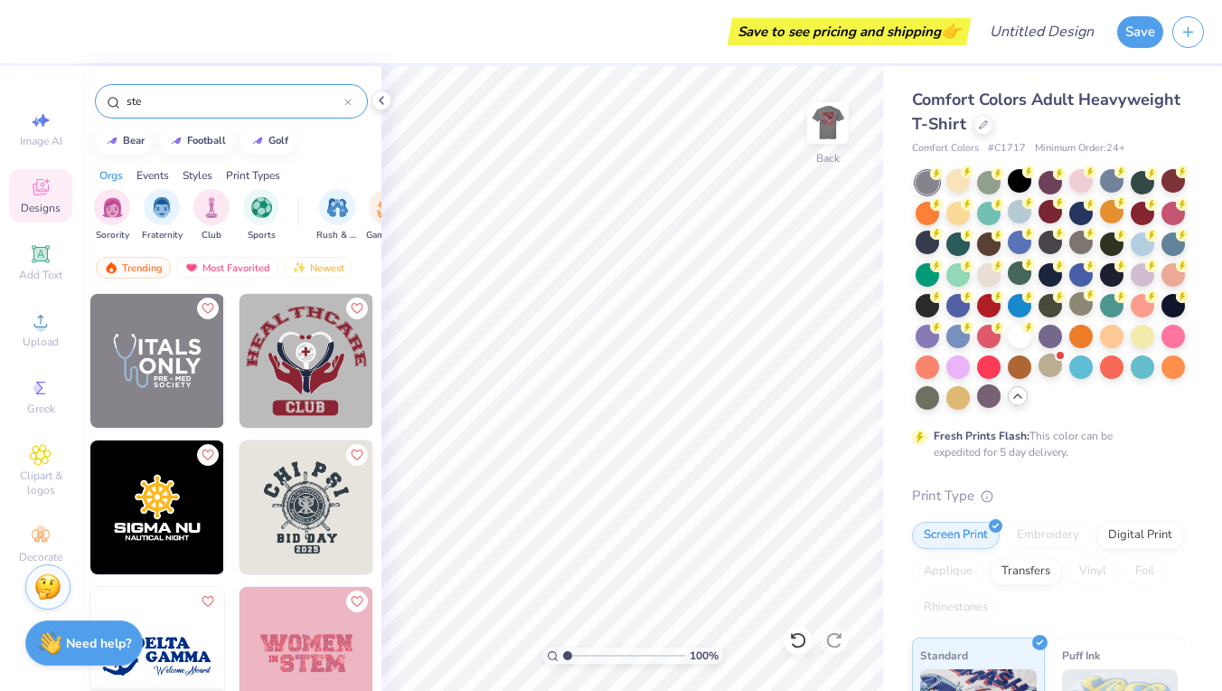
click at [316, 390] on img at bounding box center [307, 361] width 134 height 134
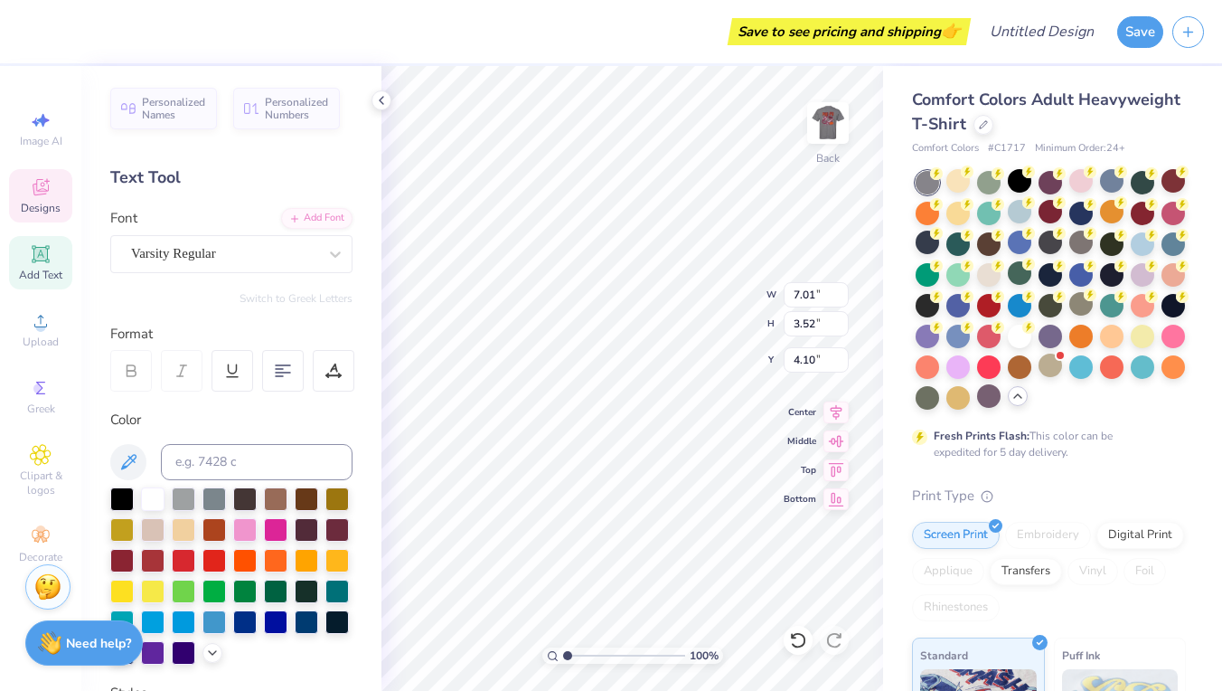
scroll to position [0, 8]
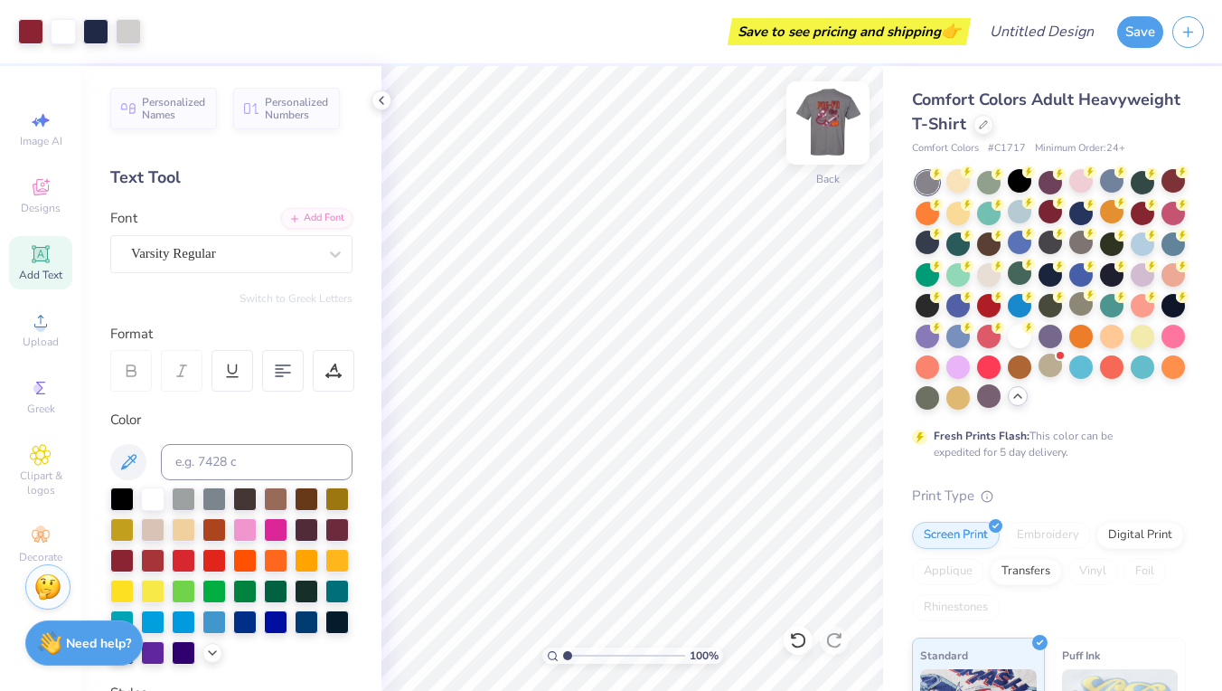
click at [813, 106] on img at bounding box center [828, 123] width 72 height 72
click at [813, 106] on img at bounding box center [828, 123] width 36 height 36
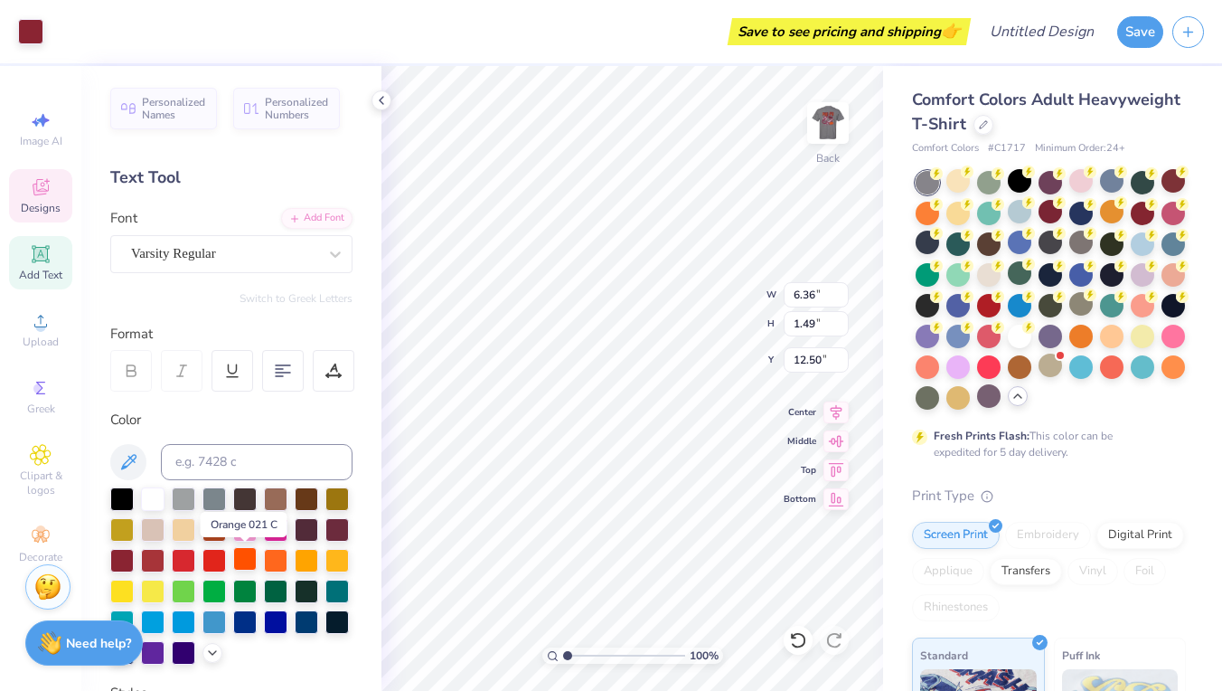
click at [240, 561] on div at bounding box center [245, 559] width 24 height 24
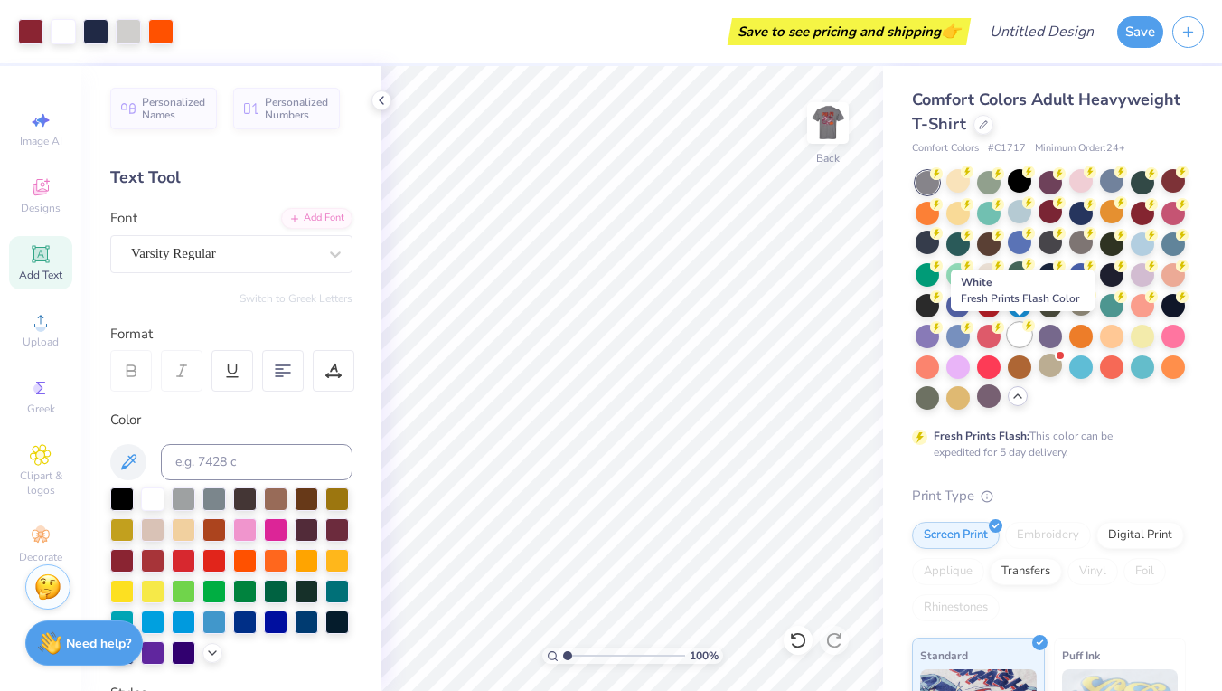
click at [1018, 334] on div at bounding box center [1020, 335] width 24 height 24
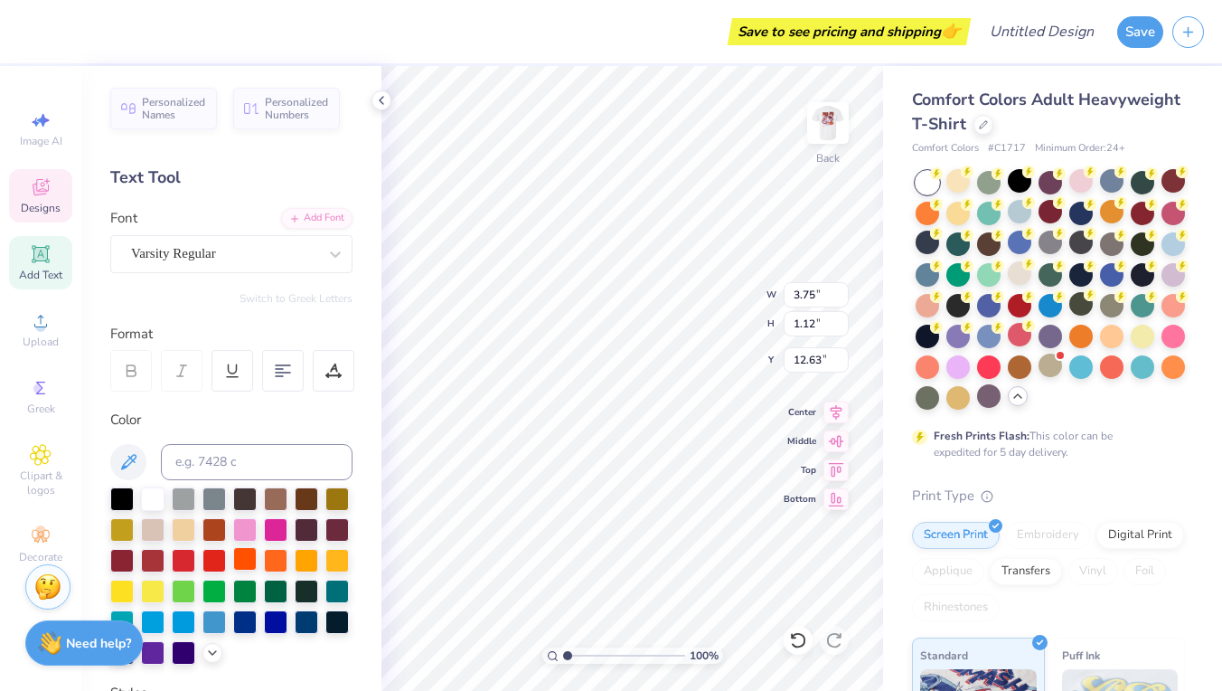
click at [246, 555] on div at bounding box center [245, 559] width 24 height 24
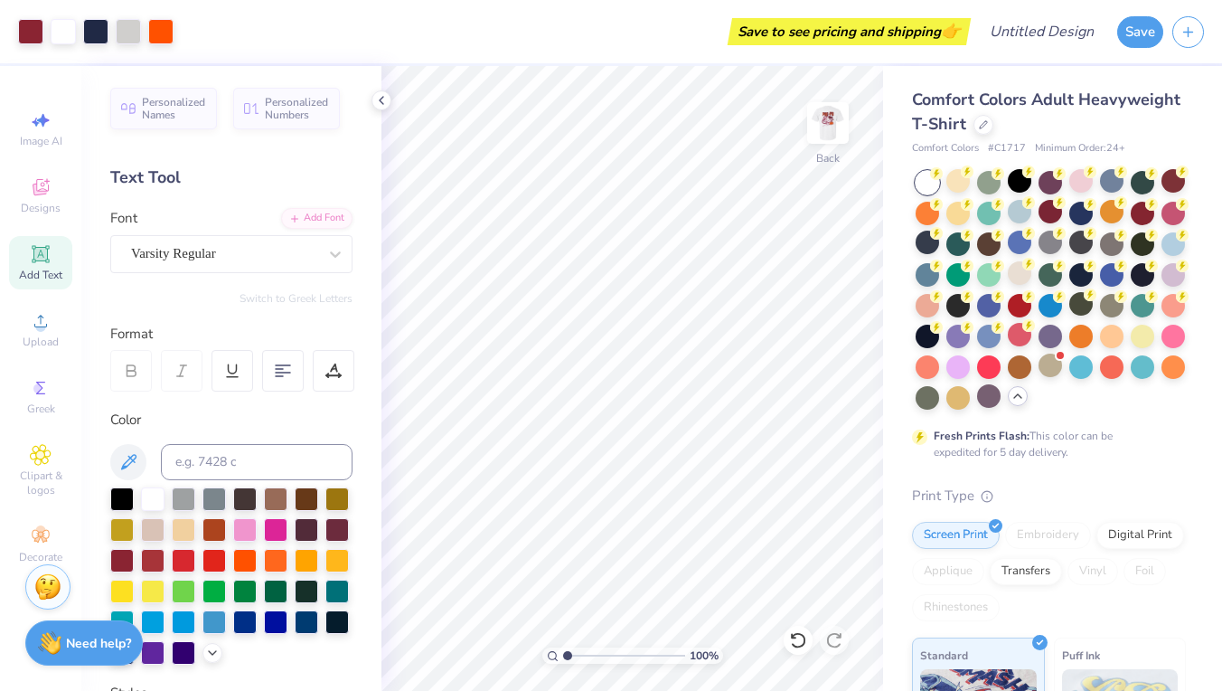
click at [50, 262] on icon at bounding box center [41, 254] width 22 height 22
click at [120, 565] on div at bounding box center [122, 559] width 24 height 24
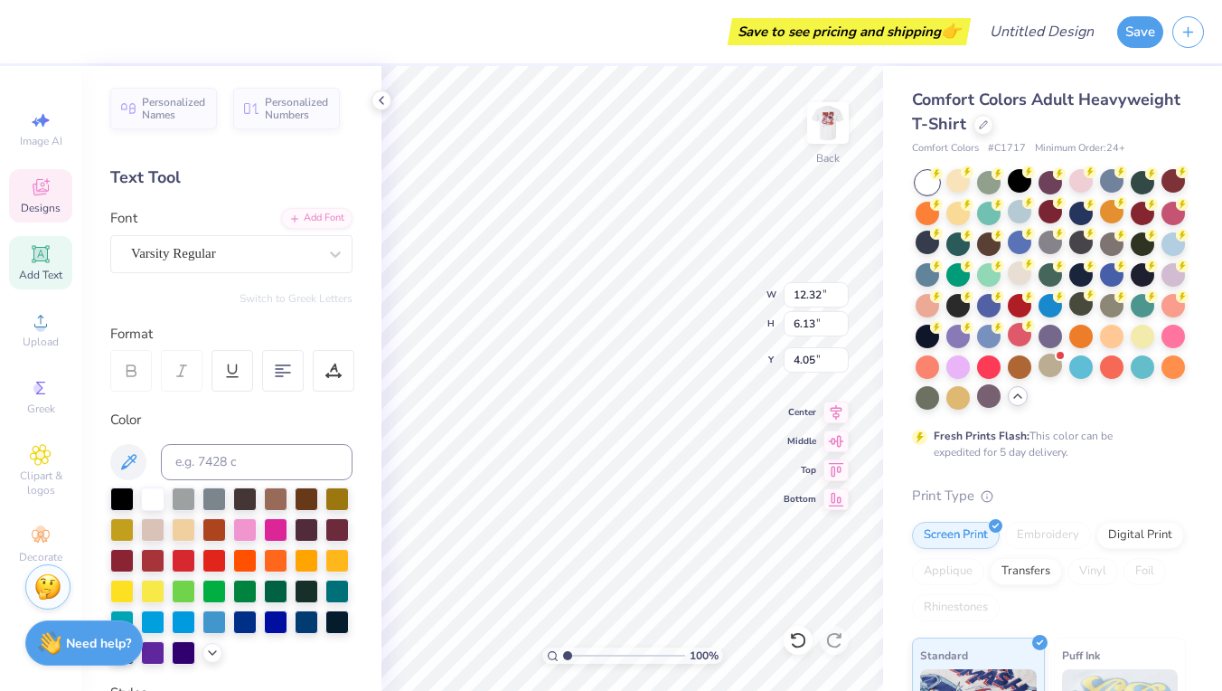
scroll to position [0, 4]
click at [835, 412] on icon at bounding box center [837, 409] width 12 height 15
click at [842, 410] on icon at bounding box center [835, 410] width 25 height 22
click at [835, 406] on icon at bounding box center [835, 410] width 25 height 22
click at [835, 403] on icon at bounding box center [837, 409] width 12 height 15
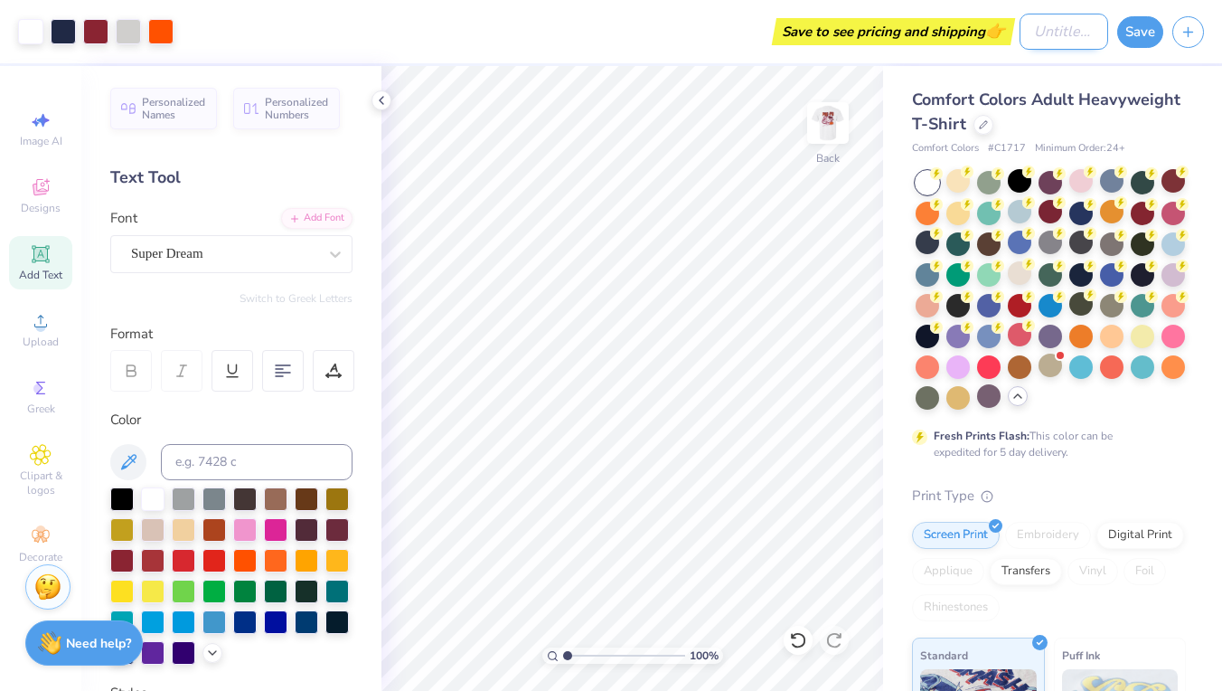
click at [1020, 32] on input "Design Title" at bounding box center [1064, 32] width 89 height 36
click at [1139, 35] on button "Save" at bounding box center [1140, 30] width 46 height 32
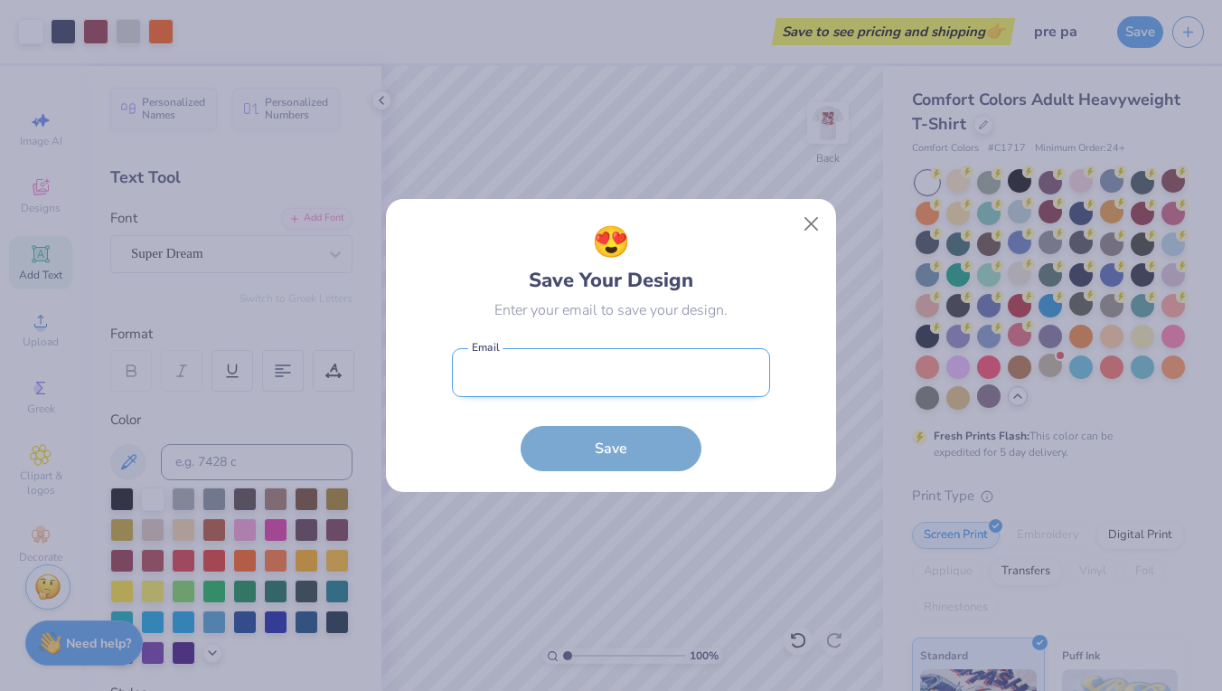
click at [593, 393] on input "email" at bounding box center [611, 373] width 318 height 50
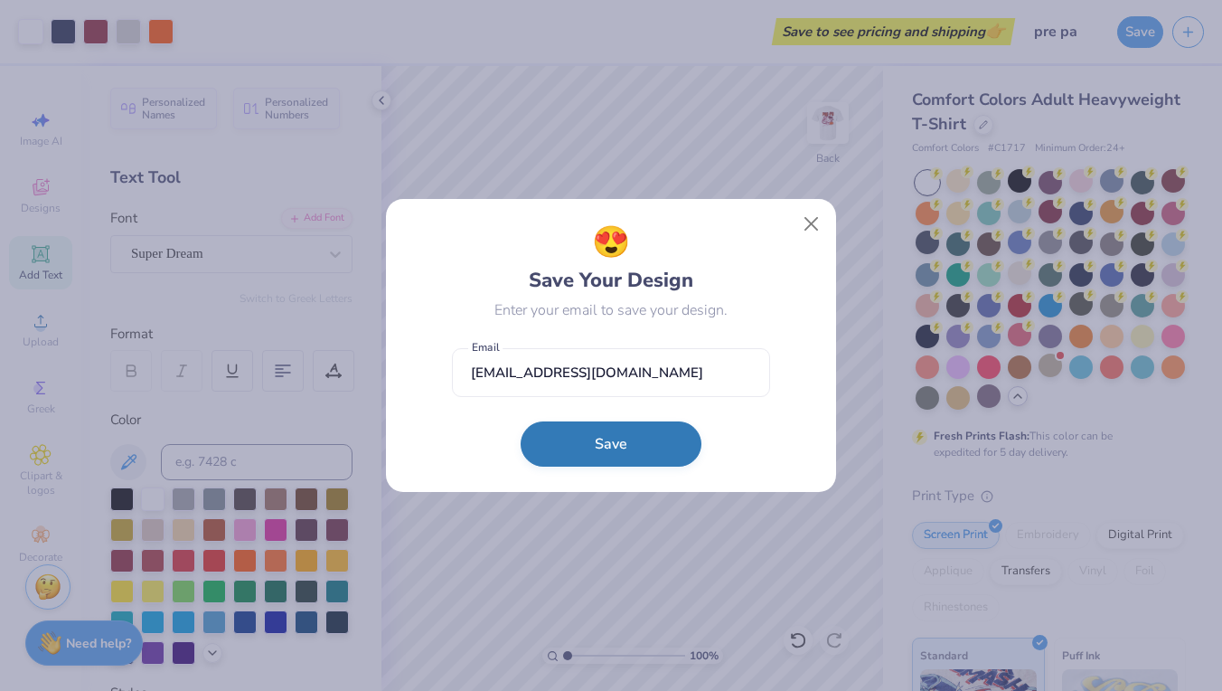
click at [621, 466] on button "Save" at bounding box center [611, 443] width 181 height 45
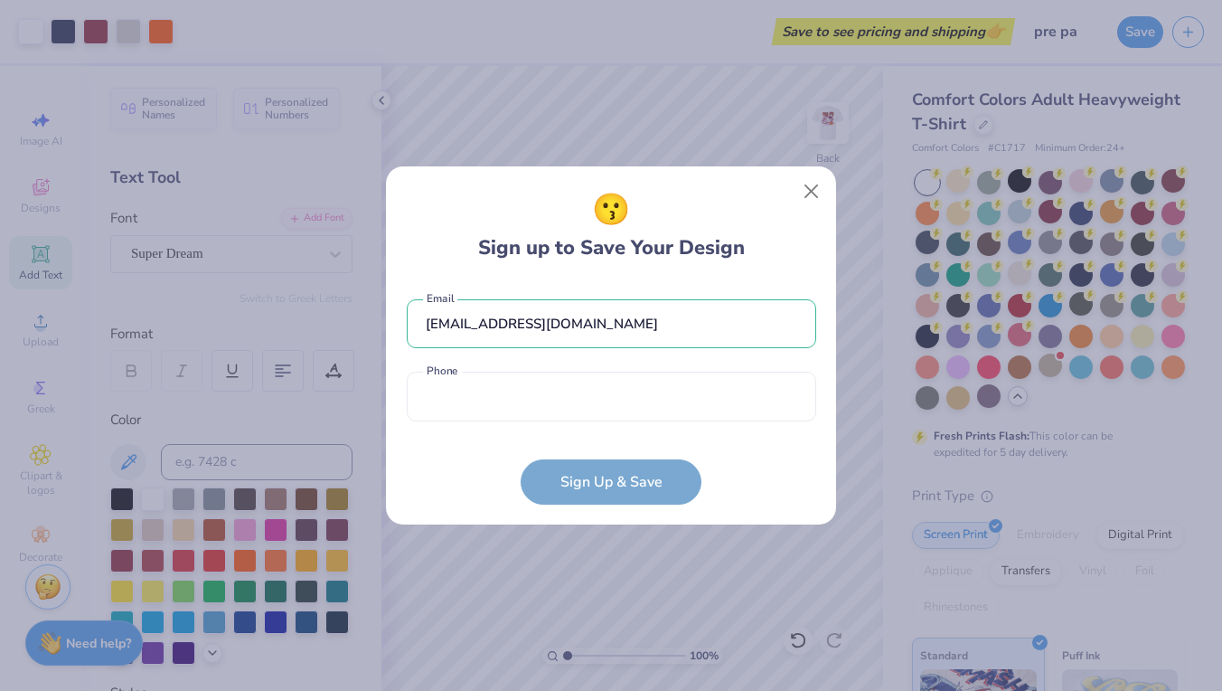
click at [609, 428] on div "[EMAIL_ADDRESS][DOMAIN_NAME] Email Phone is a required field Phone" at bounding box center [611, 355] width 409 height 149
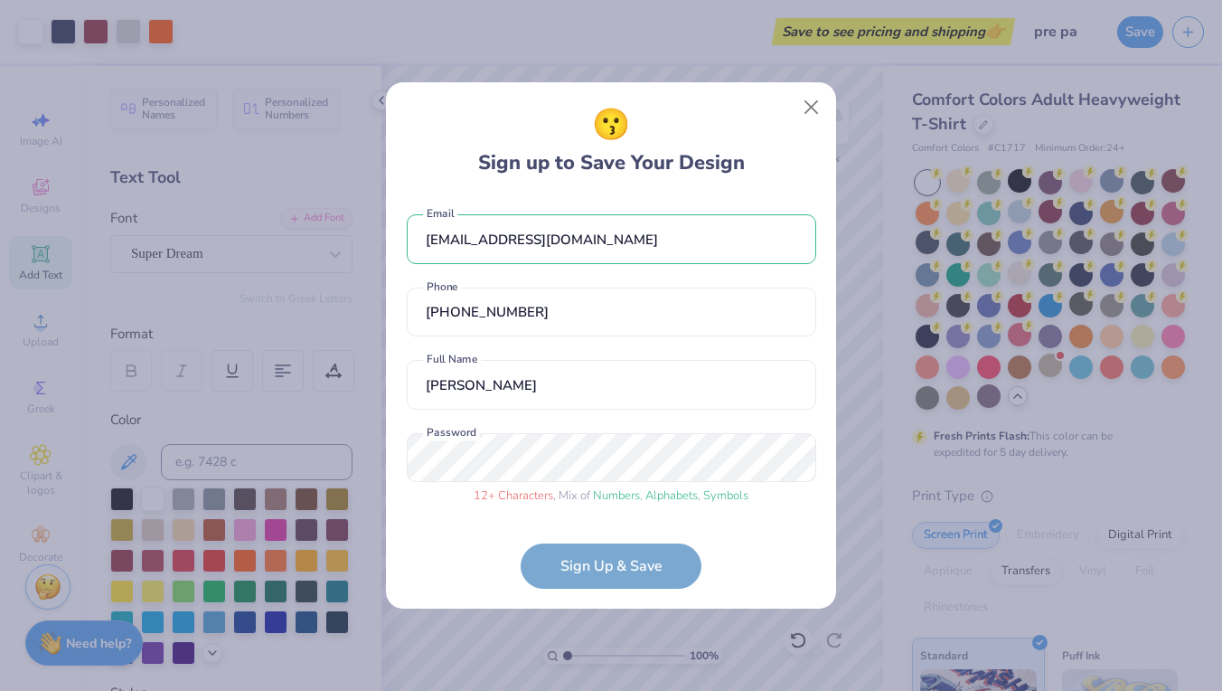
click at [546, 569] on form "[EMAIL_ADDRESS][DOMAIN_NAME] Email [PHONE_NUMBER] Phone [PERSON_NAME] Full Name…" at bounding box center [611, 392] width 409 height 392
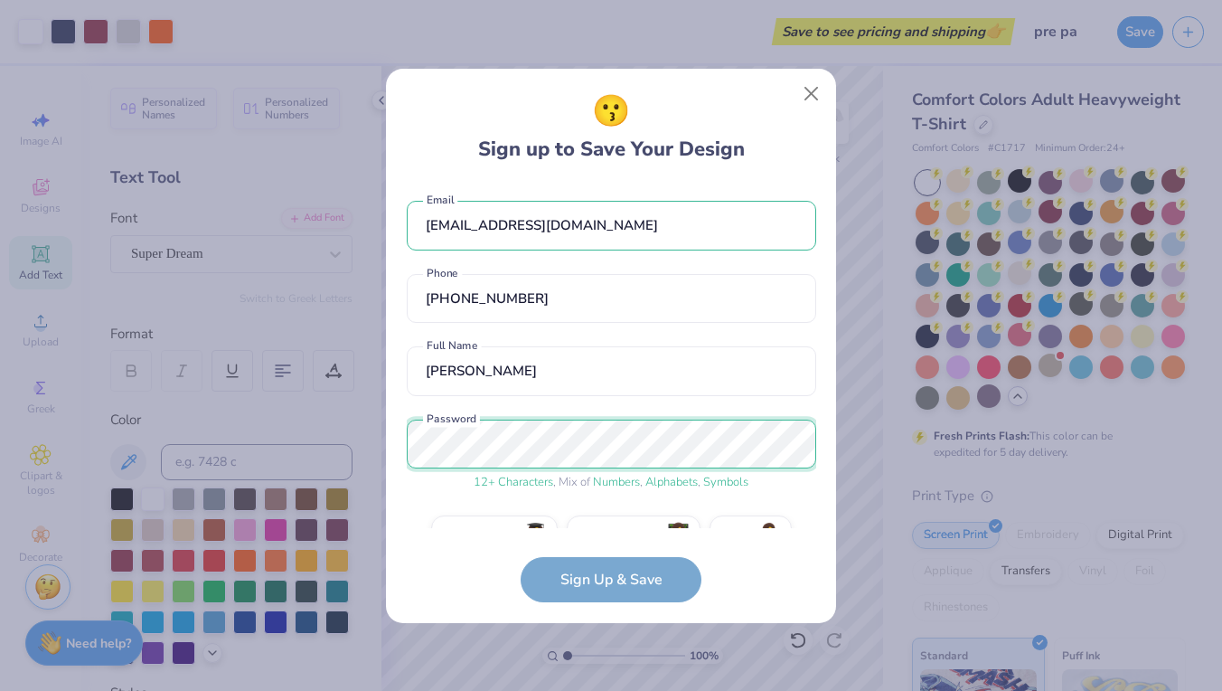
scroll to position [41, 0]
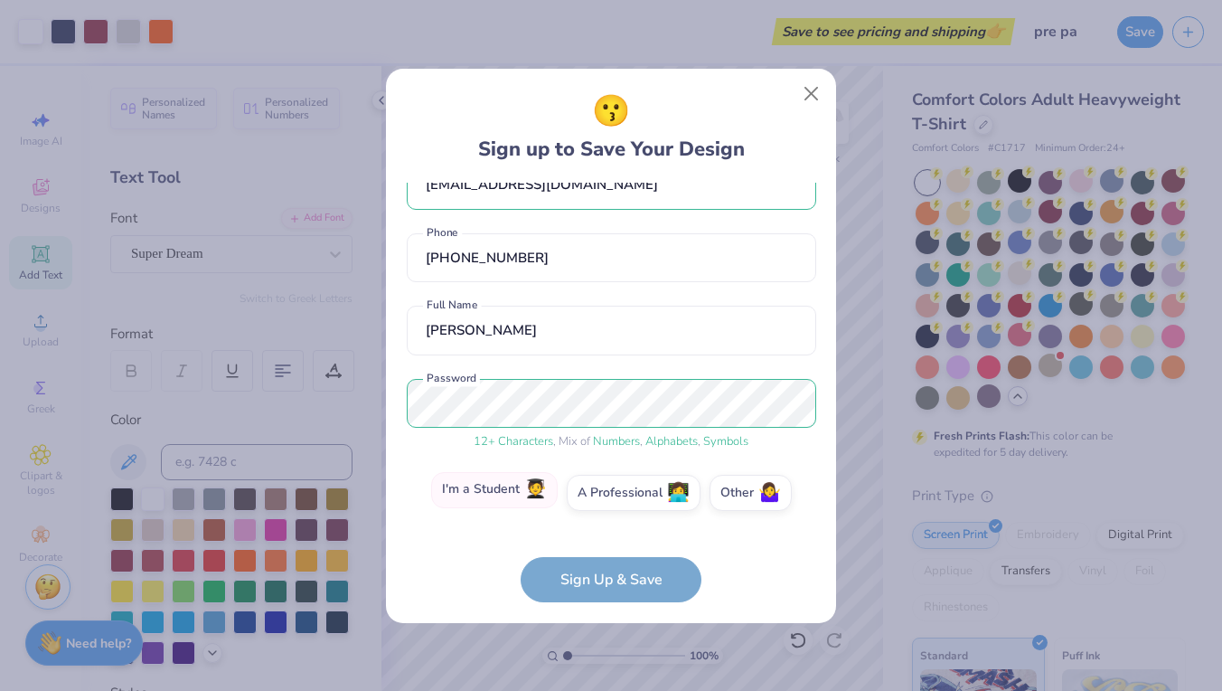
click at [539, 479] on span "🧑‍🎓" at bounding box center [535, 489] width 23 height 21
click at [606, 531] on input "I'm a Student 🧑‍🎓" at bounding box center [612, 537] width 12 height 12
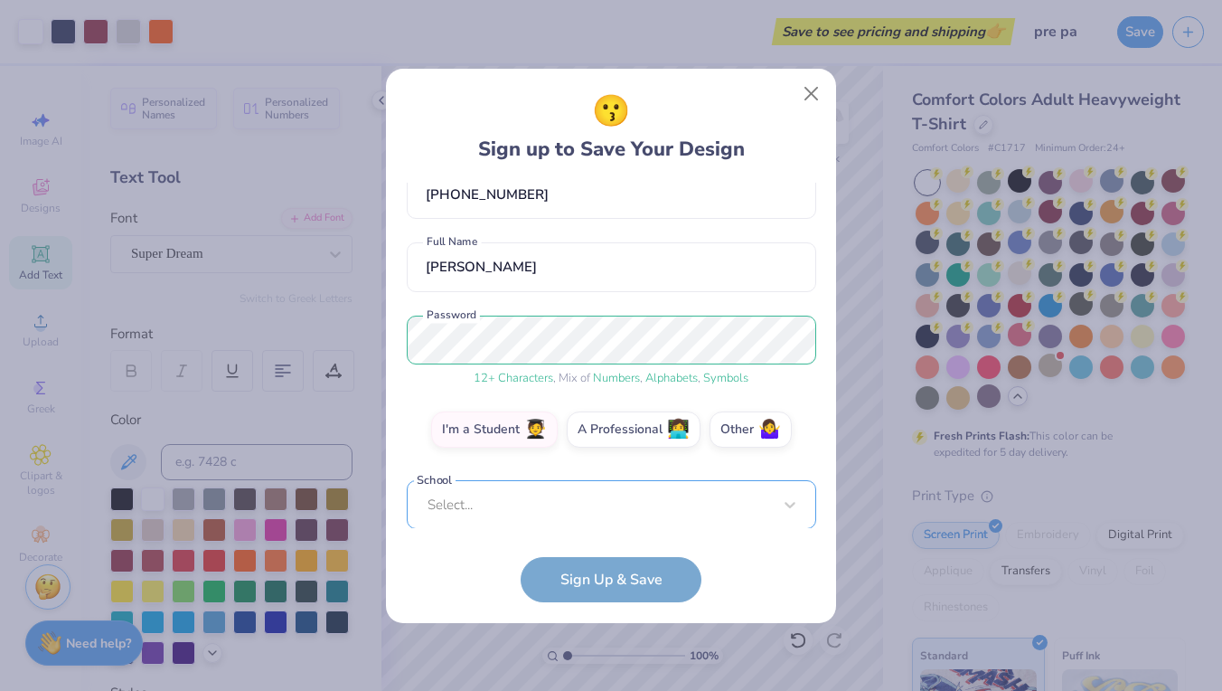
click at [541, 485] on div "Select..." at bounding box center [611, 505] width 409 height 50
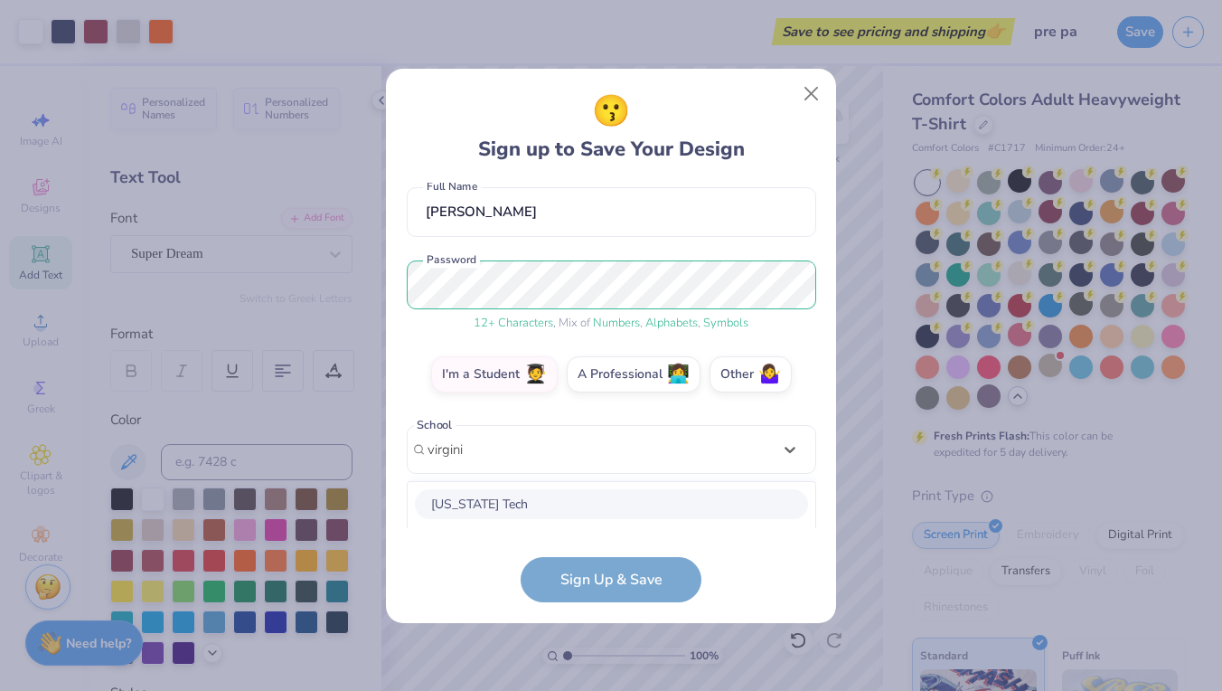
scroll to position [385, 0]
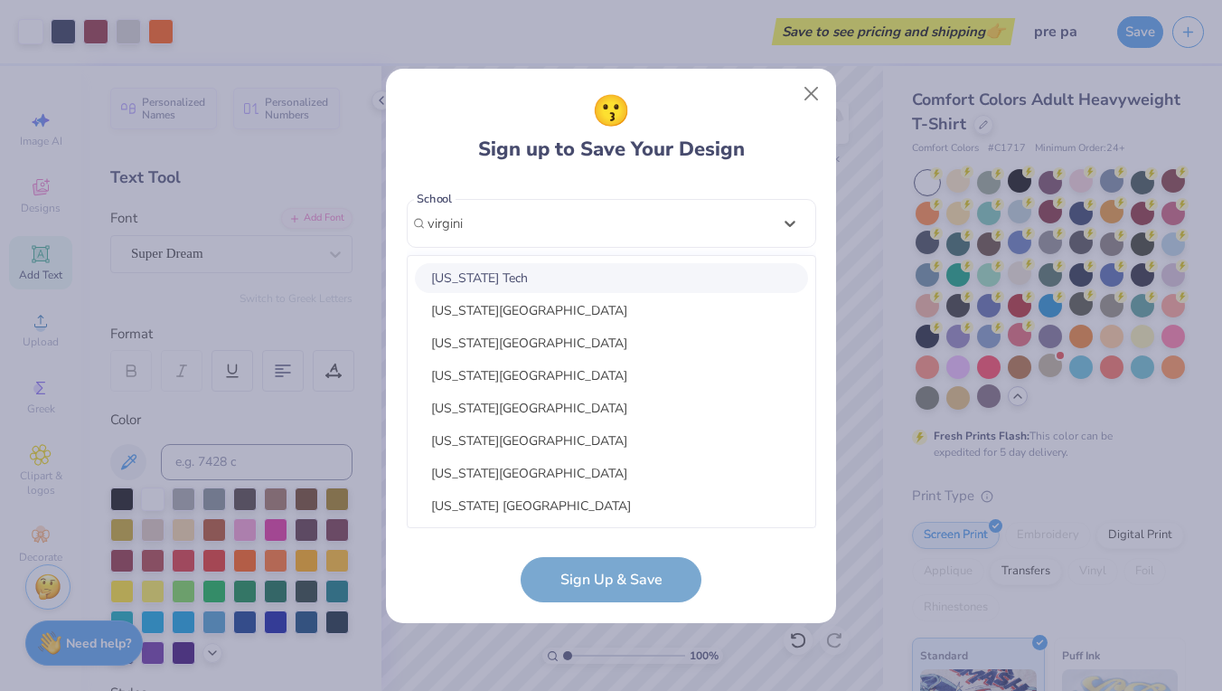
click at [576, 272] on div "[US_STATE] Tech" at bounding box center [611, 278] width 393 height 30
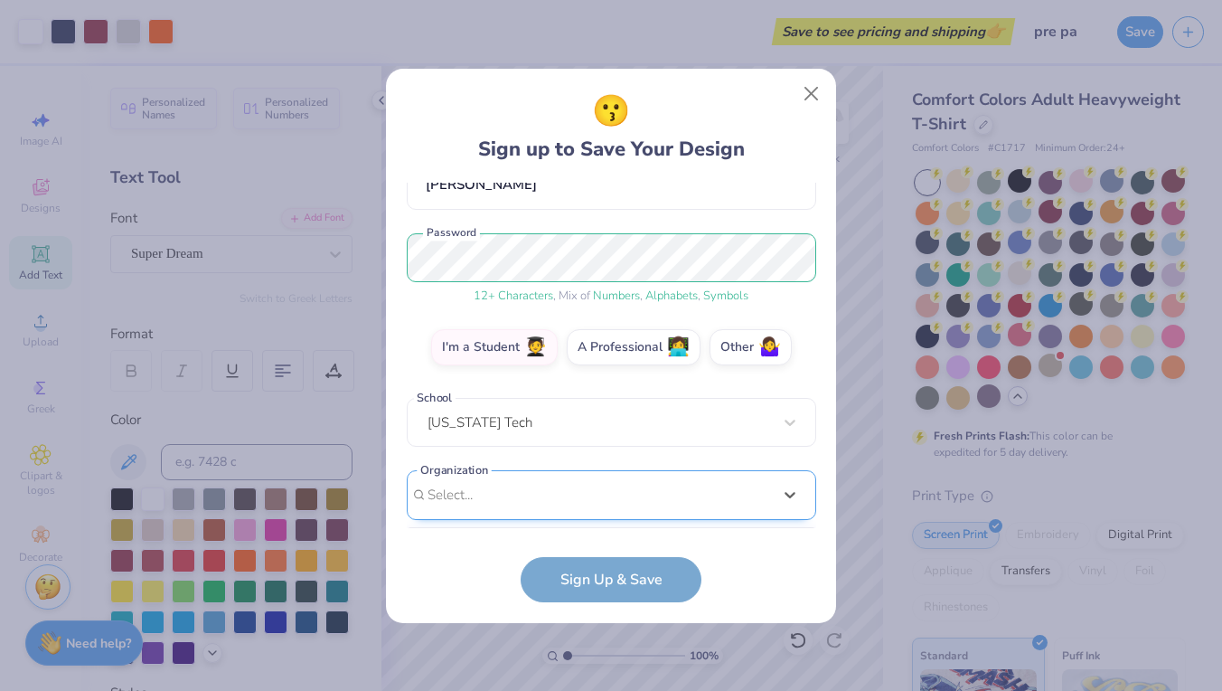
click at [538, 481] on div "option focused, 1 of 15. 15 results available. Use Up and Down to choose option…" at bounding box center [611, 635] width 409 height 330
click at [561, 569] on form "[EMAIL_ADDRESS][DOMAIN_NAME] Email [PHONE_NUMBER] Phone [PERSON_NAME] Full Name…" at bounding box center [611, 392] width 409 height 419
click at [568, 584] on form "[EMAIL_ADDRESS][DOMAIN_NAME] Email [PHONE_NUMBER] Phone [PERSON_NAME] Full Name…" at bounding box center [611, 392] width 409 height 419
click at [577, 484] on div "Select..." at bounding box center [611, 495] width 409 height 50
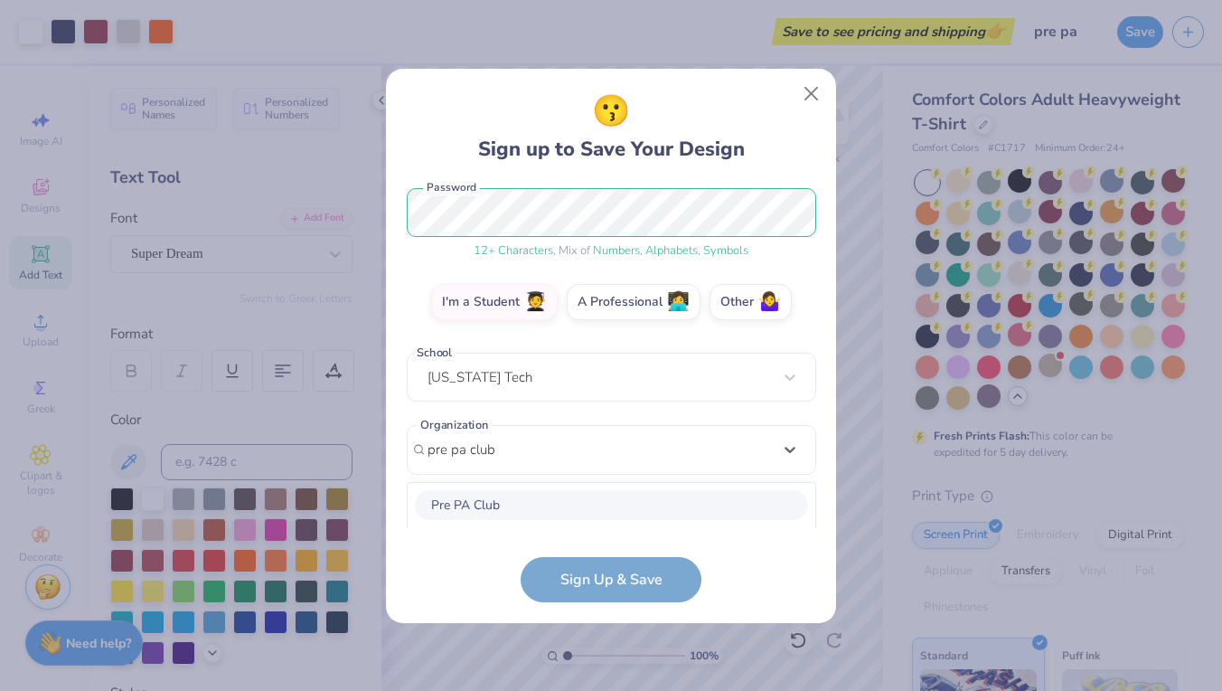
scroll to position [457, 0]
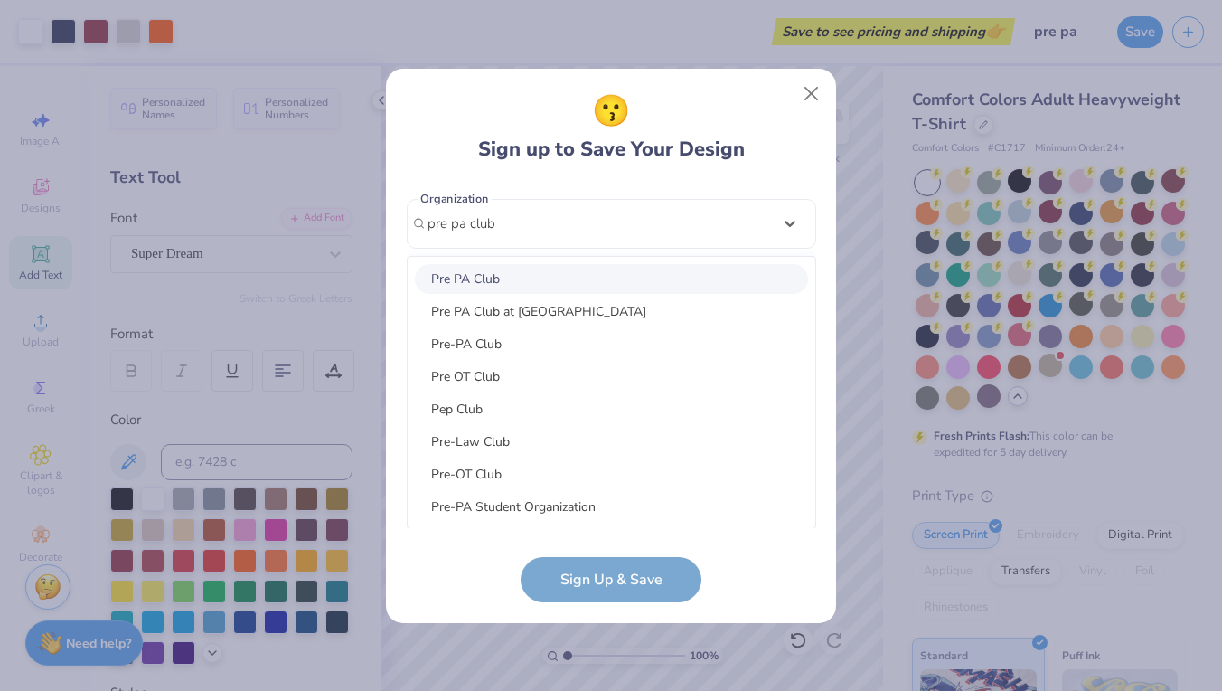
click at [569, 267] on div "Pre PA Club" at bounding box center [611, 279] width 393 height 30
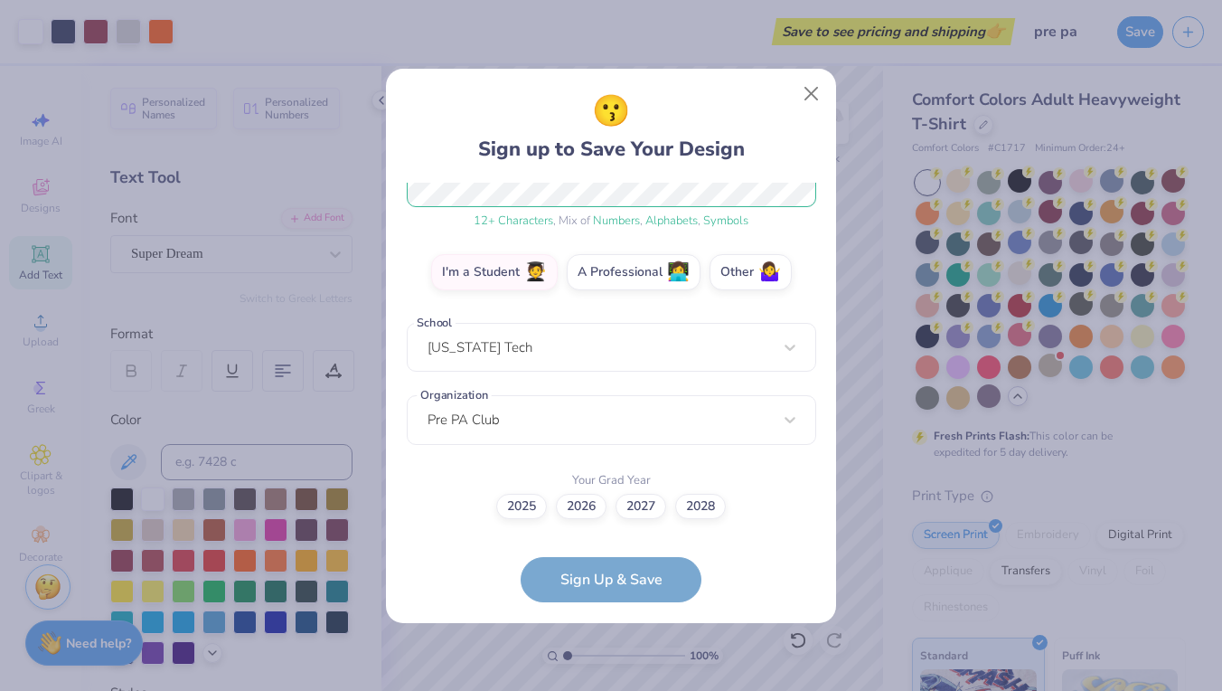
scroll to position [260, 0]
click at [638, 511] on label "2027" at bounding box center [641, 504] width 51 height 25
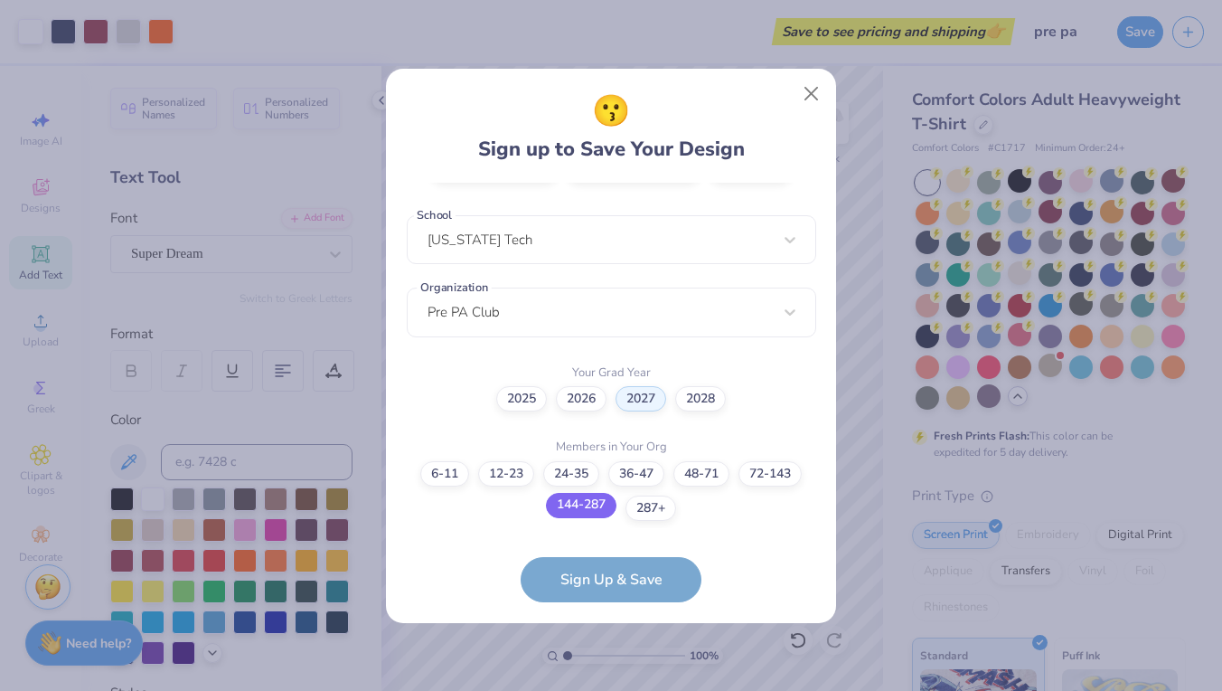
click at [578, 516] on label "144-287" at bounding box center [581, 505] width 71 height 25
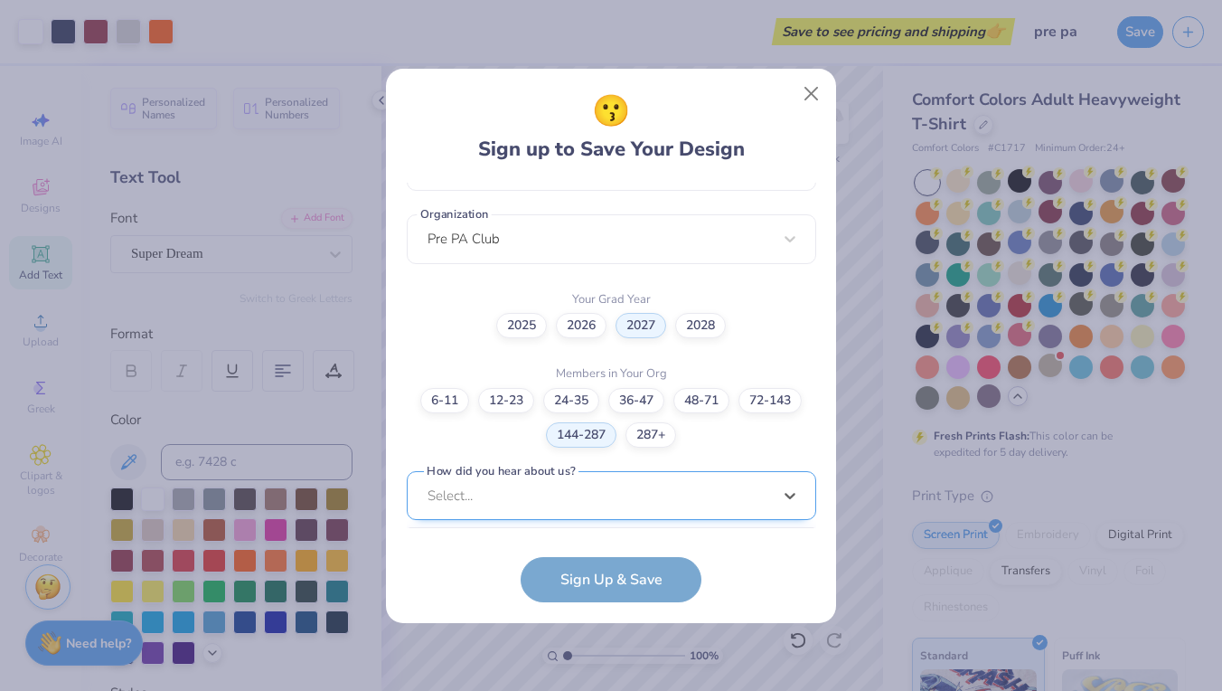
click at [575, 511] on div "option Pinterest focused, 1 of 15. 15 results available. Use Up and Down to cho…" at bounding box center [611, 636] width 409 height 330
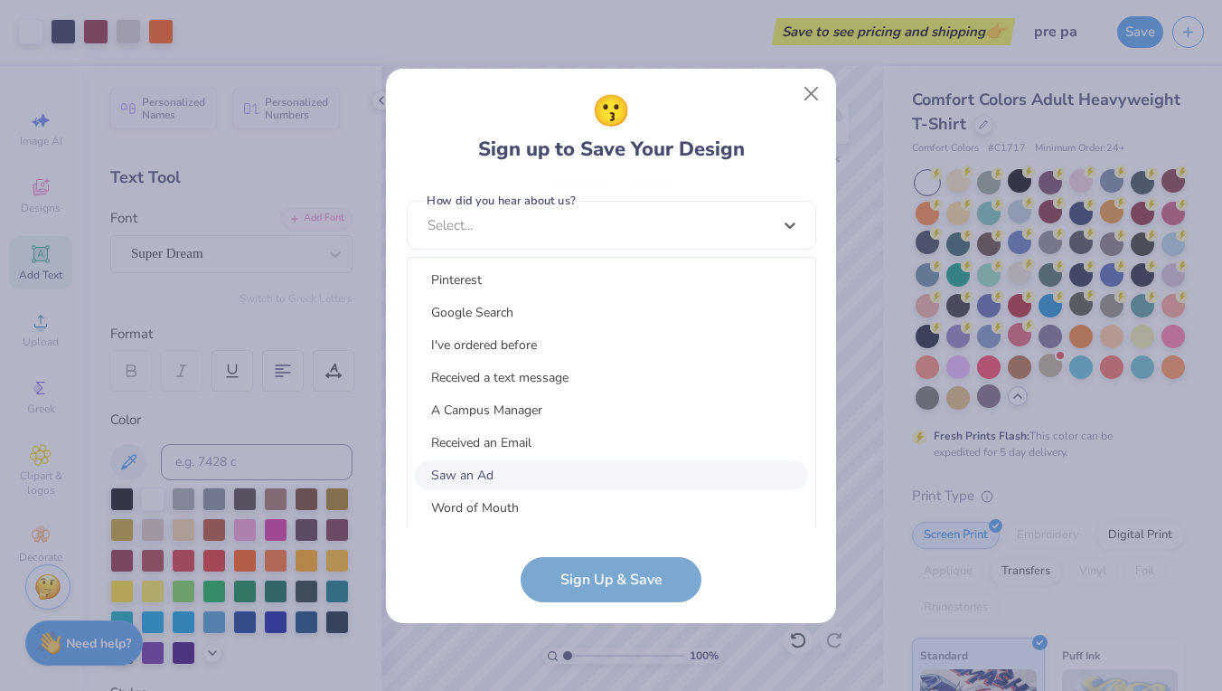
click at [511, 481] on div "Saw an Ad" at bounding box center [611, 475] width 393 height 30
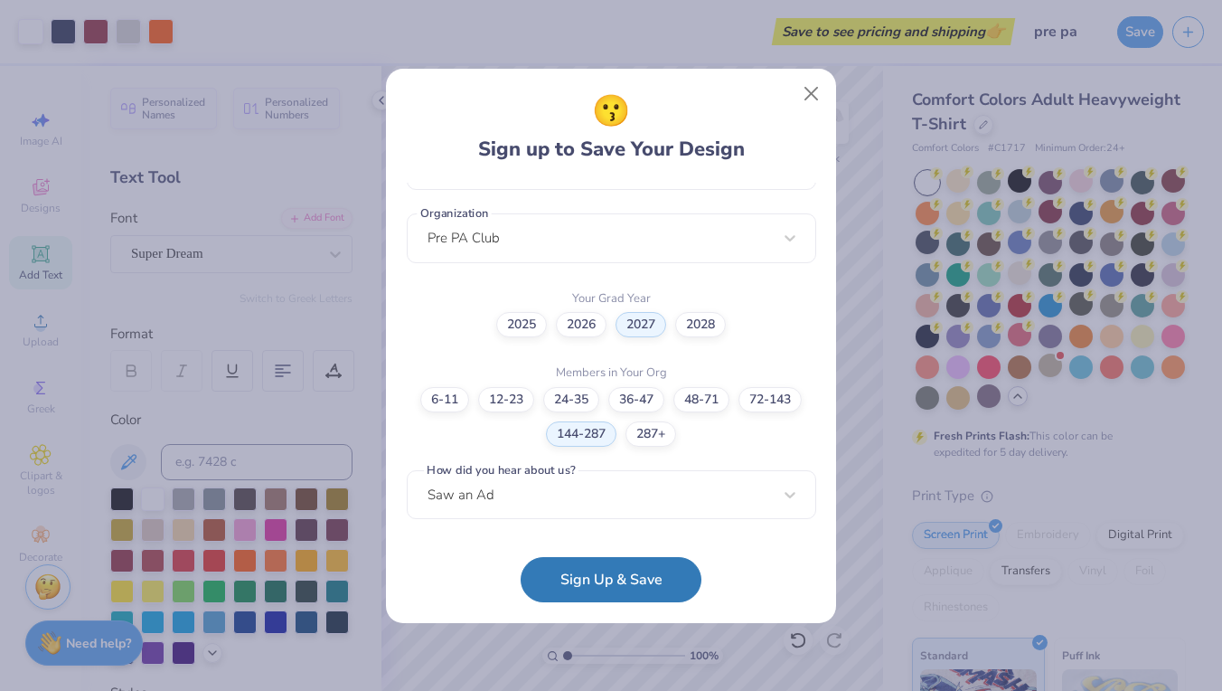
scroll to position [442, 0]
click at [585, 578] on button "Sign Up & Save" at bounding box center [611, 574] width 181 height 45
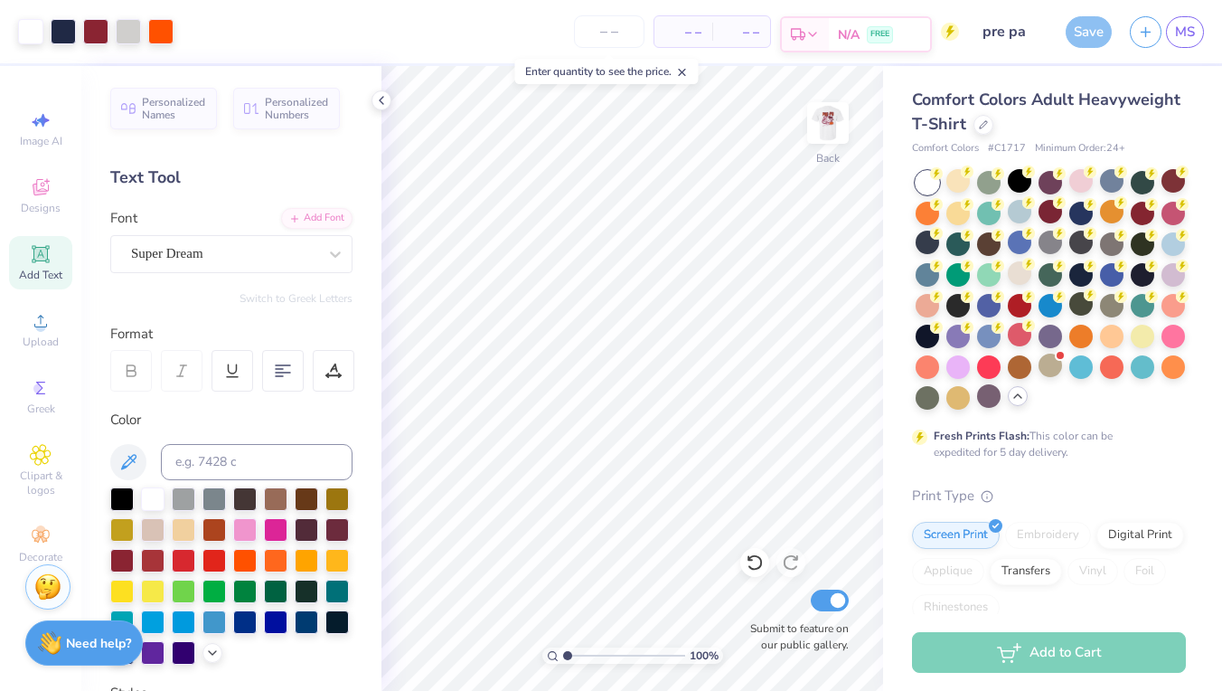
click at [823, 26] on div "Est. Delivery" at bounding box center [805, 34] width 47 height 33
click at [811, 32] on icon at bounding box center [812, 34] width 14 height 14
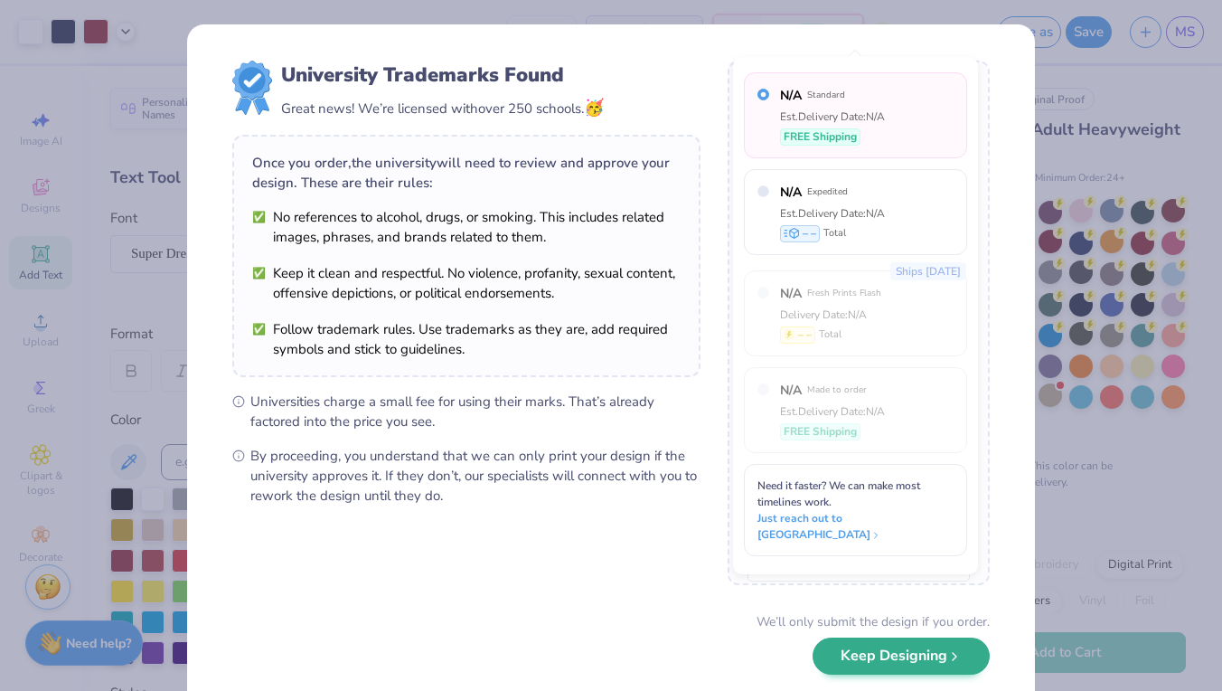
click at [927, 660] on button "Keep Designing" at bounding box center [901, 655] width 177 height 37
